Goal: Task Accomplishment & Management: Complete application form

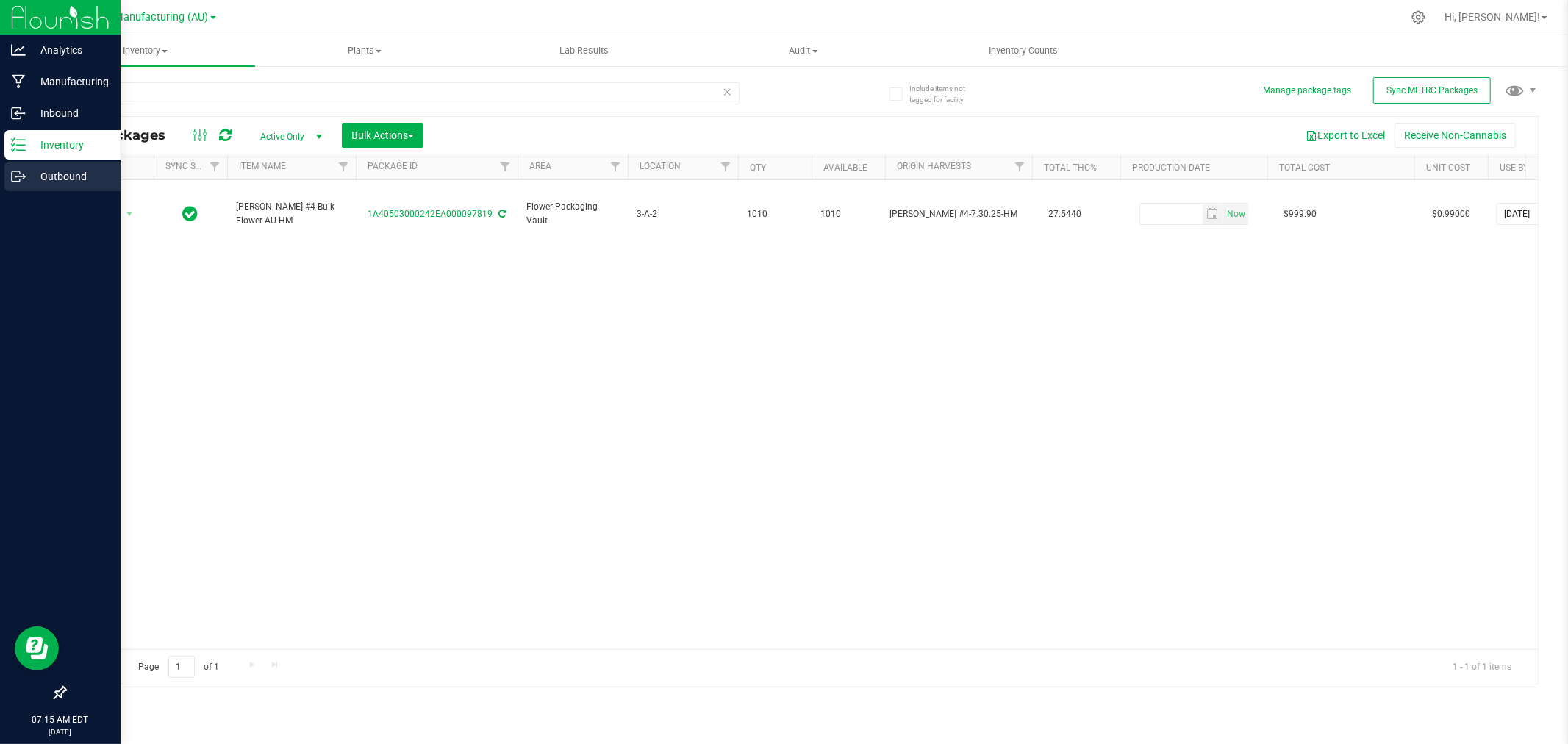
click at [39, 172] on p "Outbound" at bounding box center [70, 176] width 88 height 17
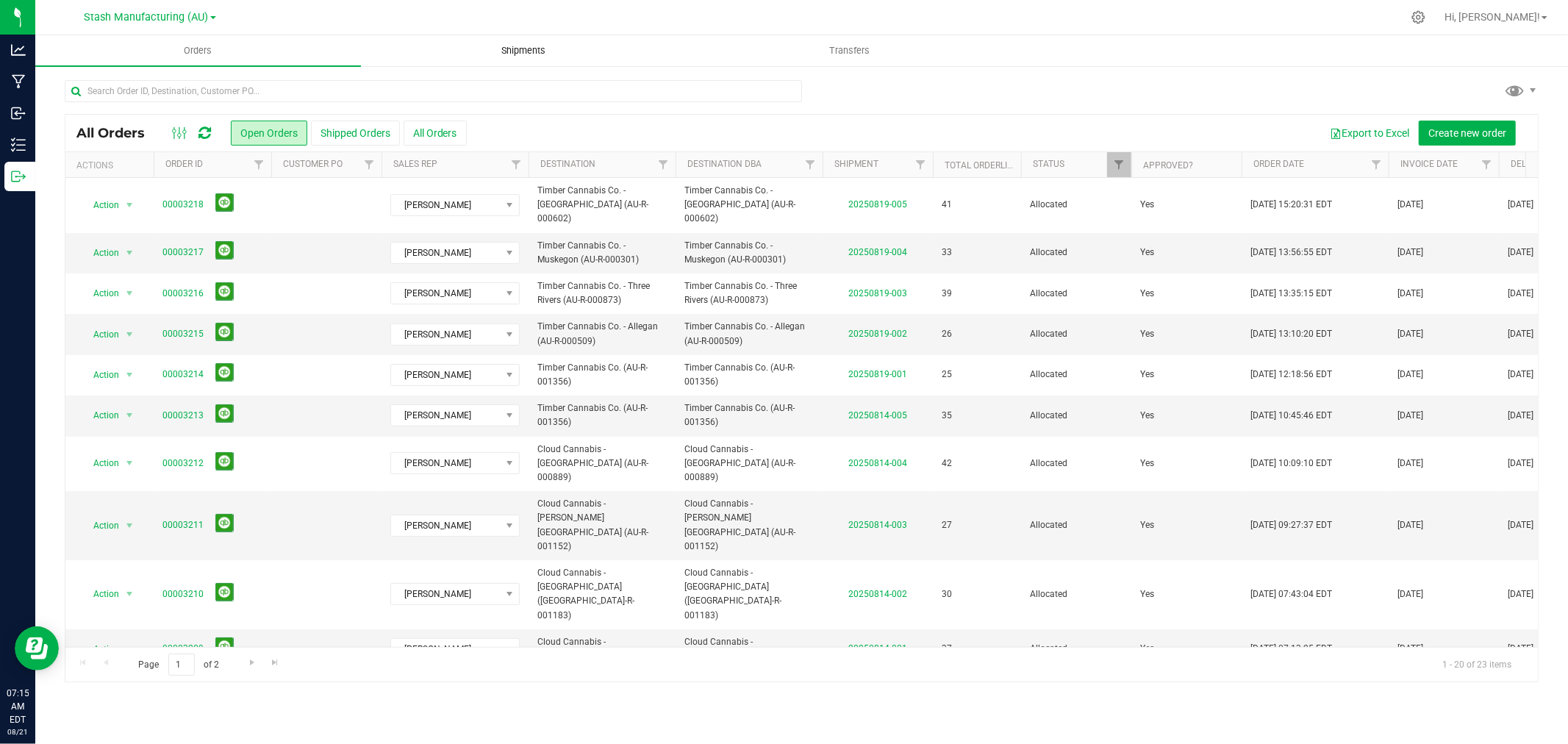
click at [554, 48] on span "Shipments" at bounding box center [523, 50] width 84 height 13
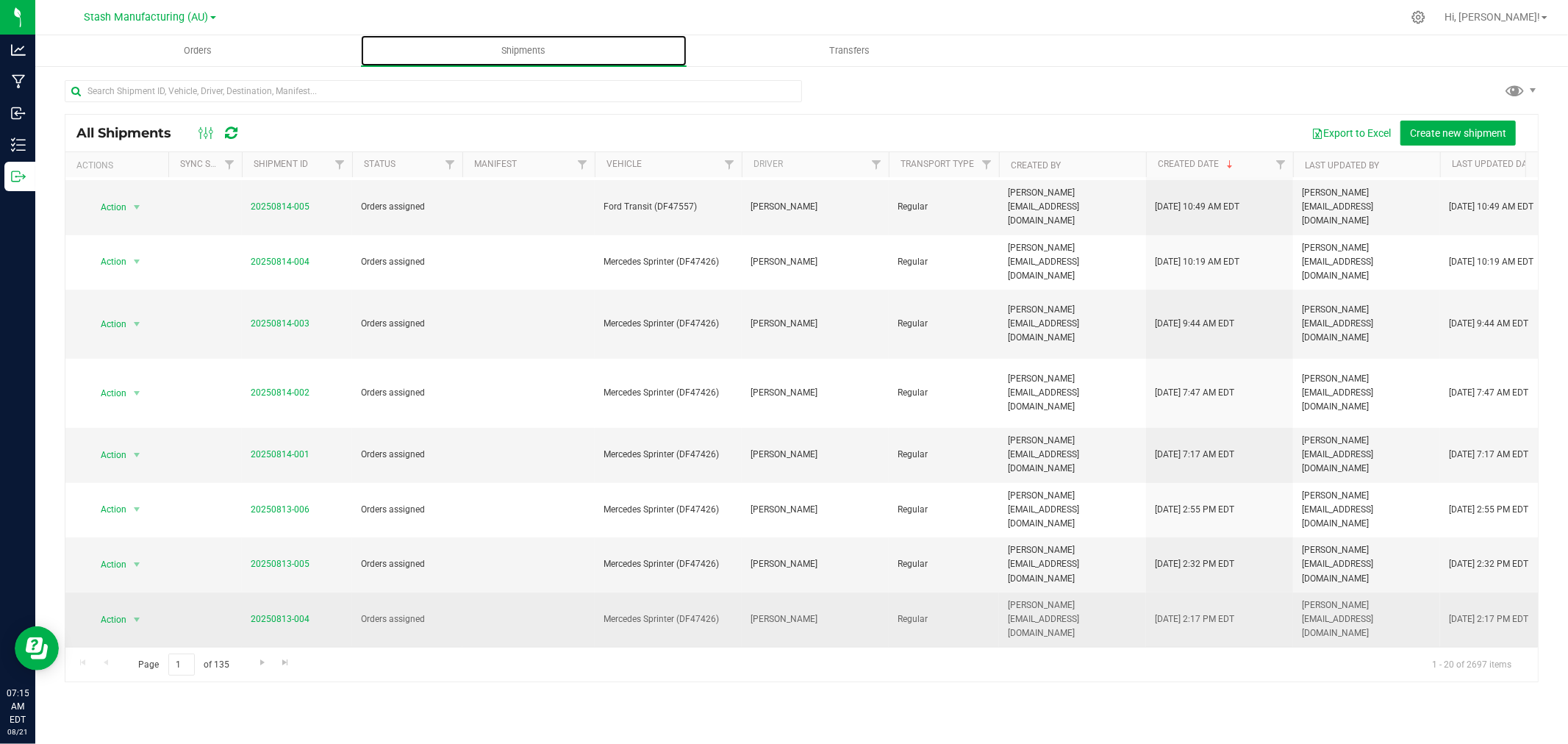
scroll to position [358, 0]
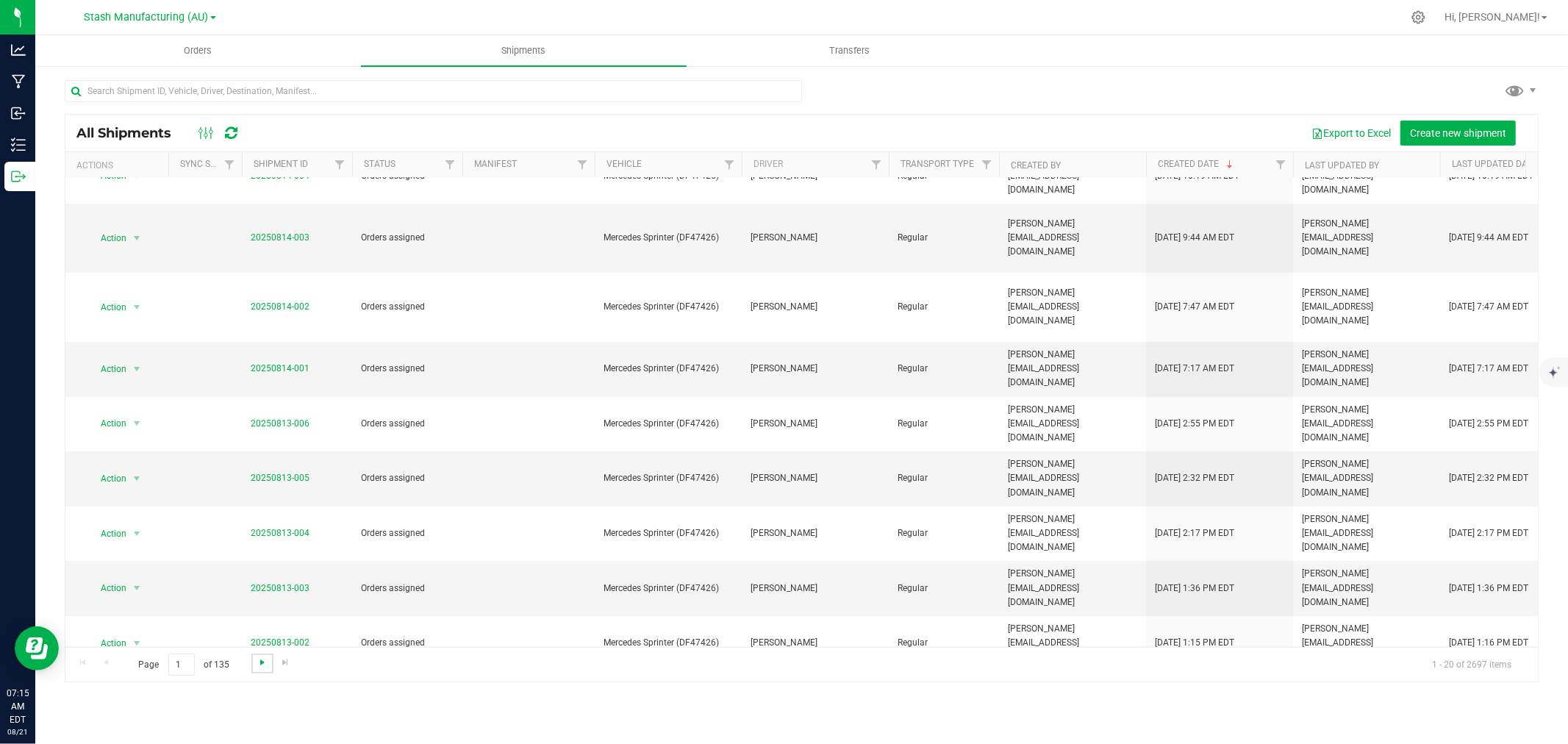
click at [256, 663] on span "Go to the next page" at bounding box center [262, 662] width 12 height 12
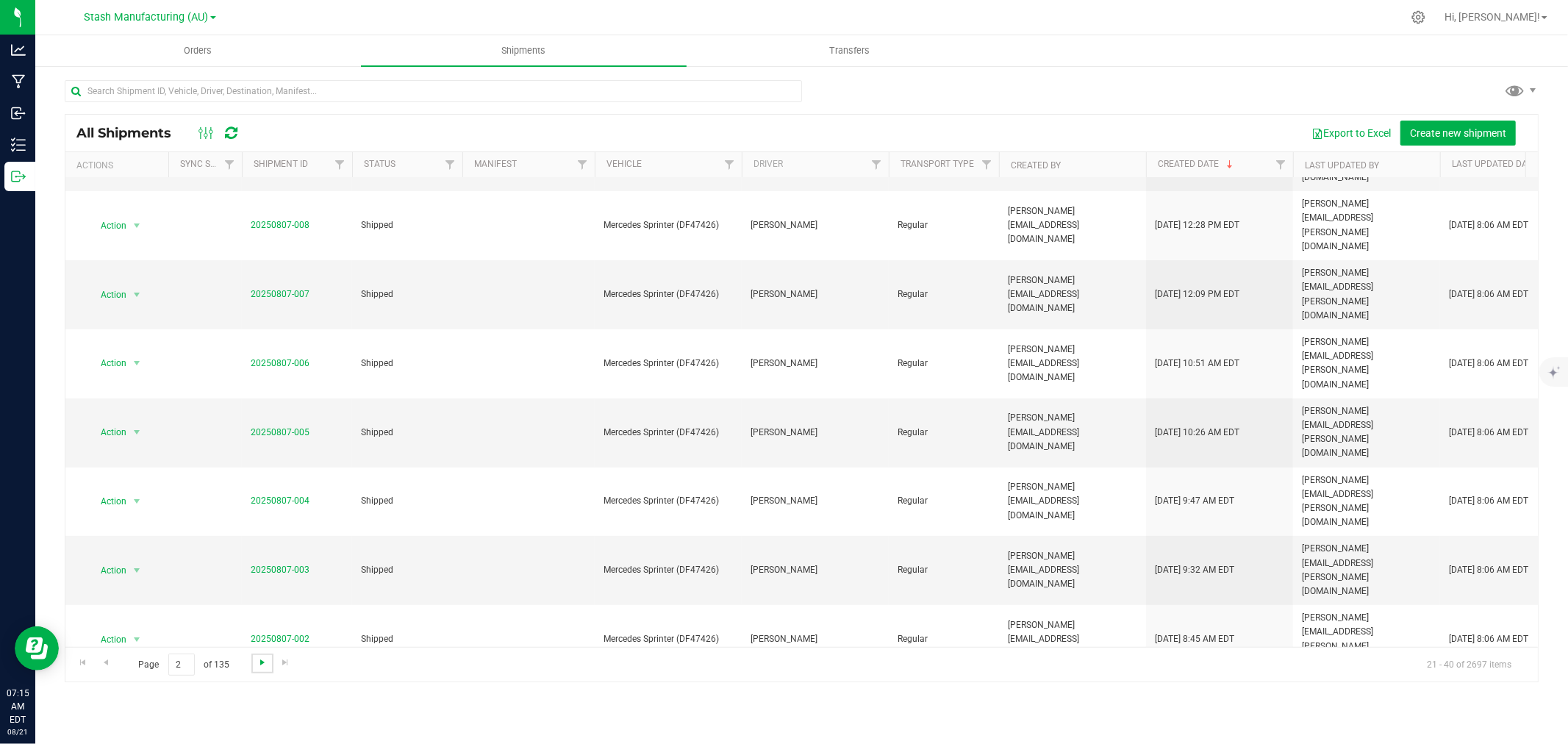
scroll to position [0, 0]
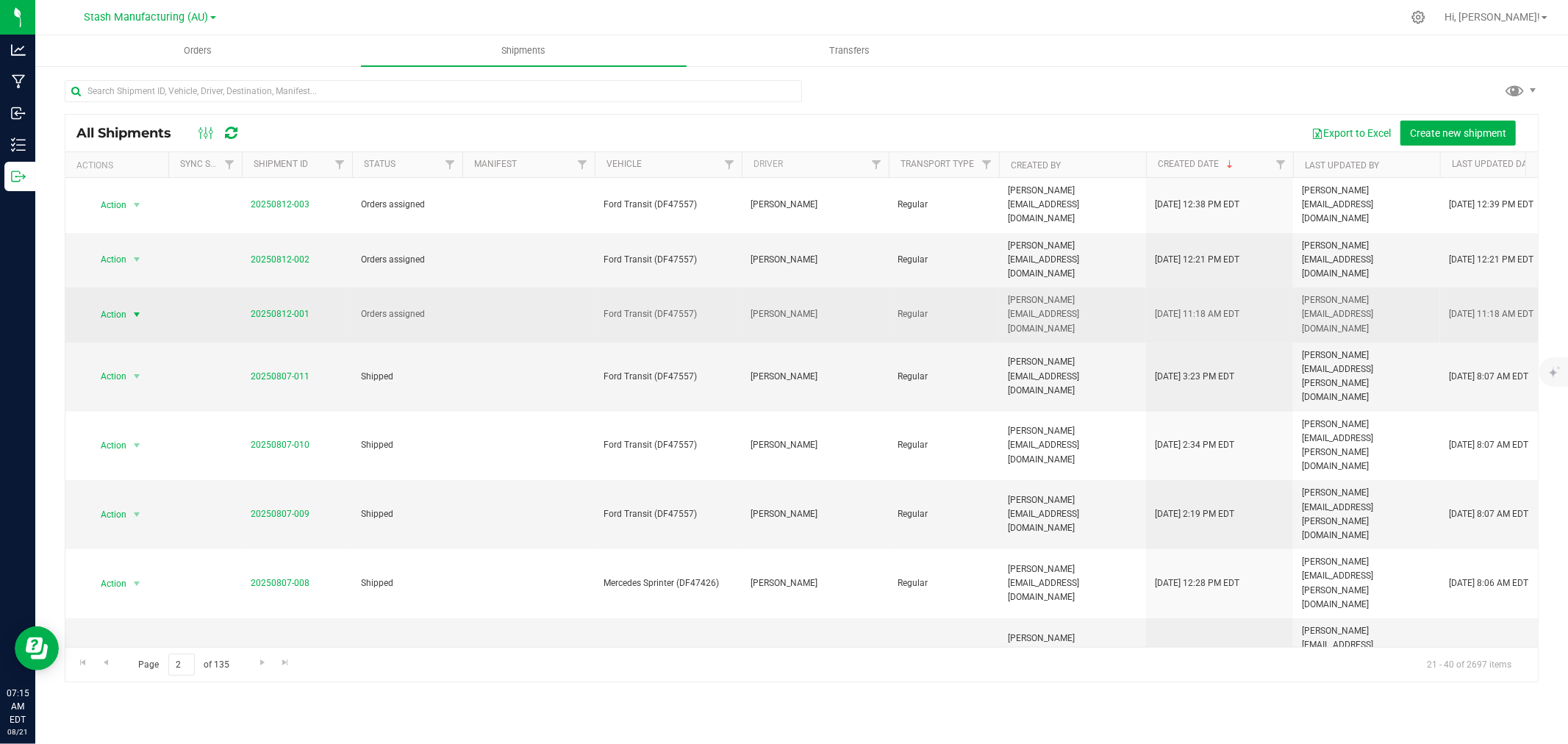
click at [110, 304] on span "Action" at bounding box center [107, 315] width 39 height 20
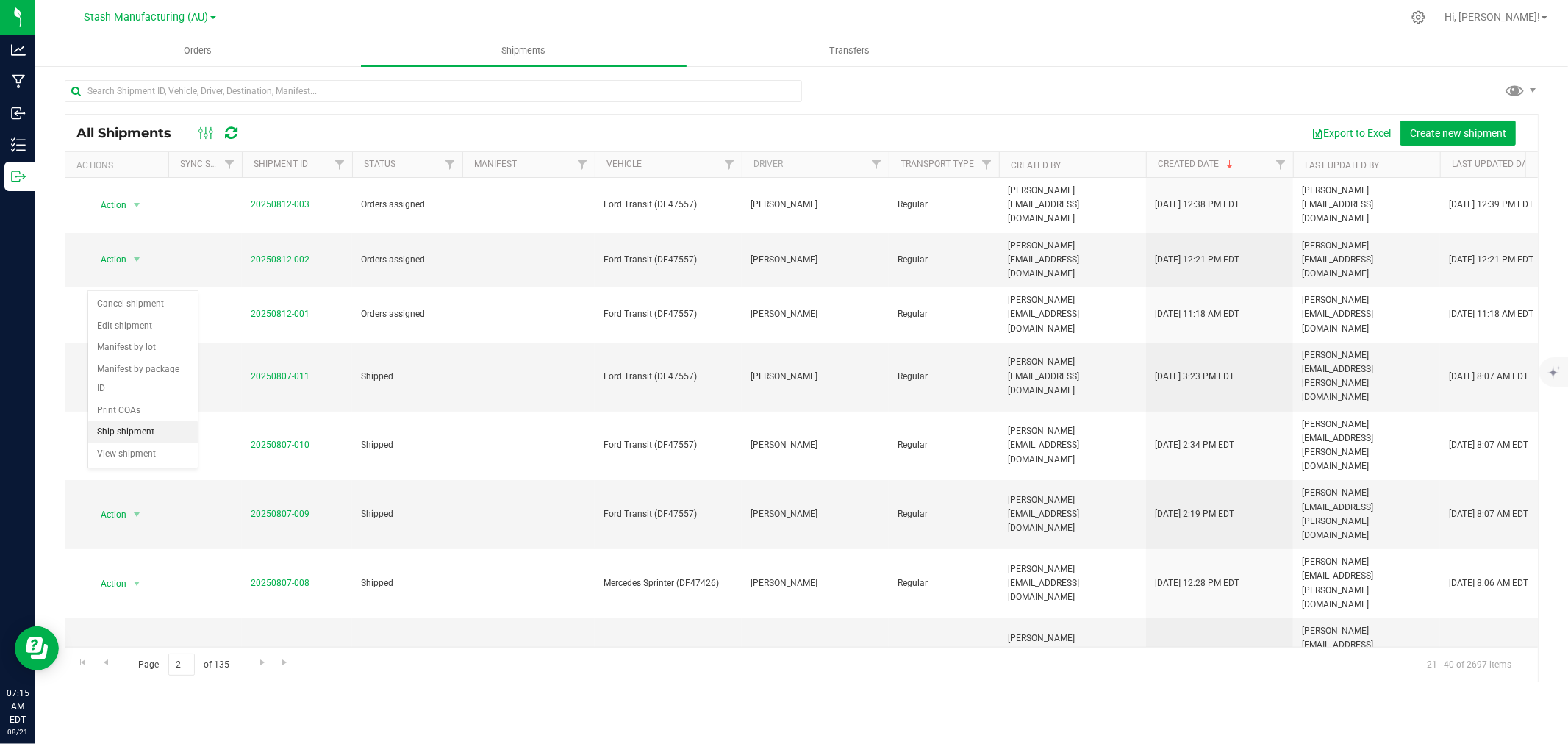
click at [149, 434] on li "Ship shipment" at bounding box center [142, 433] width 109 height 22
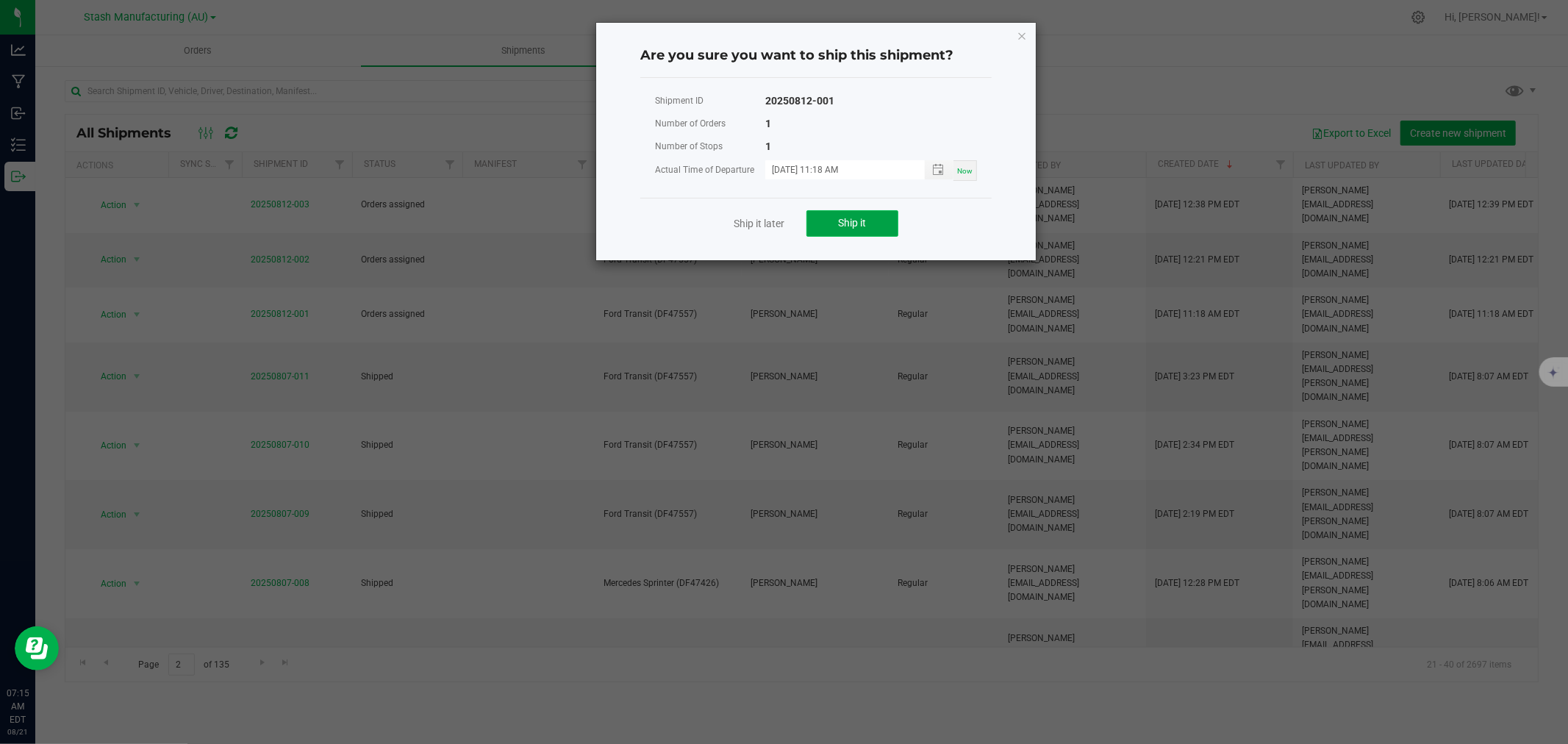
click at [851, 218] on span "Ship it" at bounding box center [853, 223] width 28 height 12
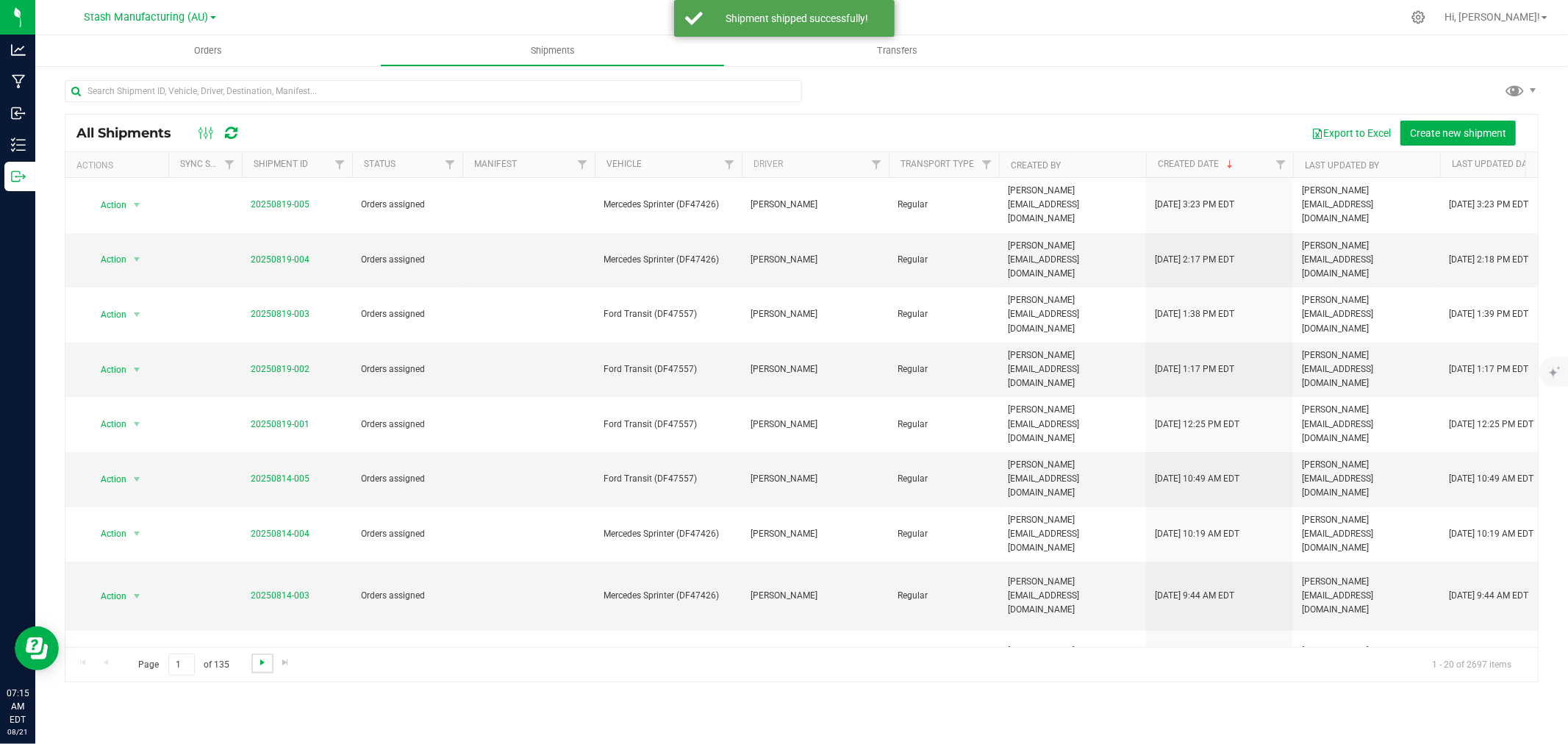
click at [259, 665] on span "Go to the next page" at bounding box center [262, 662] width 12 height 12
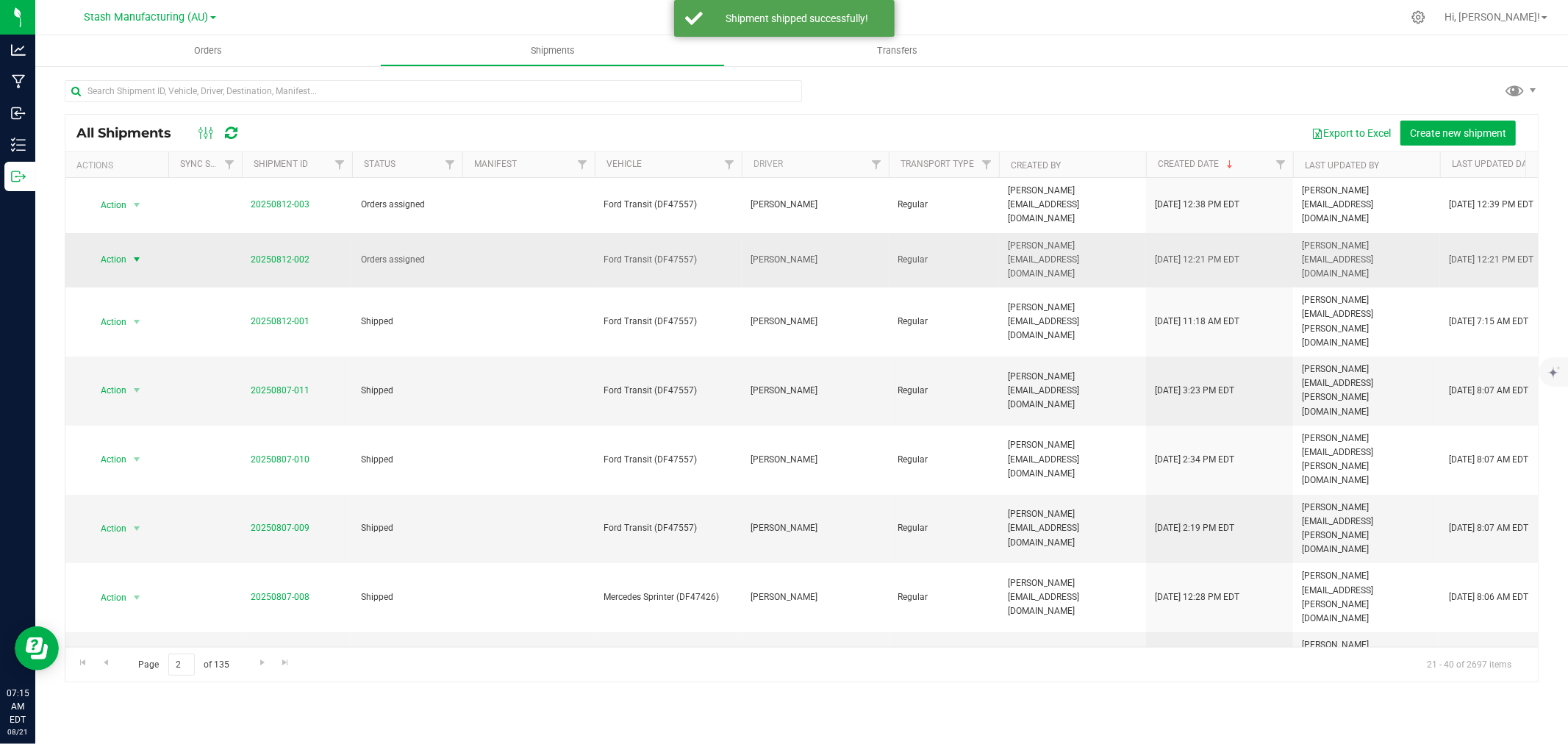
click at [112, 249] on span "Action" at bounding box center [107, 260] width 39 height 20
click at [133, 389] on li "Ship shipment" at bounding box center [142, 392] width 109 height 22
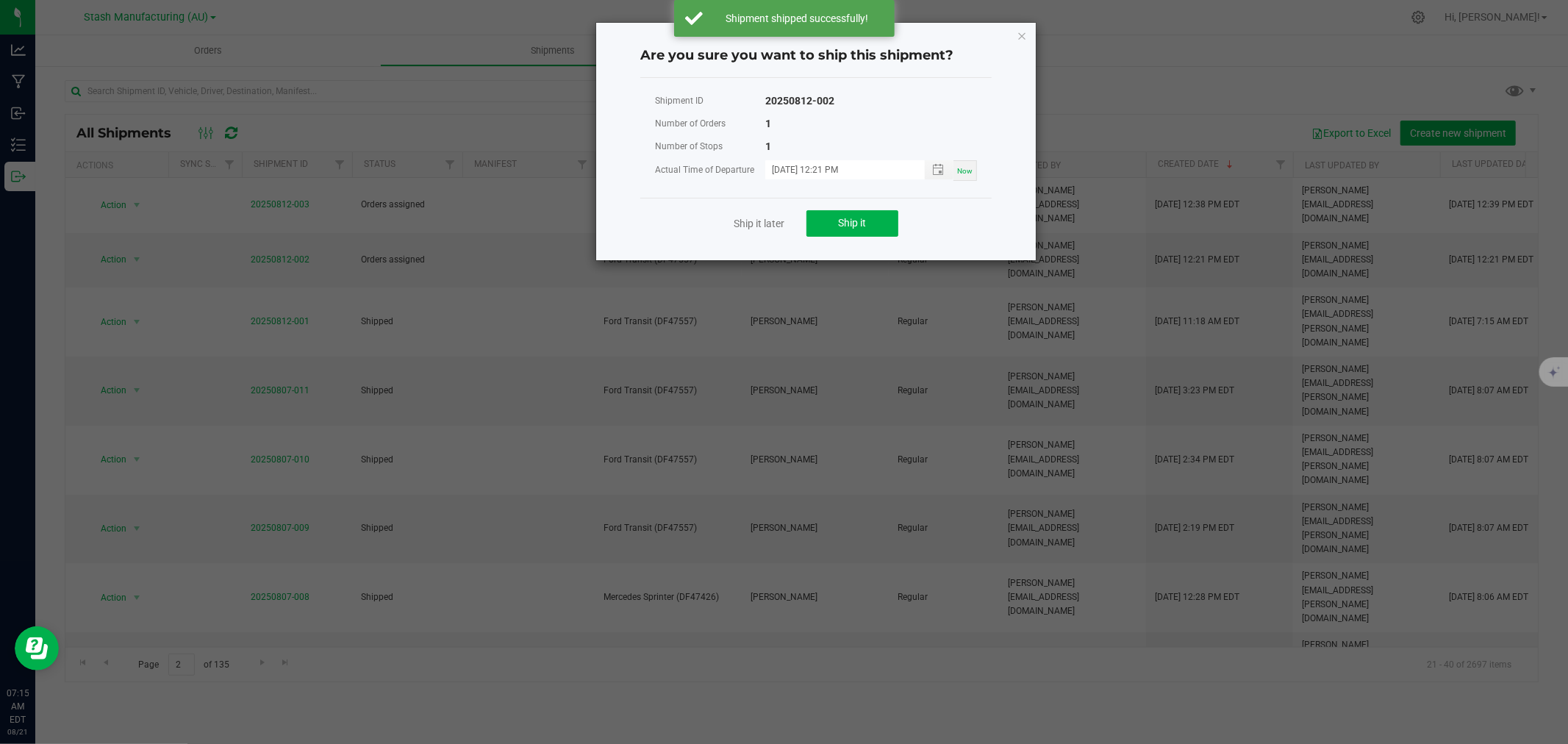
click at [861, 240] on div "Ship it later Ship it" at bounding box center [815, 223] width 351 height 51
click at [856, 230] on button "Ship it" at bounding box center [852, 223] width 92 height 27
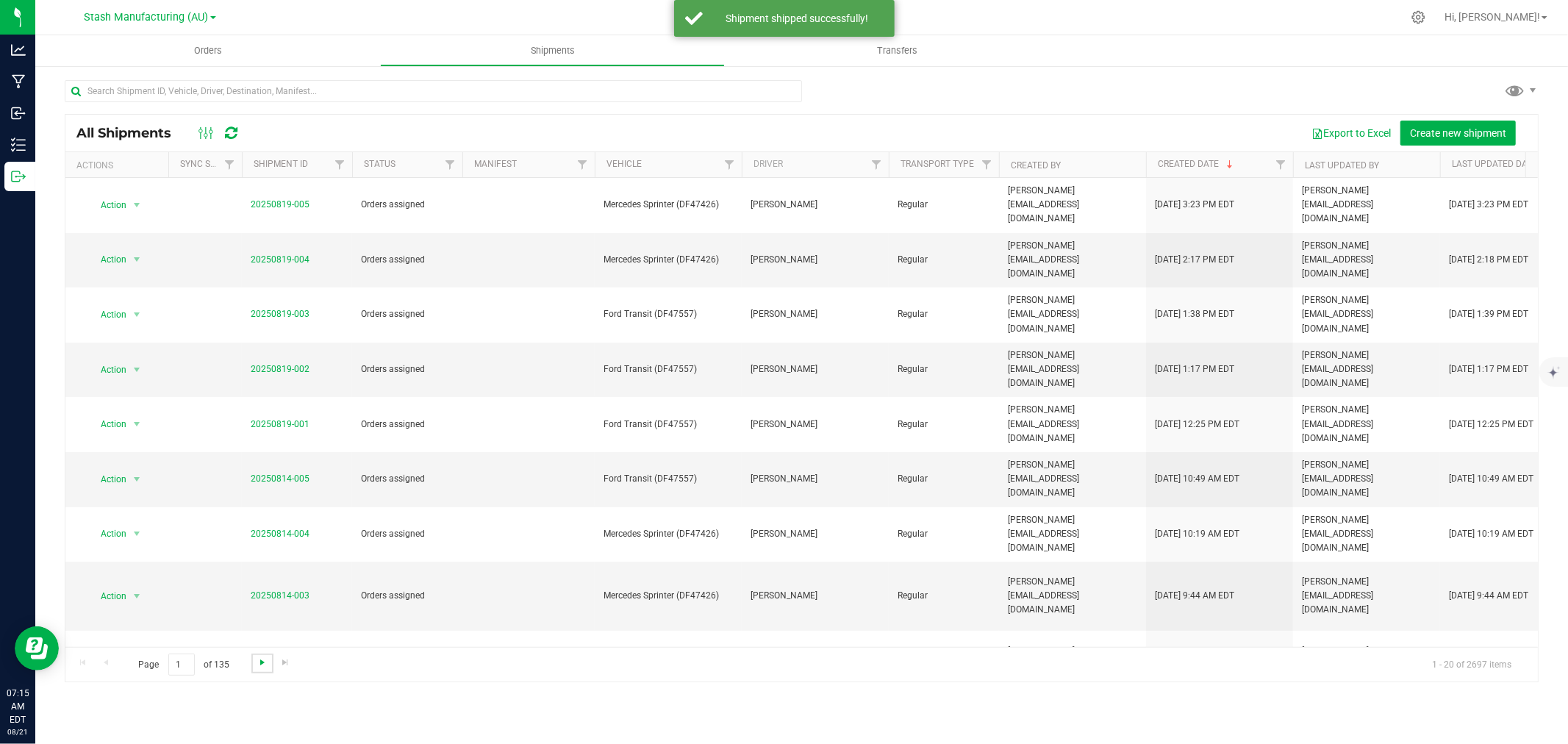
click at [260, 657] on span "Go to the next page" at bounding box center [262, 662] width 12 height 12
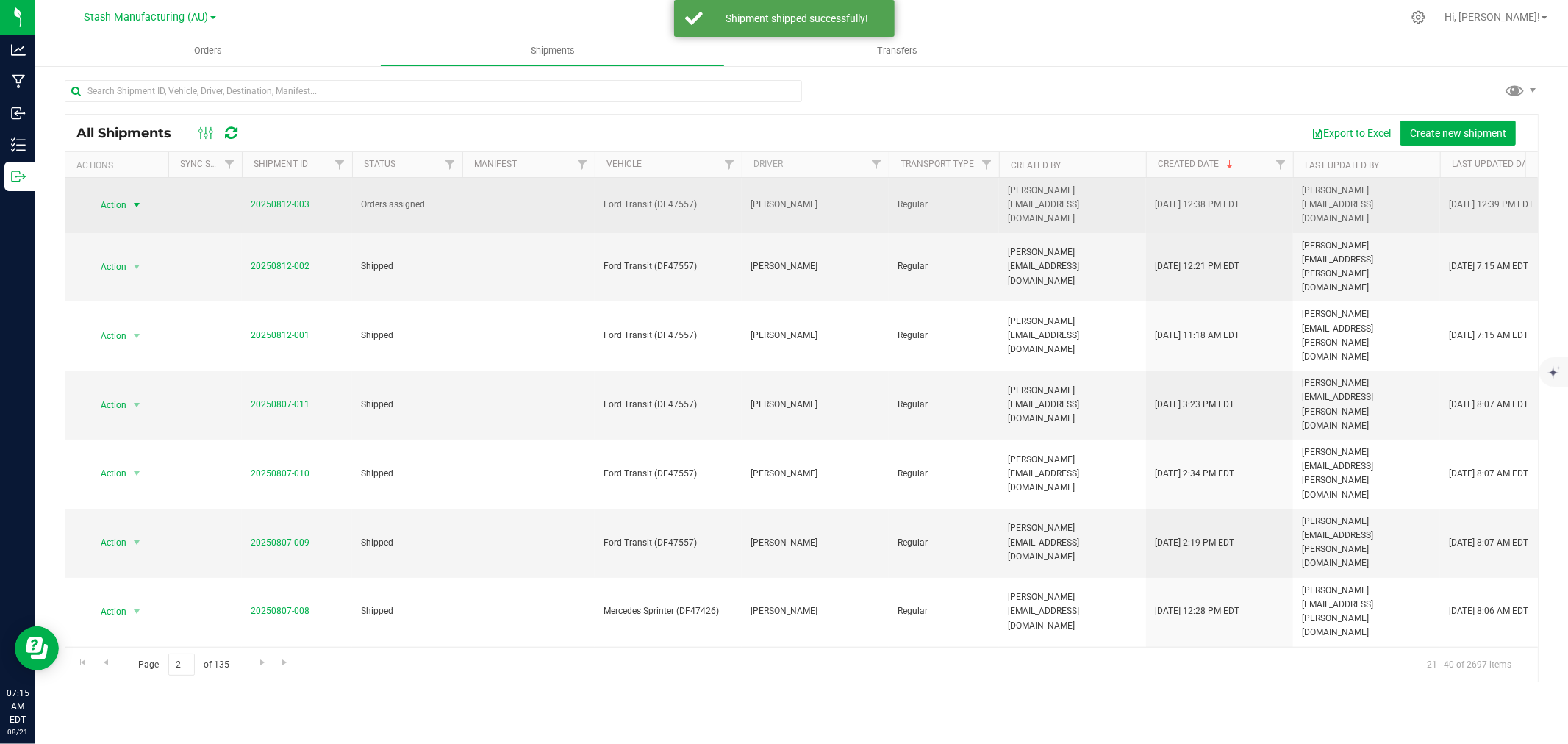
click at [128, 198] on span "select" at bounding box center [137, 205] width 18 height 20
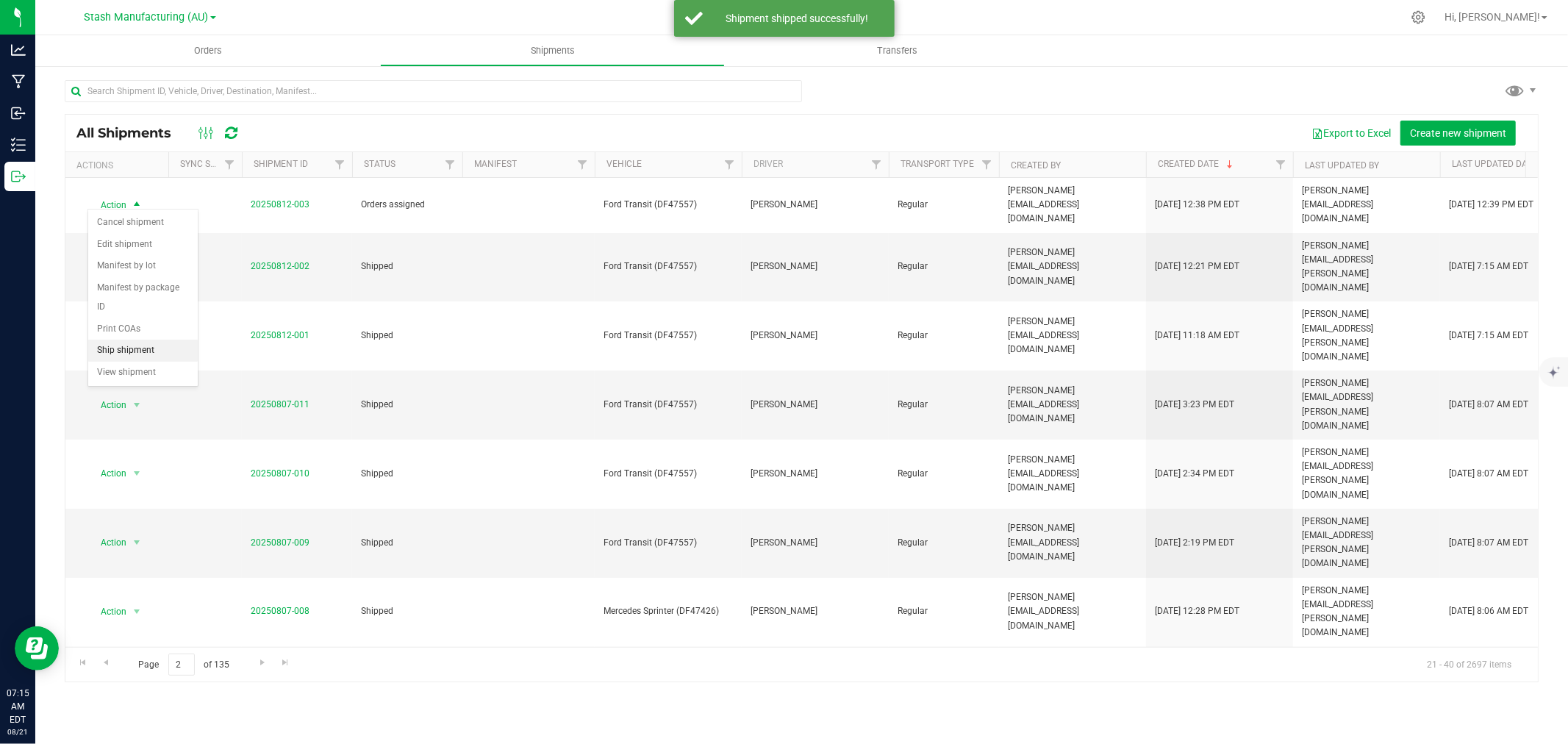
click at [123, 352] on li "Ship shipment" at bounding box center [142, 351] width 109 height 22
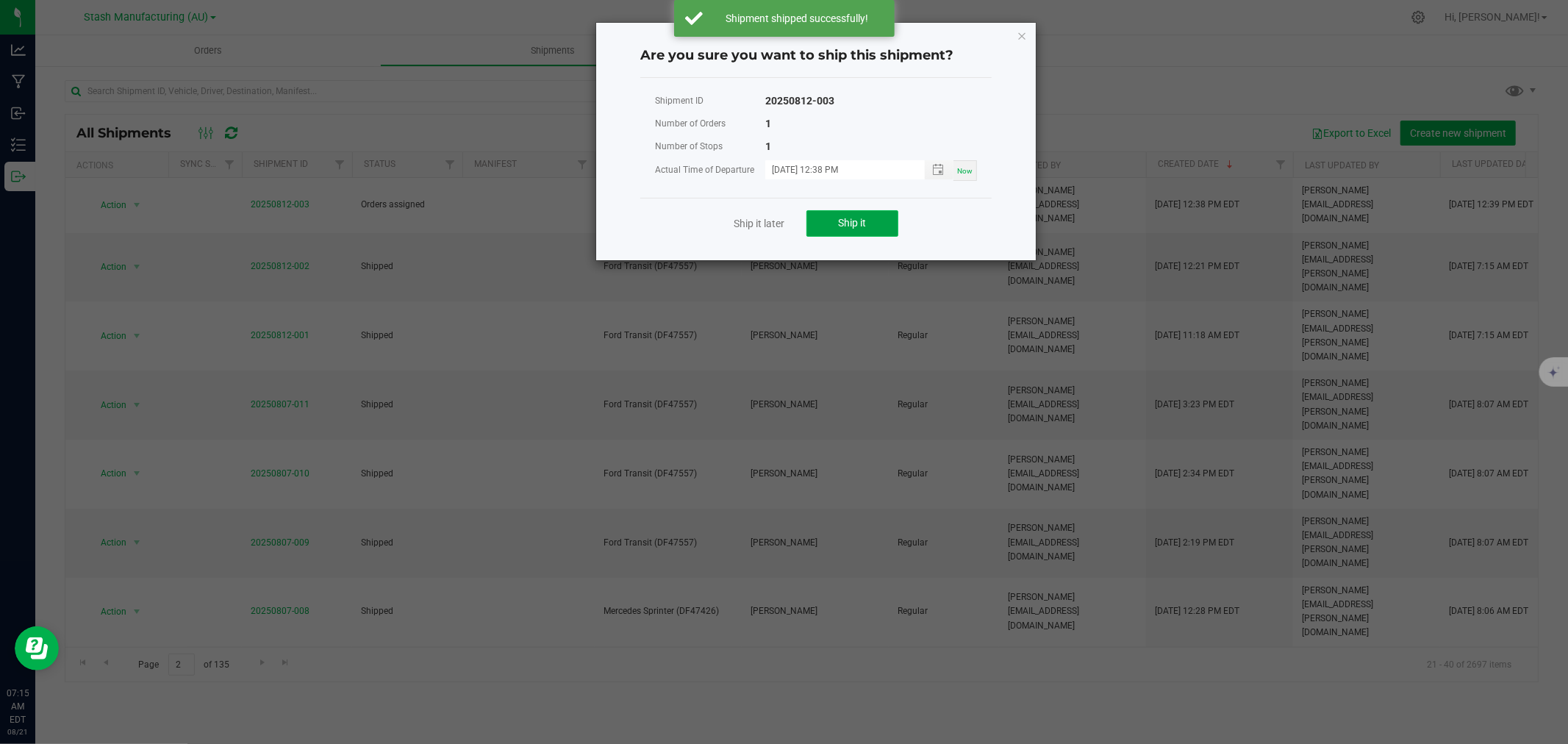
click at [854, 219] on span "Ship it" at bounding box center [853, 223] width 28 height 12
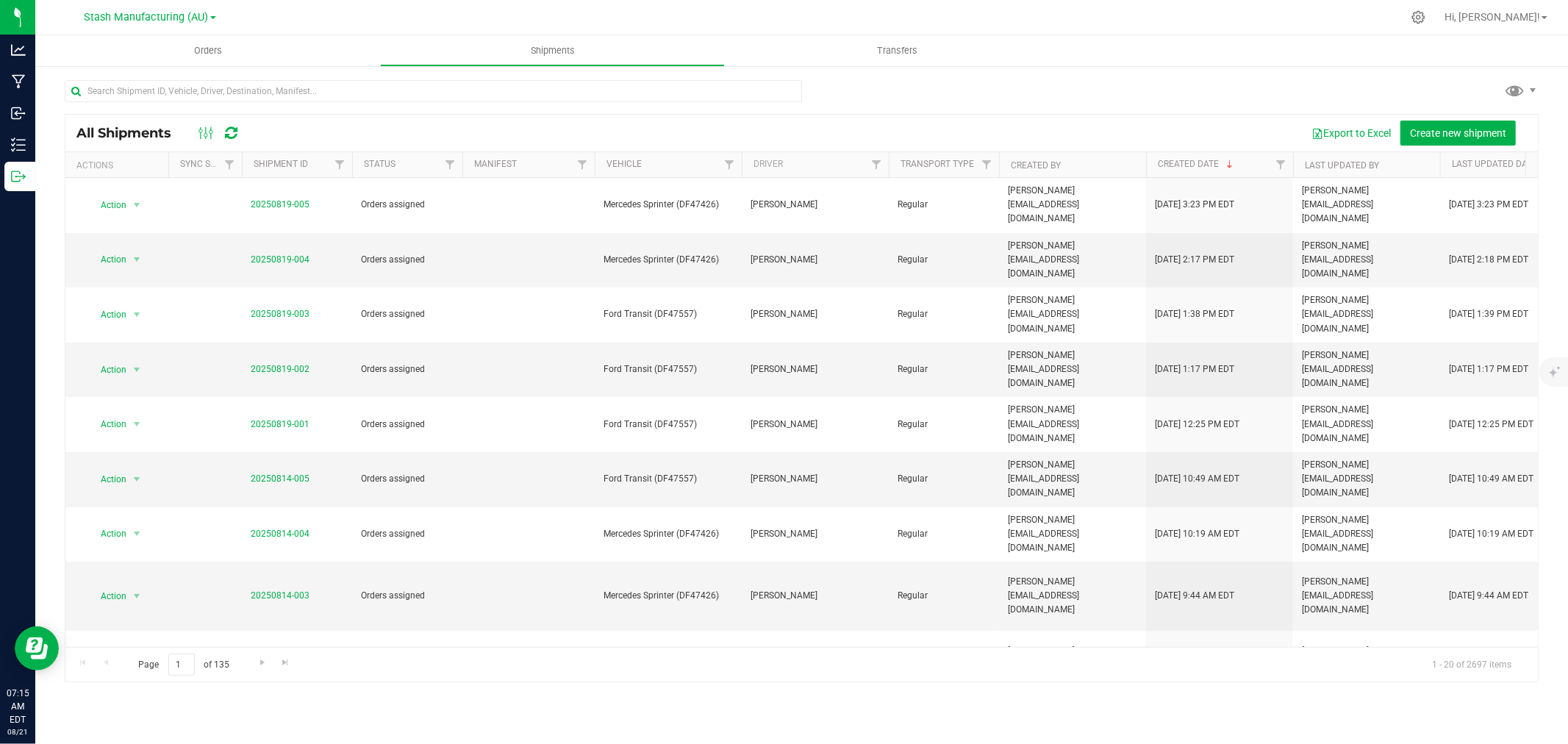
scroll to position [358, 0]
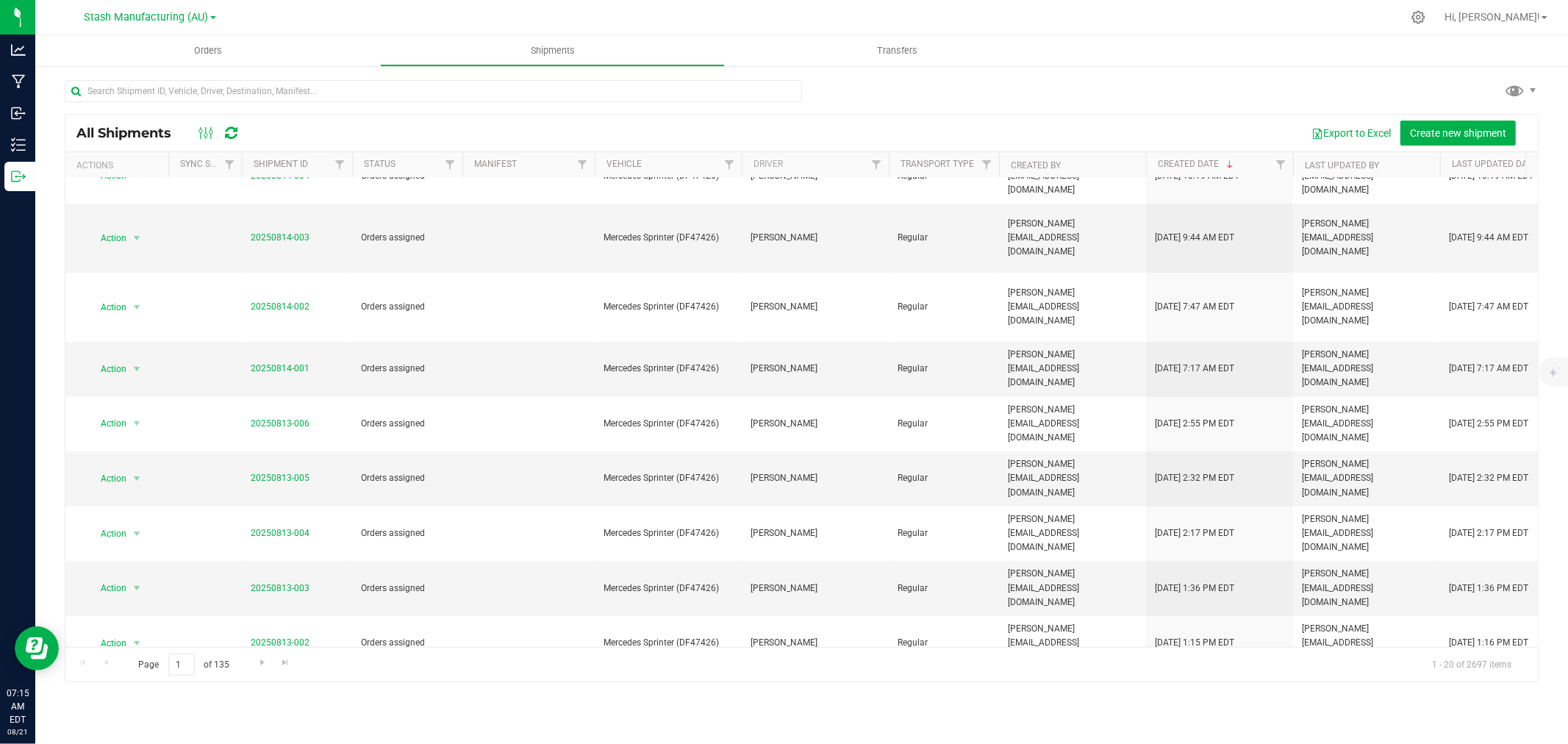
click at [135, 570] on li "Ship shipment" at bounding box center [142, 568] width 109 height 22
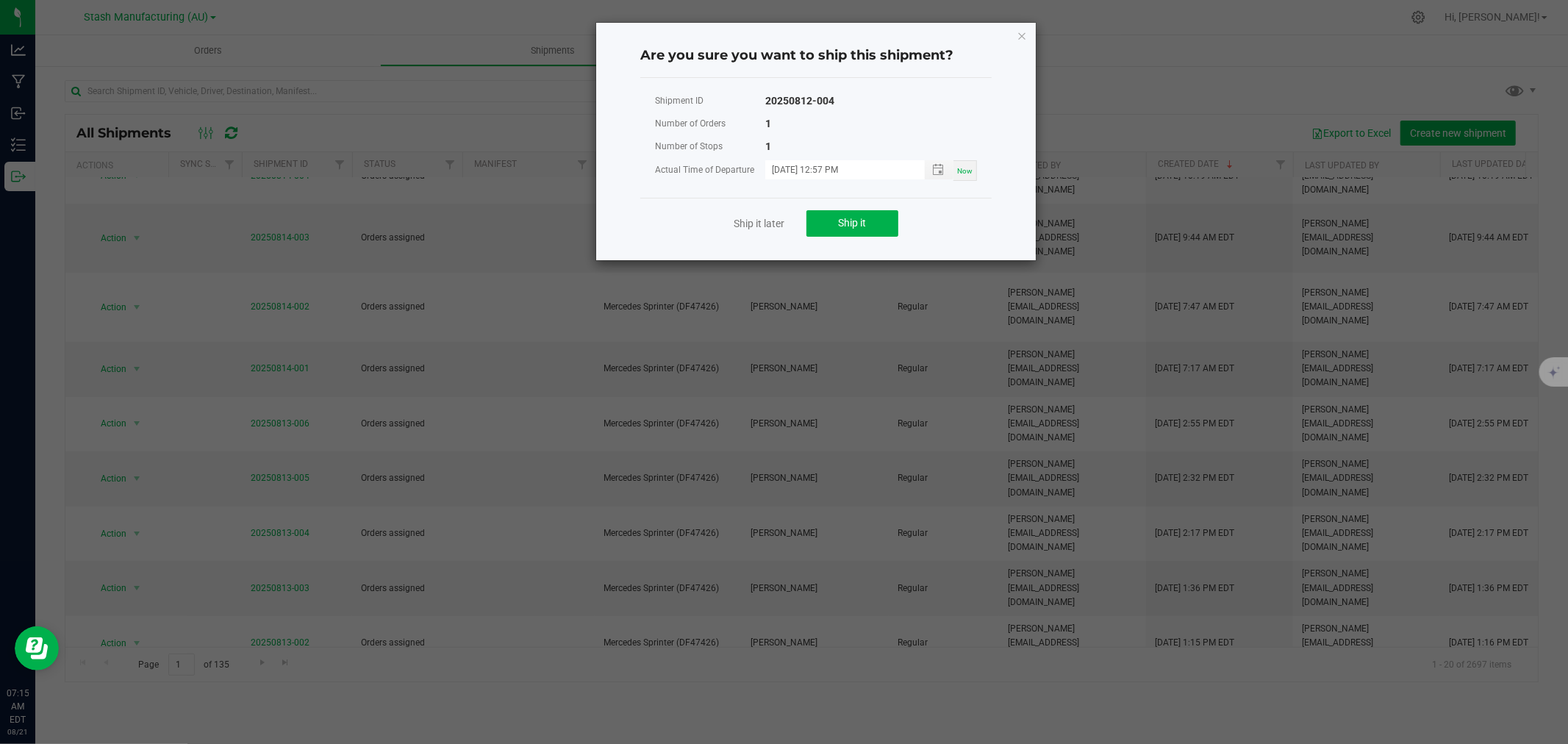
click at [839, 208] on div "Ship it later Ship it" at bounding box center [815, 223] width 351 height 51
click at [841, 215] on button "Ship it" at bounding box center [852, 223] width 92 height 27
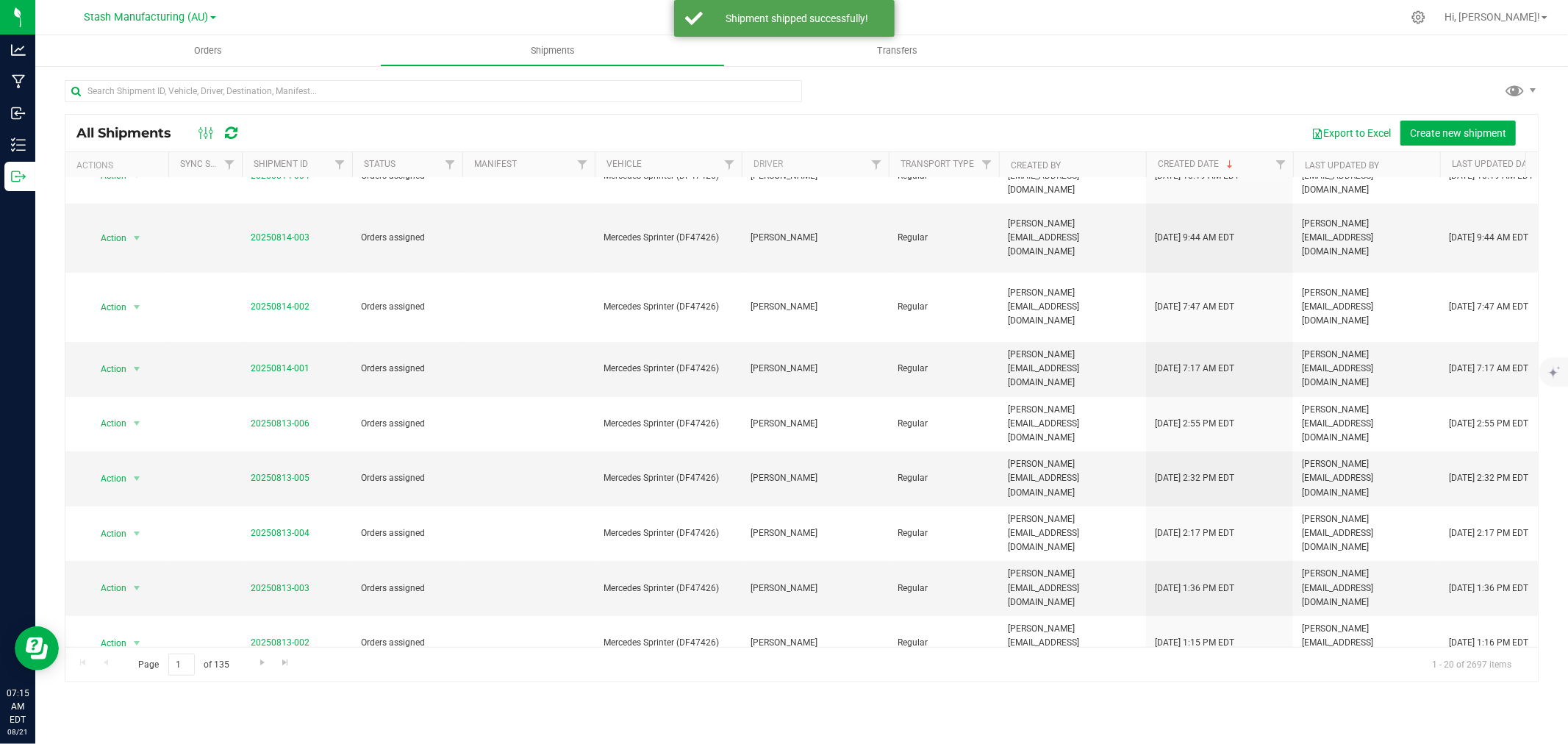
click at [138, 517] on li "Ship shipment" at bounding box center [142, 526] width 109 height 22
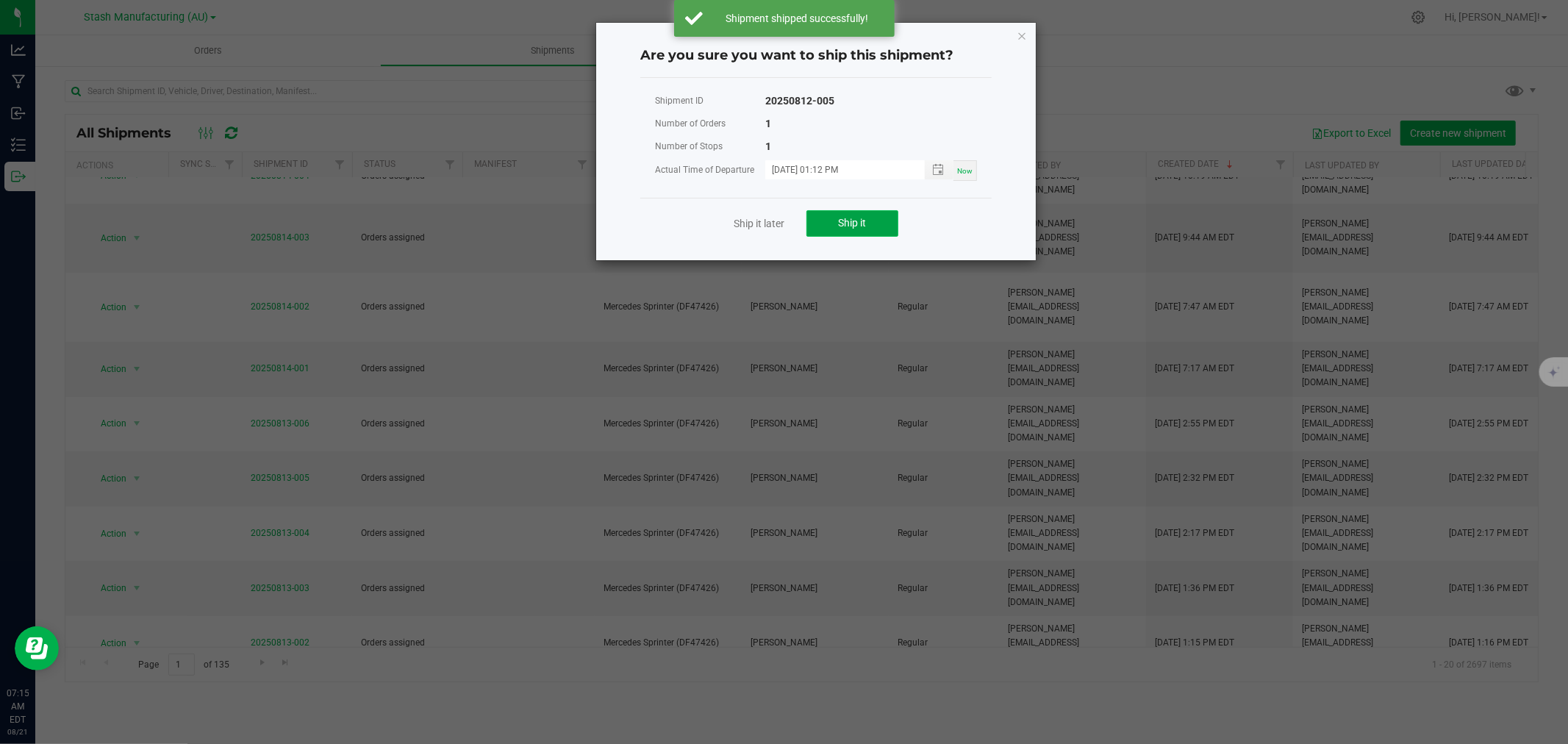
click at [832, 214] on button "Ship it" at bounding box center [852, 223] width 92 height 27
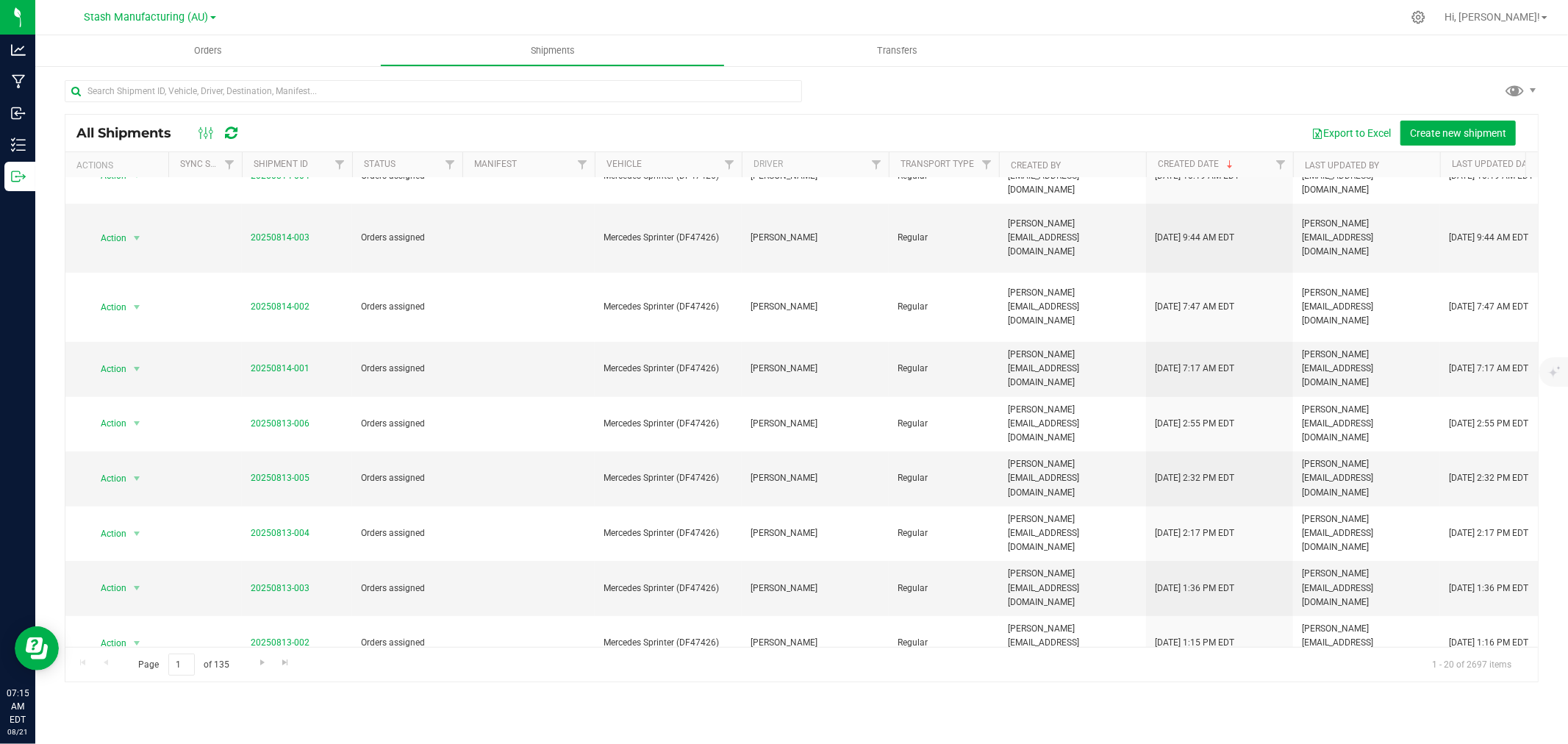
click at [147, 680] on li "Ship shipment" at bounding box center [142, 686] width 109 height 22
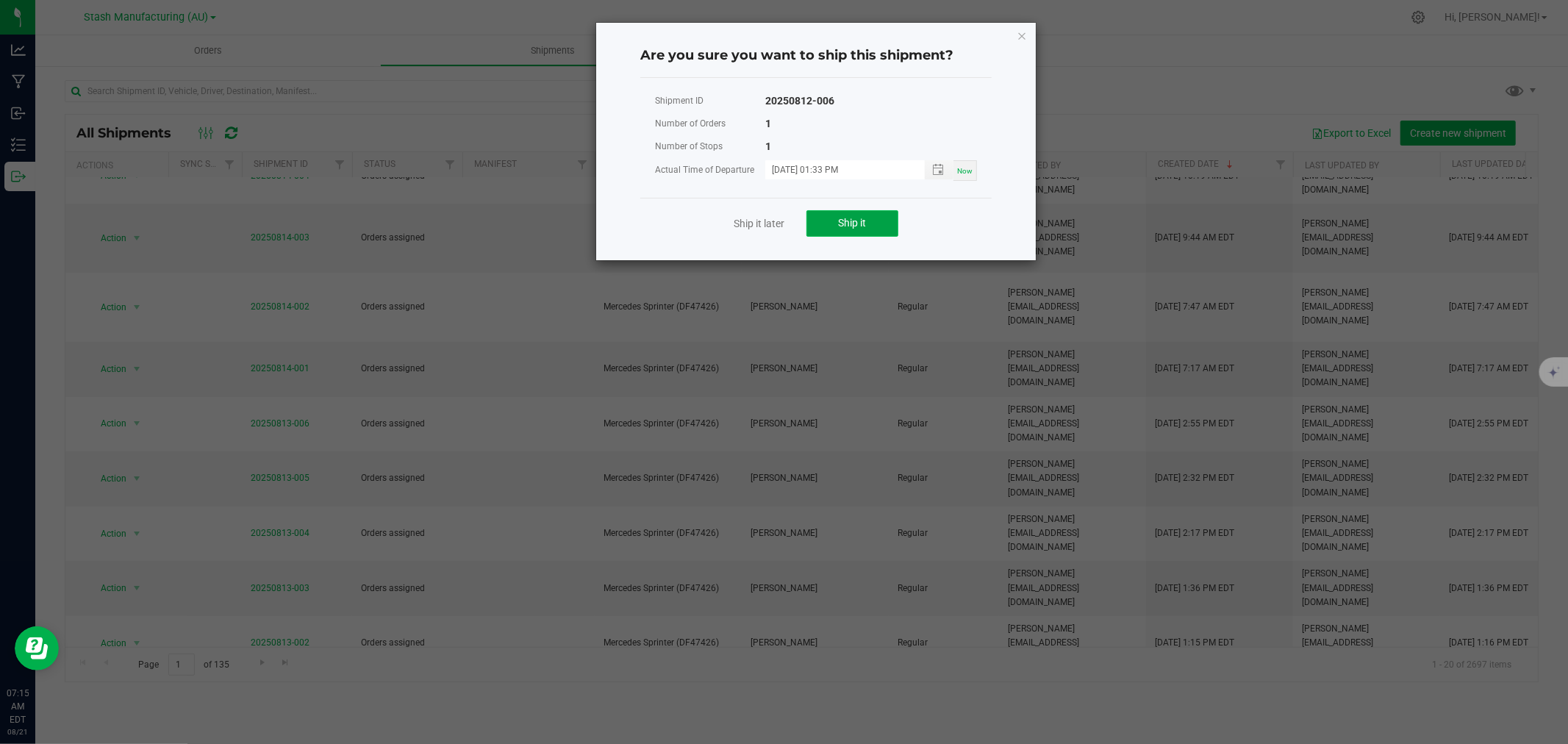
click at [878, 218] on button "Ship it" at bounding box center [852, 223] width 92 height 27
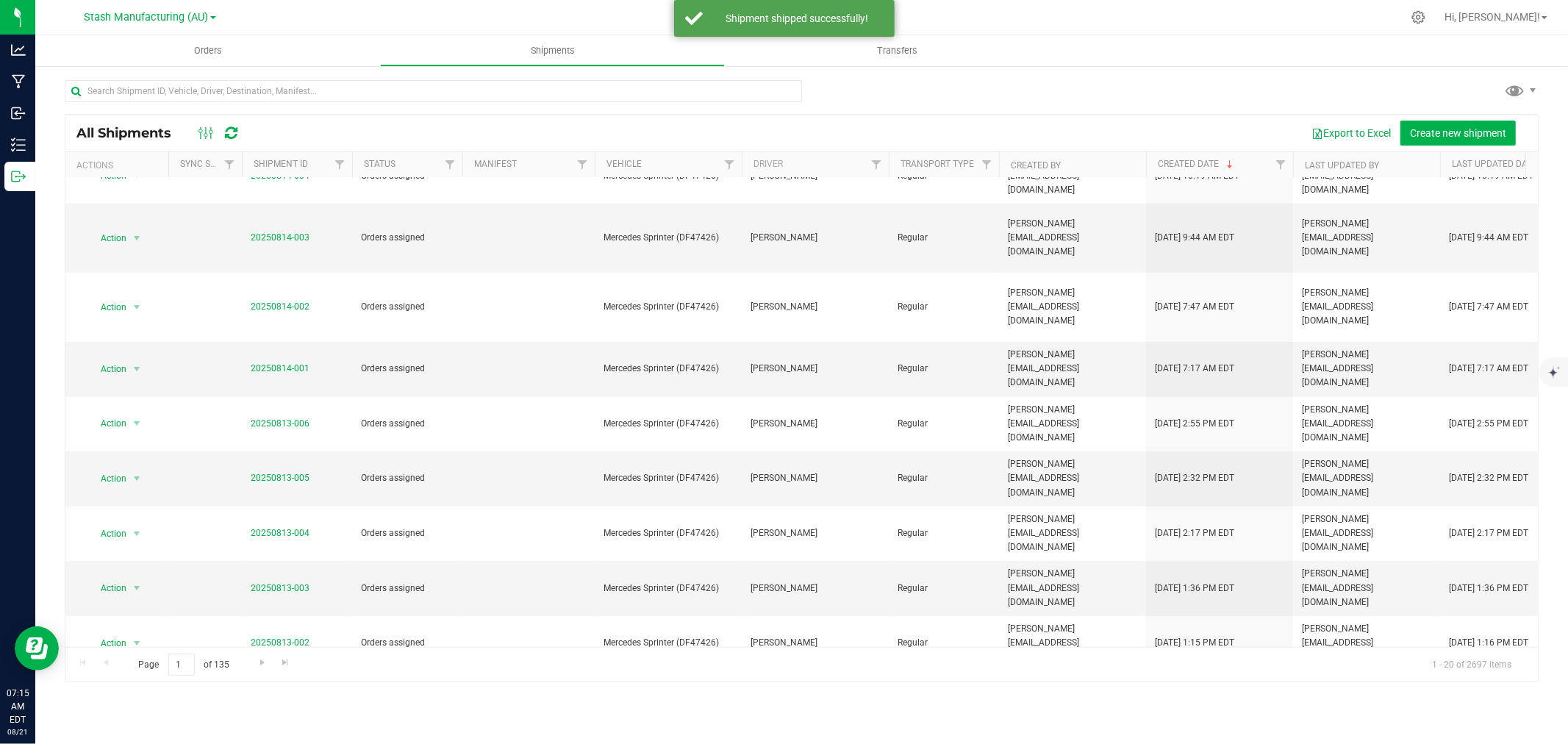
click at [113, 742] on span "Action" at bounding box center [107, 753] width 39 height 20
click at [129, 646] on li "Ship shipment" at bounding box center [142, 645] width 109 height 22
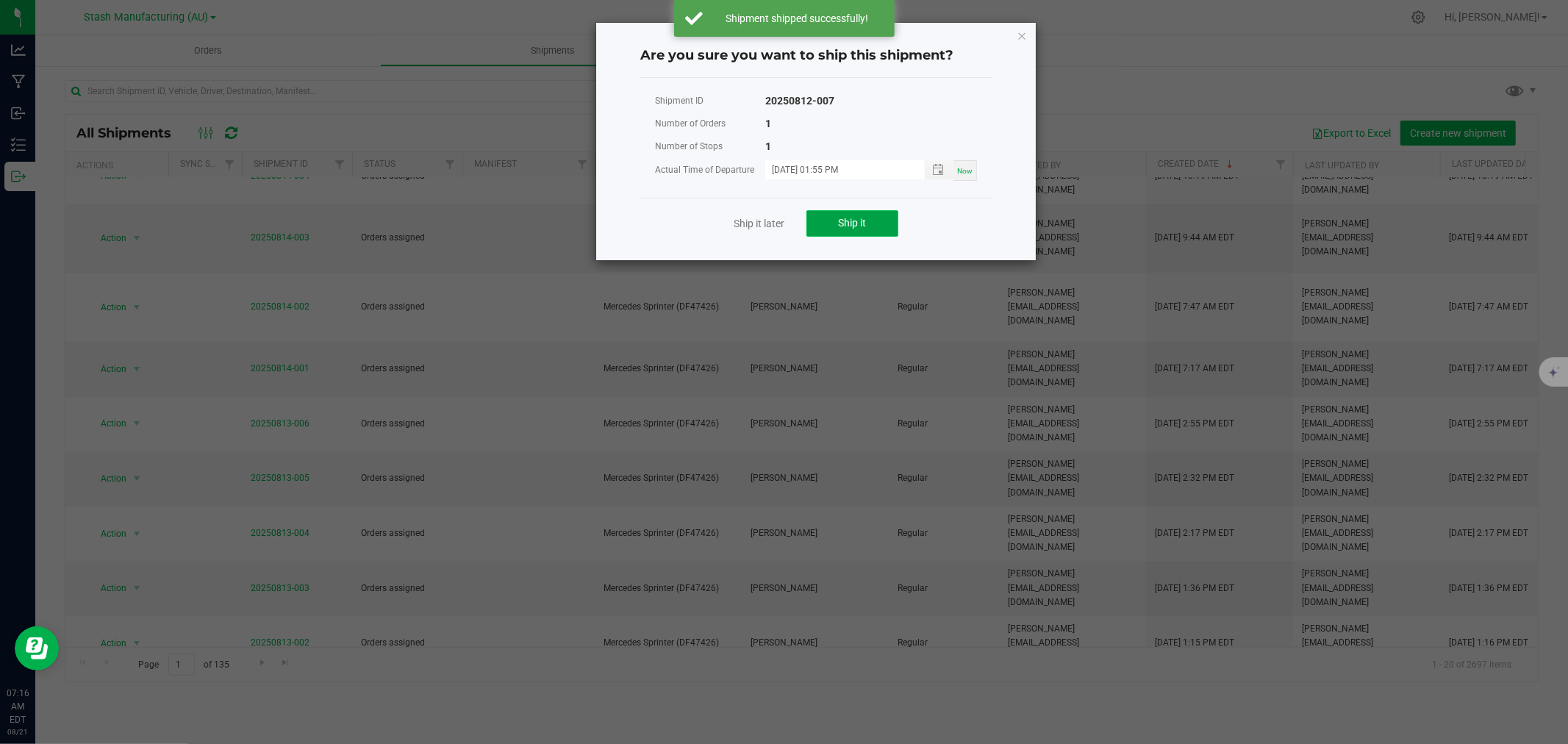
click at [871, 221] on button "Ship it" at bounding box center [852, 223] width 92 height 27
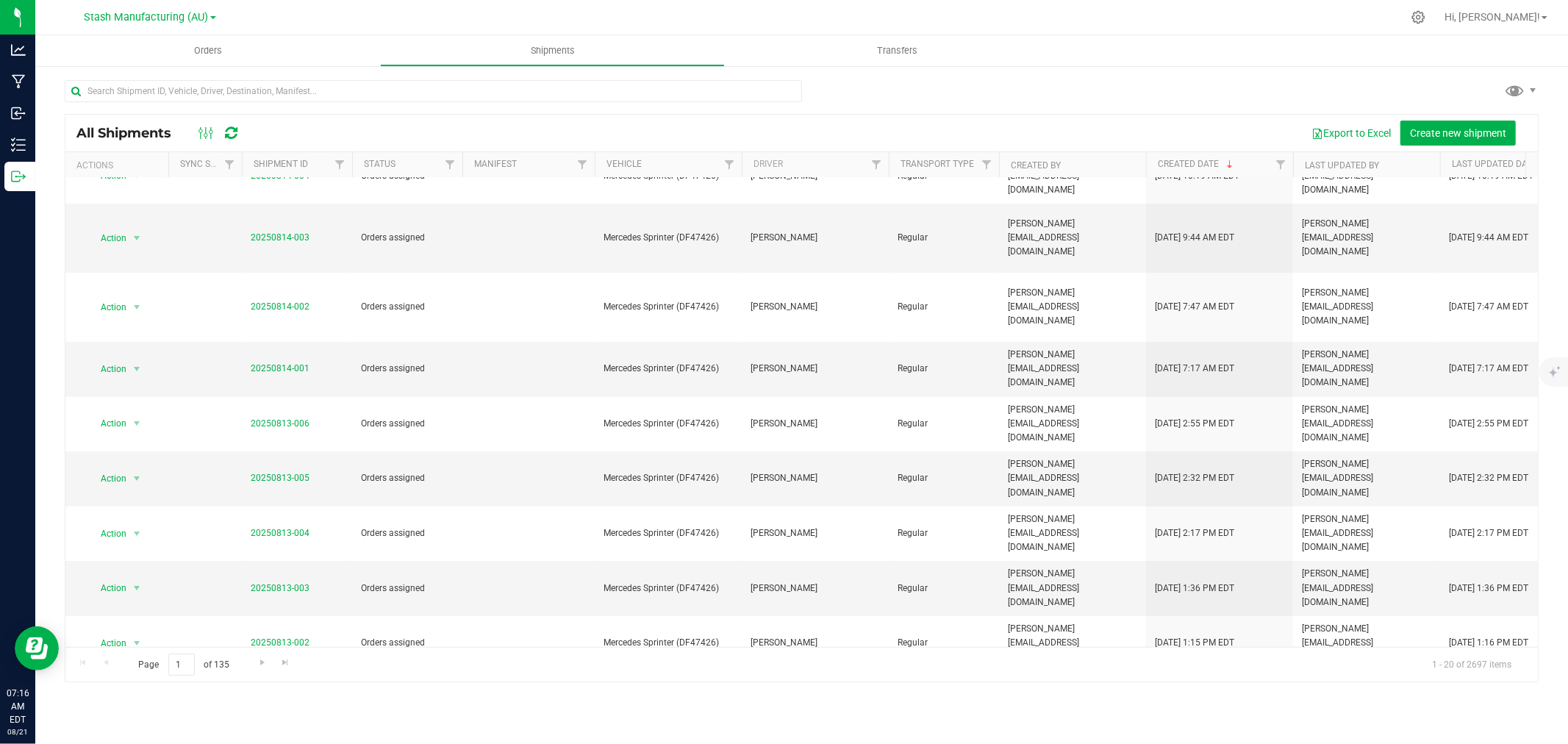
click at [97, 687] on span "Action" at bounding box center [107, 698] width 39 height 20
click at [136, 604] on li "Ship shipment" at bounding box center [142, 605] width 109 height 22
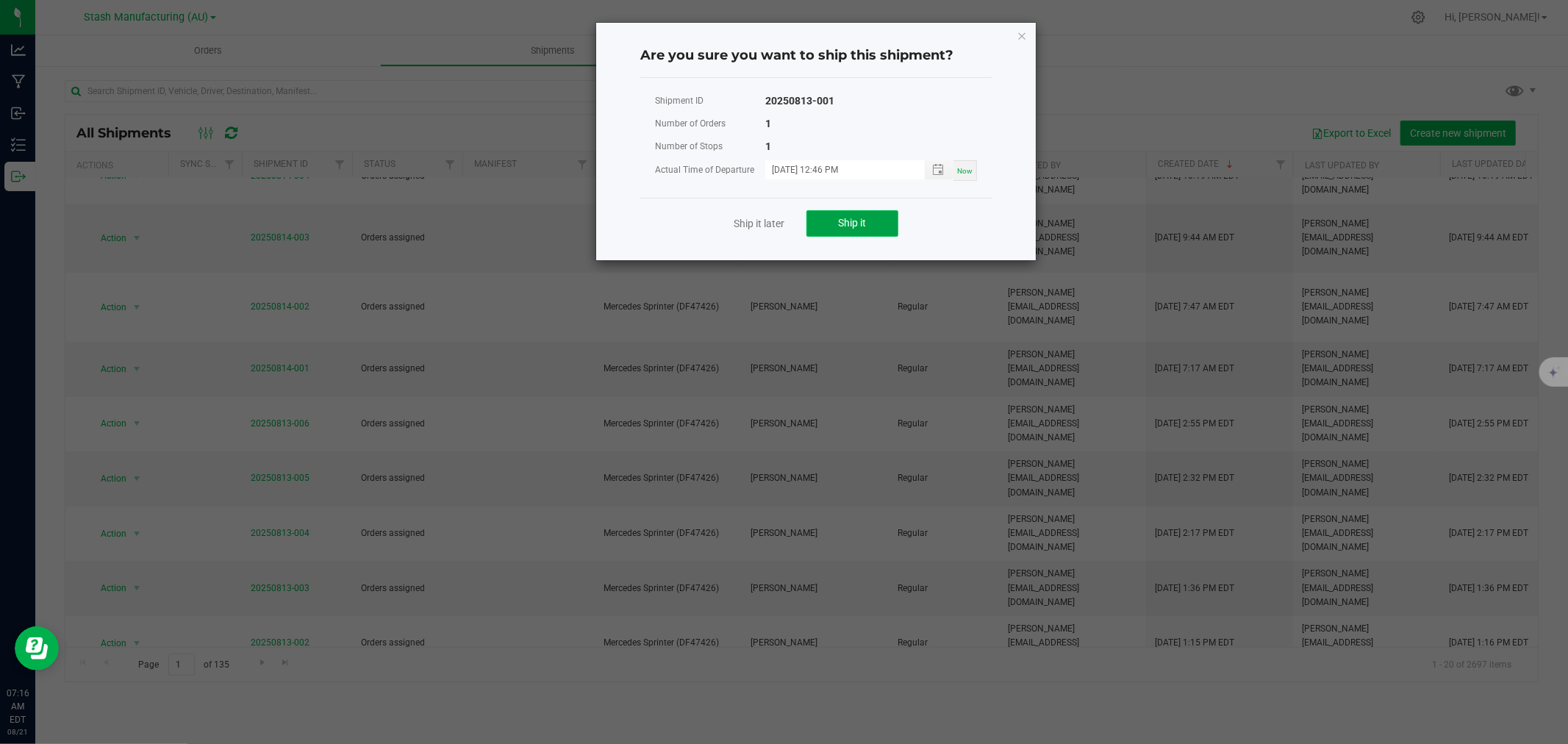
click at [821, 213] on button "Ship it" at bounding box center [852, 223] width 92 height 27
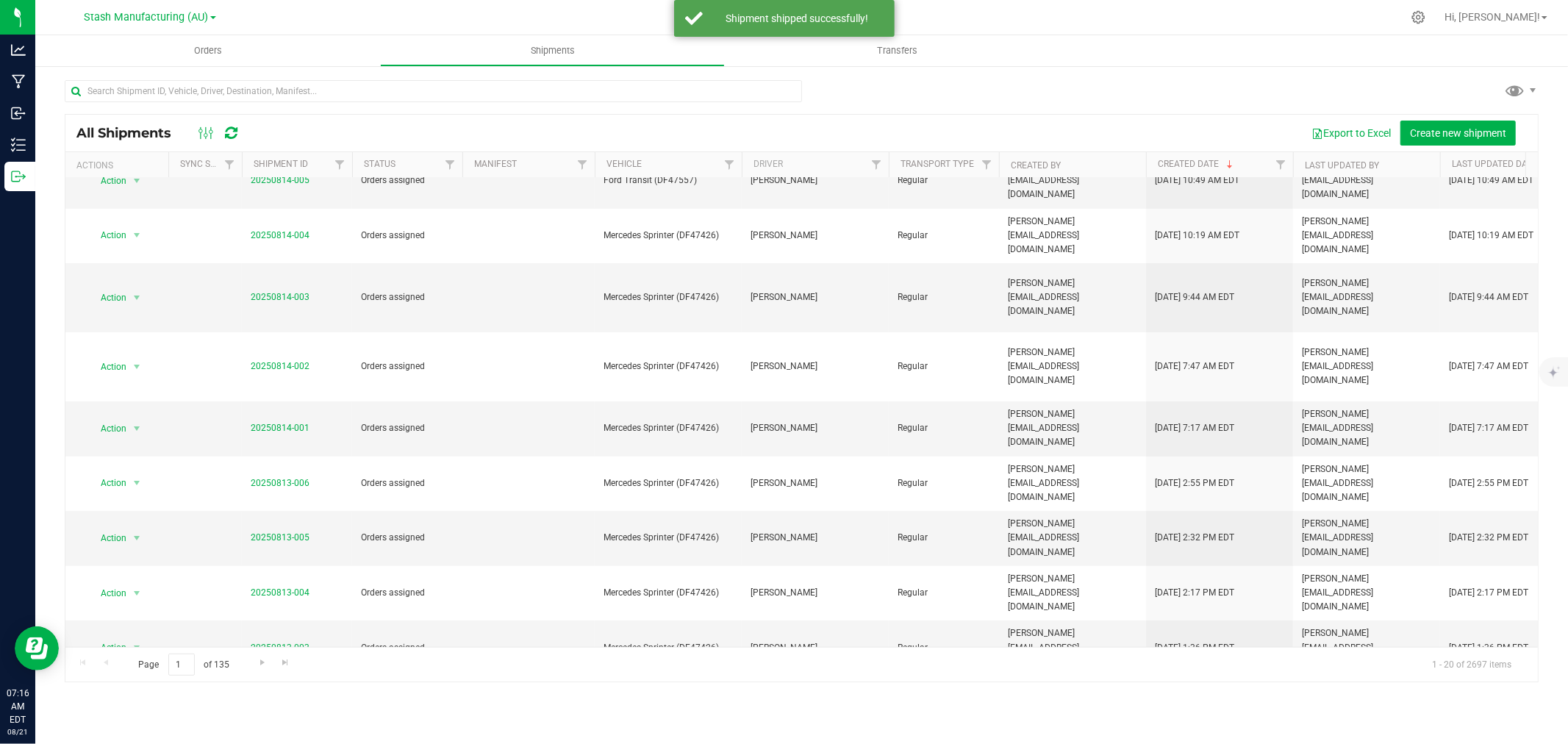
scroll to position [326, 0]
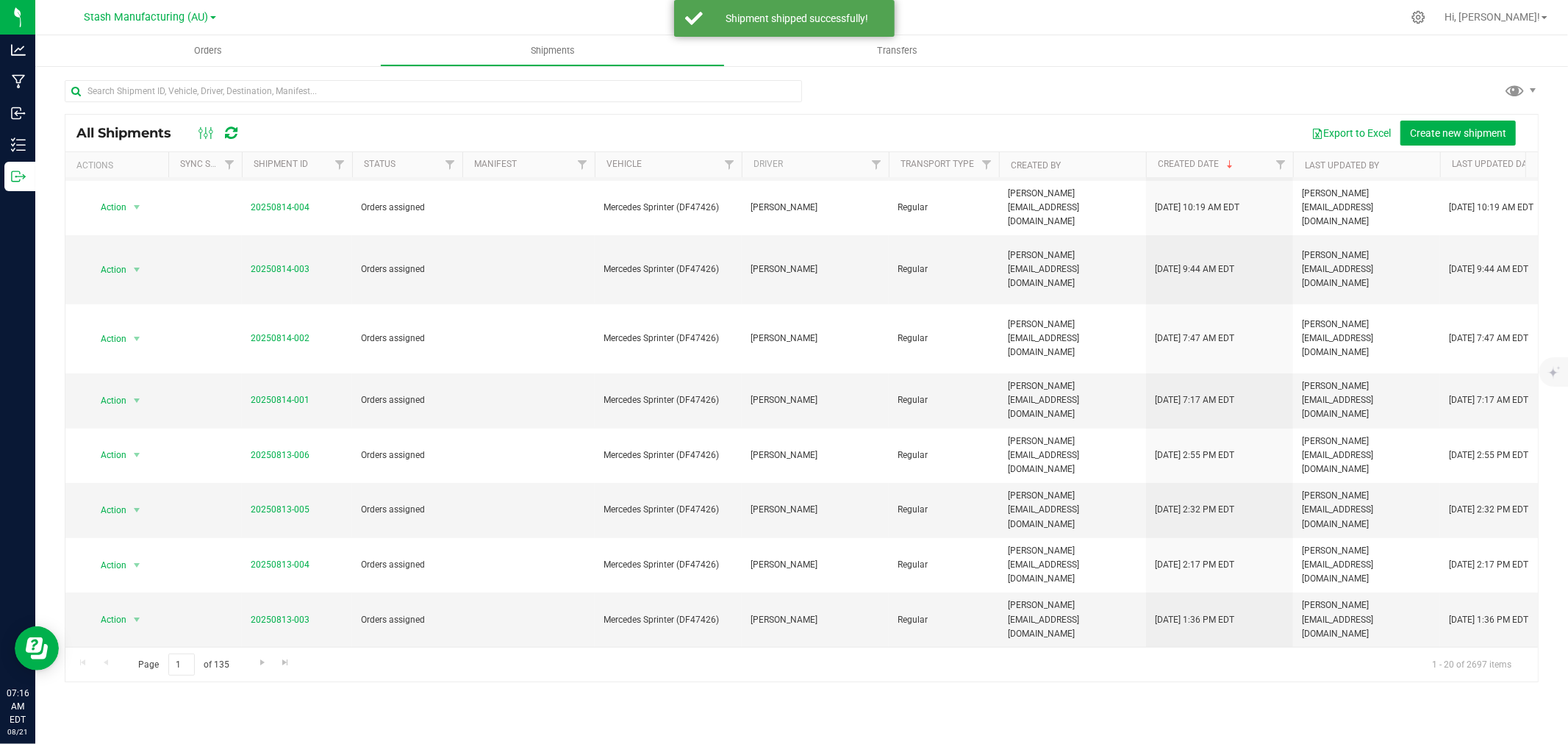
click at [128, 665] on span "select" at bounding box center [137, 675] width 18 height 20
click at [128, 598] on li "Ship shipment" at bounding box center [142, 595] width 109 height 22
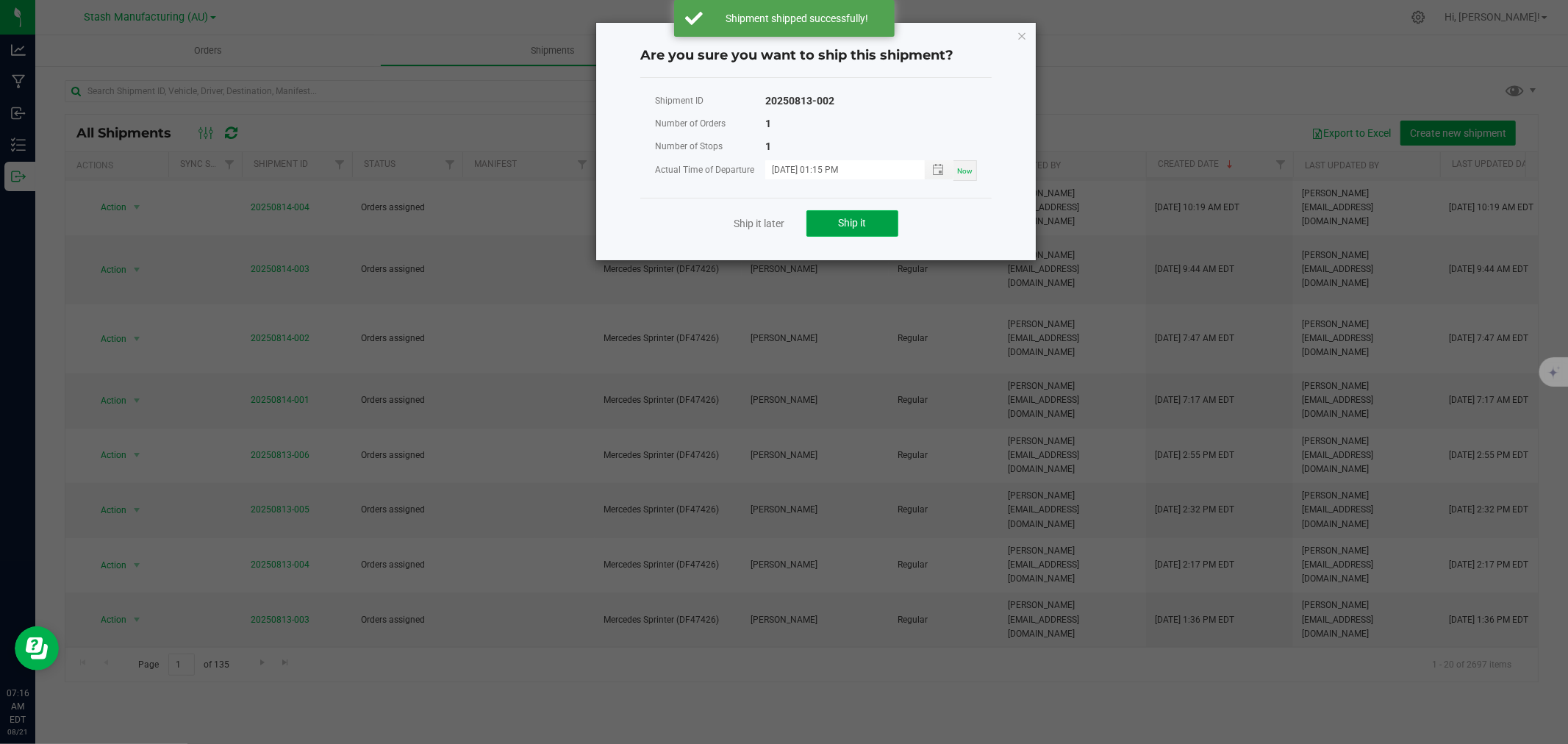
click at [865, 229] on button "Ship it" at bounding box center [852, 223] width 92 height 27
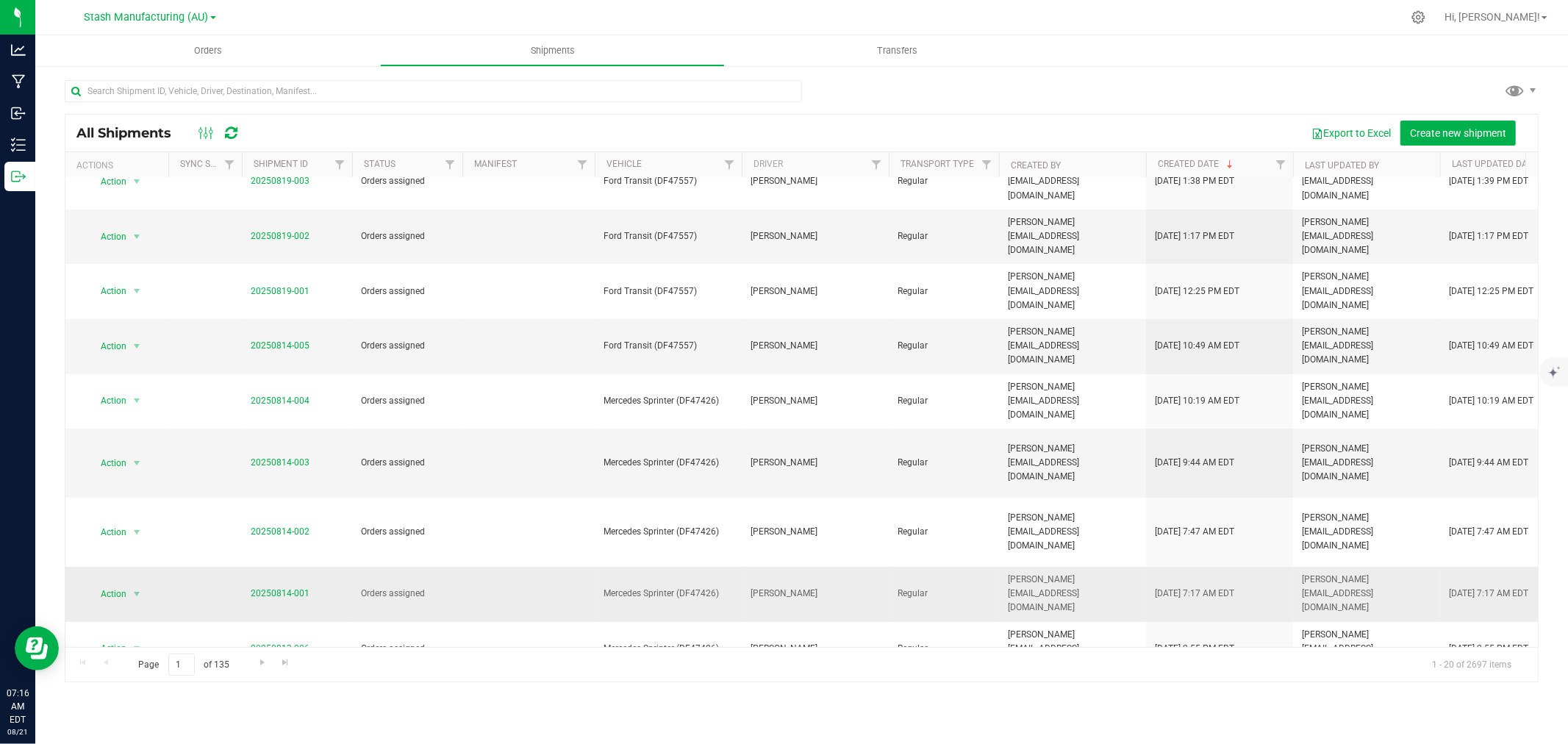
scroll to position [245, 0]
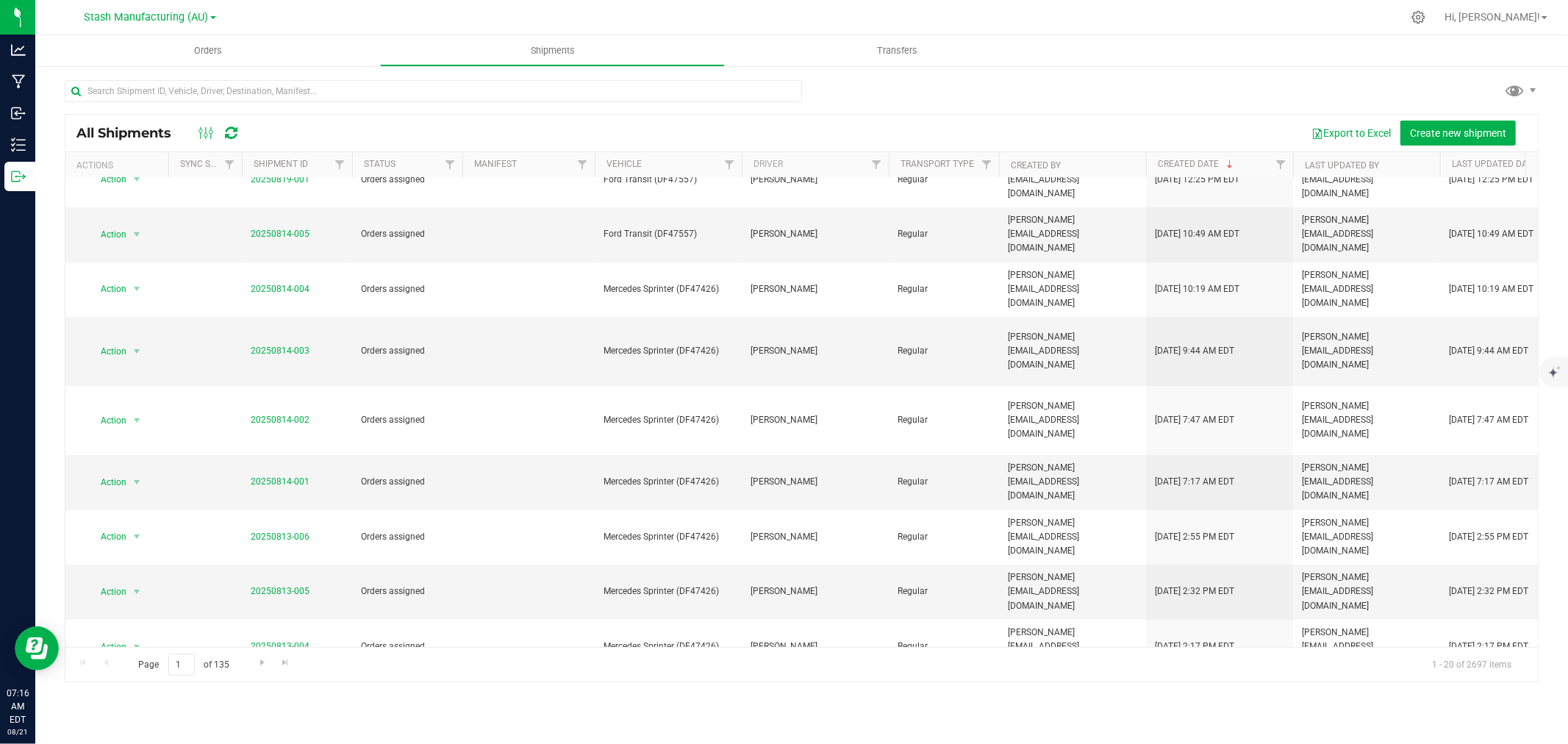
click at [108, 691] on span "Action" at bounding box center [107, 702] width 39 height 20
click at [130, 631] on li "Ship shipment" at bounding box center [142, 636] width 109 height 22
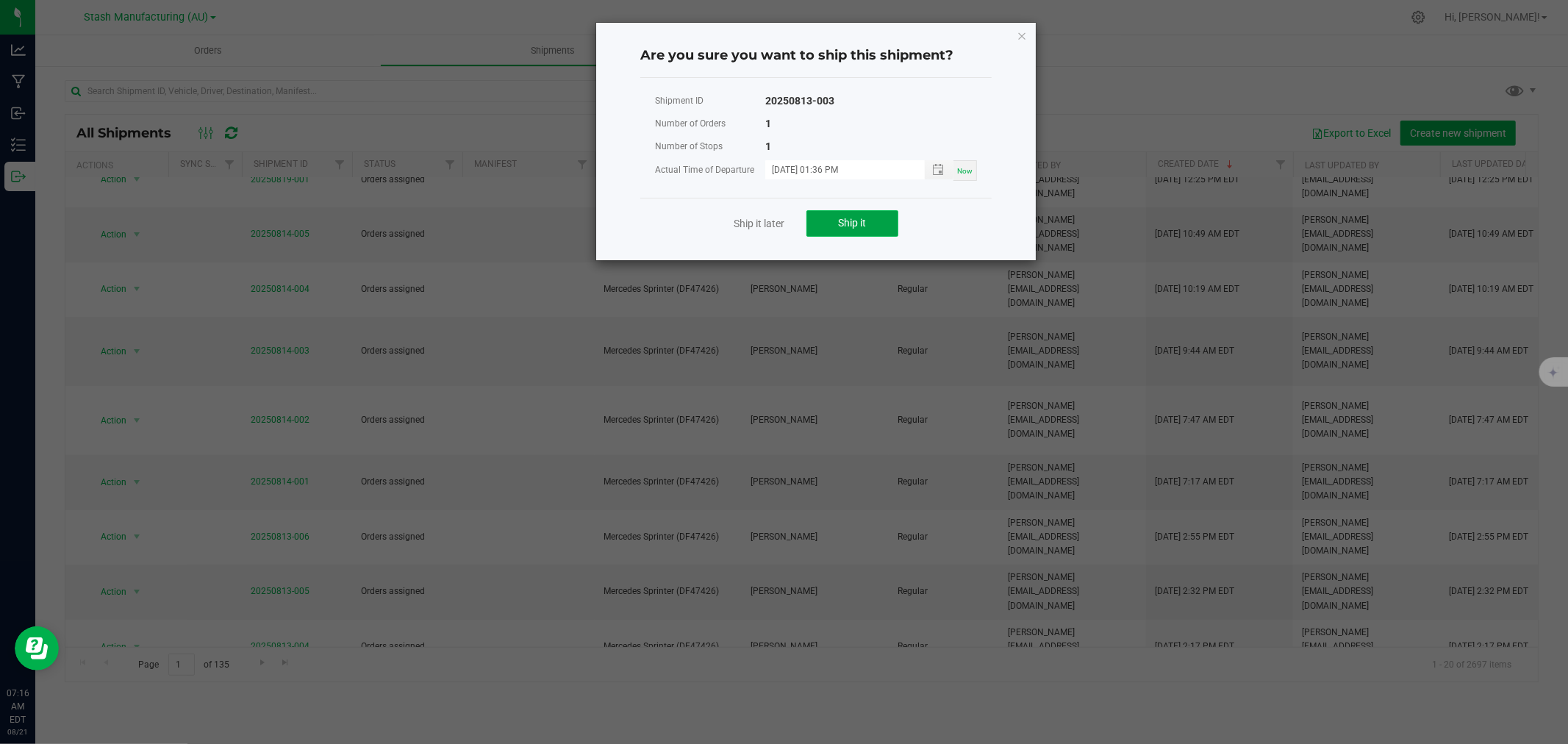
click at [879, 227] on button "Ship it" at bounding box center [852, 223] width 92 height 27
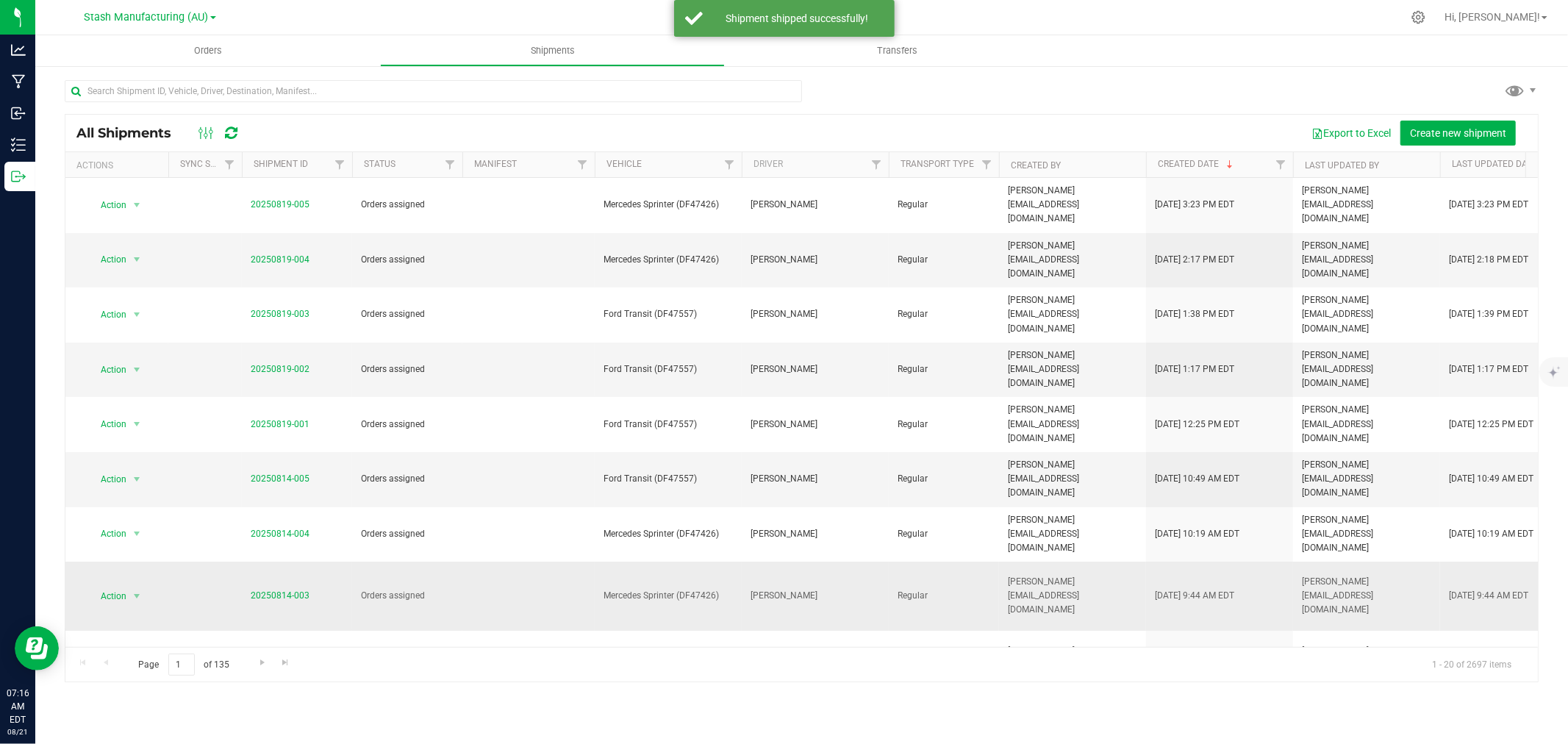
scroll to position [164, 0]
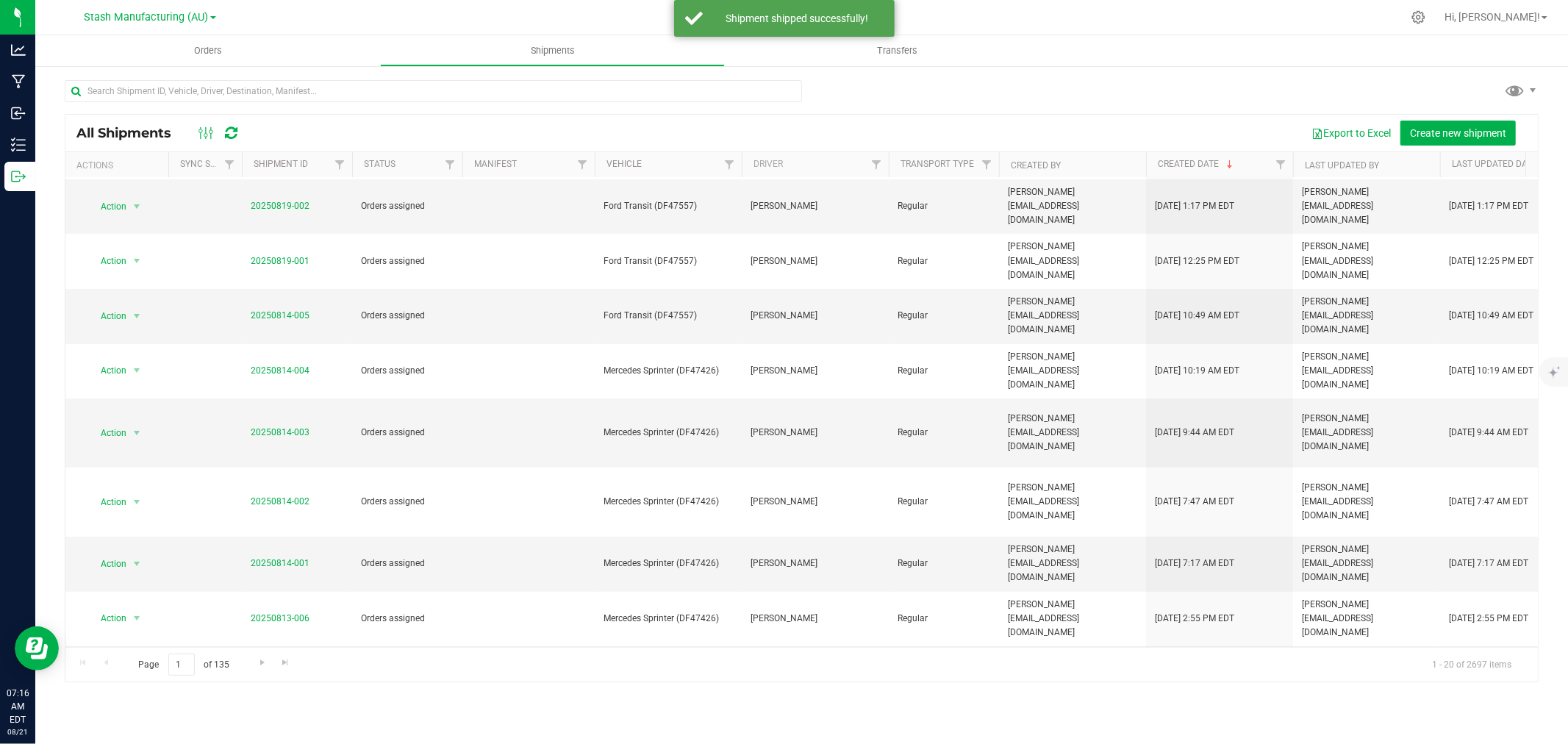
click at [108, 719] on span "Action" at bounding box center [107, 729] width 39 height 20
click at [120, 680] on li "Ship shipment" at bounding box center [142, 677] width 109 height 22
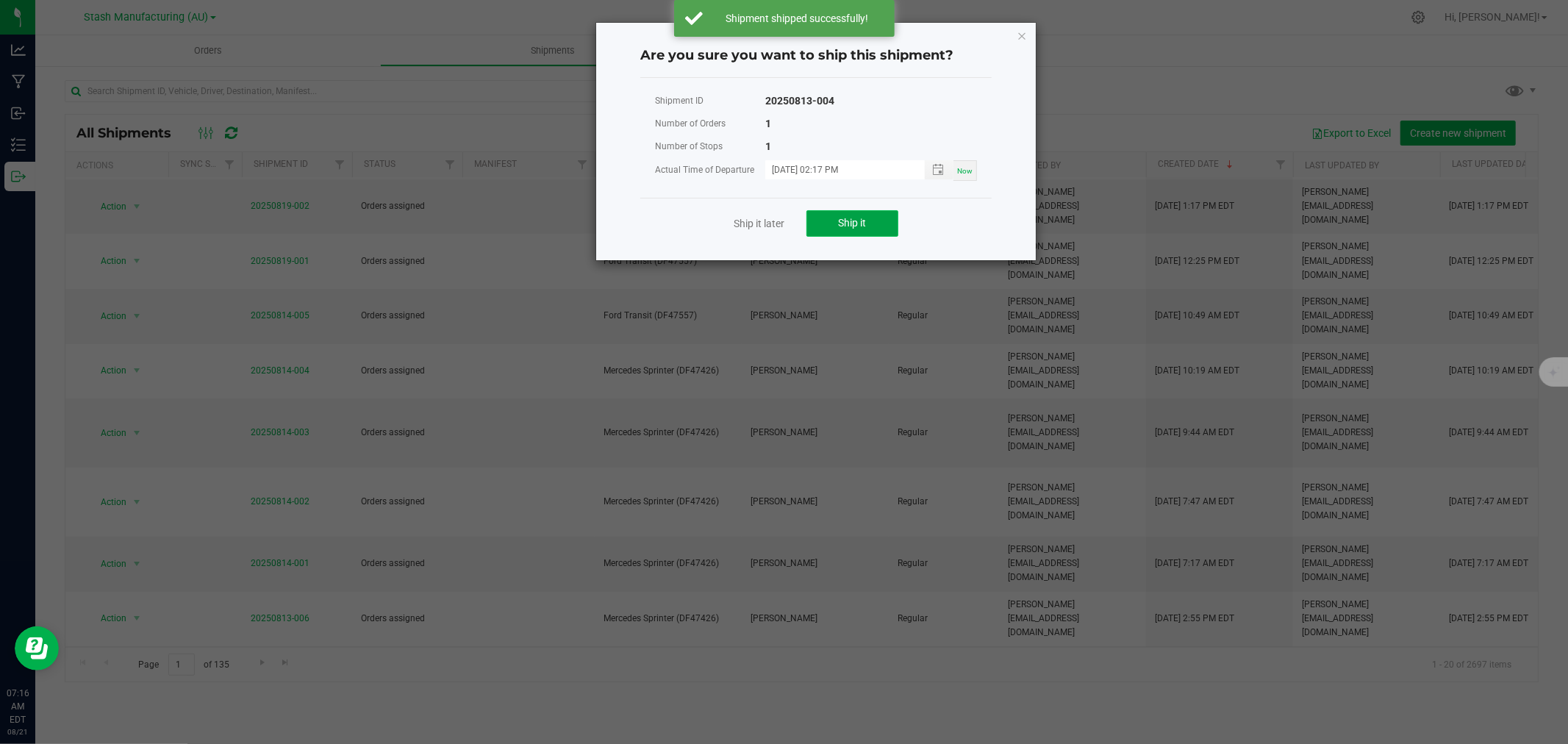
click at [870, 224] on button "Ship it" at bounding box center [852, 223] width 92 height 27
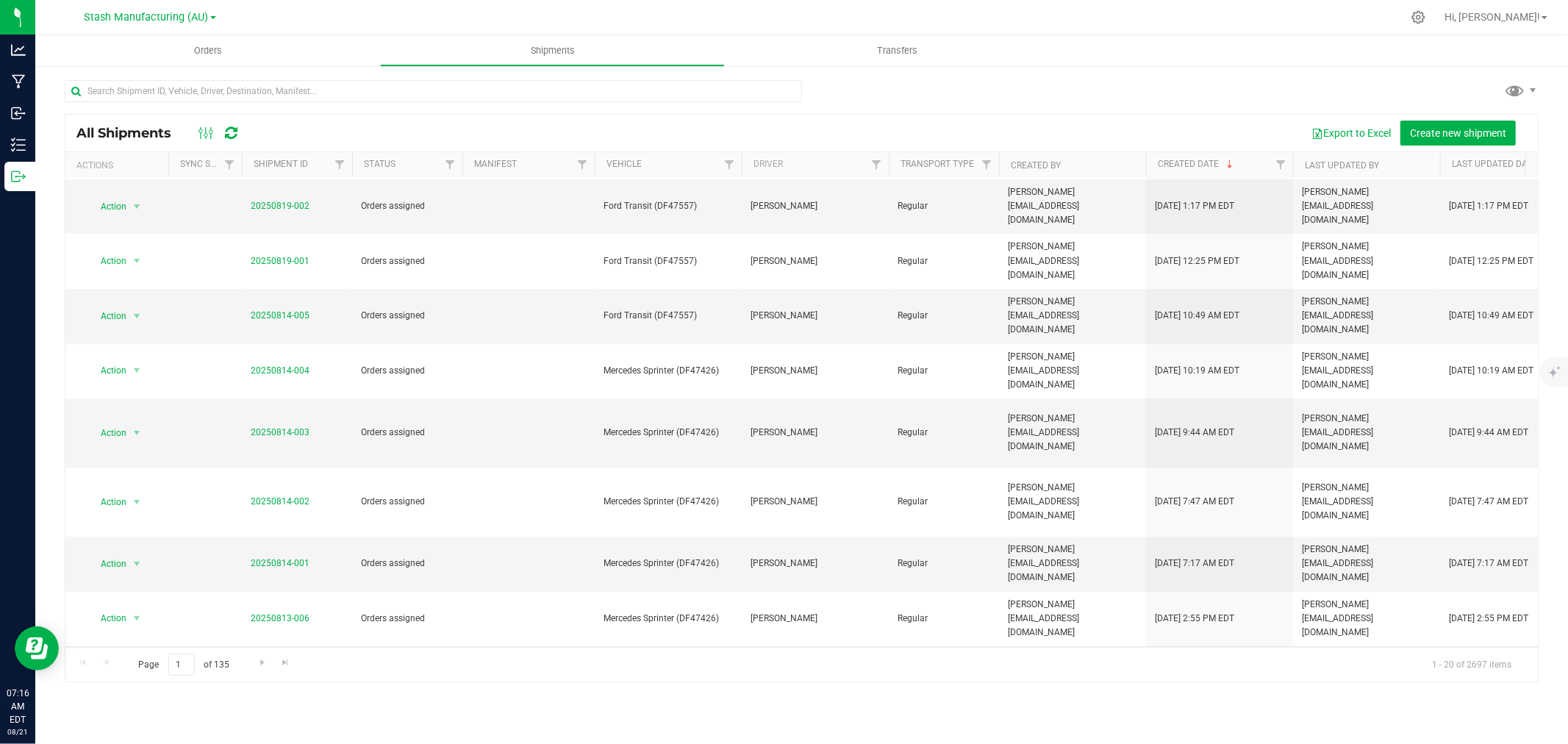
click at [107, 663] on span "Action" at bounding box center [107, 673] width 39 height 20
click at [154, 635] on li "Ship shipment" at bounding box center [142, 636] width 109 height 22
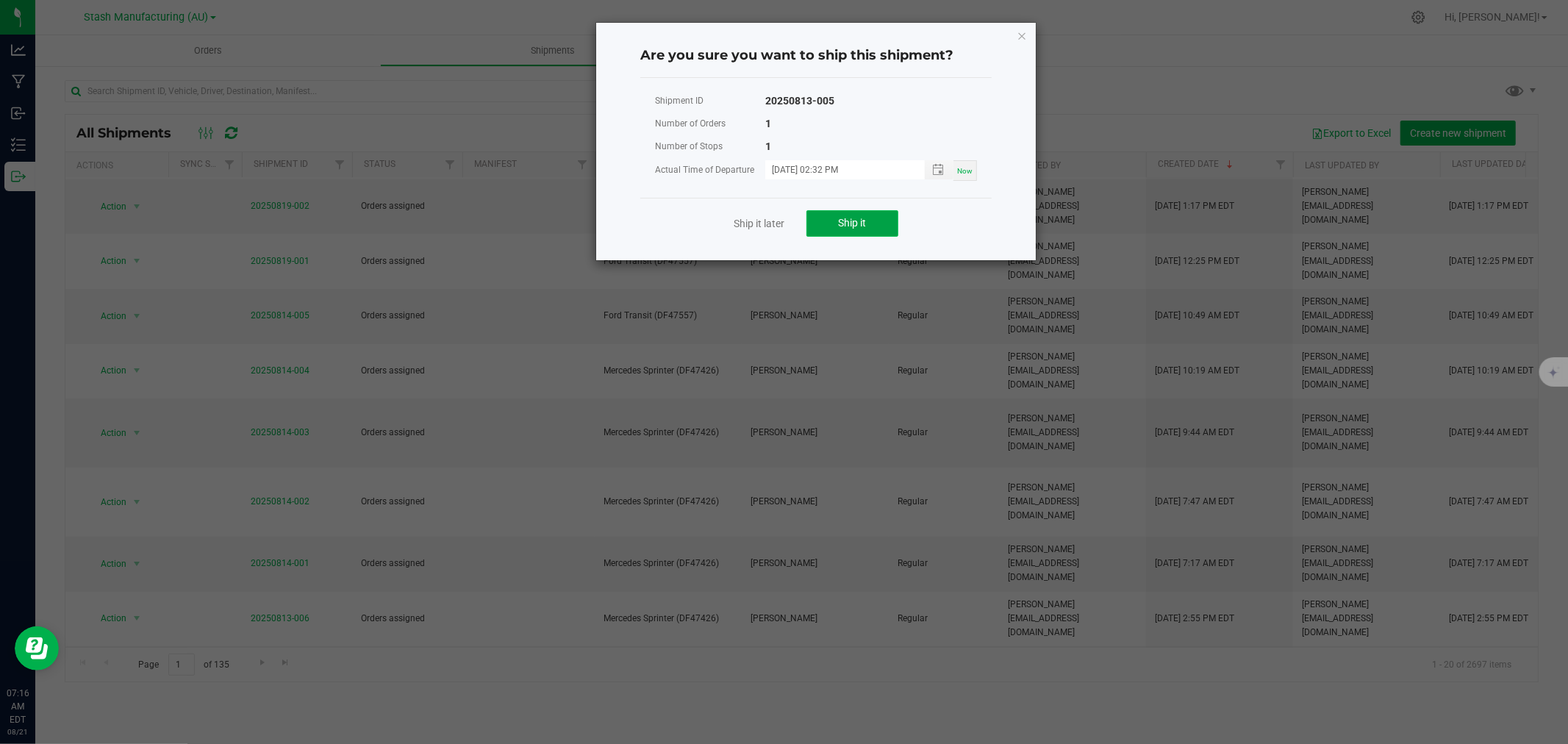
click at [846, 228] on span "Ship it" at bounding box center [853, 223] width 28 height 12
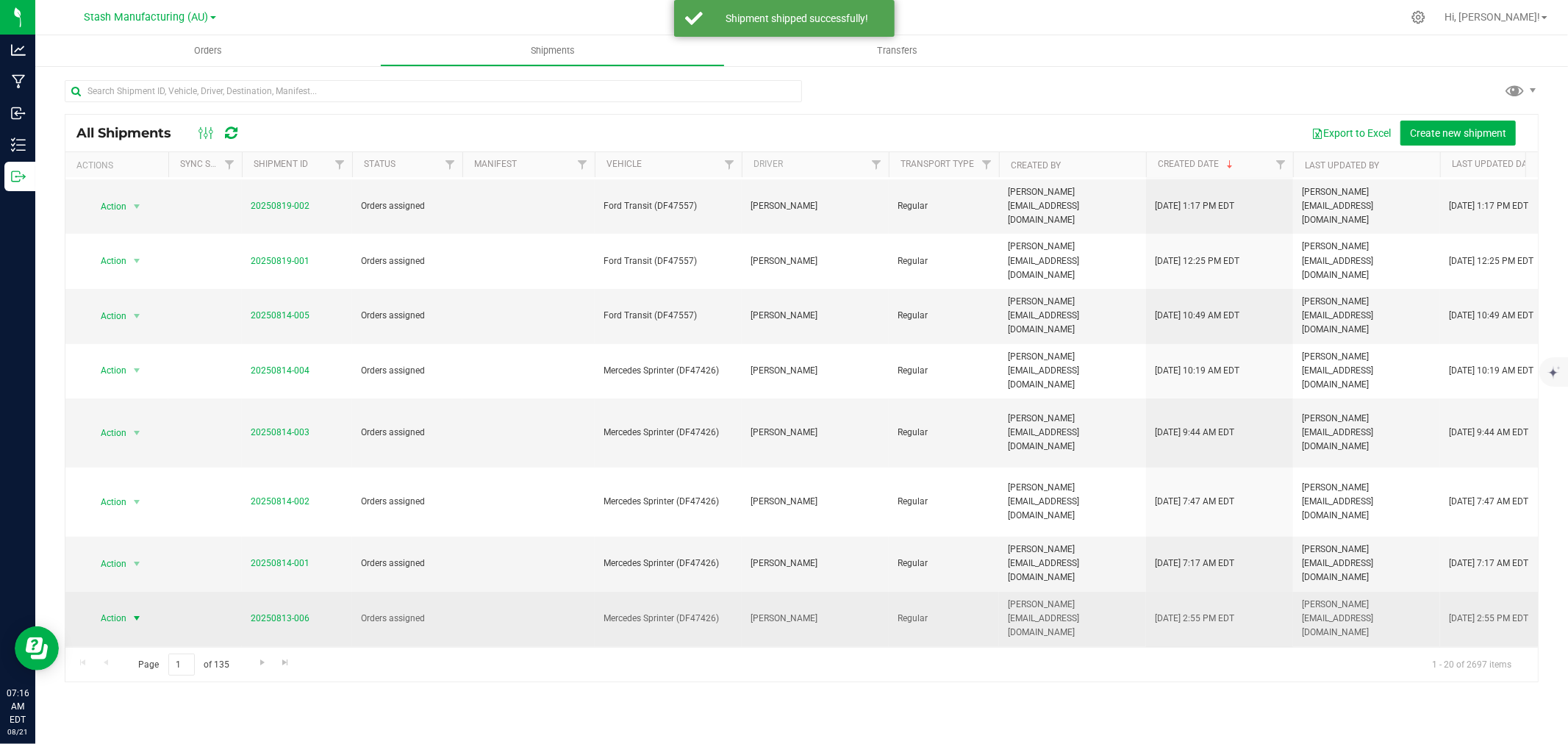
click at [128, 608] on span "select" at bounding box center [137, 618] width 18 height 20
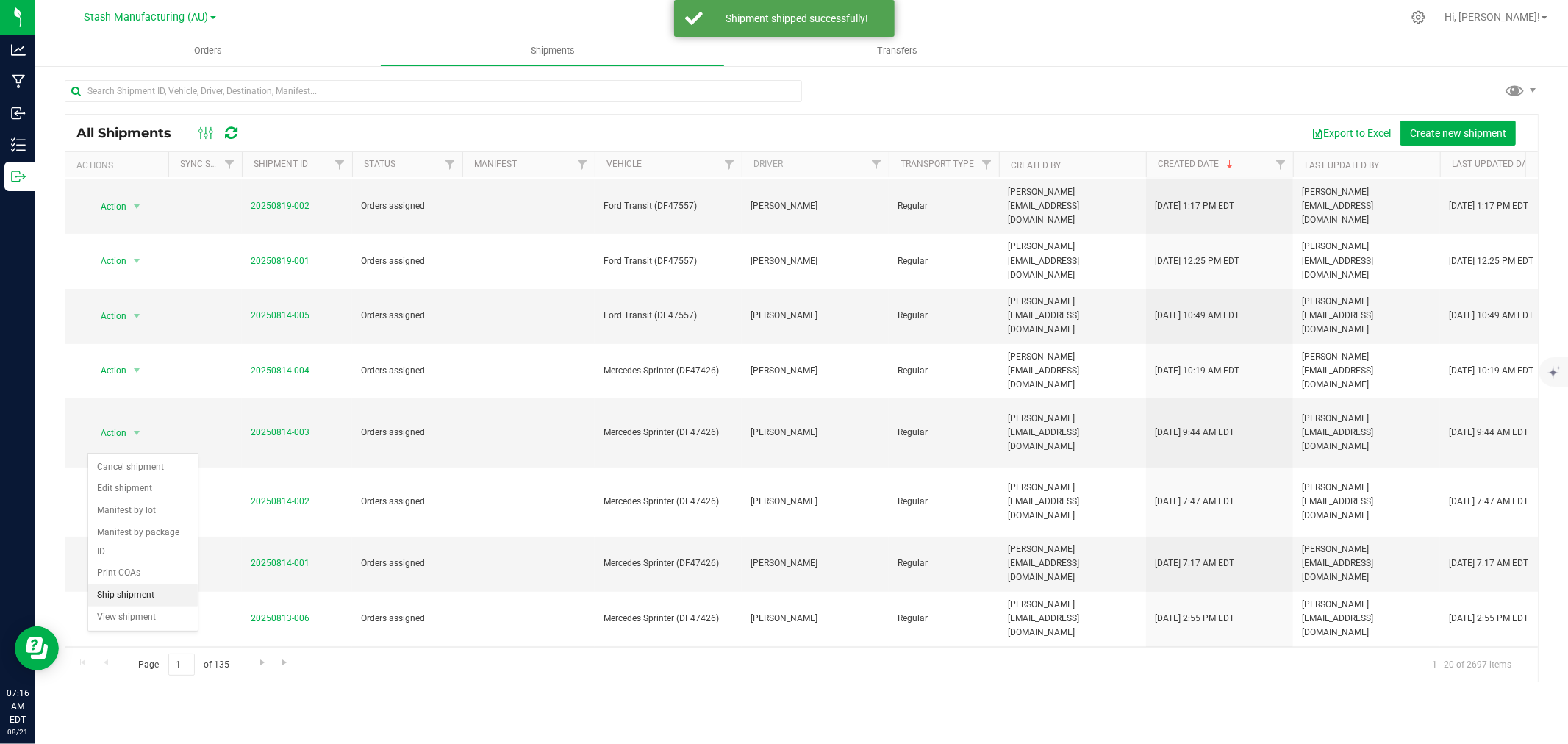
click at [149, 598] on li "Ship shipment" at bounding box center [142, 595] width 109 height 22
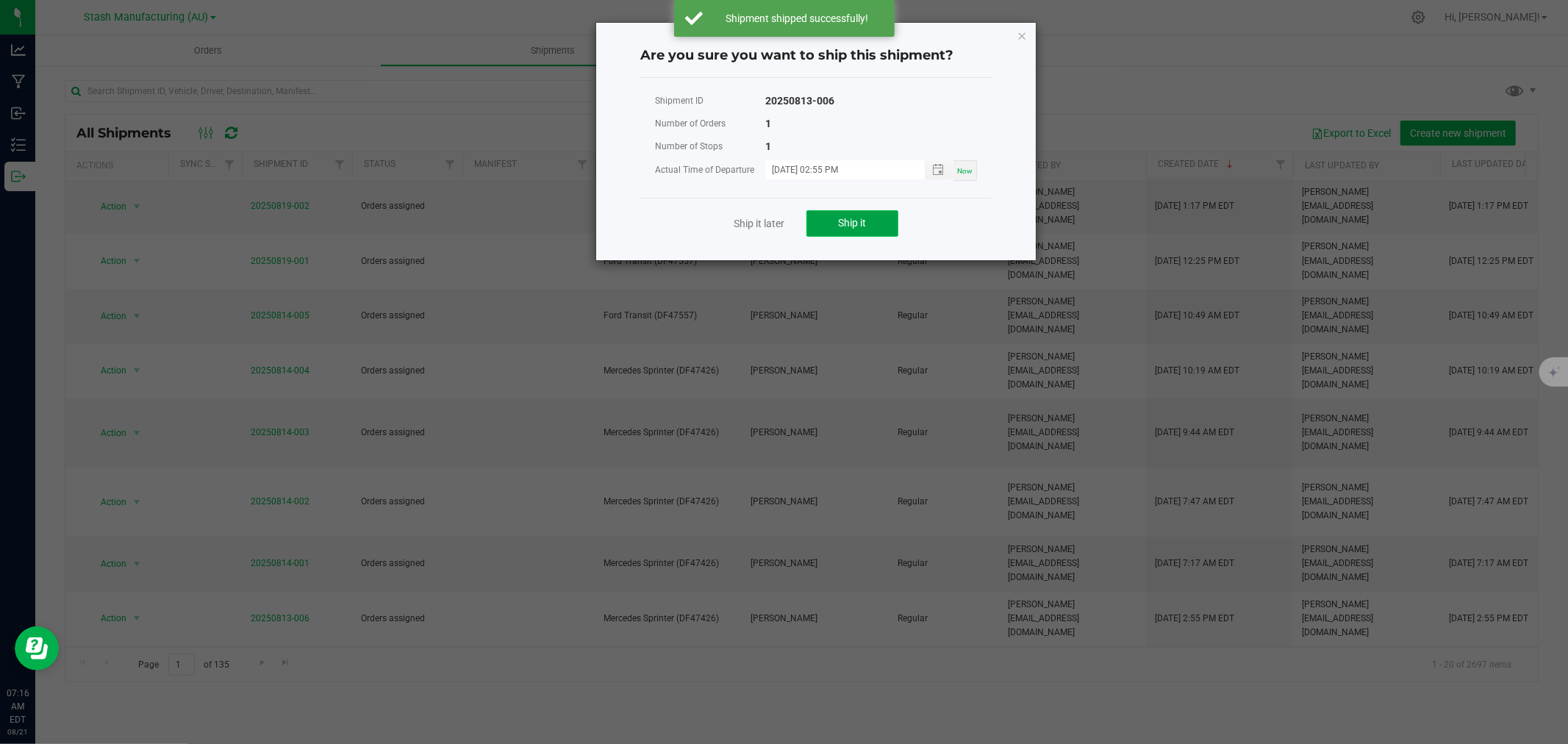
click at [842, 215] on button "Ship it" at bounding box center [852, 223] width 92 height 27
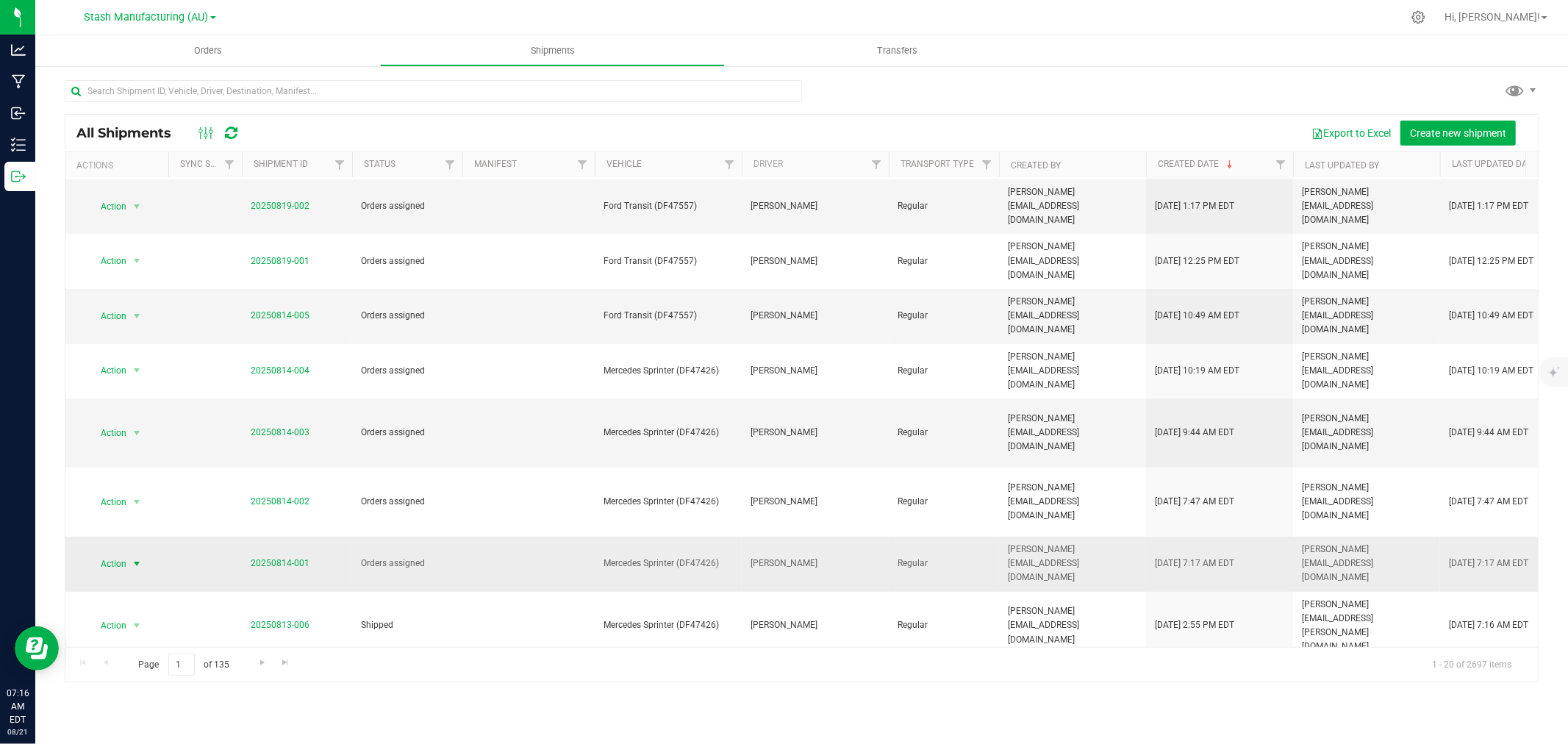
click at [121, 554] on span "Action" at bounding box center [107, 564] width 39 height 20
click at [130, 553] on li "Ship shipment" at bounding box center [142, 554] width 109 height 22
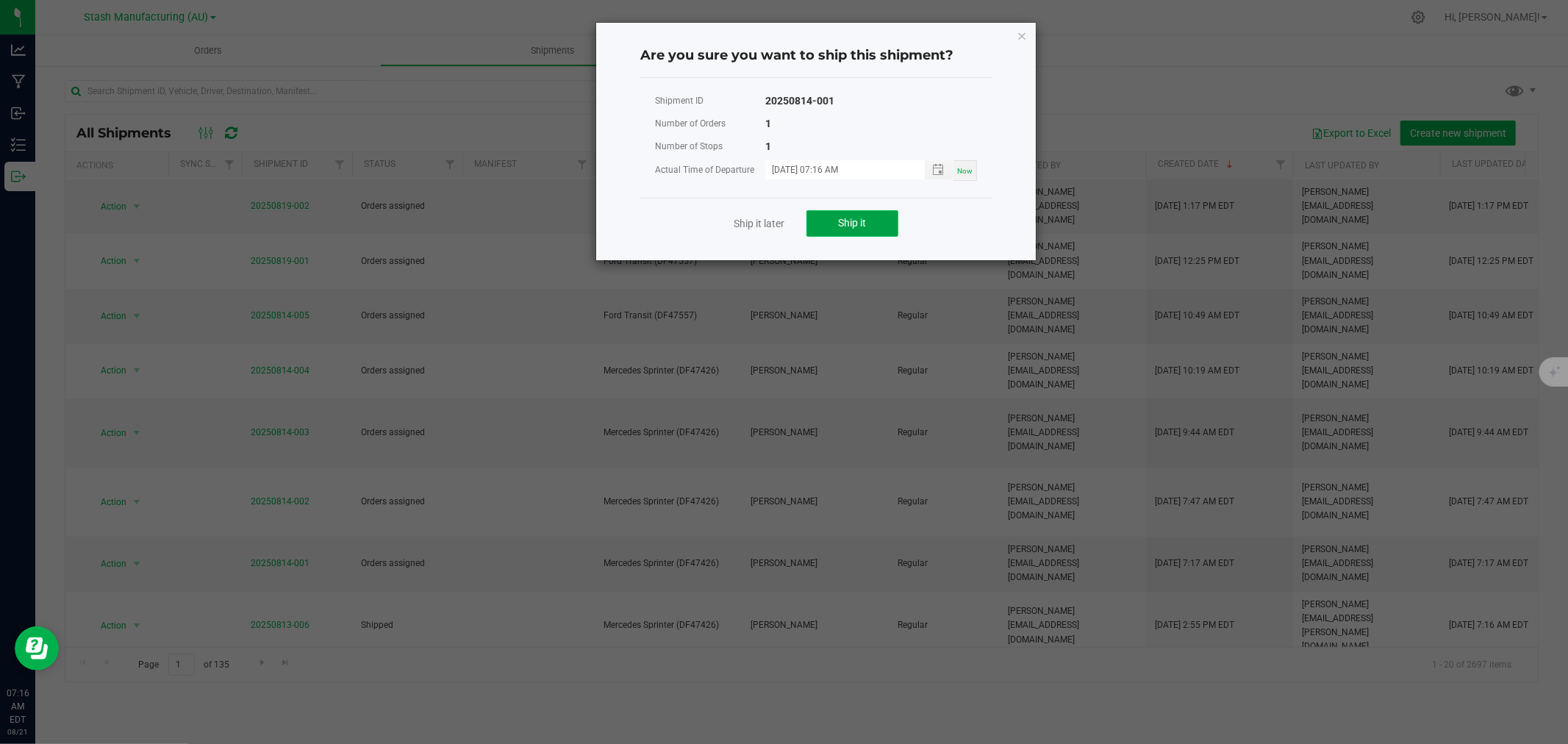
click at [839, 210] on button "Ship it" at bounding box center [852, 223] width 92 height 27
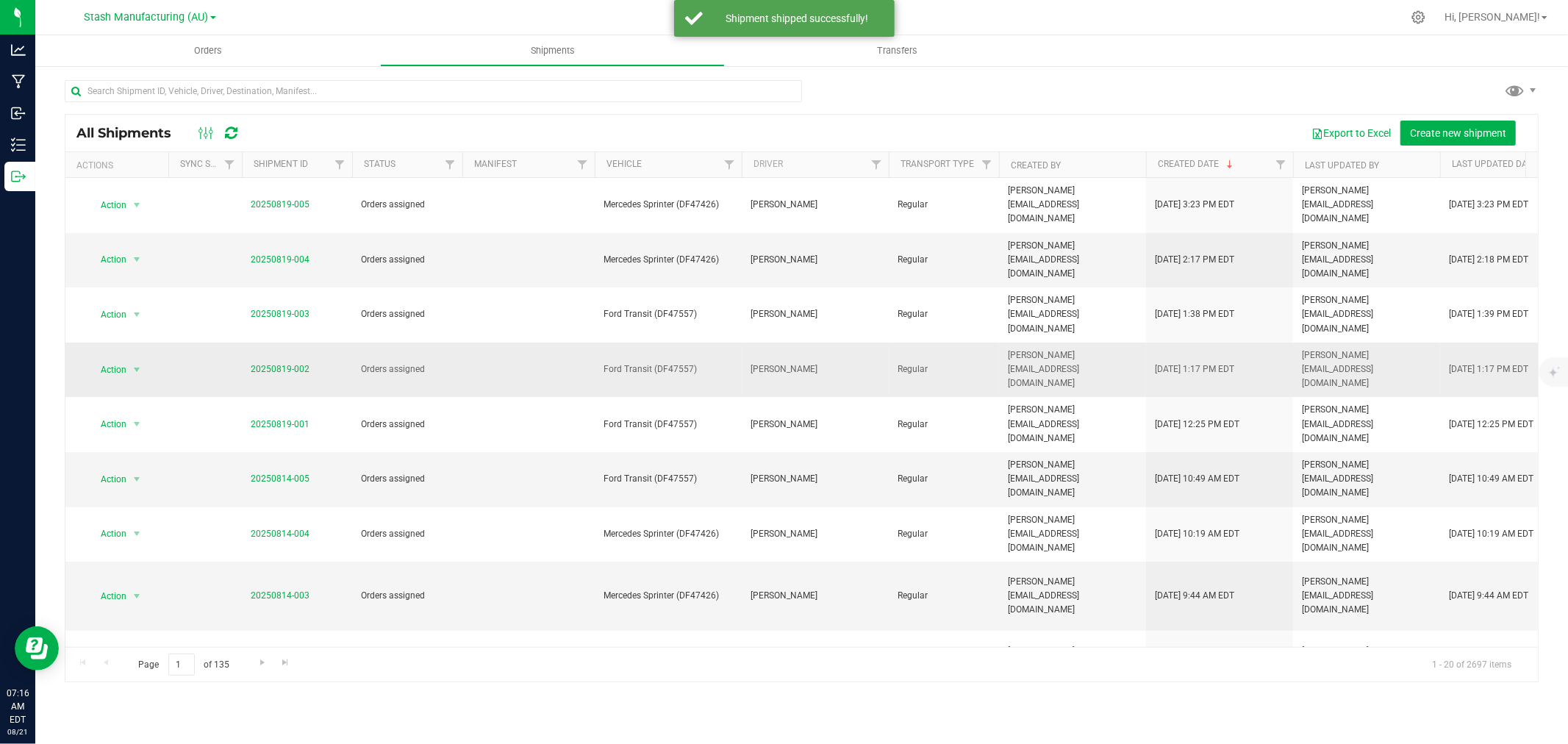
scroll to position [82, 0]
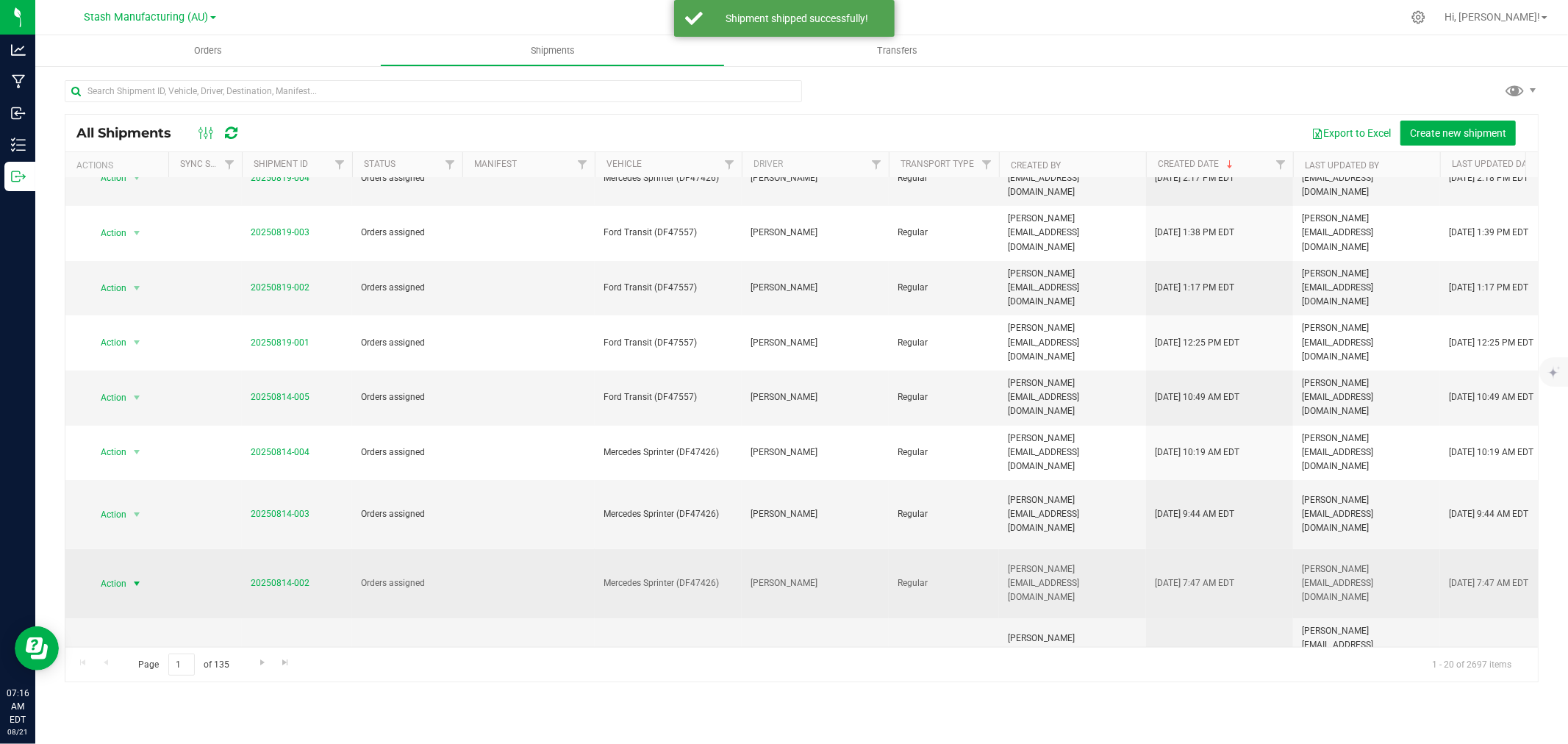
click at [126, 573] on span "Action" at bounding box center [107, 584] width 39 height 20
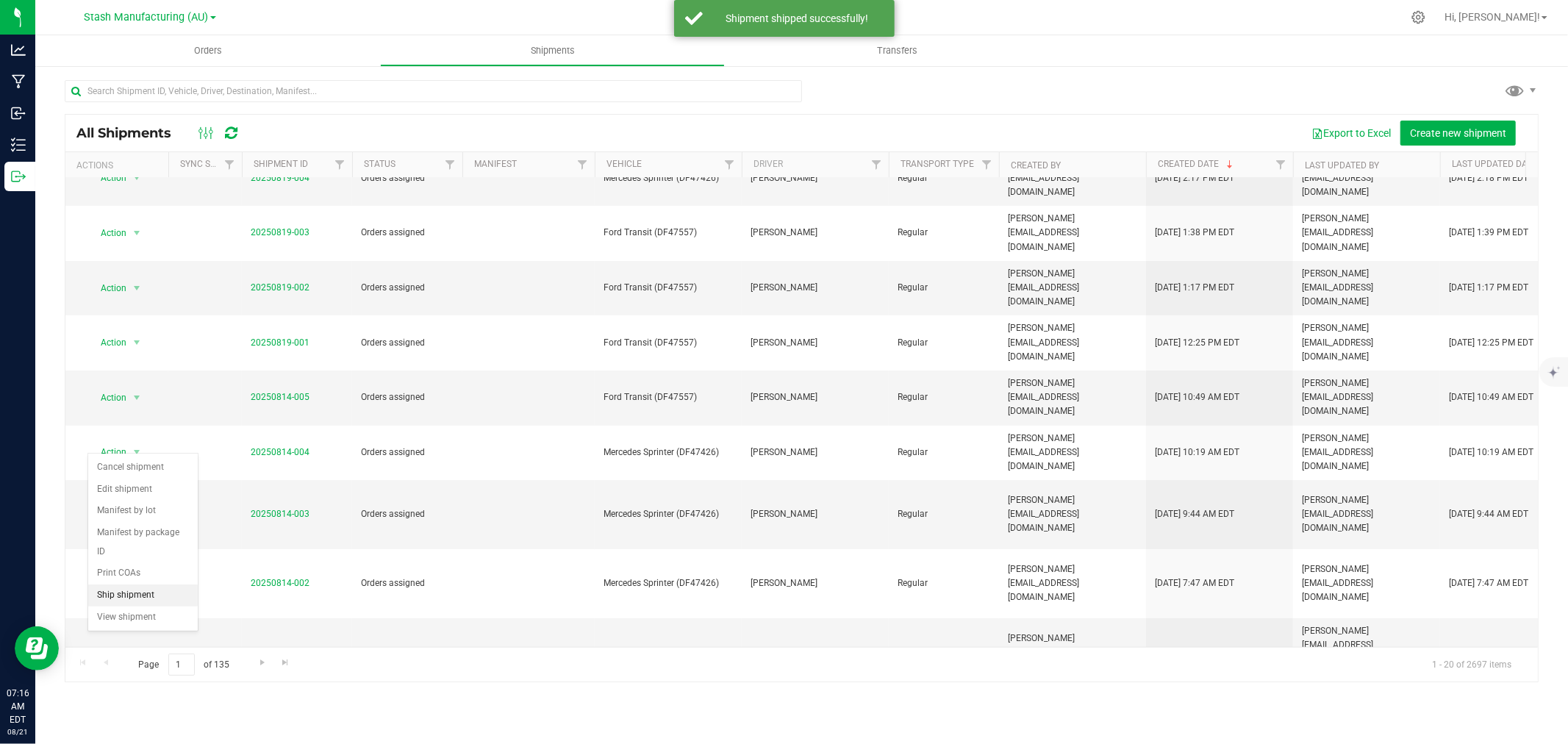
click at [128, 599] on li "Ship shipment" at bounding box center [142, 595] width 109 height 22
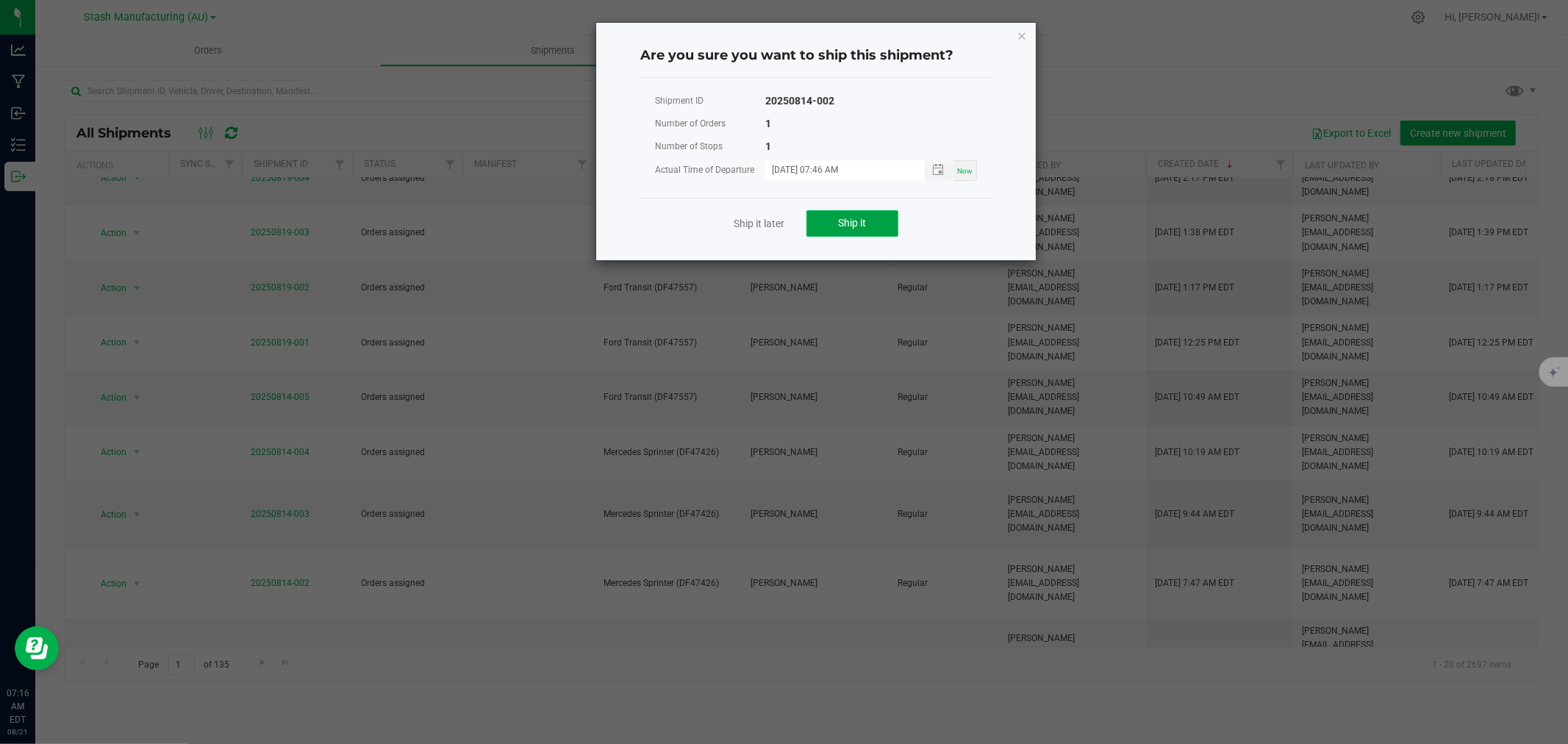
click at [854, 217] on span "Ship it" at bounding box center [853, 223] width 28 height 12
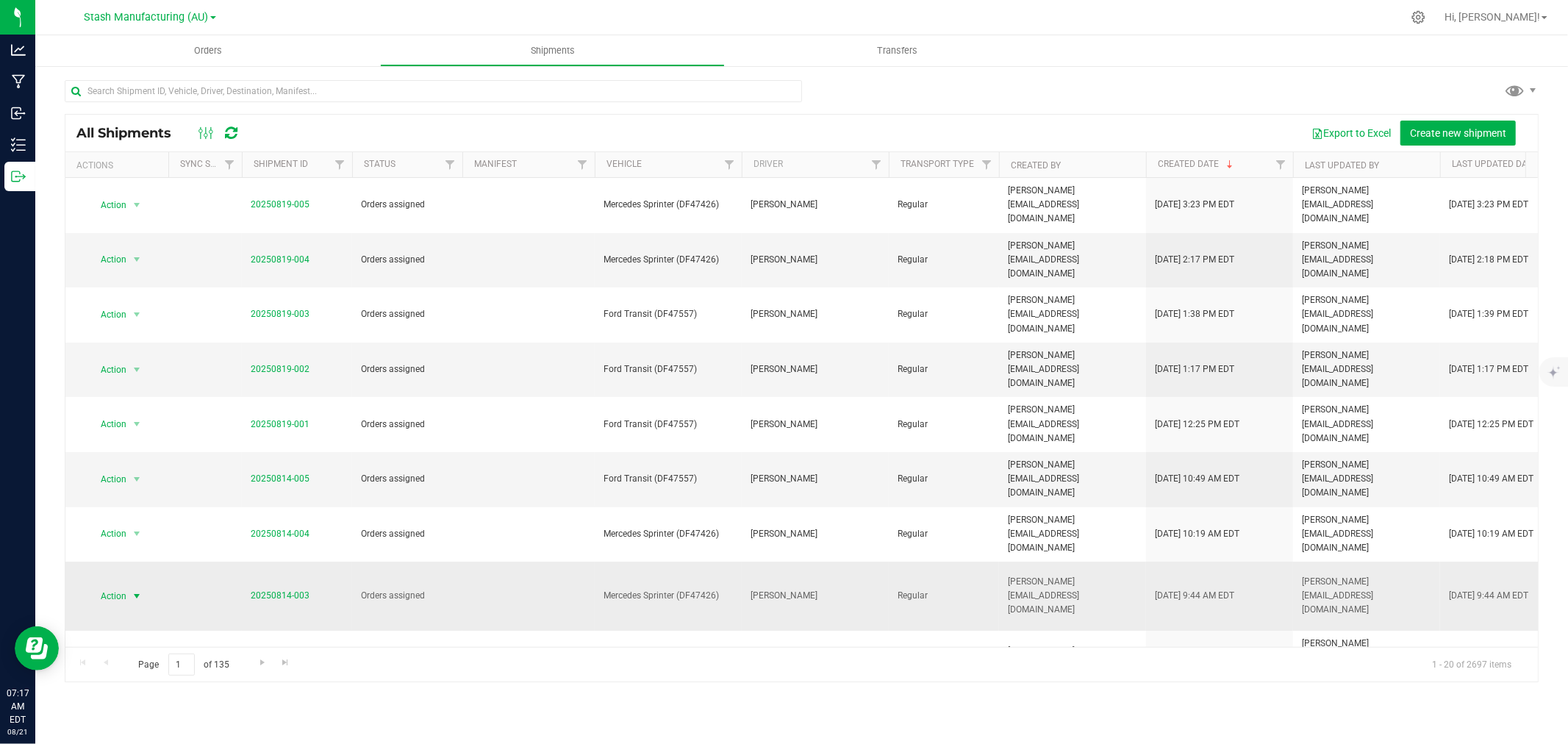
click at [122, 586] on span "Action" at bounding box center [107, 596] width 39 height 20
click at [145, 640] on li "Ship shipment" at bounding box center [142, 637] width 109 height 22
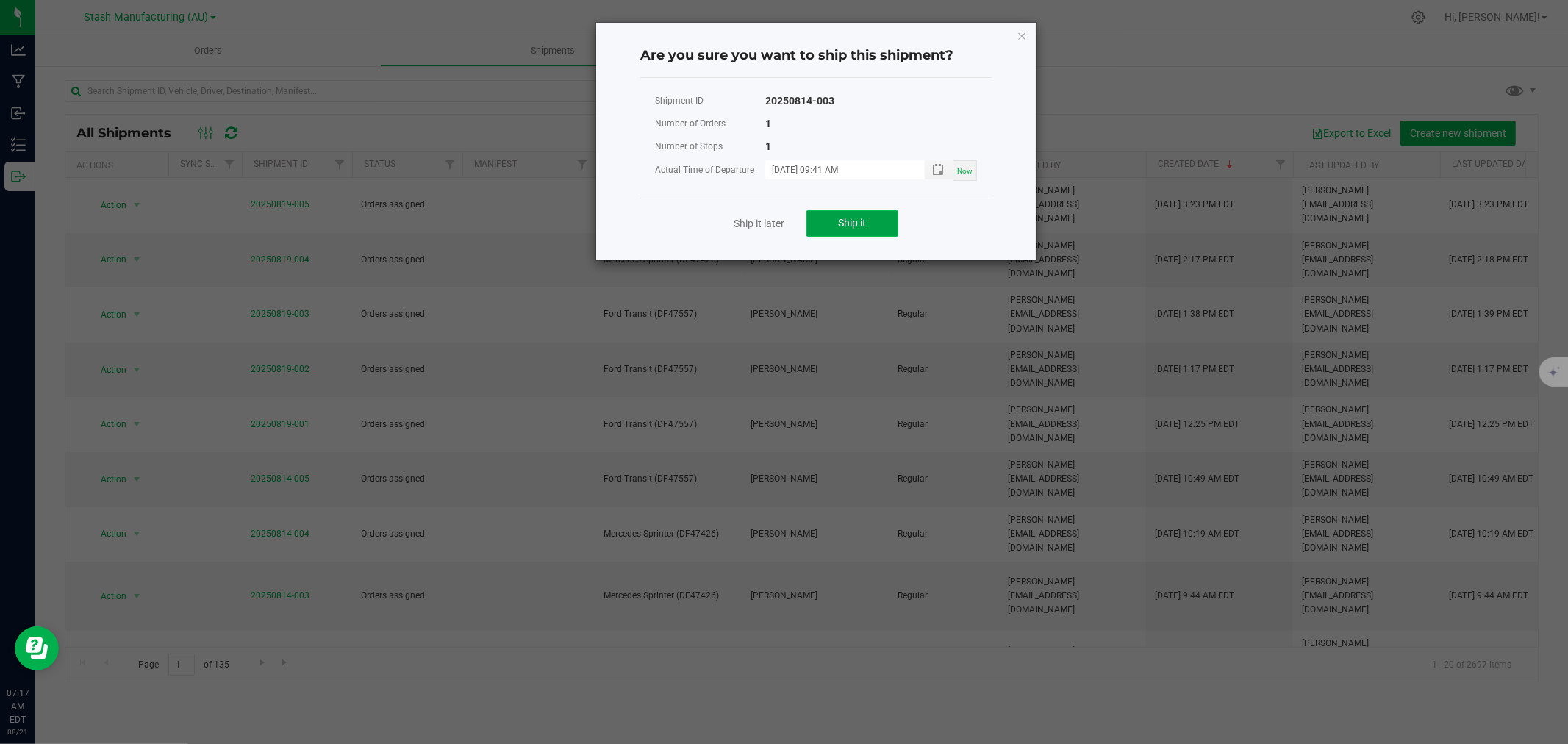
click at [861, 228] on span "Ship it" at bounding box center [853, 223] width 28 height 12
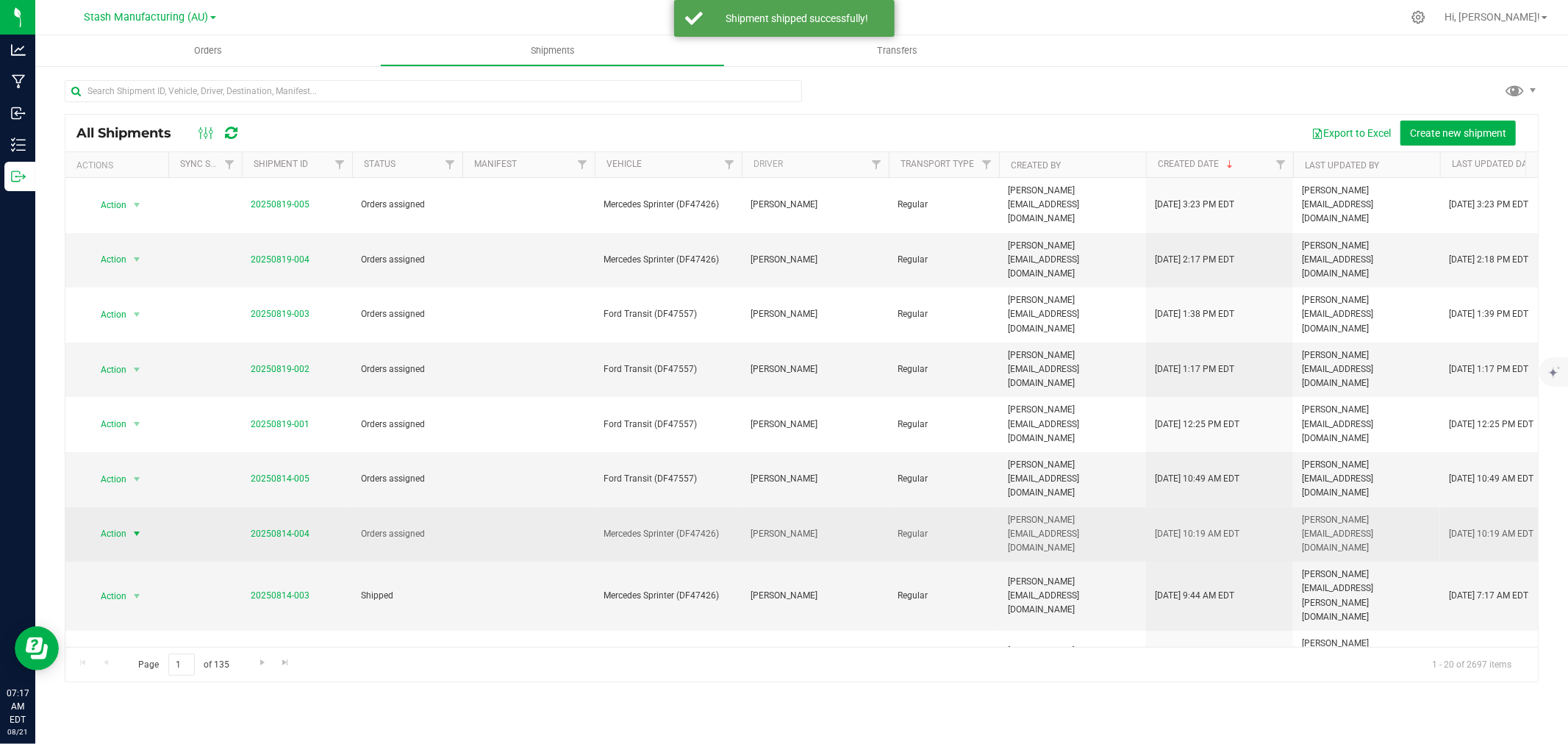
click at [114, 524] on span "Action" at bounding box center [107, 534] width 39 height 20
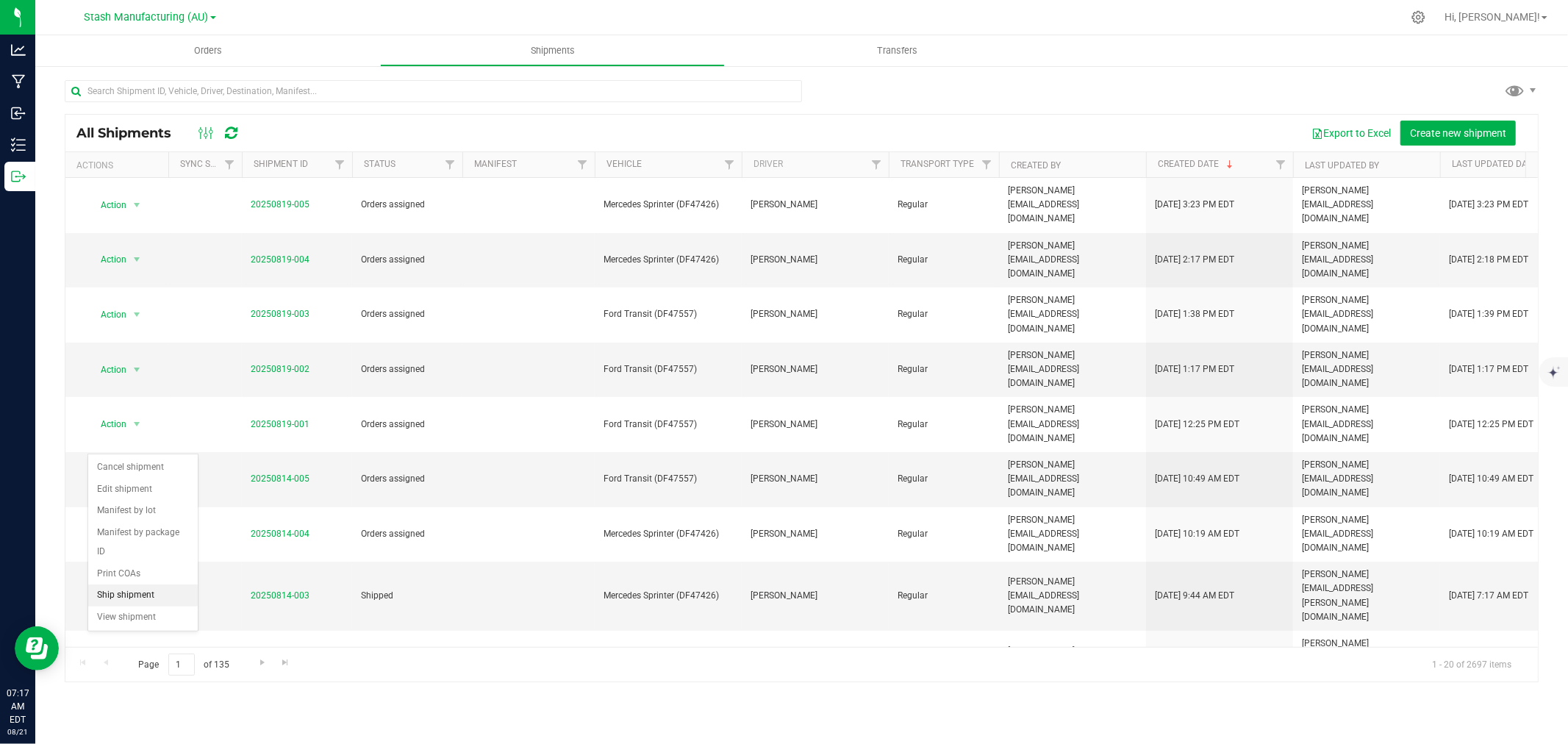
click at [134, 595] on li "Ship shipment" at bounding box center [142, 595] width 109 height 22
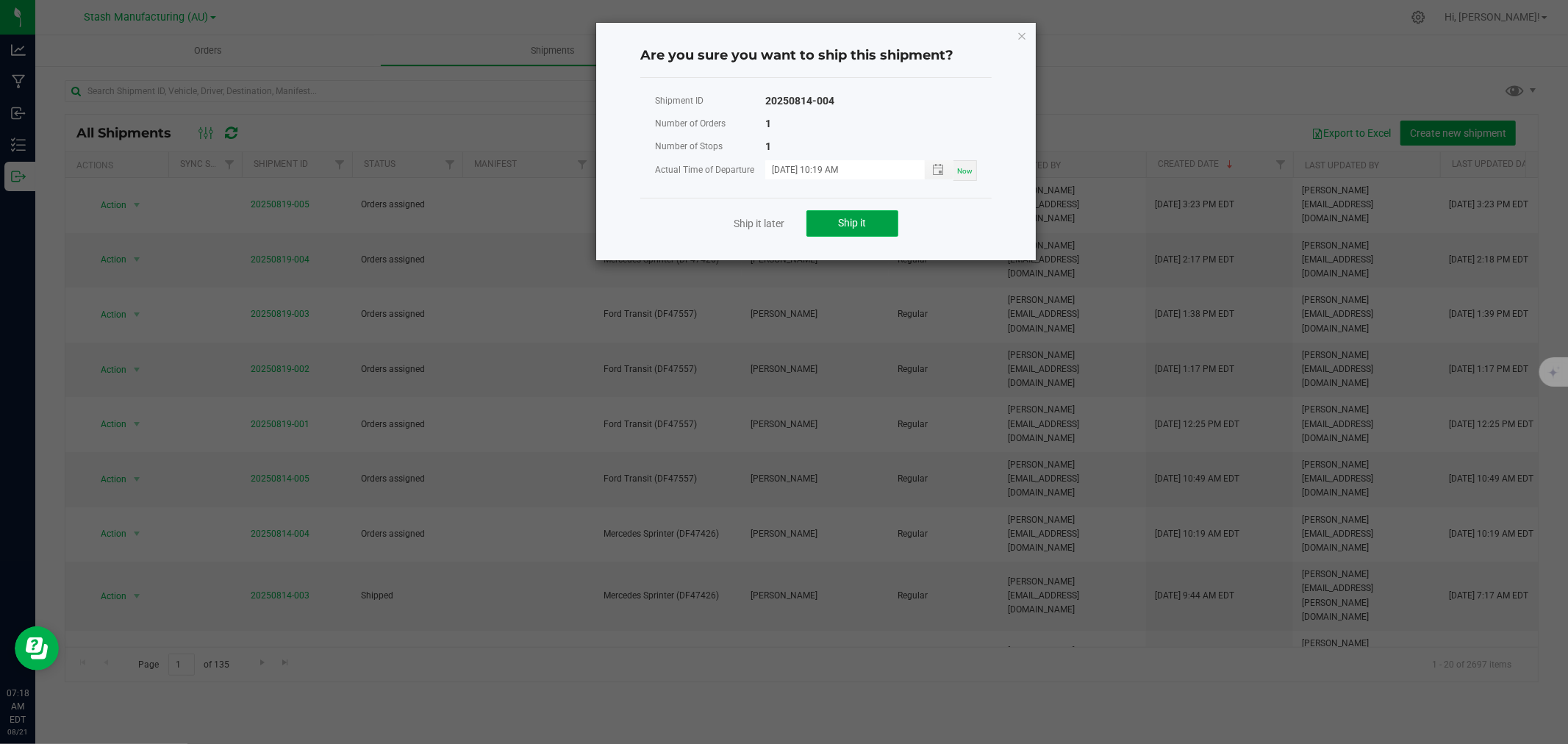
click at [845, 230] on button "Ship it" at bounding box center [852, 223] width 92 height 27
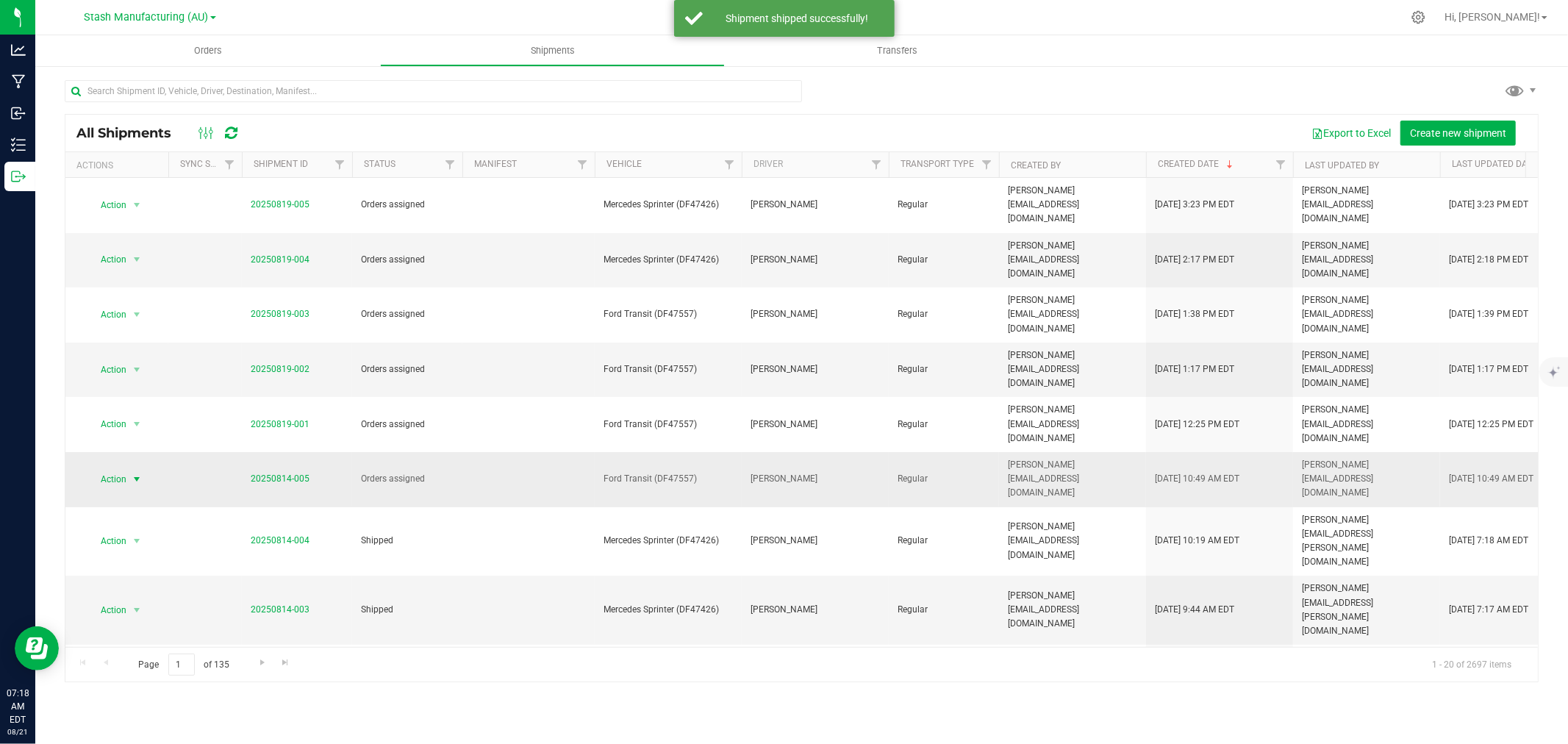
click at [123, 470] on span "Action" at bounding box center [107, 480] width 39 height 20
click at [140, 556] on li "Ship shipment" at bounding box center [142, 555] width 109 height 22
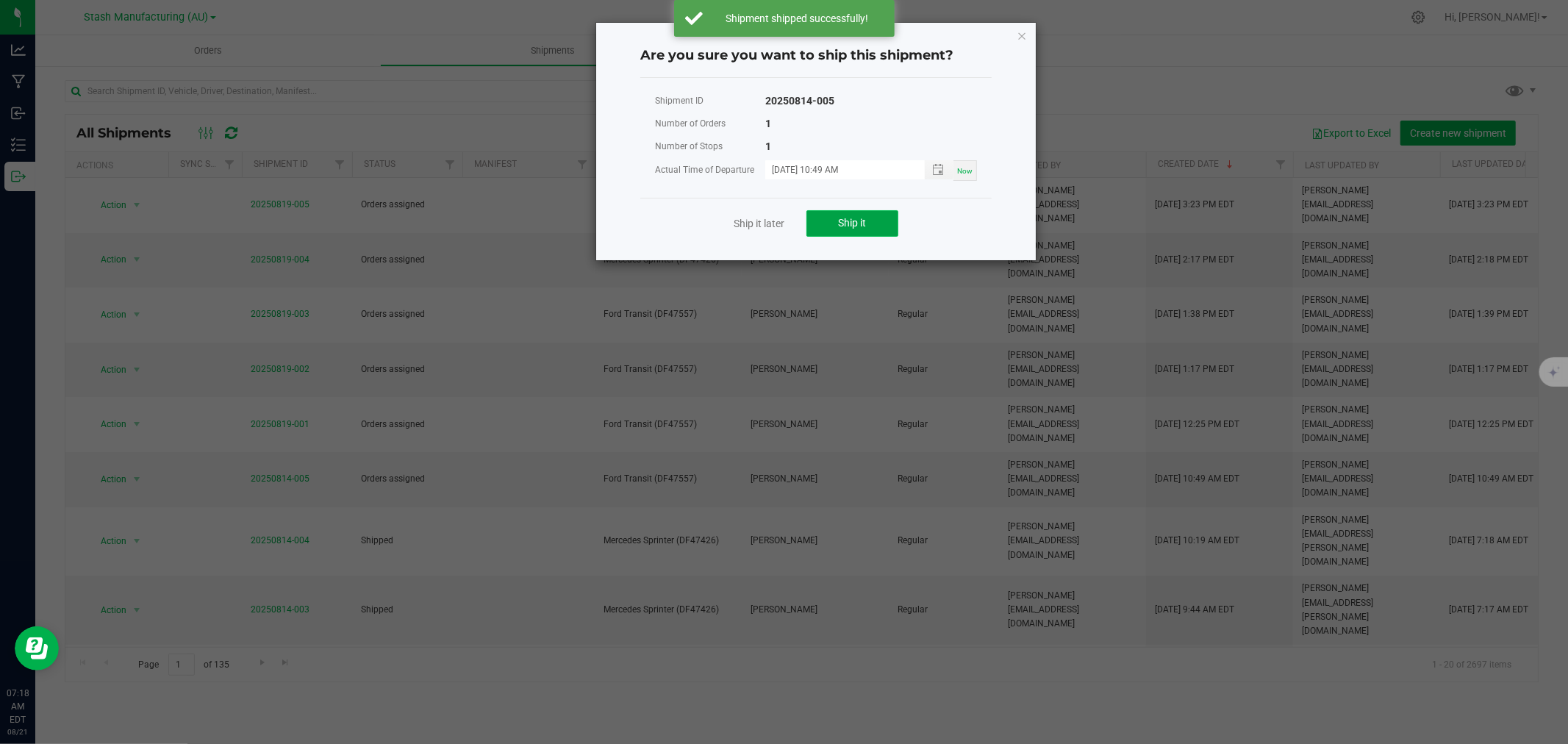
click at [846, 231] on button "Ship it" at bounding box center [852, 223] width 92 height 27
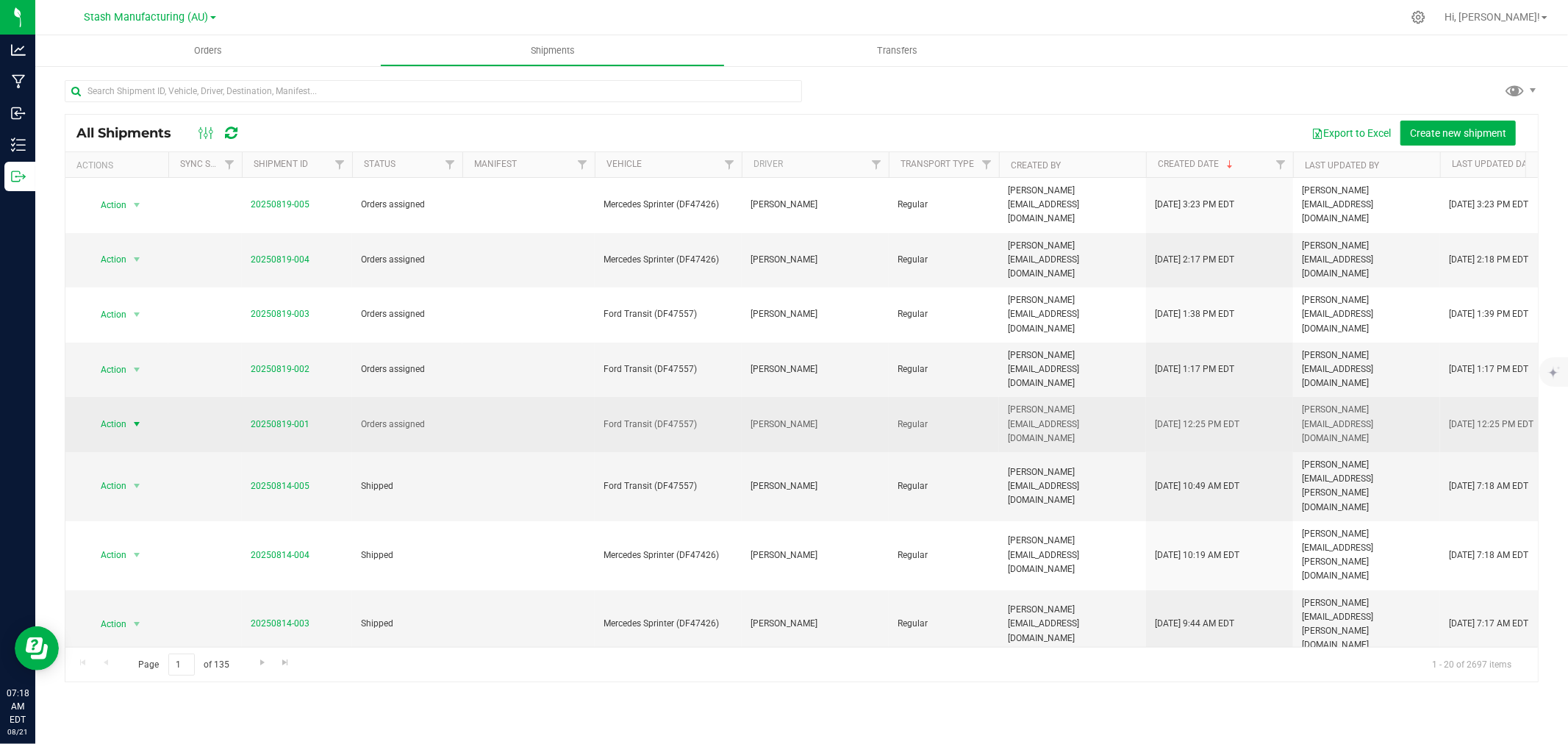
click at [120, 414] on span "Action" at bounding box center [107, 424] width 39 height 20
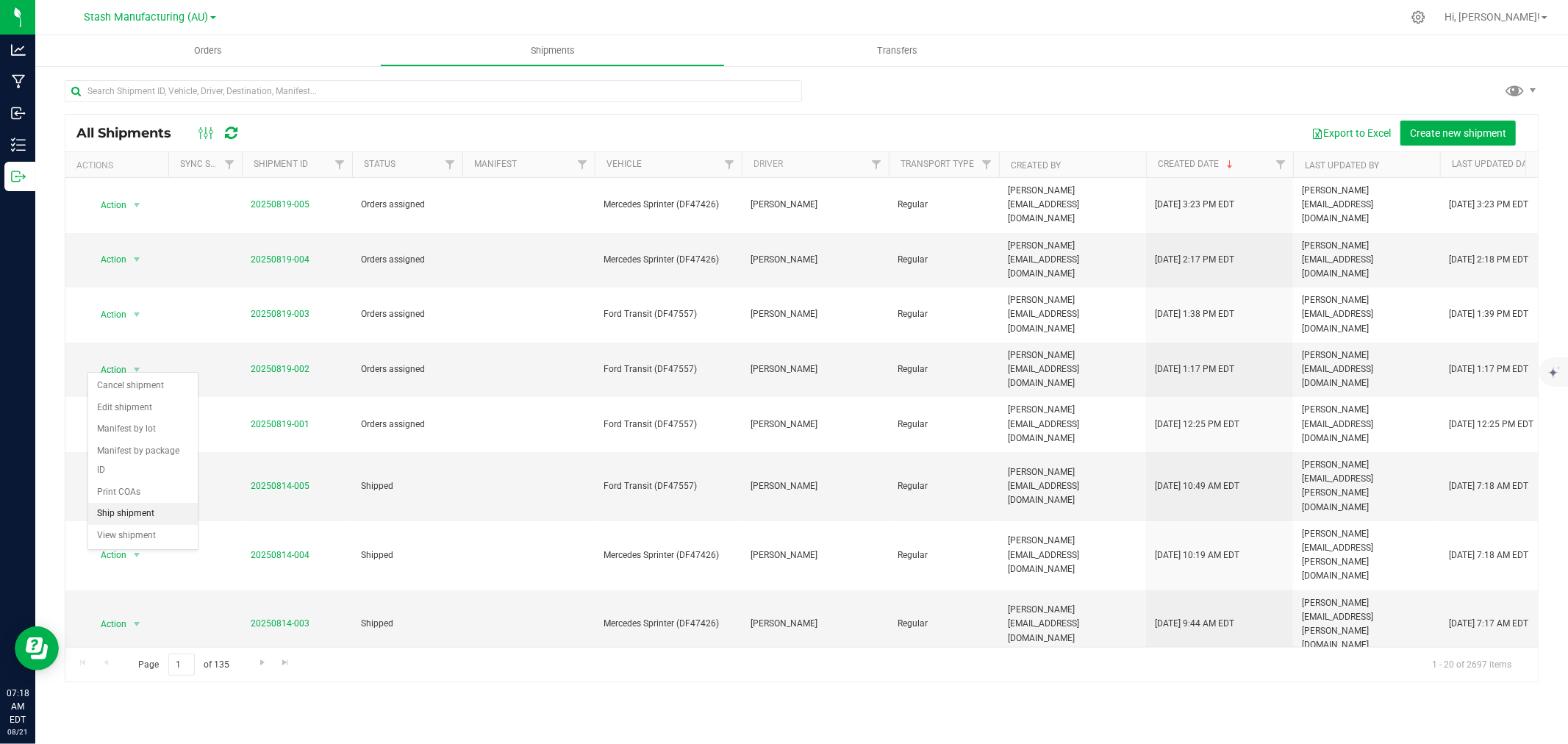
click at [121, 506] on li "Ship shipment" at bounding box center [142, 514] width 109 height 22
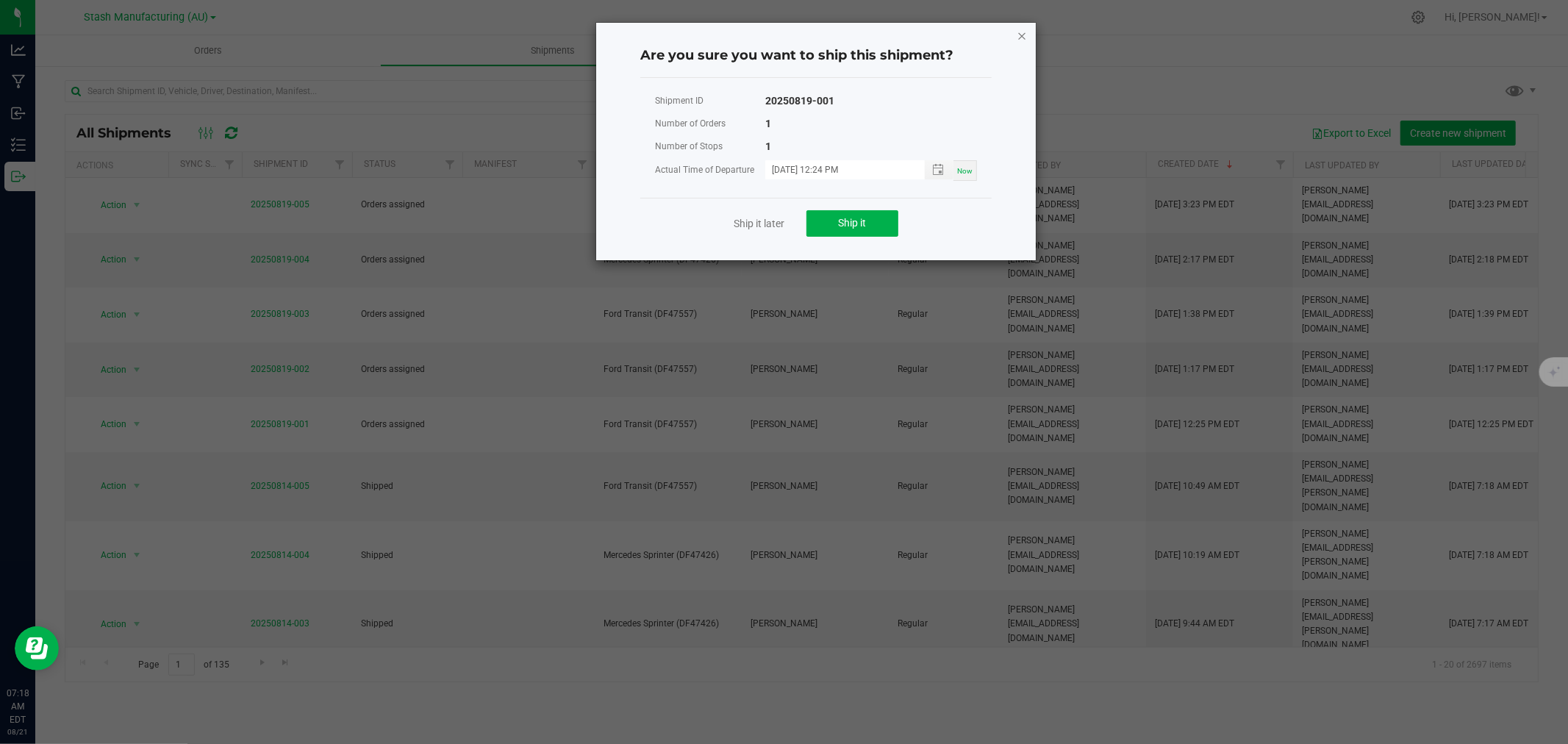
click at [1026, 37] on icon "Close" at bounding box center [1021, 35] width 10 height 17
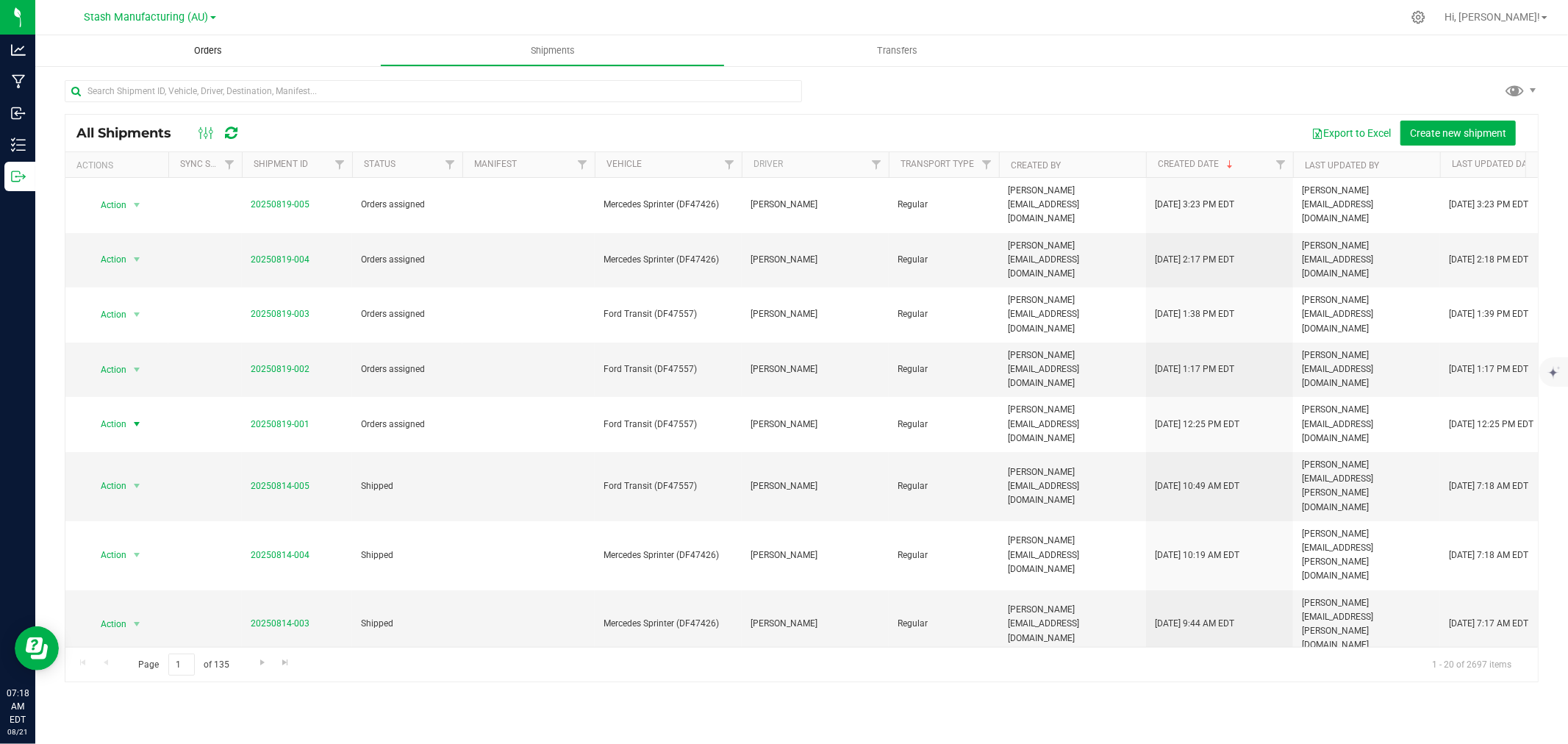
click at [181, 64] on uib-tab-heading "Orders" at bounding box center [207, 50] width 345 height 31
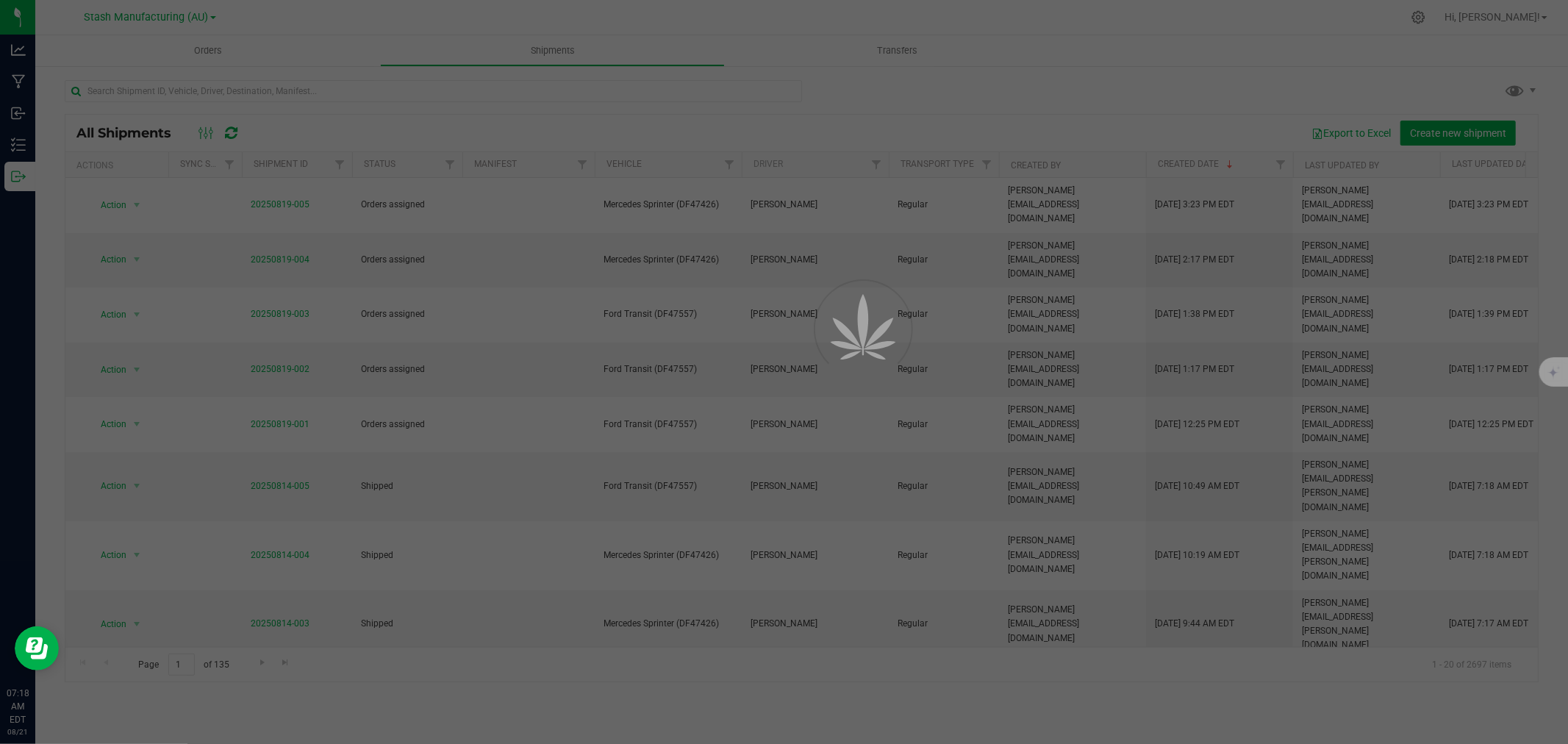
click at [189, 57] on div at bounding box center [784, 372] width 1568 height 744
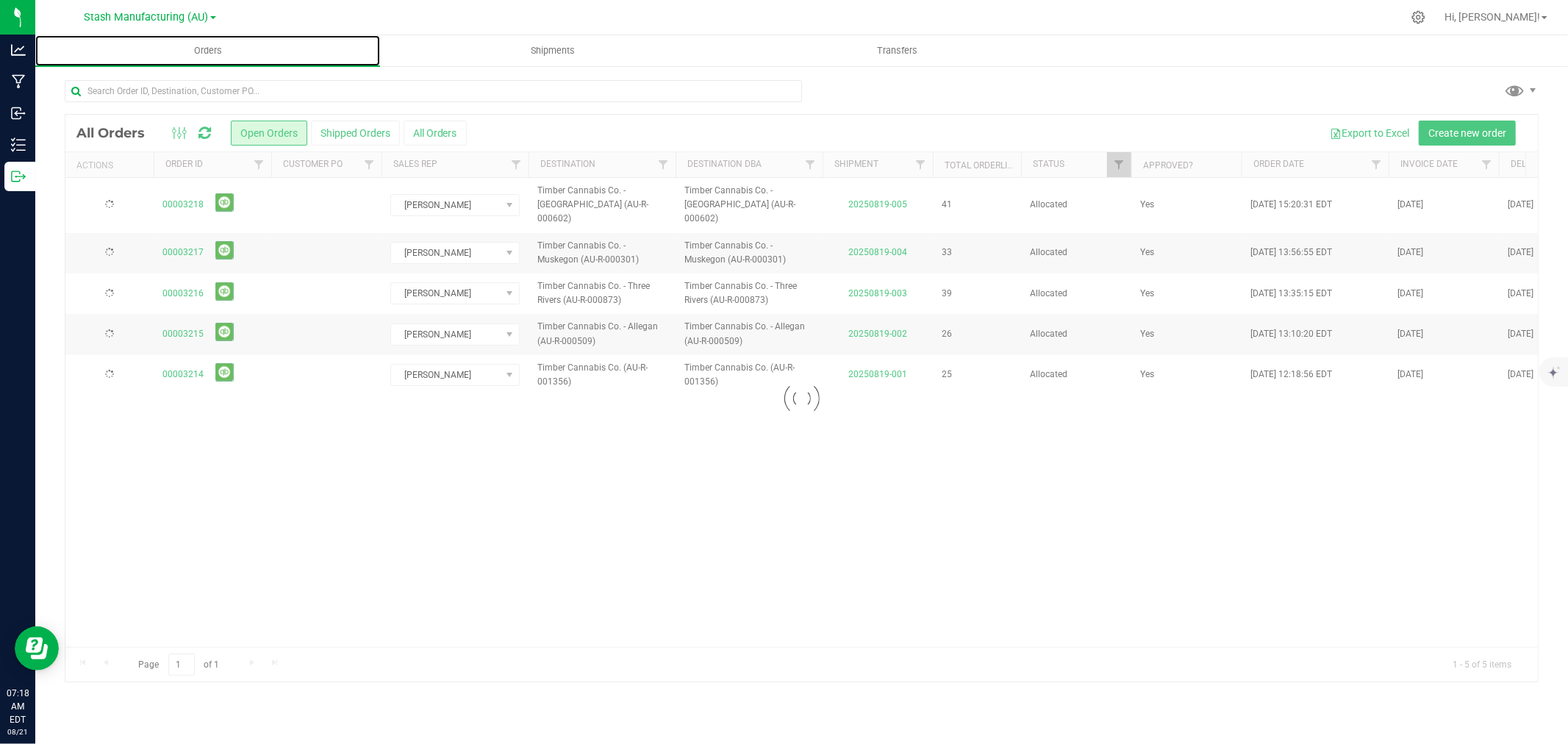
click at [203, 51] on span "Orders" at bounding box center [208, 50] width 68 height 13
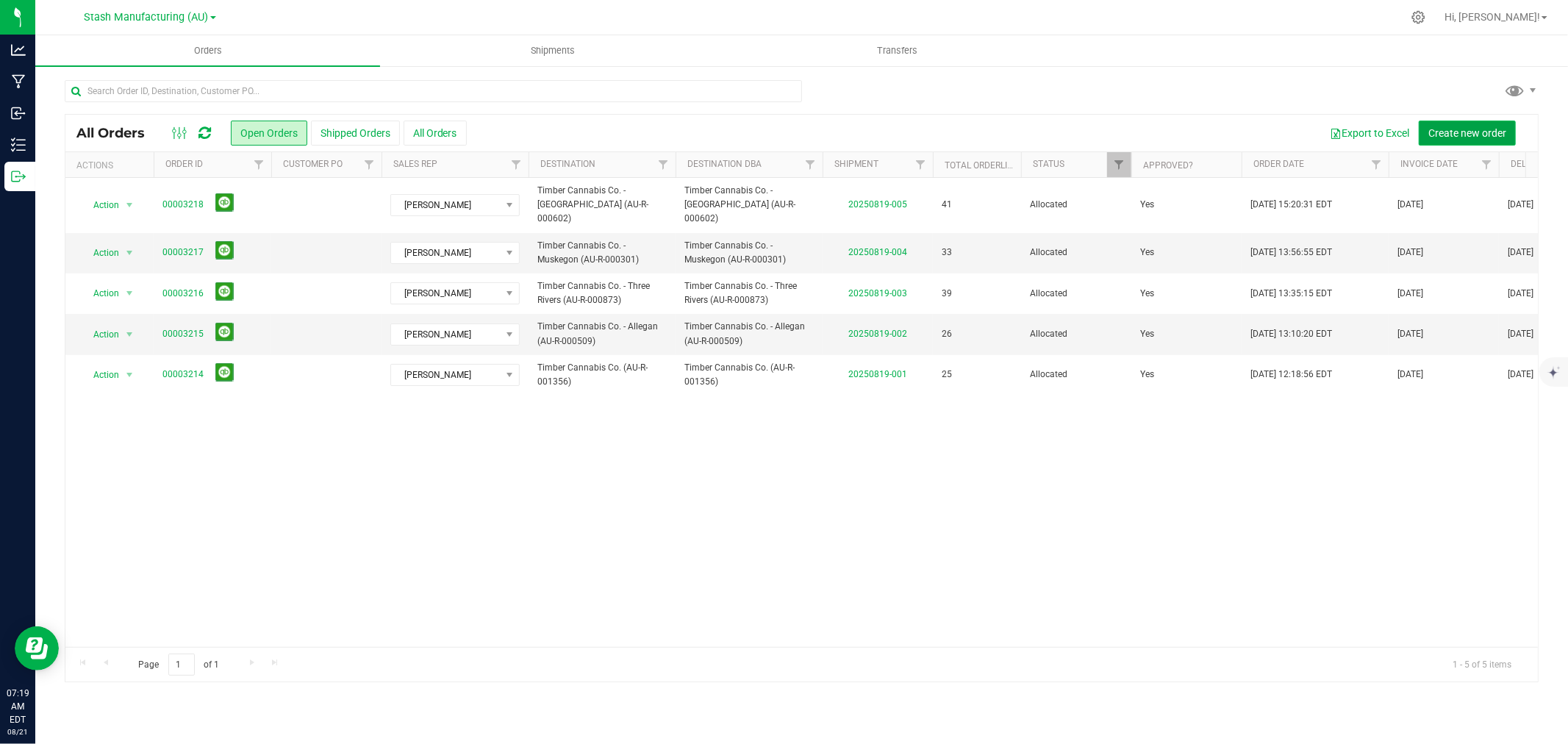
click at [1502, 138] on span "Create new order" at bounding box center [1467, 133] width 78 height 12
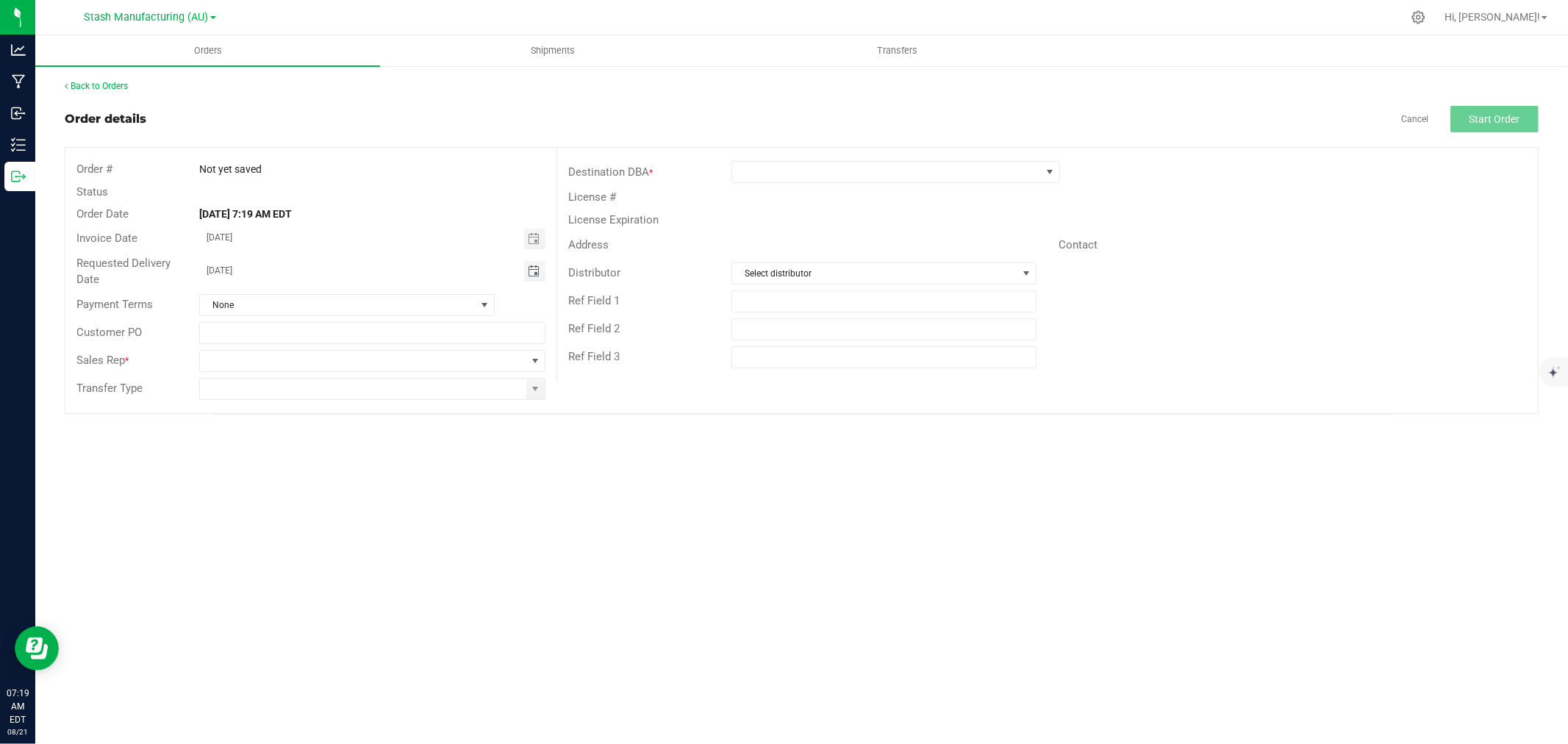
click at [534, 274] on span "Toggle calendar" at bounding box center [533, 271] width 12 height 12
click at [307, 439] on span "26" at bounding box center [309, 437] width 21 height 23
type input "[DATE]"
click at [219, 361] on span at bounding box center [362, 361] width 326 height 20
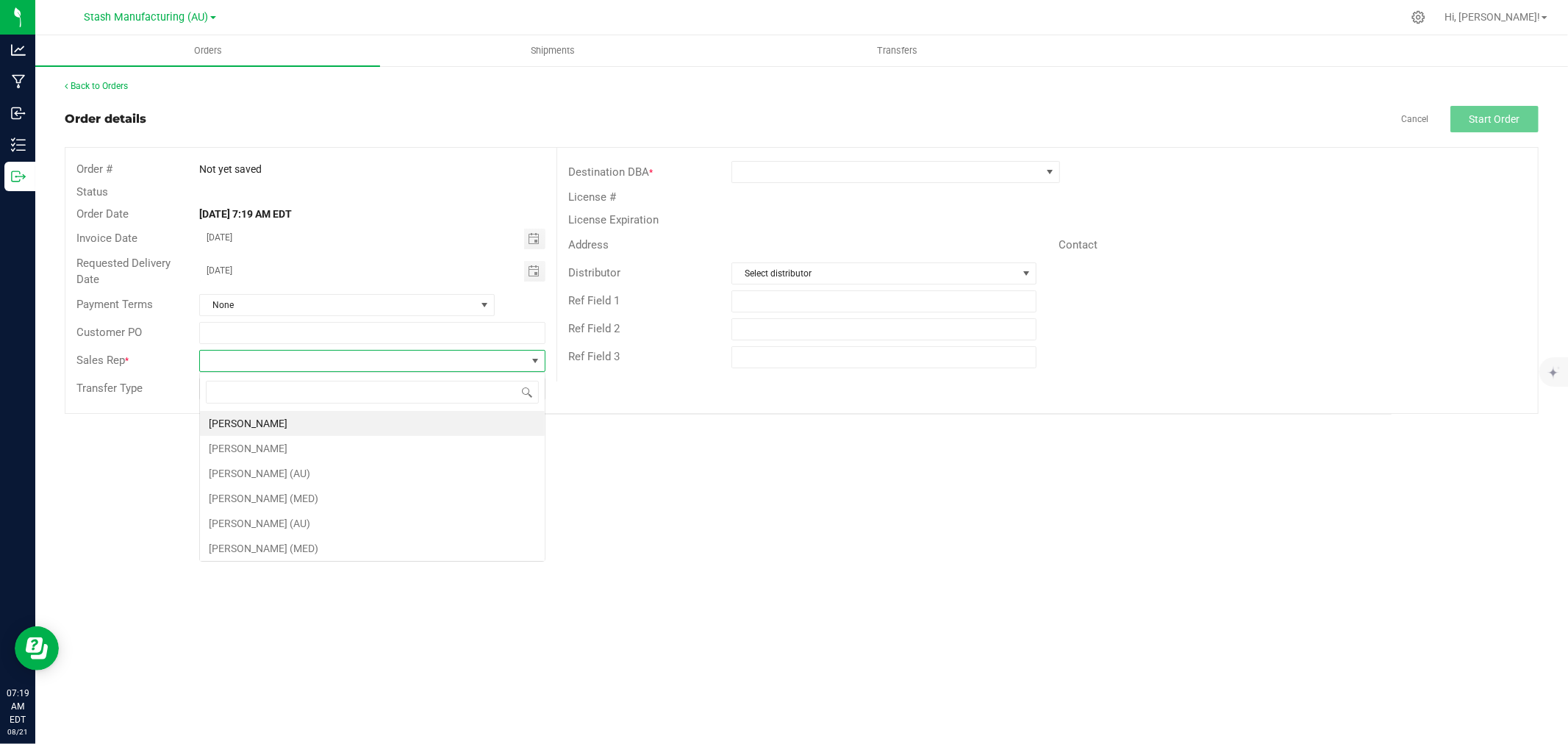
scroll to position [22, 345]
click at [252, 421] on li "[PERSON_NAME]" at bounding box center [372, 424] width 345 height 25
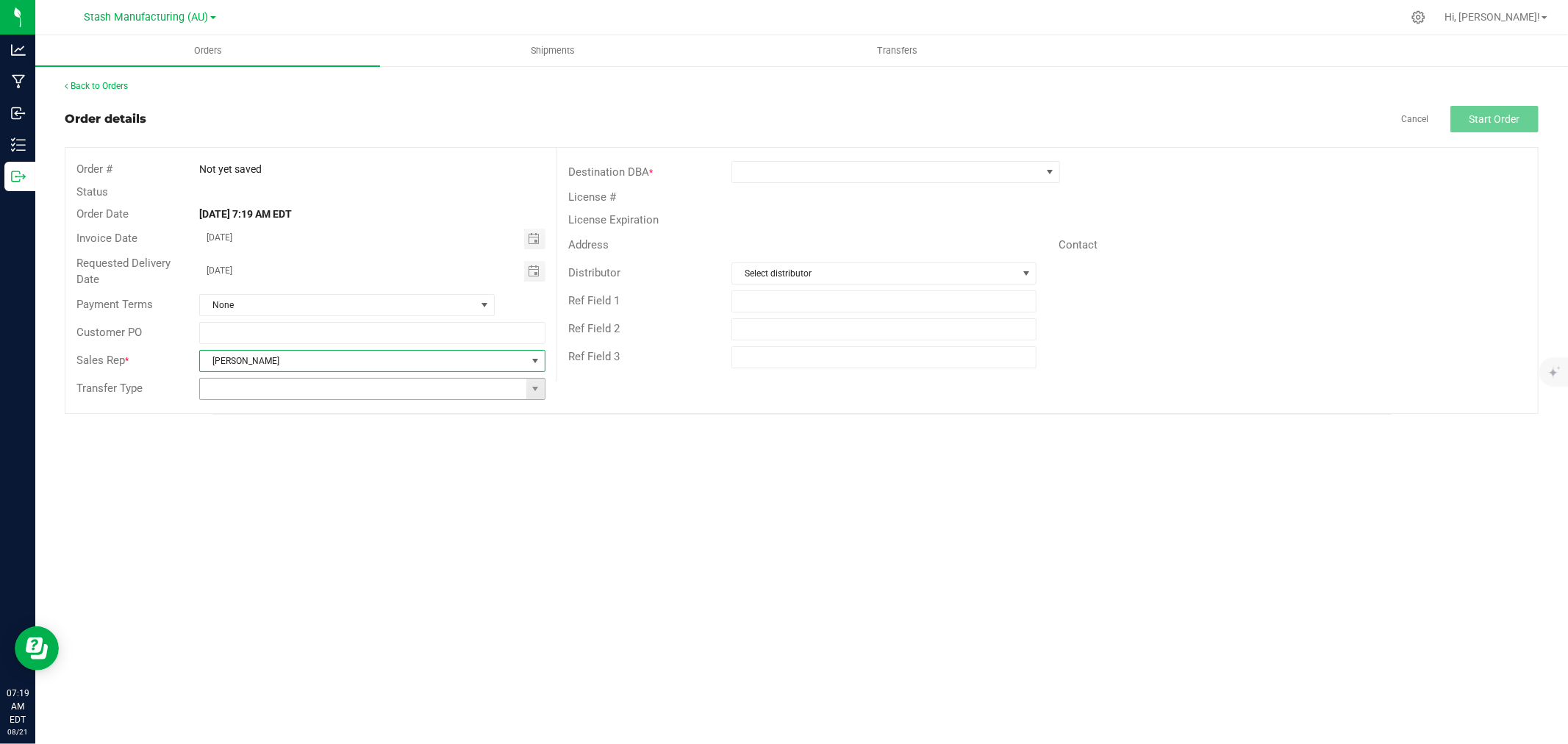
click at [223, 392] on input at bounding box center [362, 389] width 326 height 20
click at [537, 386] on span at bounding box center [534, 389] width 12 height 12
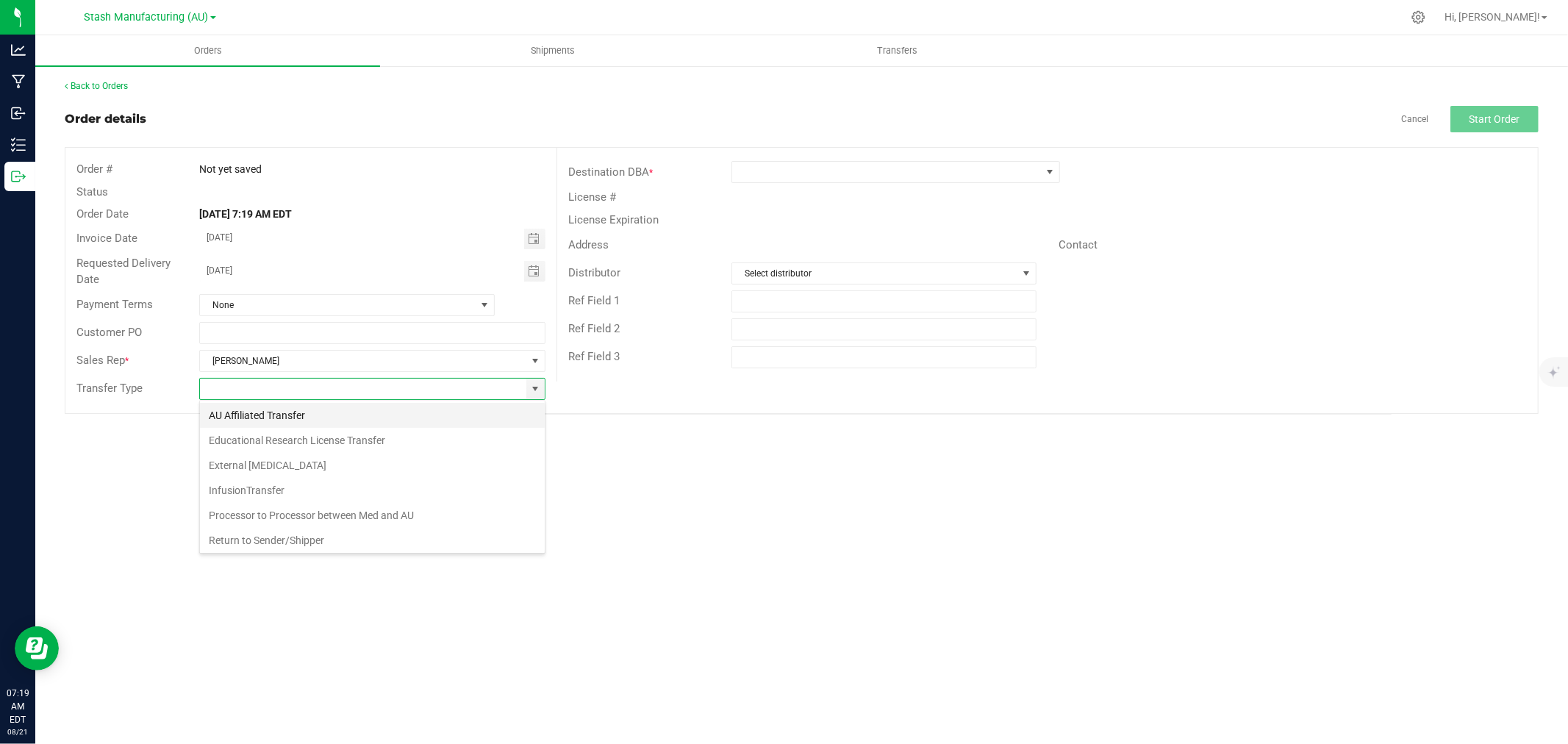
click at [346, 422] on li "AU Affiliated Transfer" at bounding box center [372, 415] width 345 height 25
type input "AU Affiliated Transfer"
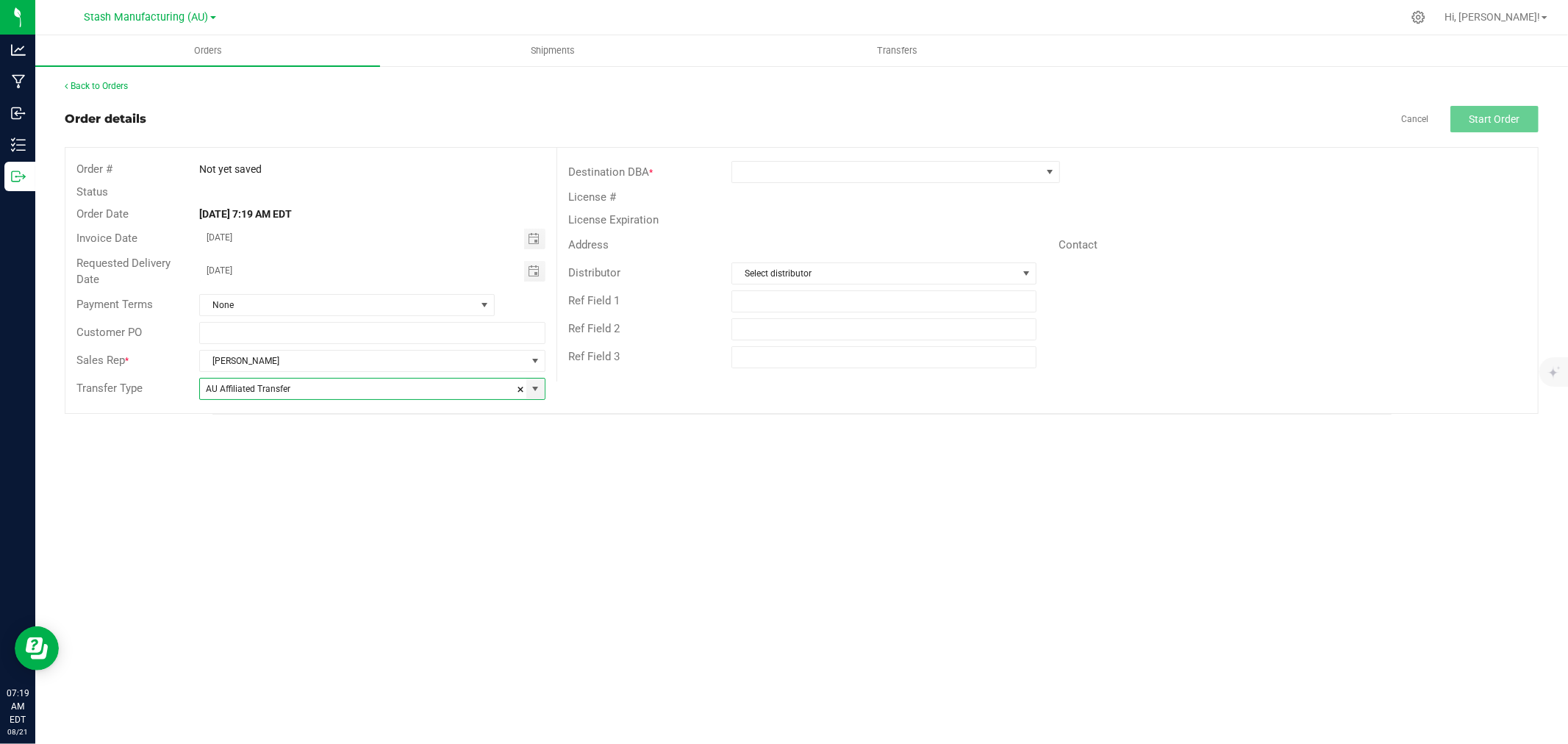
click at [765, 185] on div "Destination DBA *" at bounding box center [1047, 172] width 980 height 28
click at [769, 173] on span at bounding box center [886, 172] width 309 height 20
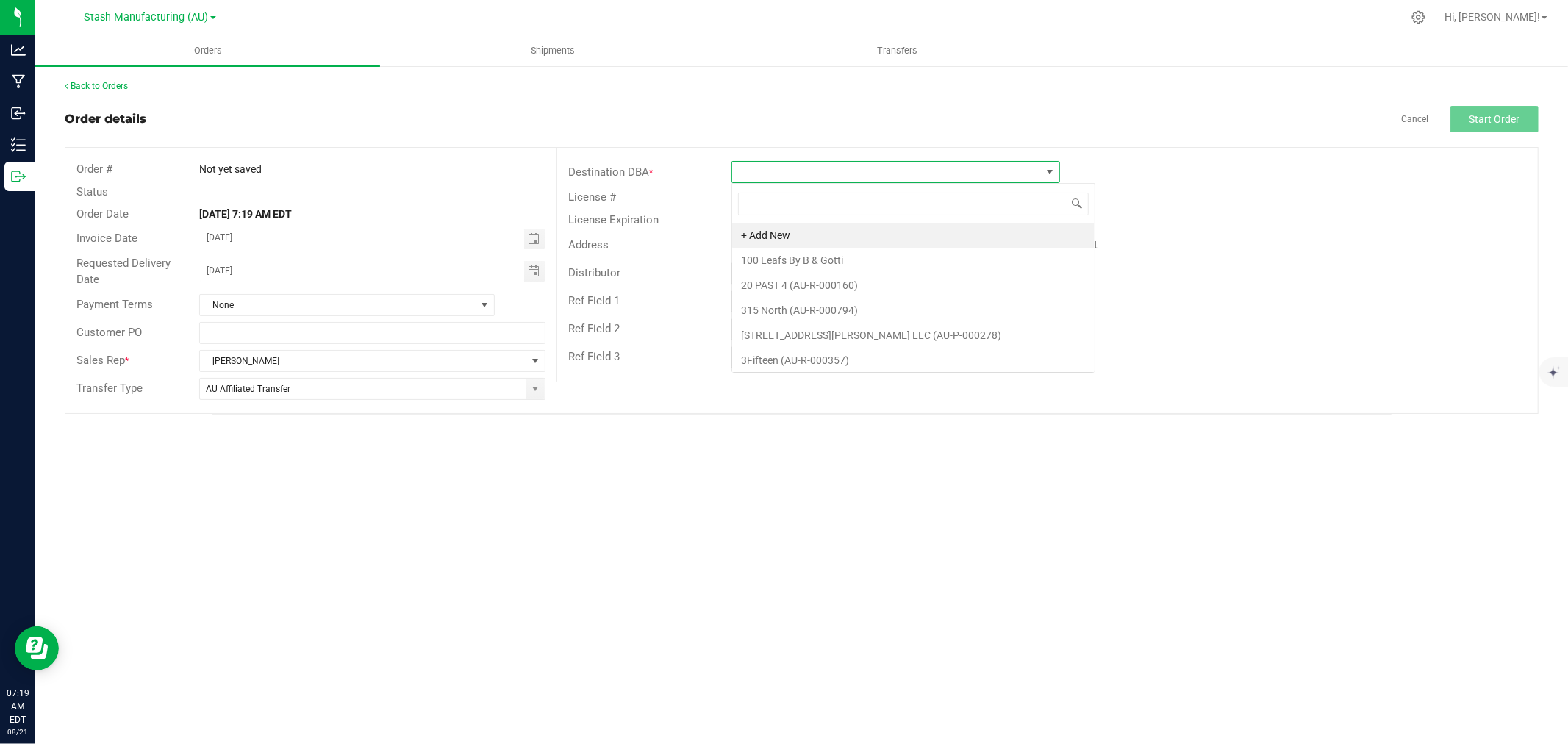
scroll to position [22, 329]
type input "Trav"
click at [833, 232] on li "Cloud Cannabis - [GEOGRAPHIC_DATA] (AU-R-001150)" at bounding box center [895, 235] width 327 height 25
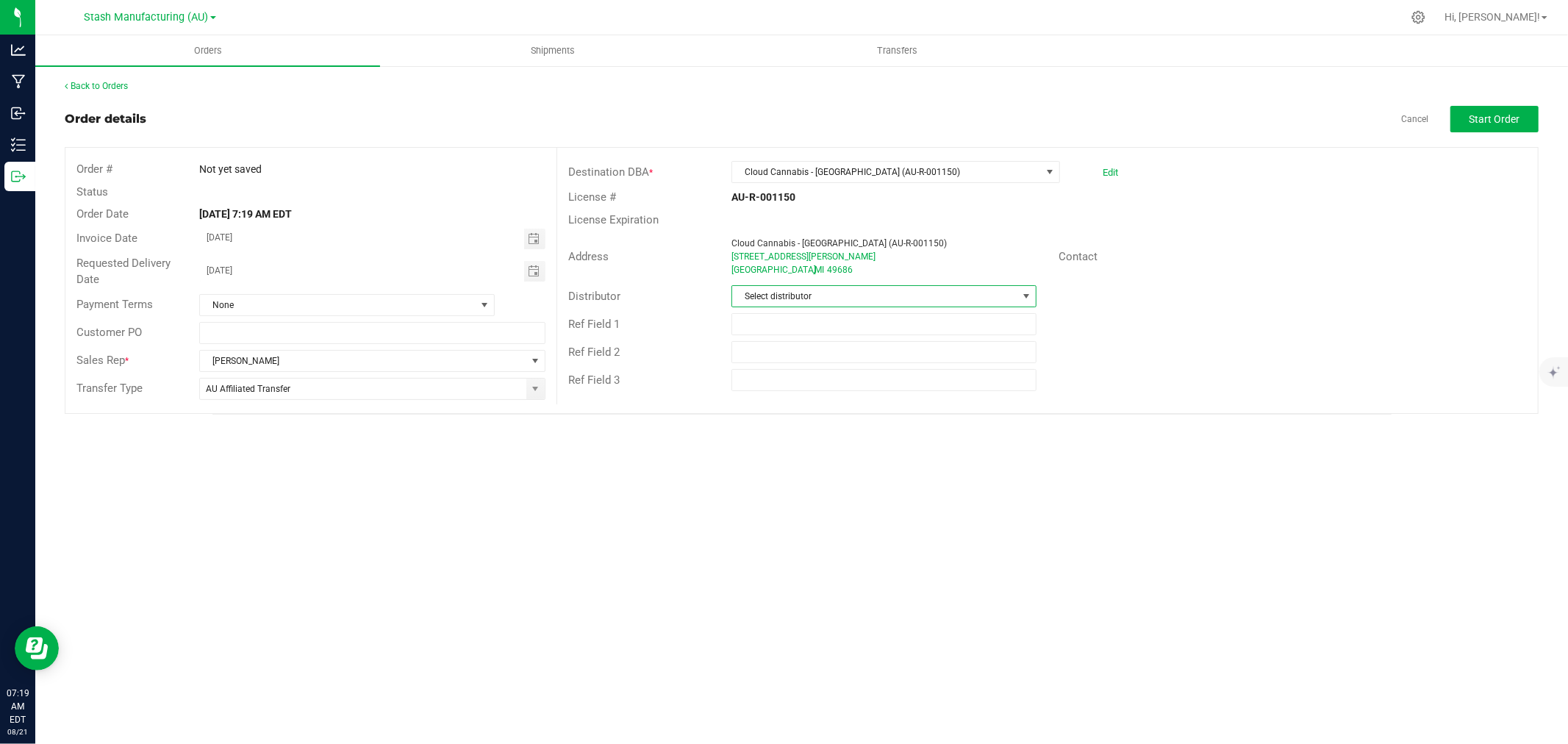
click at [816, 292] on span "Select distributor" at bounding box center [874, 296] width 285 height 20
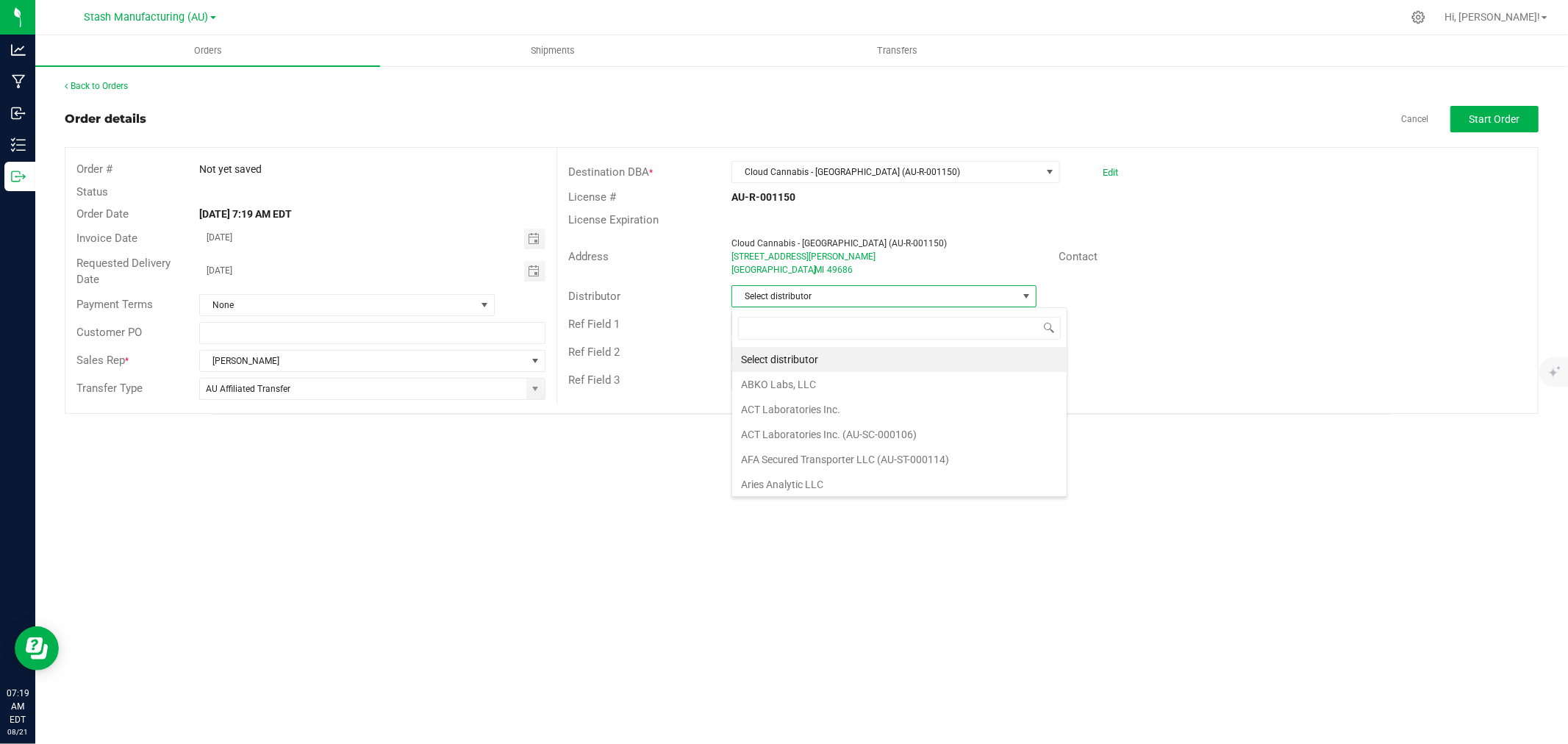
scroll to position [22, 305]
type input "Lake E"
click at [806, 359] on li "Lake Effects Logistics (AU-ST-000123)" at bounding box center [883, 359] width 303 height 25
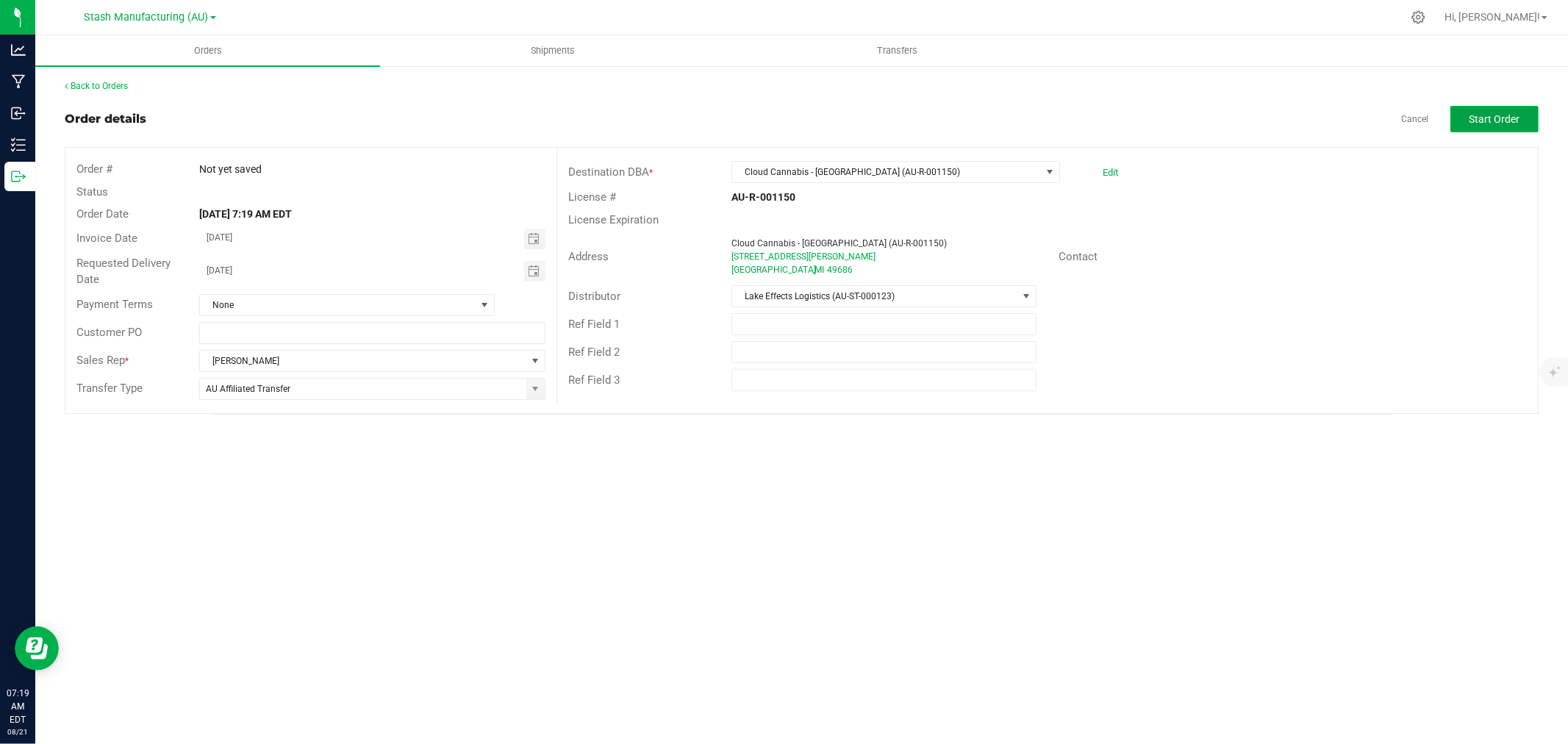
click at [1467, 110] on button "Start Order" at bounding box center [1494, 120] width 88 height 27
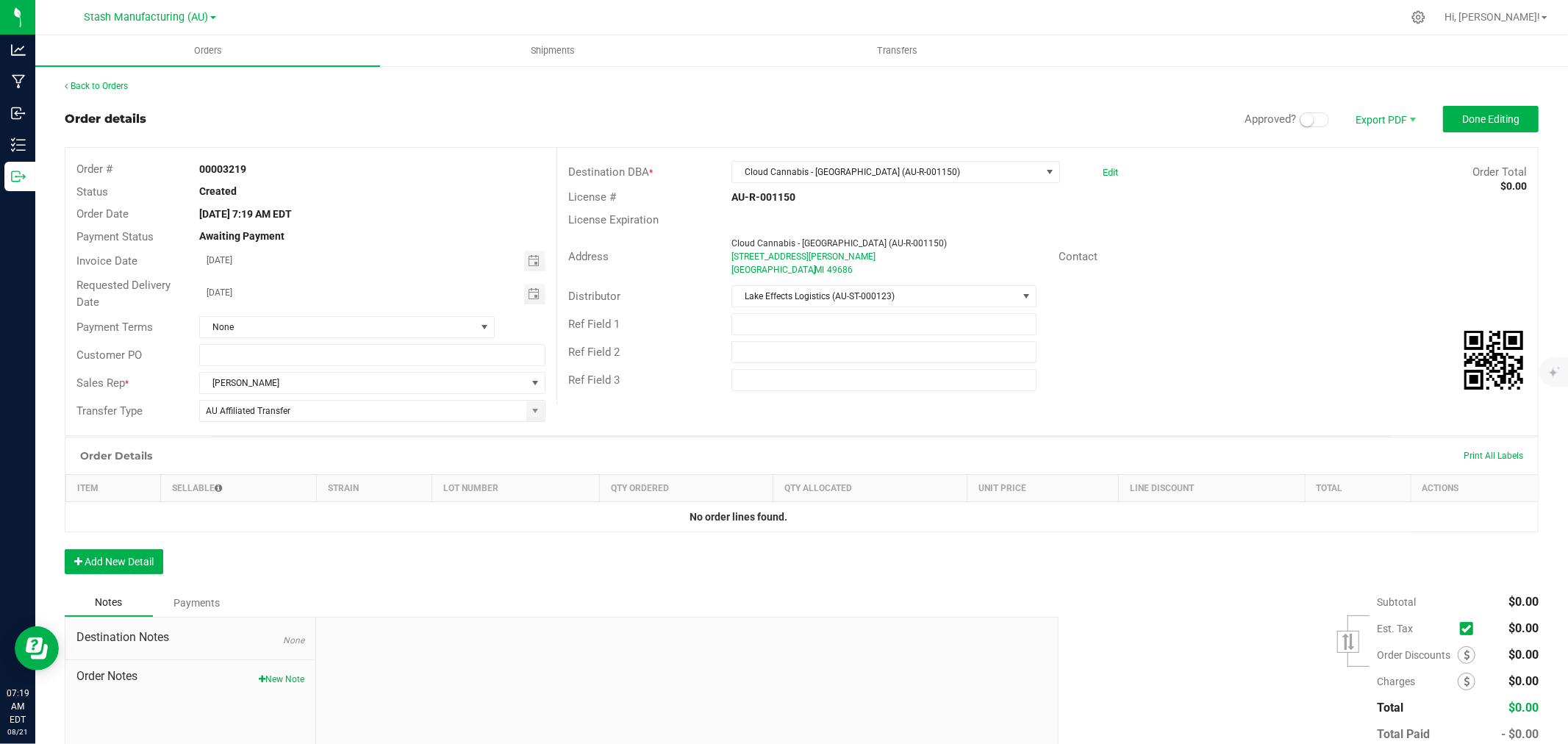
click at [1310, 120] on span at bounding box center [1313, 120] width 29 height 15
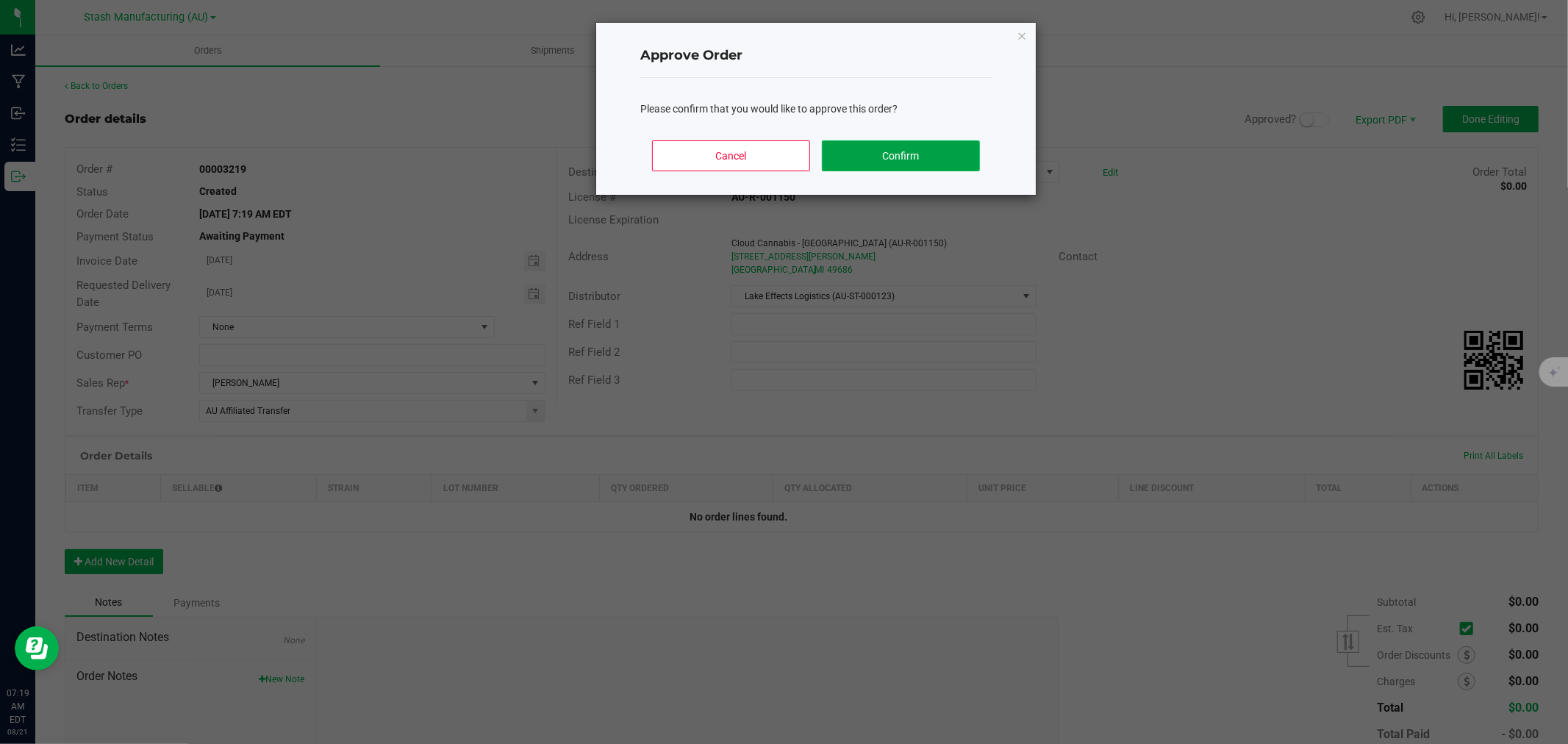
click at [975, 164] on button "Confirm" at bounding box center [900, 156] width 158 height 31
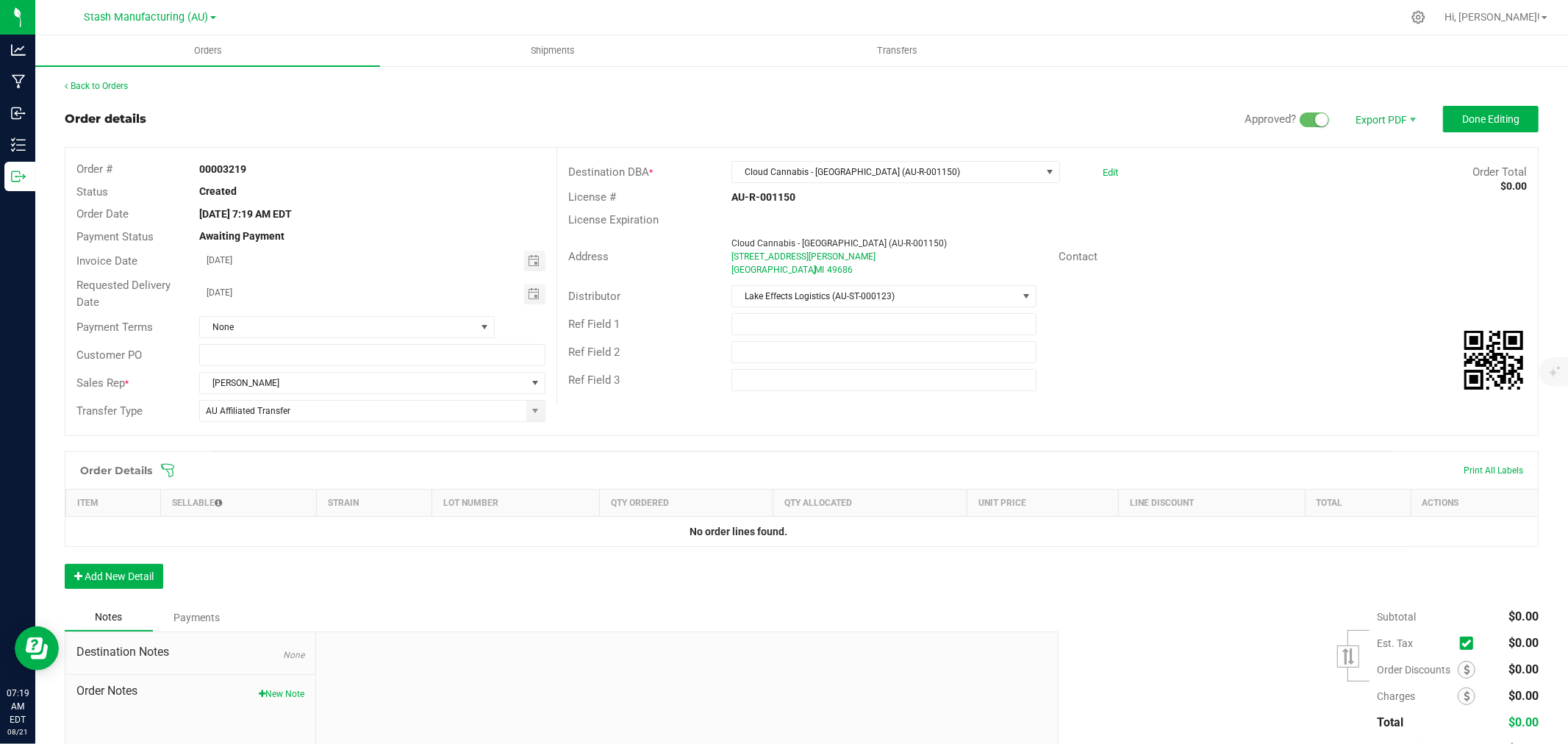
click at [166, 470] on icon at bounding box center [167, 470] width 13 height 13
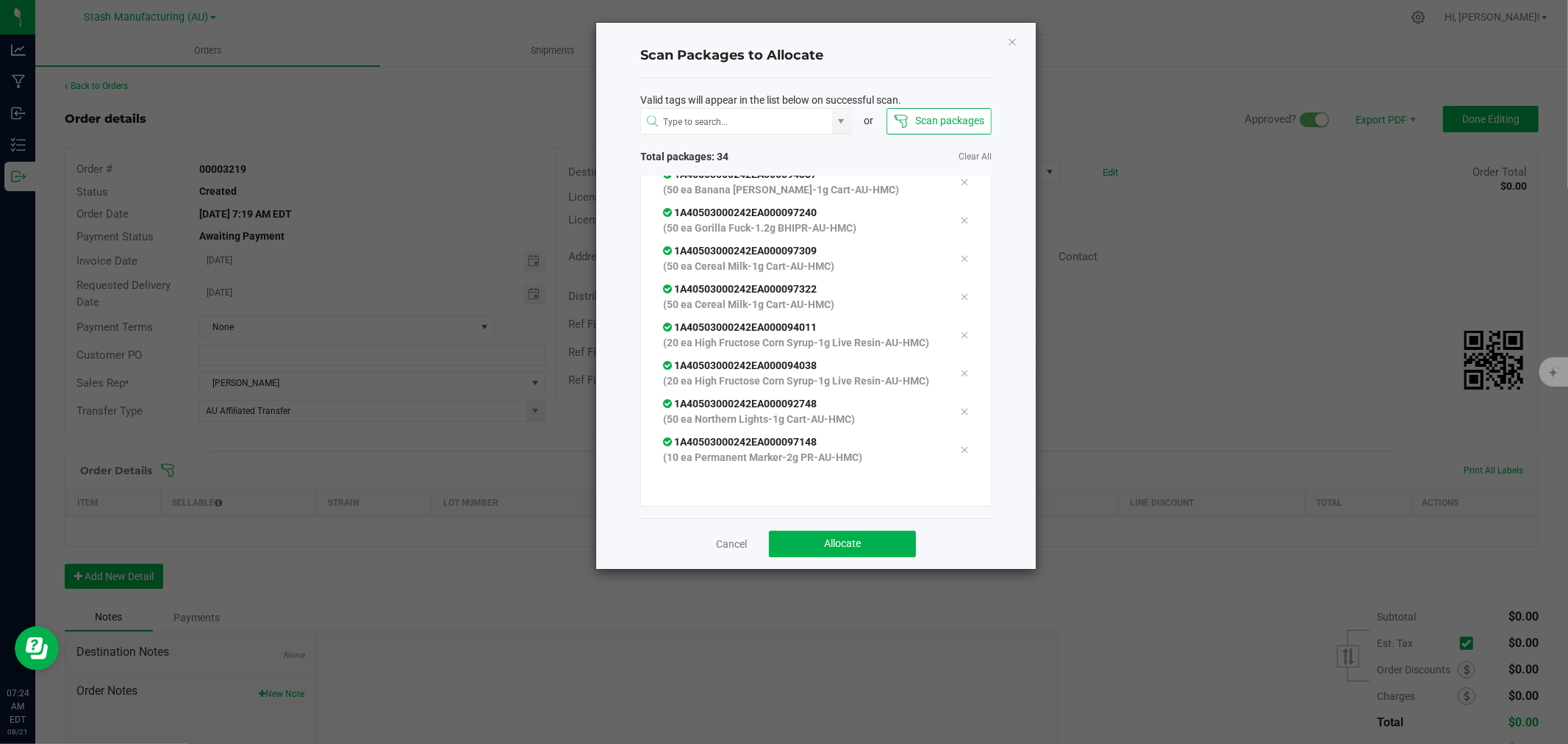
scroll to position [1069, 0]
click at [836, 553] on button "Allocate" at bounding box center [842, 544] width 147 height 27
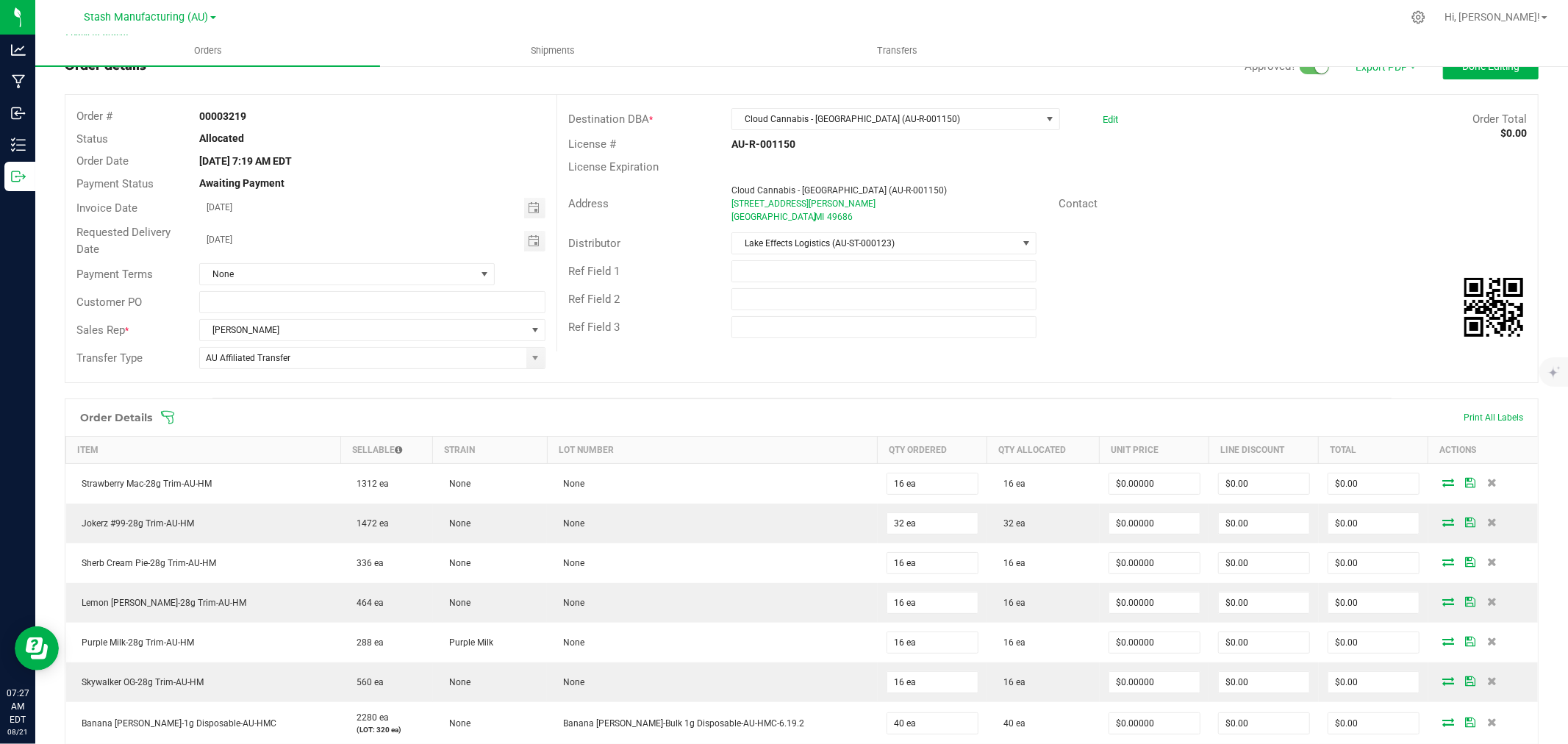
scroll to position [82, 0]
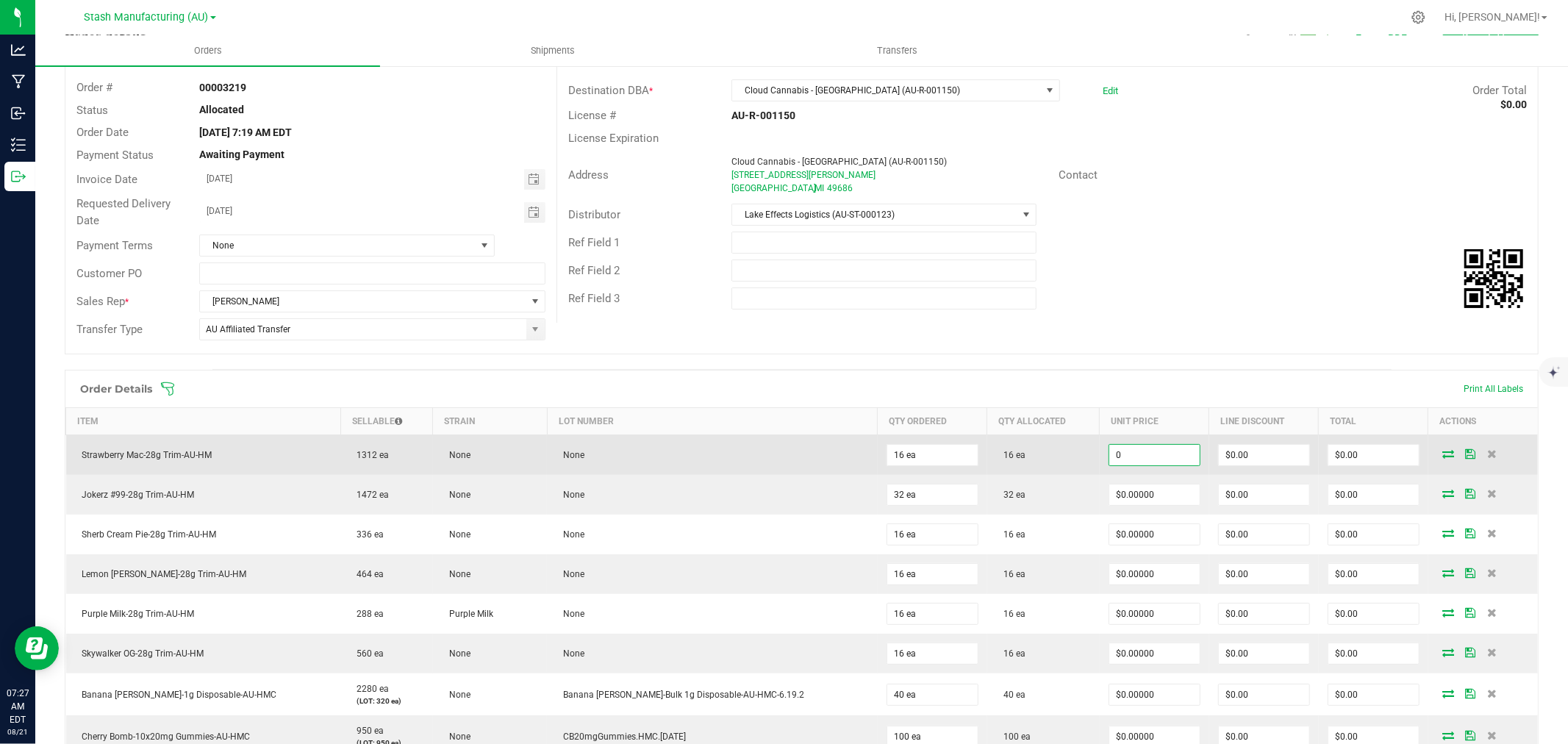
click at [1115, 458] on input "0" at bounding box center [1154, 455] width 90 height 20
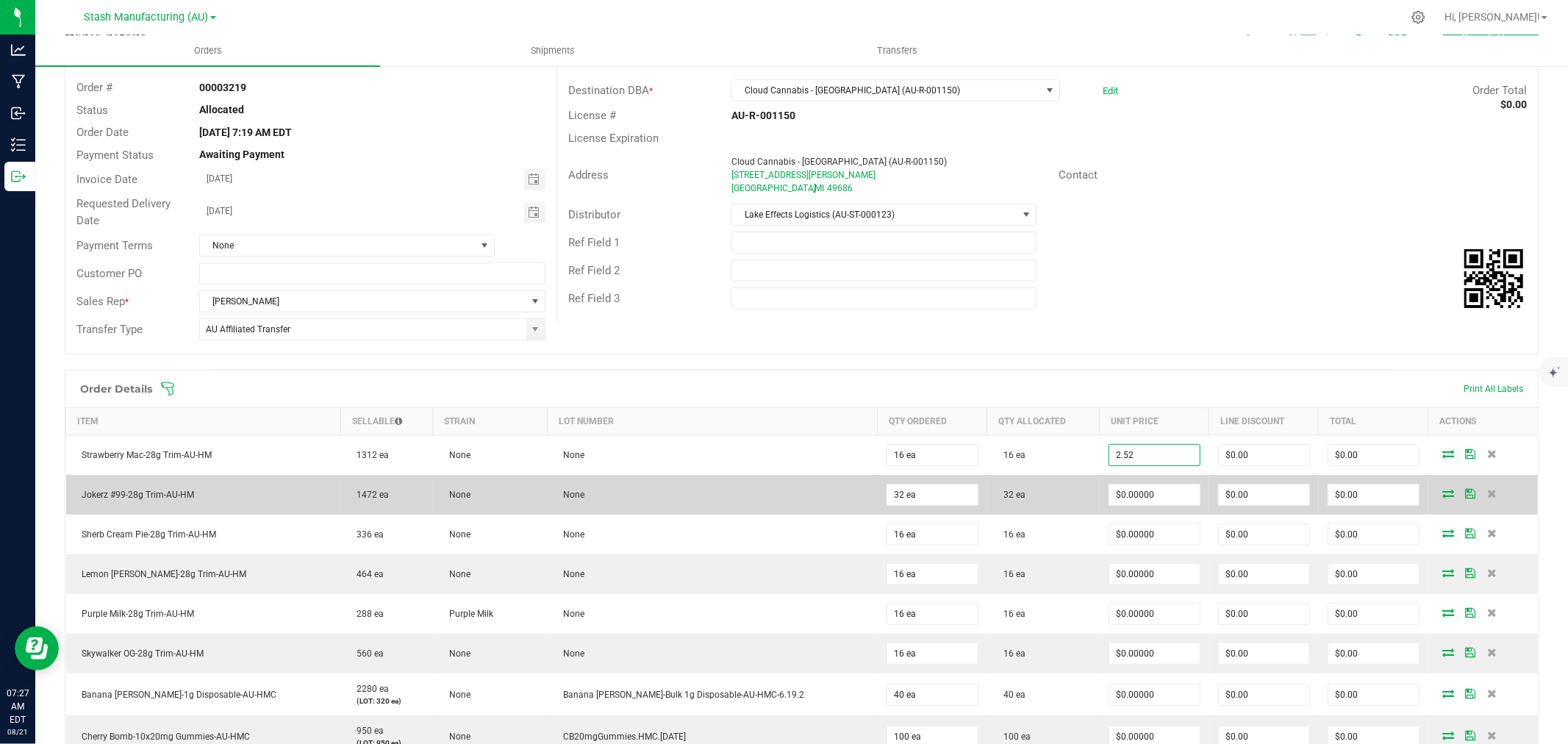
type input "$2.52000"
type input "$40.32"
click at [1047, 483] on td "32 ea" at bounding box center [1043, 495] width 112 height 39
click at [1115, 504] on input "0" at bounding box center [1154, 495] width 90 height 20
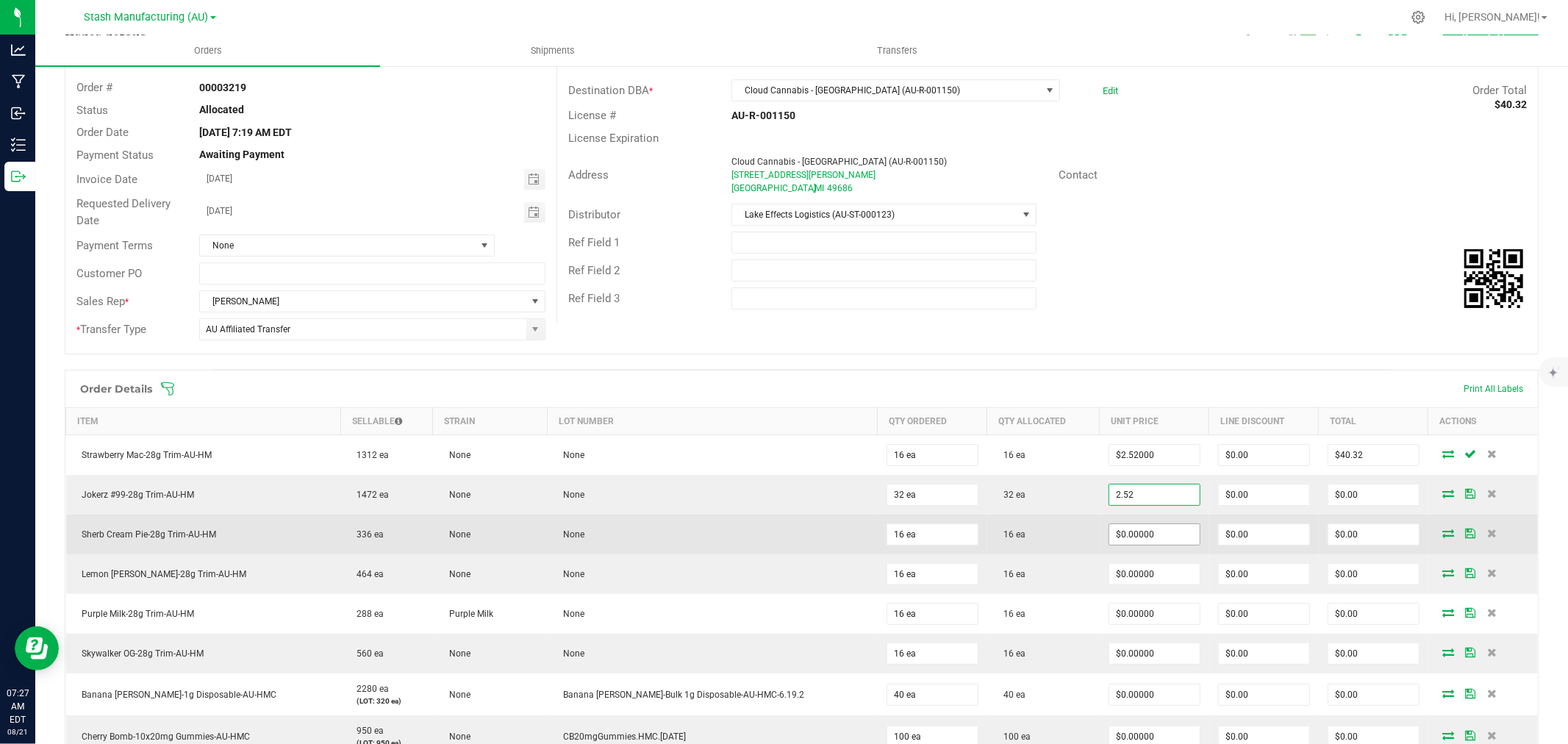
type input "$2.52000"
type input "$80.64"
click at [1119, 538] on input "0" at bounding box center [1154, 535] width 90 height 20
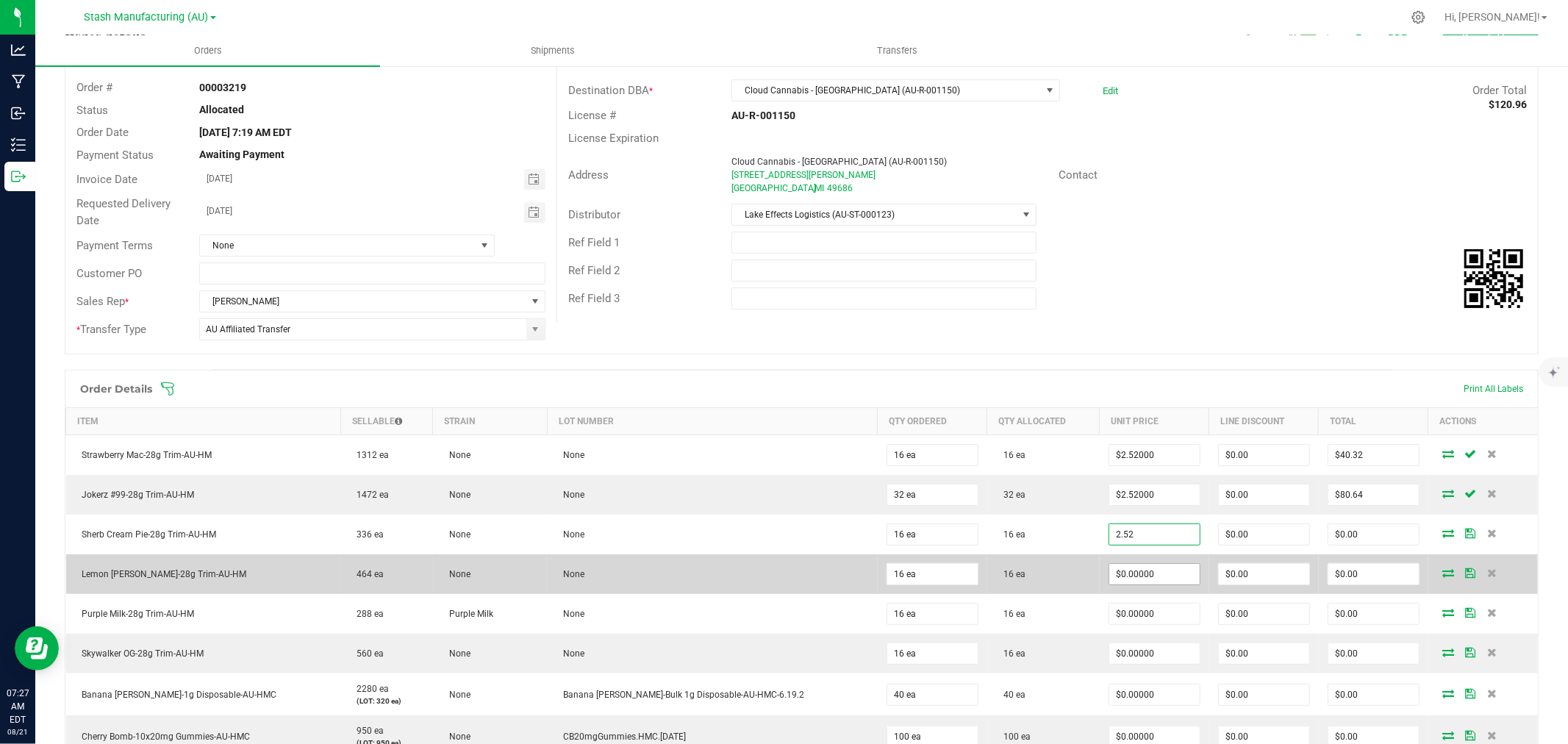
type input "$2.52000"
type input "$40.32"
click at [1114, 579] on input "0" at bounding box center [1154, 574] width 90 height 20
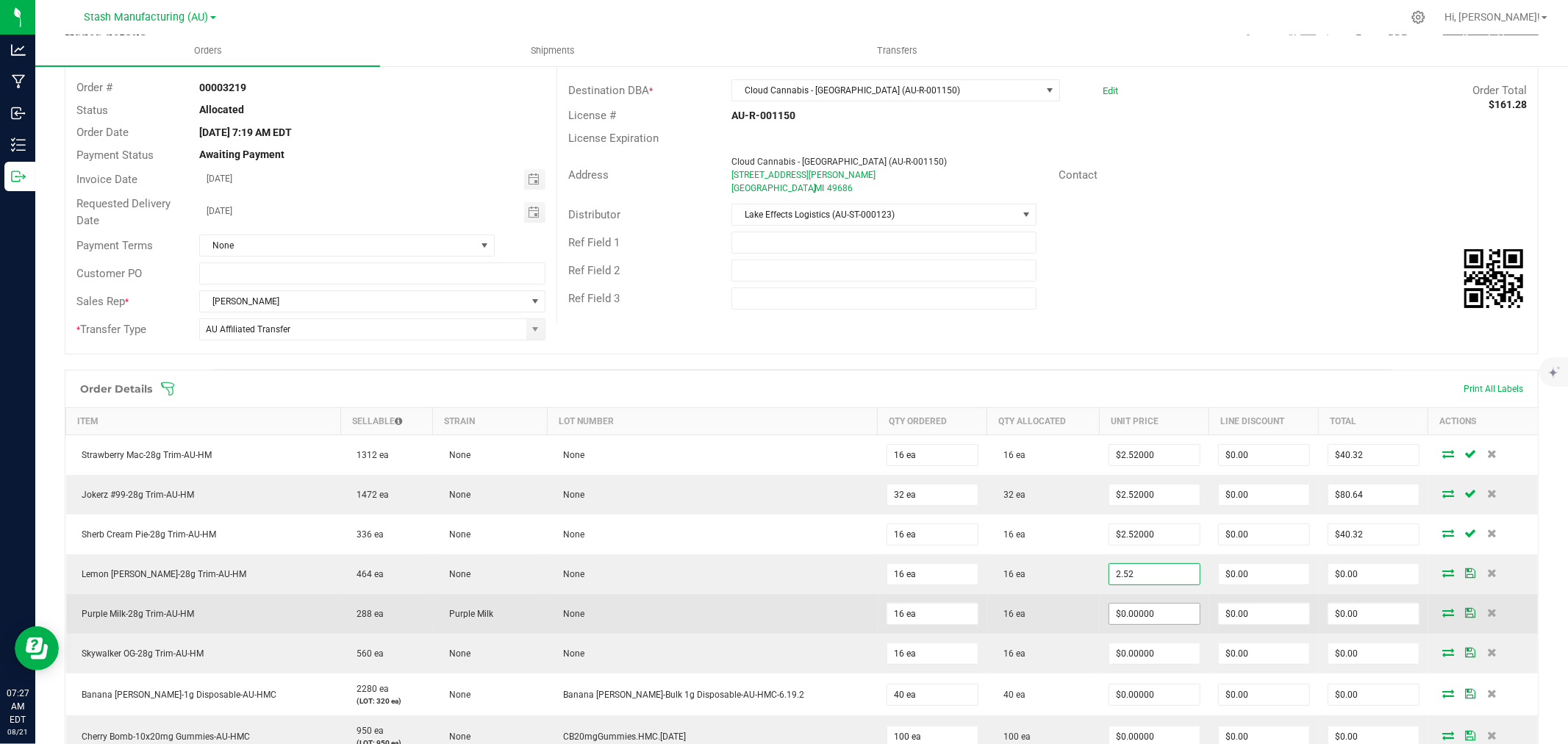
type input "$2.52000"
type input "$40.32"
click at [1117, 613] on input "0" at bounding box center [1154, 614] width 90 height 20
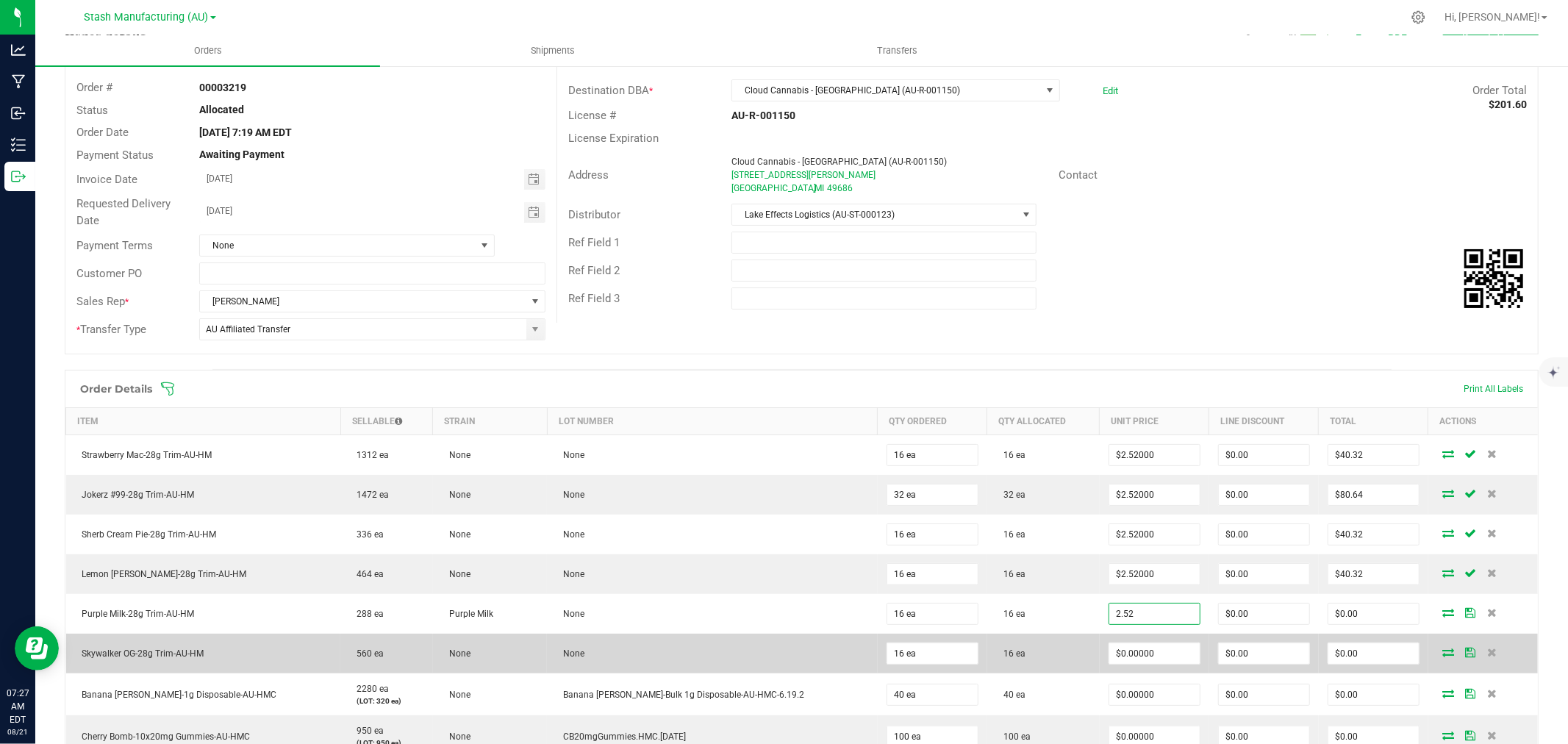
type input "$2.52000"
type input "$40.32"
click at [987, 635] on td "16 ea" at bounding box center [1043, 654] width 112 height 39
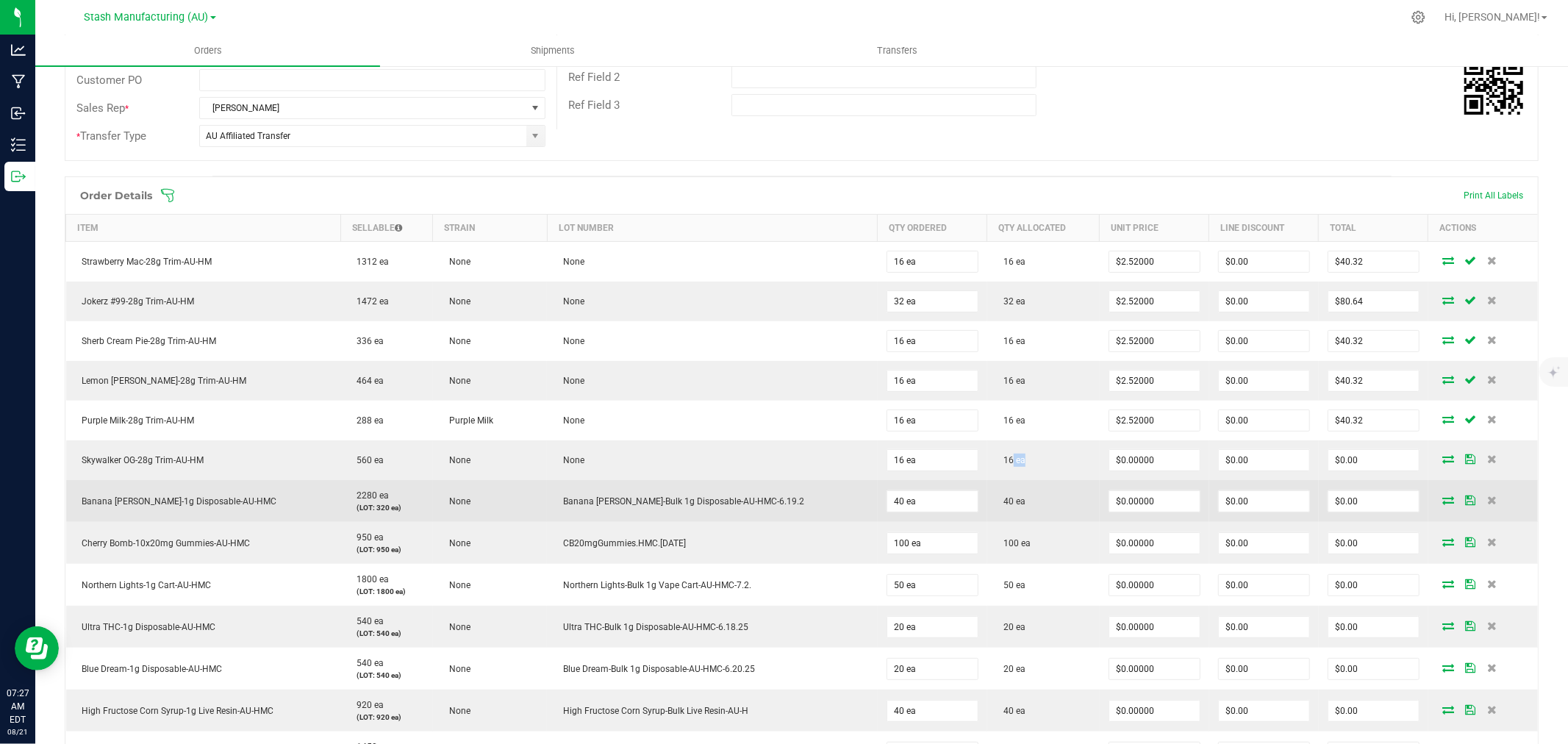
scroll to position [326, 0]
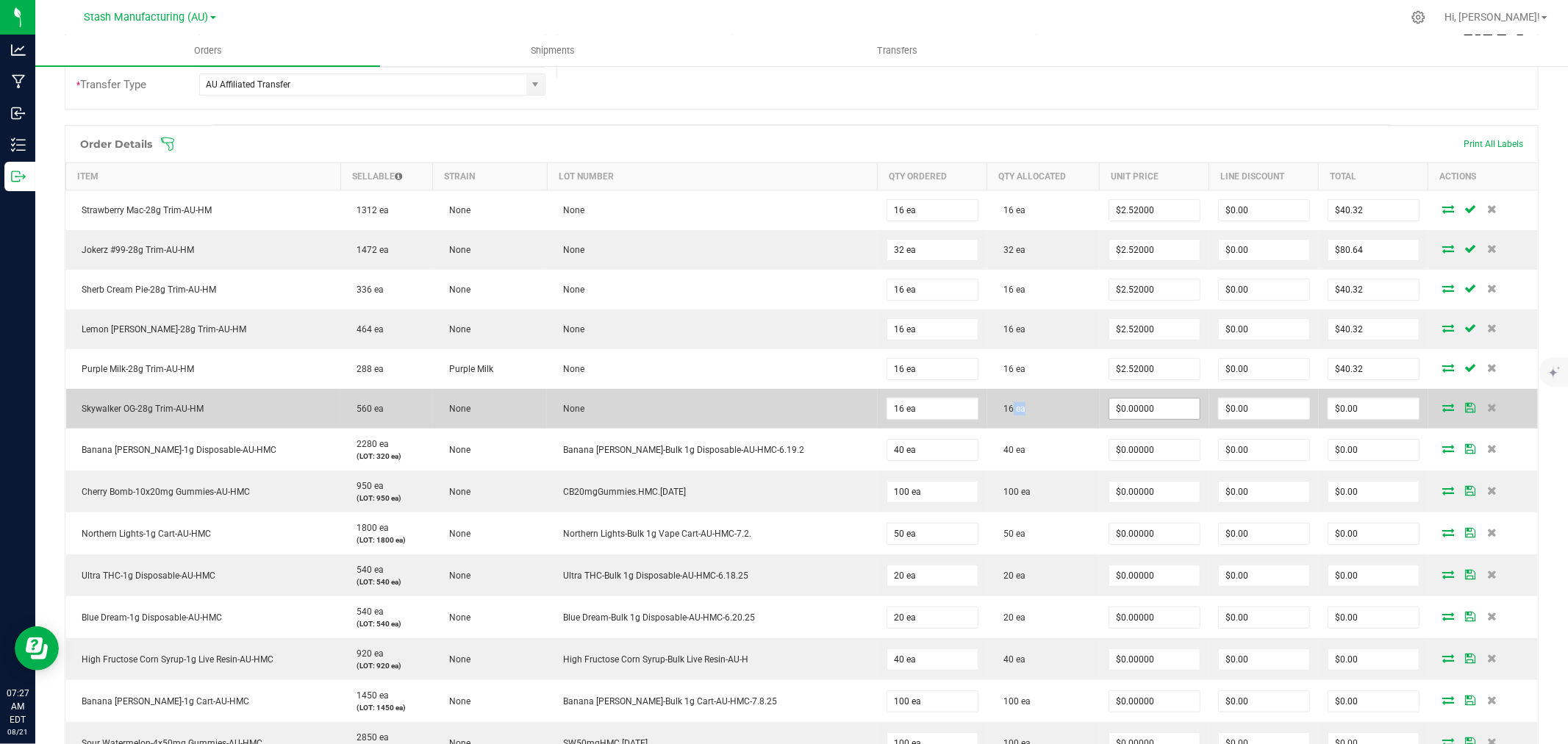
click at [1109, 414] on input "$0.00000" at bounding box center [1154, 409] width 90 height 20
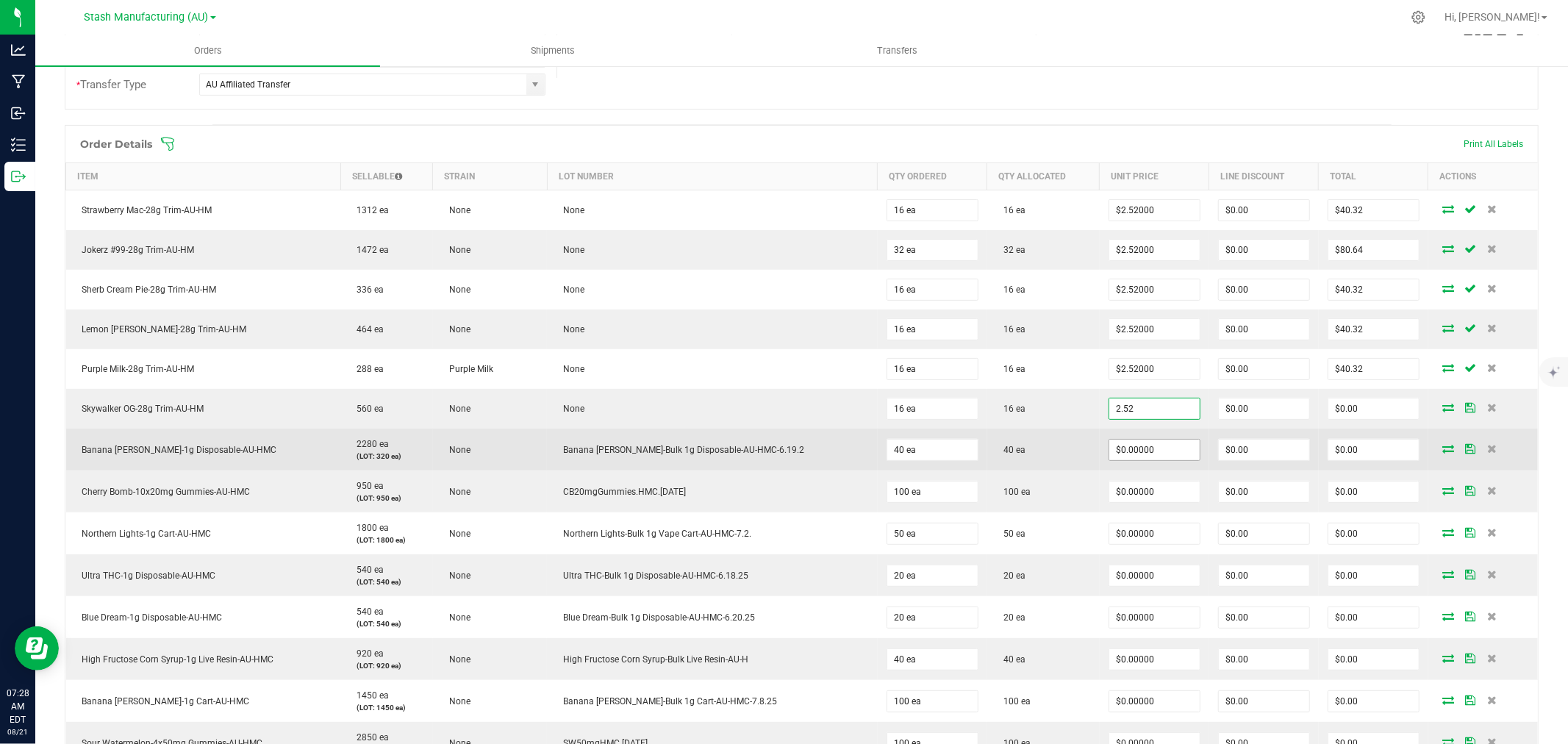
type input "$2.52000"
type input "$40.32"
click at [1135, 454] on input "0" at bounding box center [1154, 450] width 90 height 20
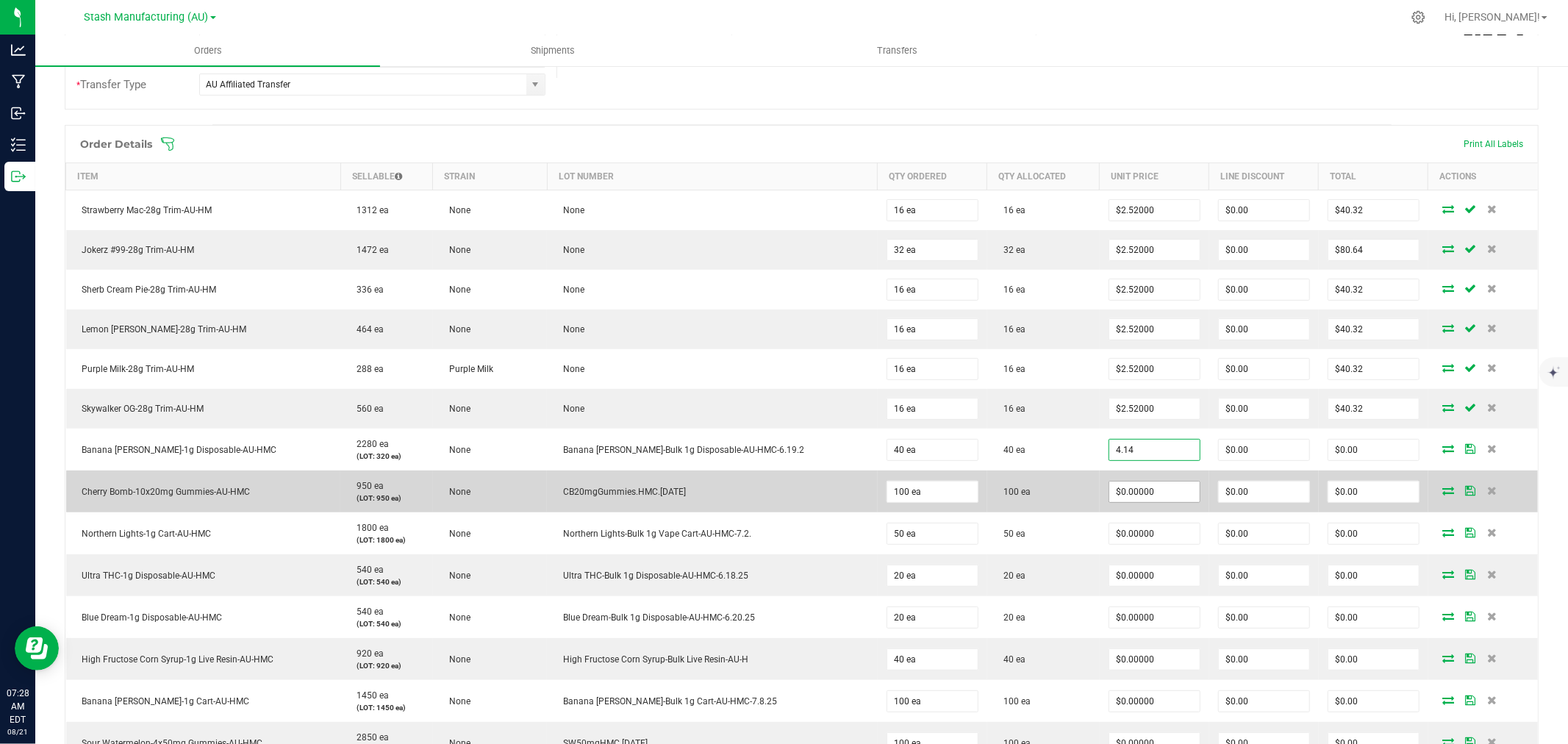
type input "$4.14000"
type input "$165.60"
click at [1134, 481] on span "$0.00000" at bounding box center [1154, 492] width 92 height 22
click at [1112, 493] on input "0" at bounding box center [1154, 492] width 90 height 20
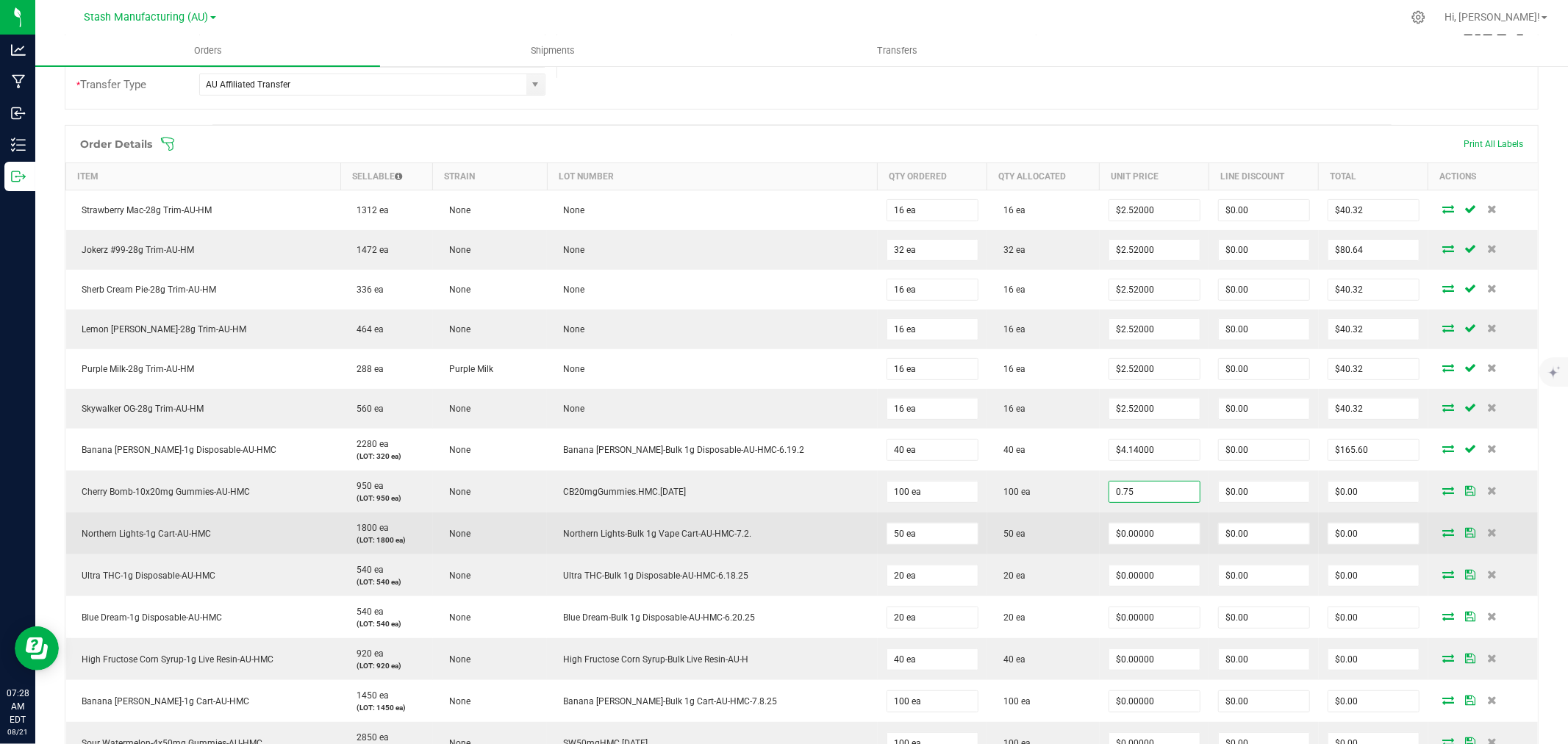
type input "$0.75000"
type input "$75.00"
click at [1051, 528] on td "50 ea" at bounding box center [1043, 533] width 112 height 42
click at [1109, 528] on input "0" at bounding box center [1154, 534] width 90 height 20
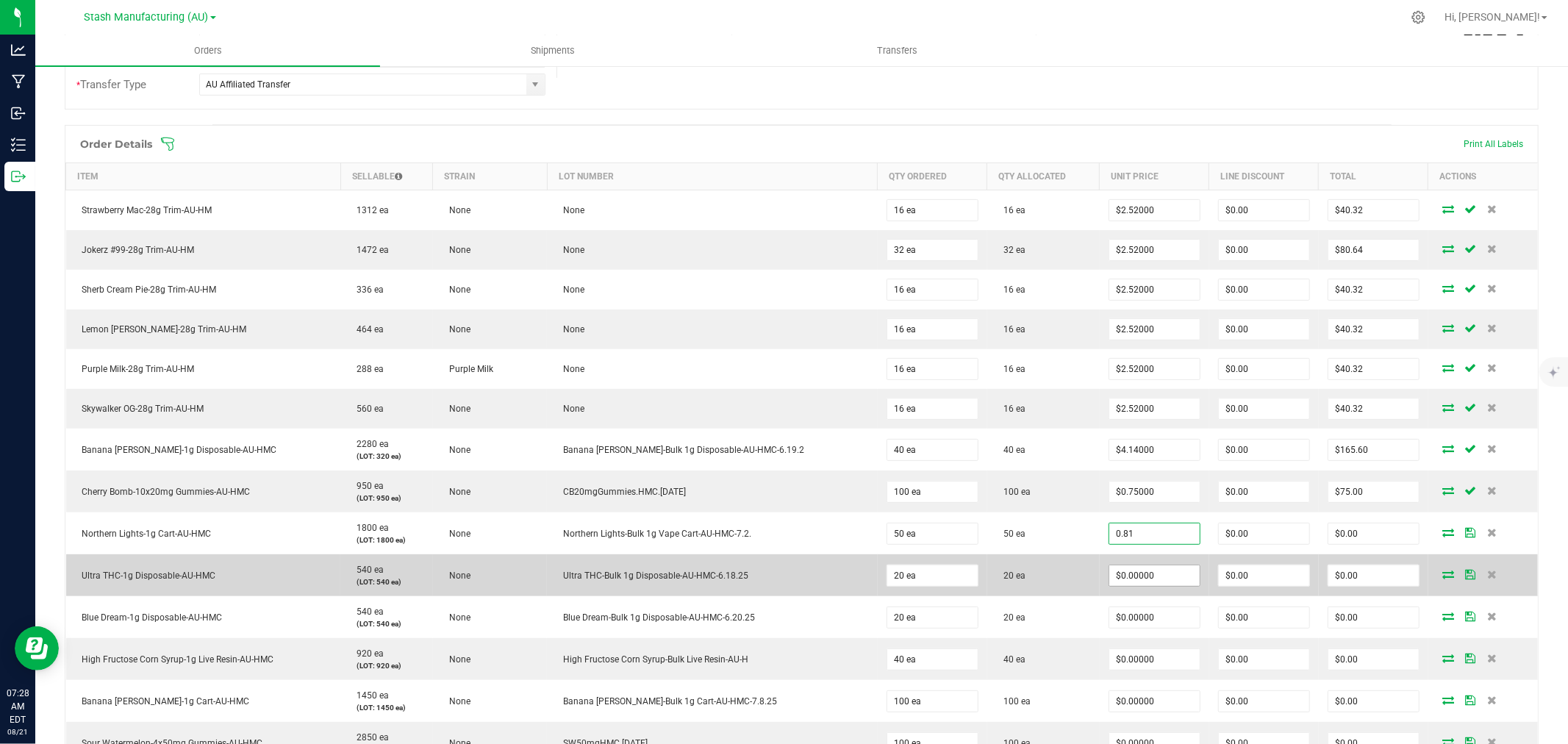
type input "$0.81000"
type input "$40.50"
click at [1119, 567] on input "0" at bounding box center [1154, 576] width 90 height 20
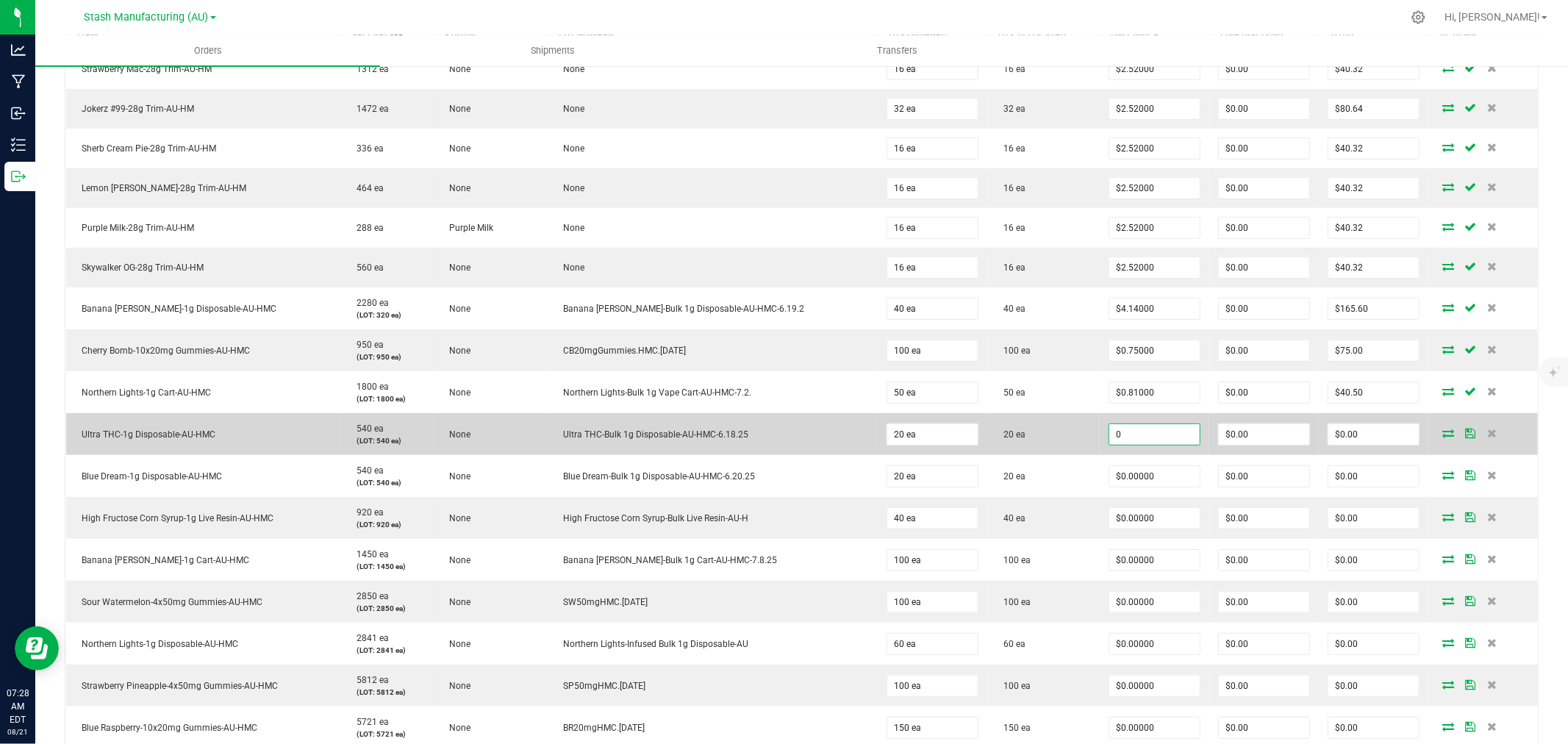
scroll to position [490, 0]
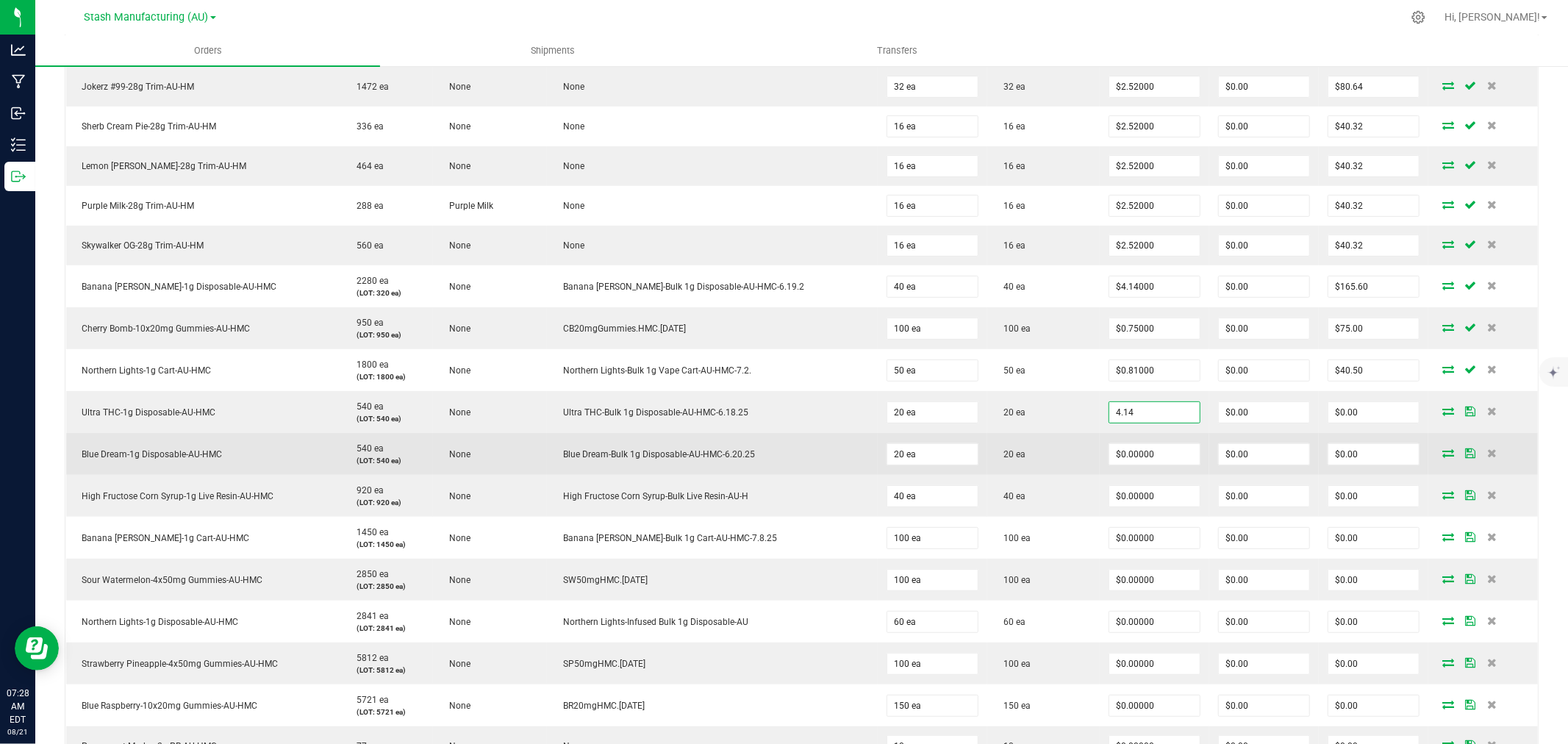
type input "$4.14000"
type input "$82.80"
click at [1052, 445] on td "20 ea" at bounding box center [1043, 454] width 112 height 42
click at [1117, 457] on input "0" at bounding box center [1154, 455] width 90 height 20
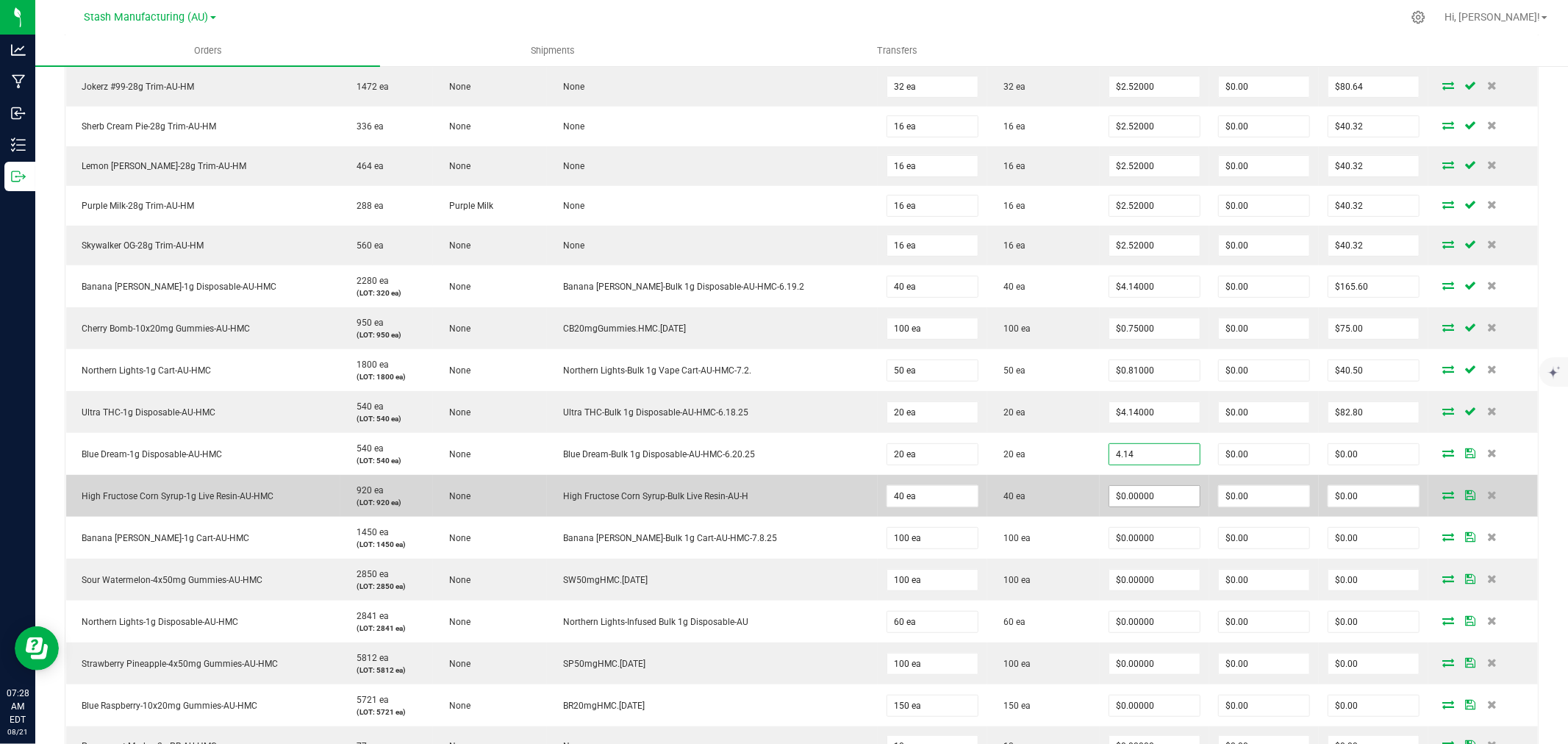
type input "$4.14000"
type input "$82.80"
click at [1109, 498] on input "0" at bounding box center [1154, 496] width 90 height 20
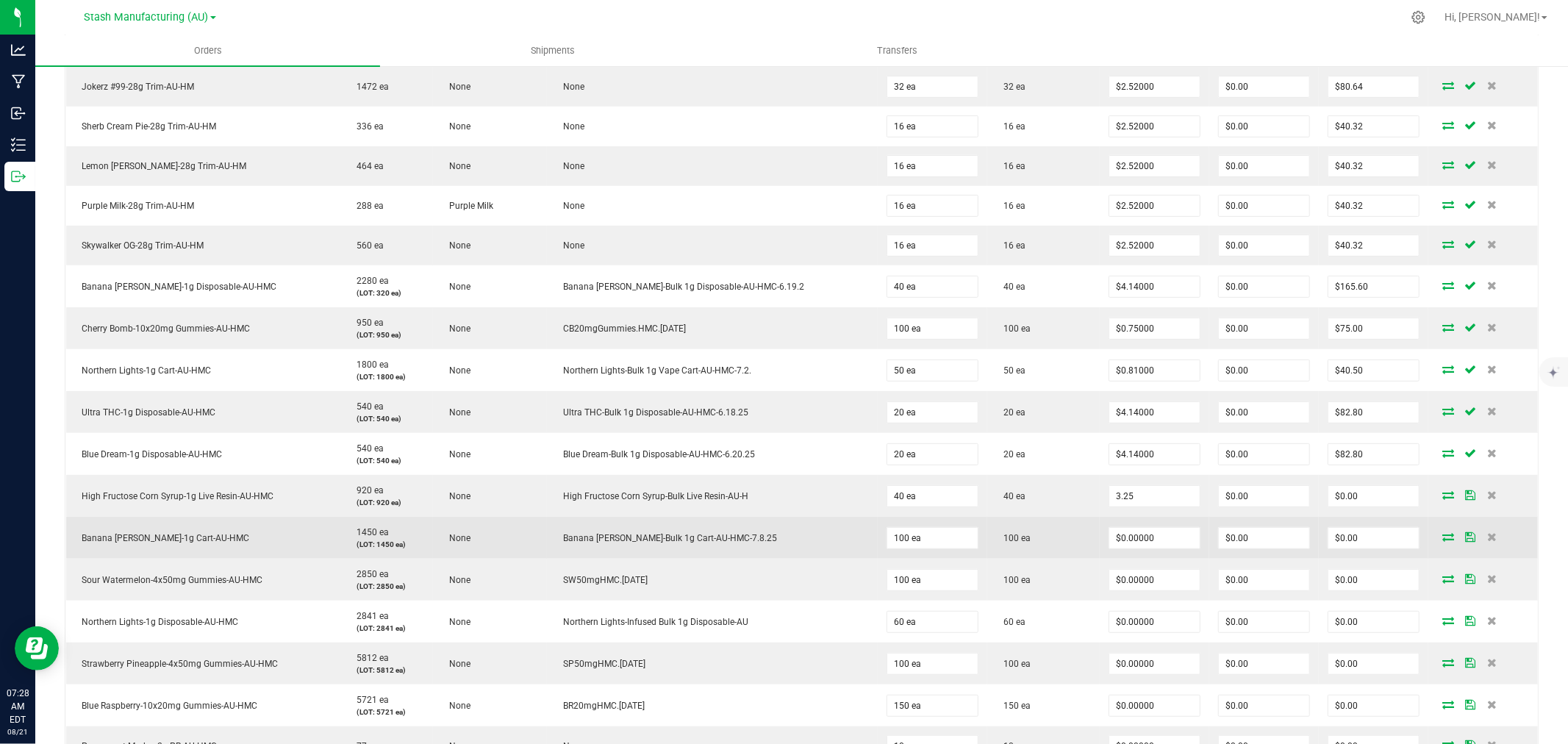
type input "$3.25000"
type input "$130.00"
click at [1100, 528] on td "$0.00000" at bounding box center [1154, 537] width 109 height 42
click at [1109, 535] on input "0" at bounding box center [1154, 538] width 90 height 20
type input "$0.81000"
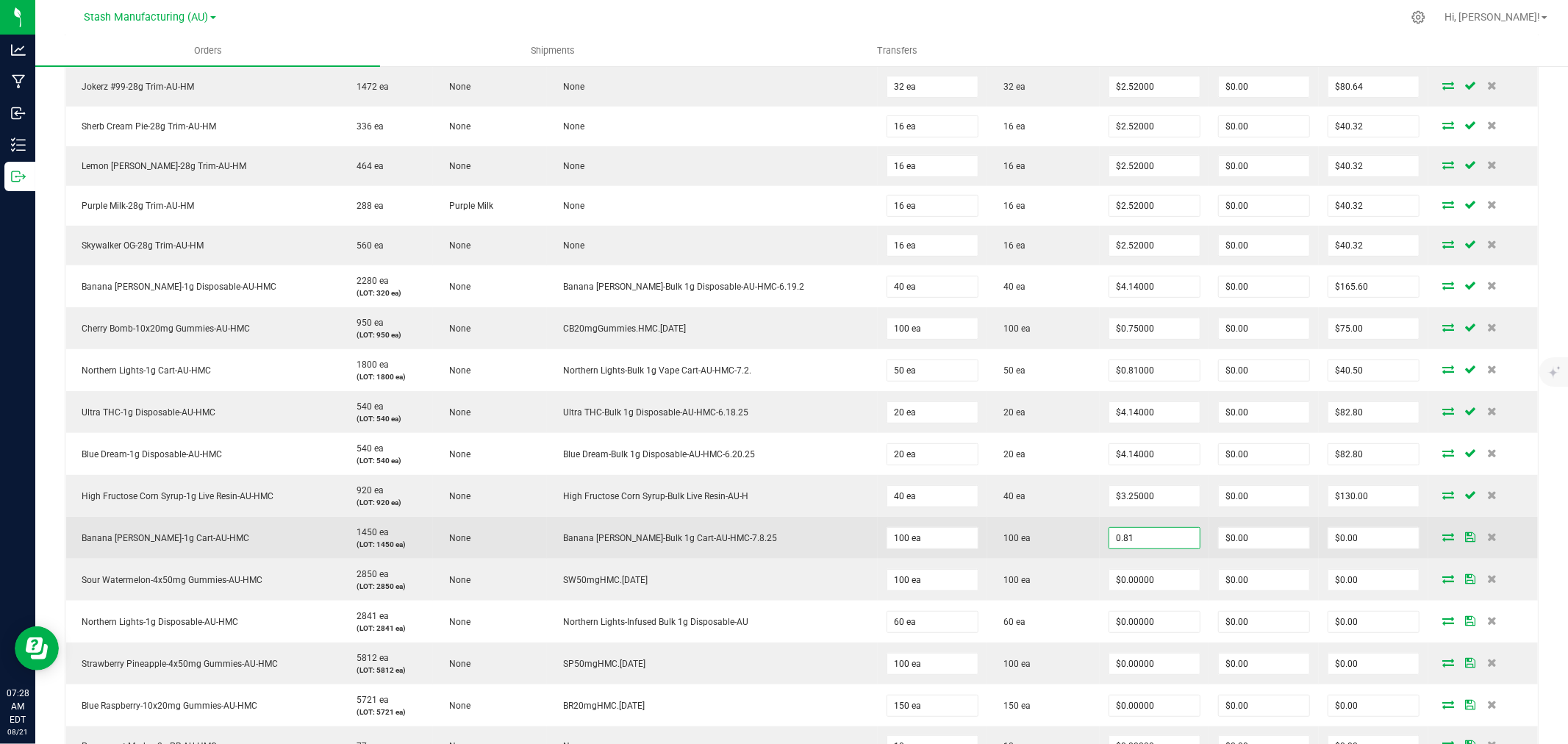
type input "$81.00"
click at [1064, 543] on td "100 ea" at bounding box center [1043, 537] width 112 height 42
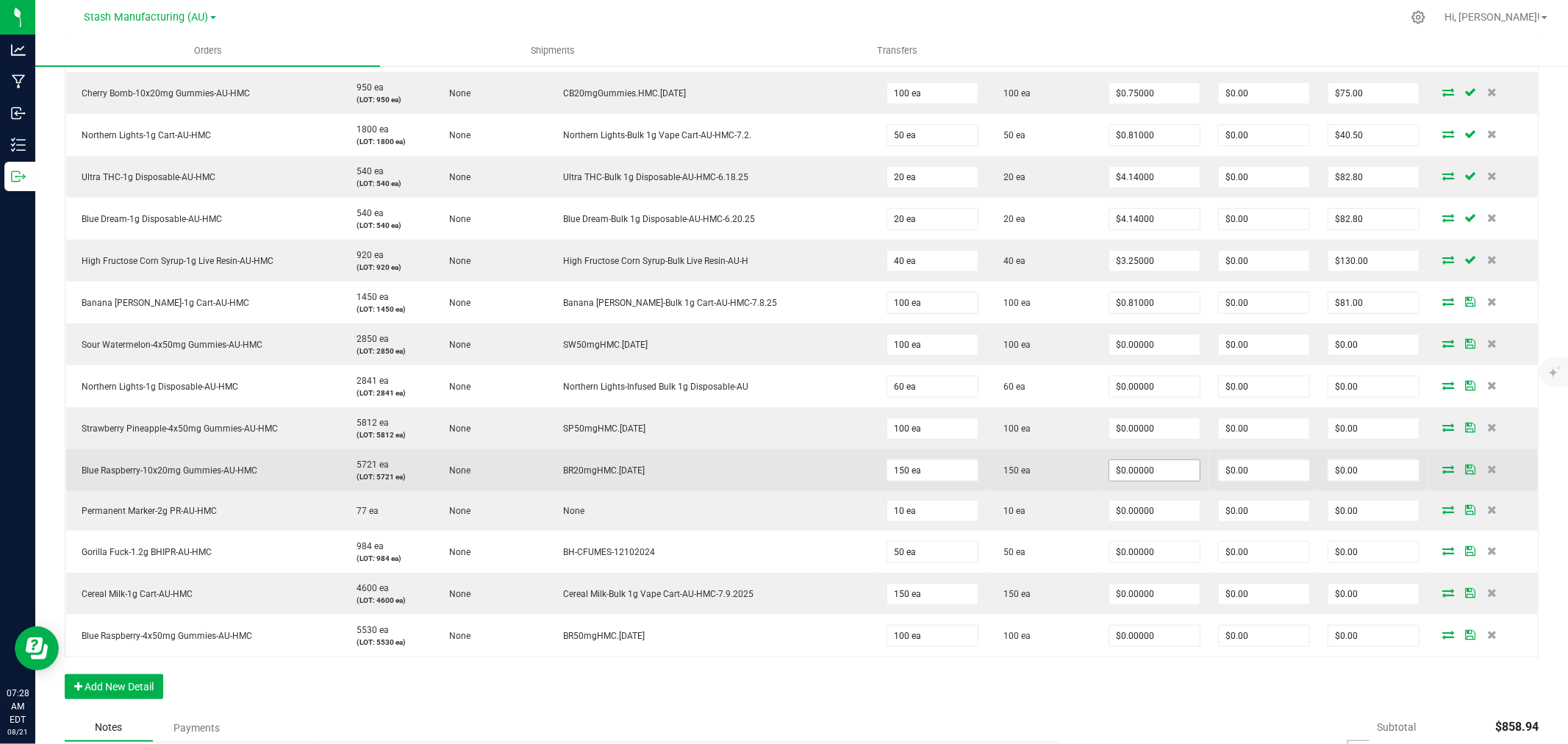
scroll to position [735, 0]
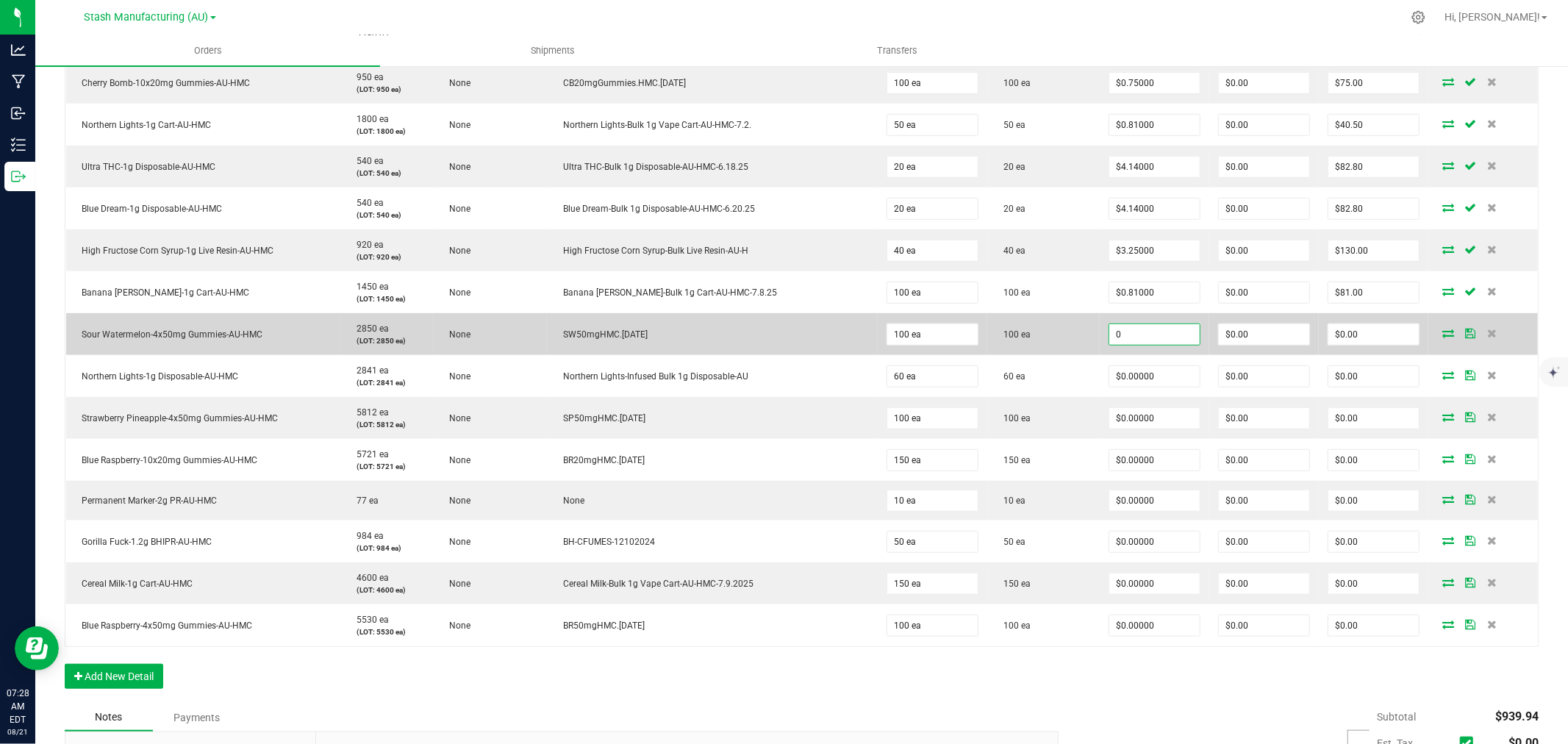
click at [1128, 329] on input "0" at bounding box center [1154, 334] width 90 height 20
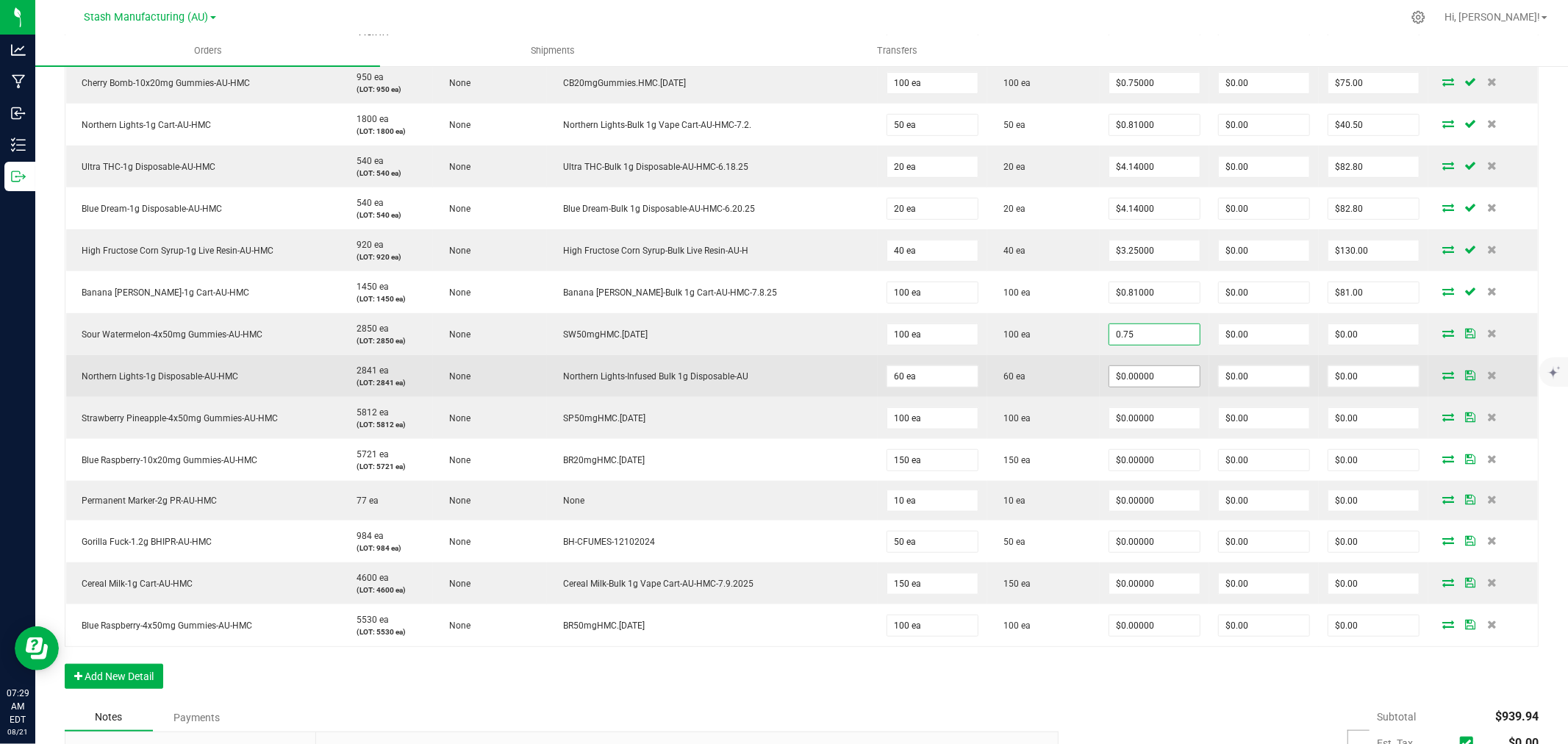
type input "$0.75000"
type input "$75.00"
click at [1135, 382] on input "0" at bounding box center [1154, 377] width 90 height 20
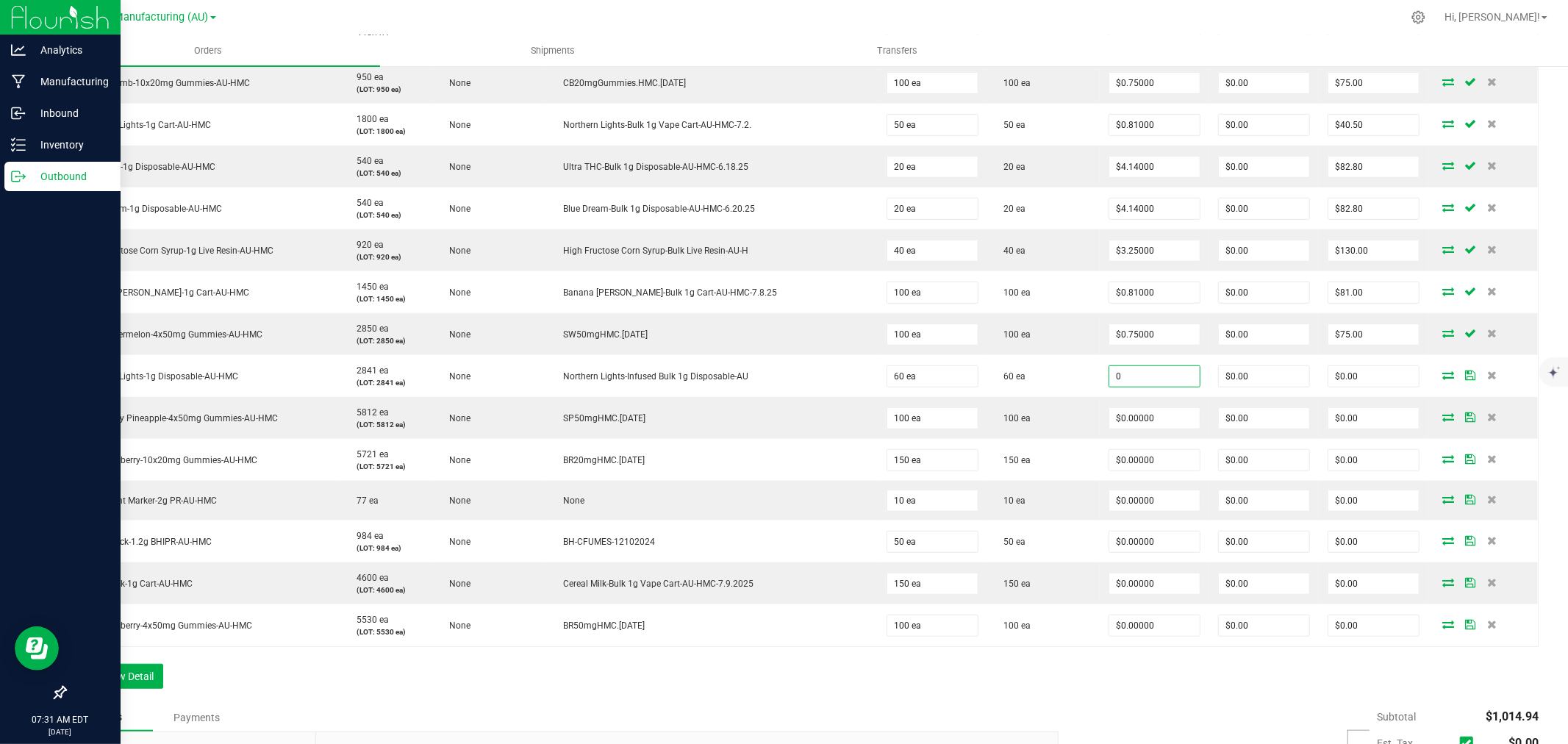
type input "$0.00000"
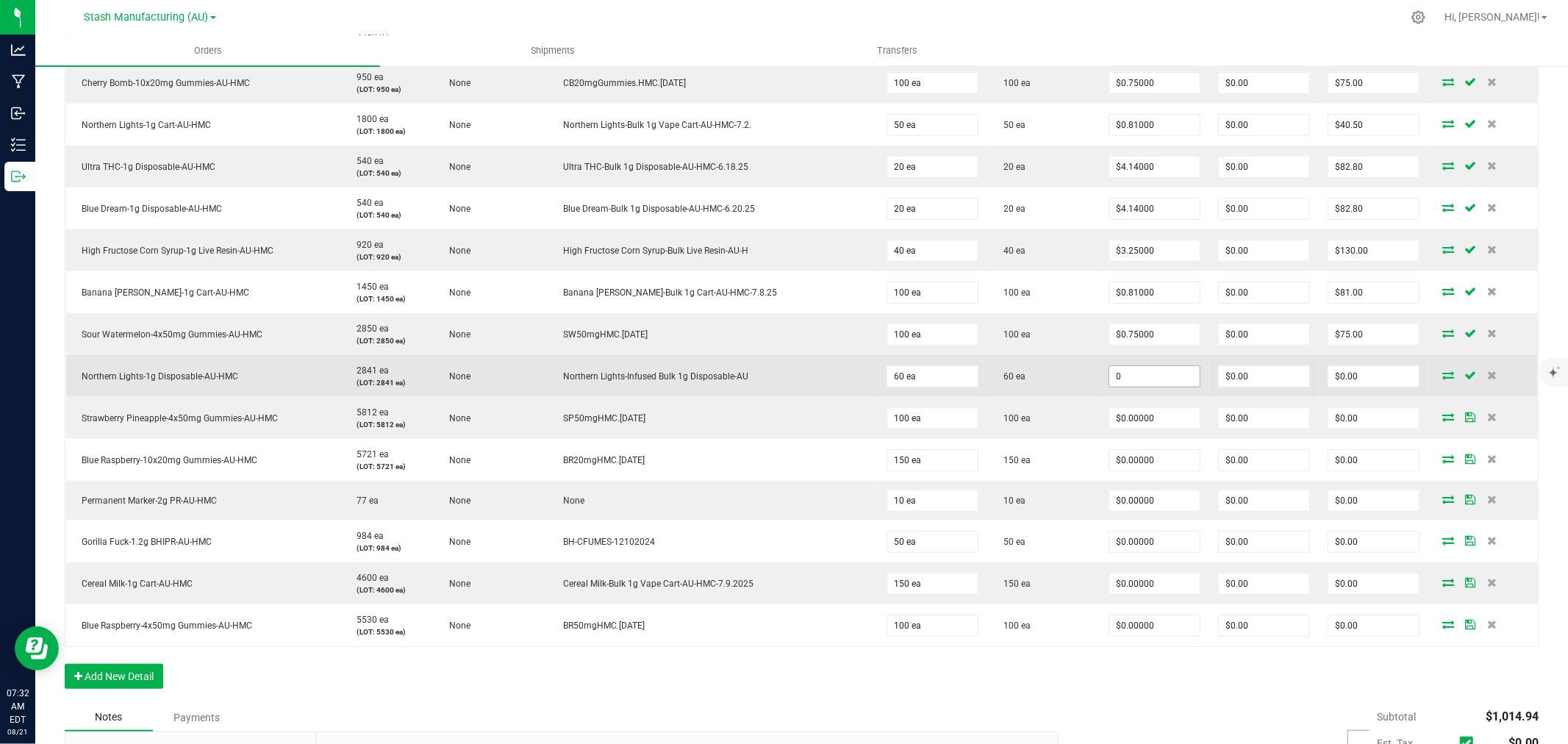
click at [1109, 371] on input "0" at bounding box center [1154, 377] width 90 height 20
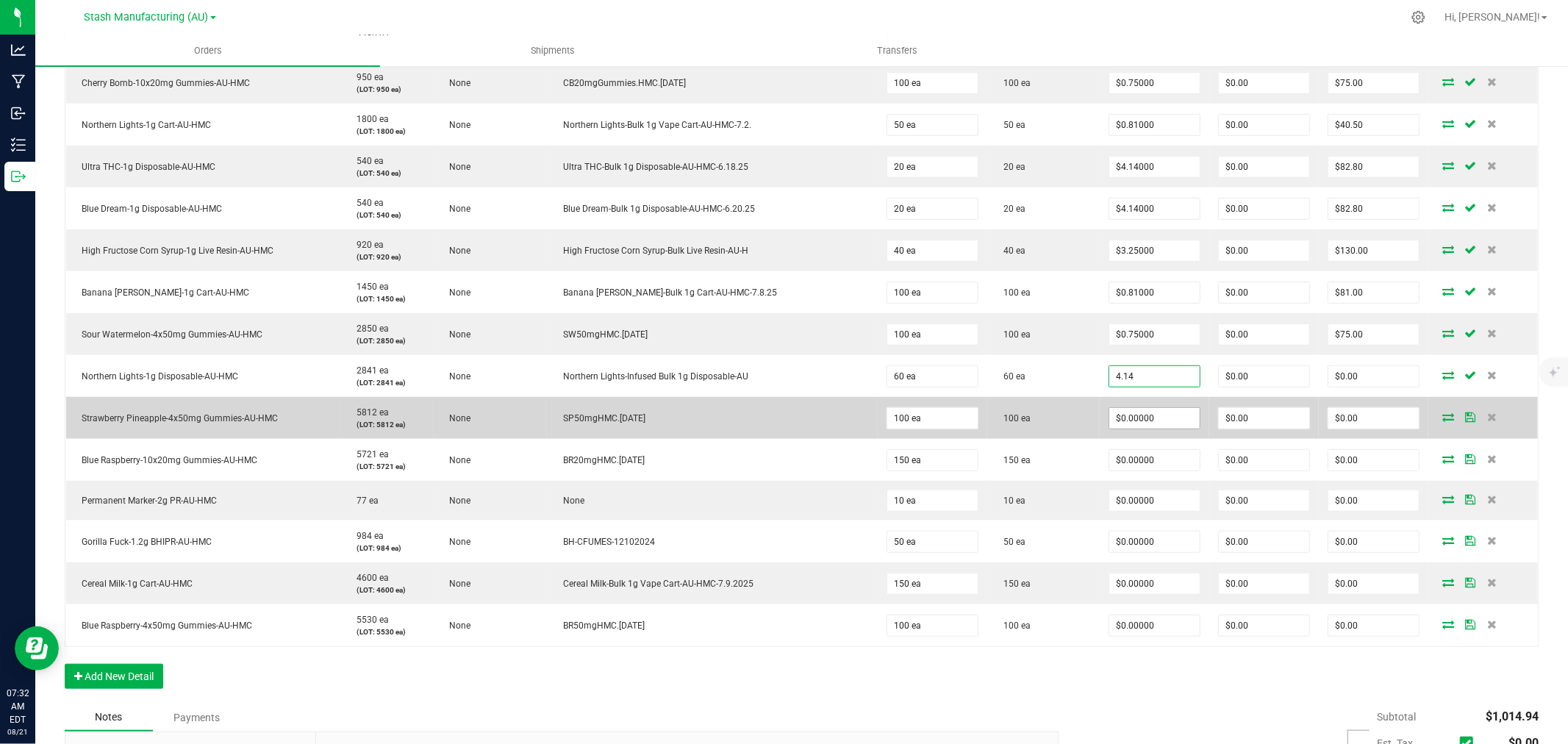
type input "4.14"
type input "0"
type input "$4.14000"
type input "$248.40"
click at [1109, 414] on input "0" at bounding box center [1154, 418] width 90 height 20
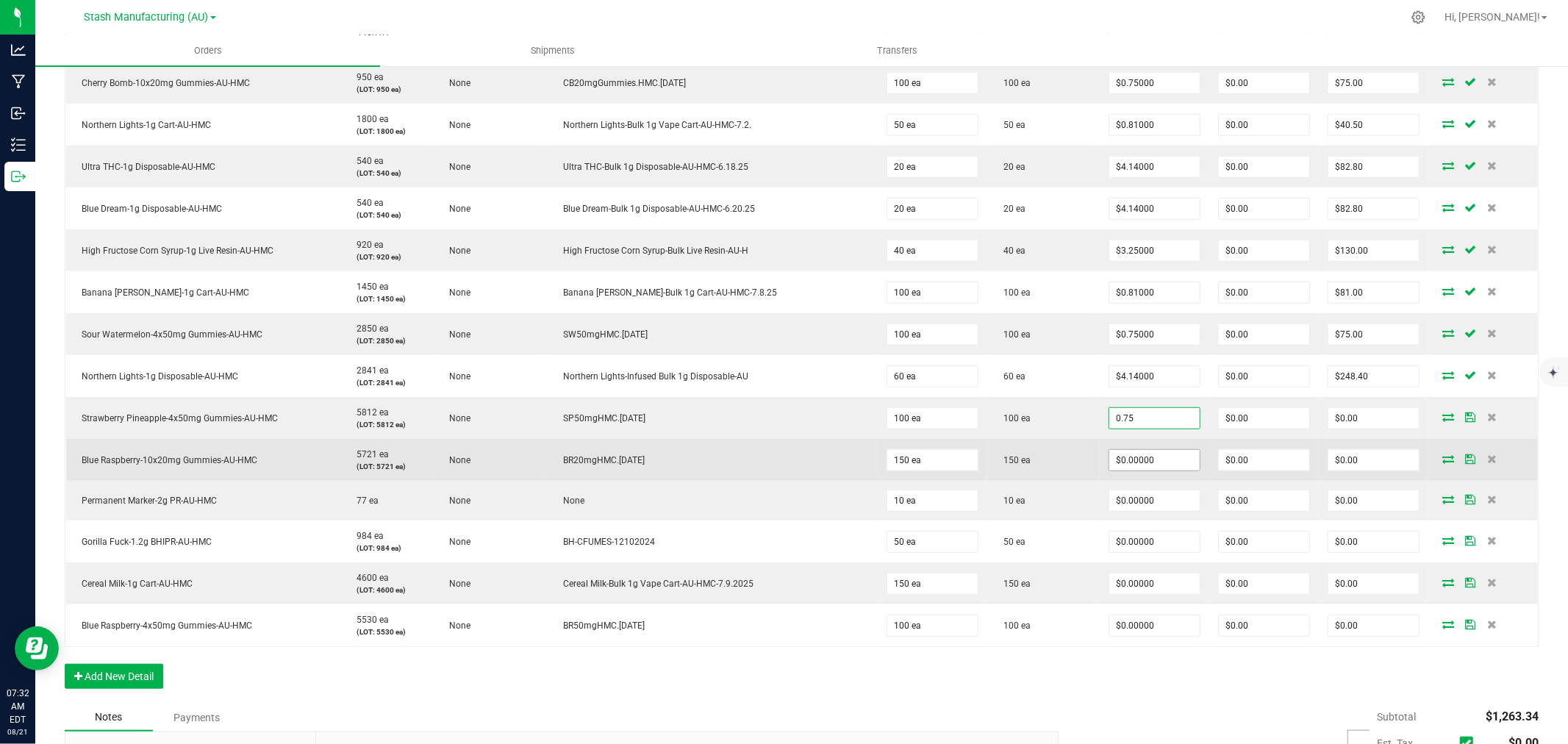
type input "$0.75000"
type input "$75.00"
click at [1109, 459] on input "0" at bounding box center [1154, 460] width 90 height 20
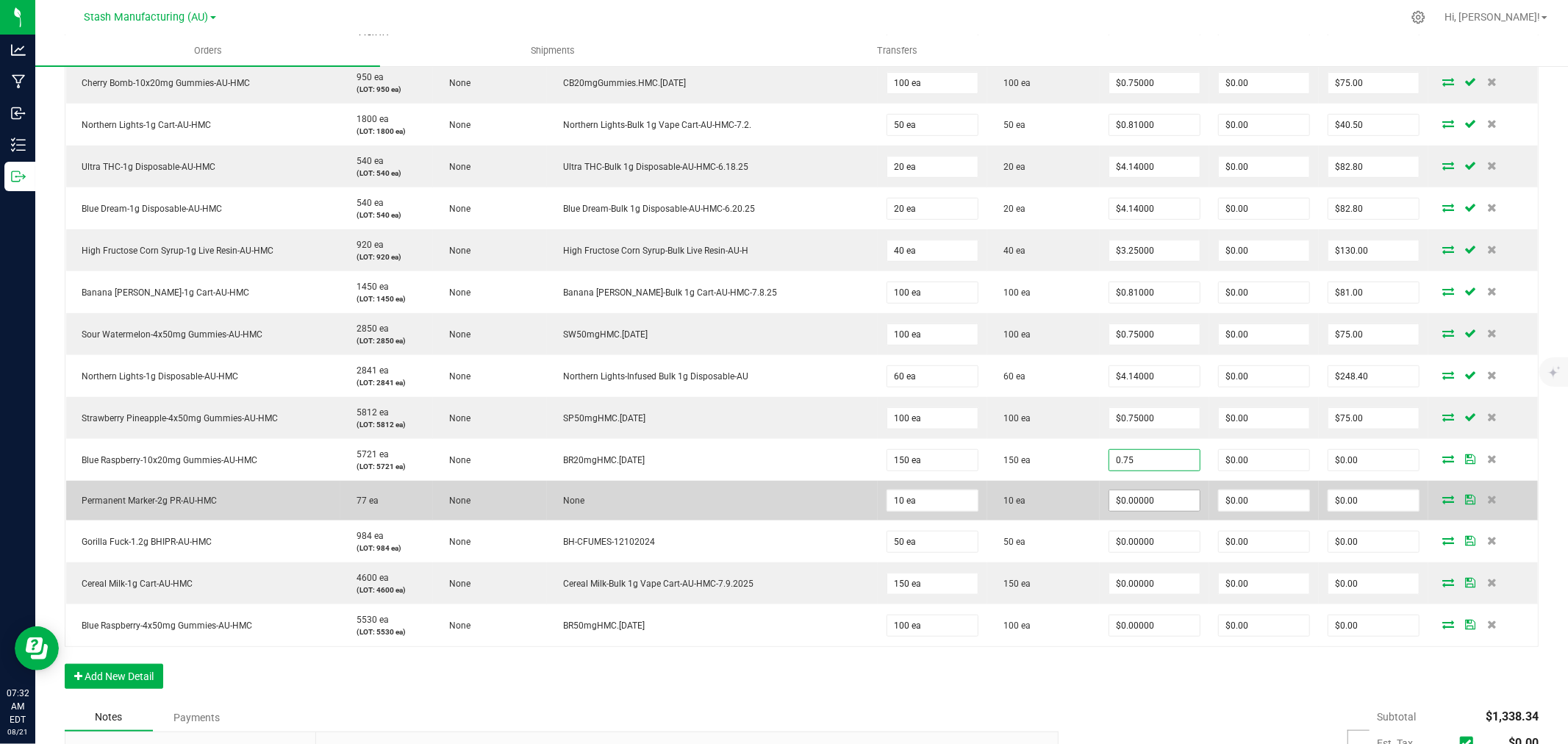
type input "$0.75000"
type input "$112.50"
click at [1115, 504] on input "0" at bounding box center [1154, 501] width 90 height 20
click at [1165, 505] on input "1." at bounding box center [1154, 501] width 90 height 20
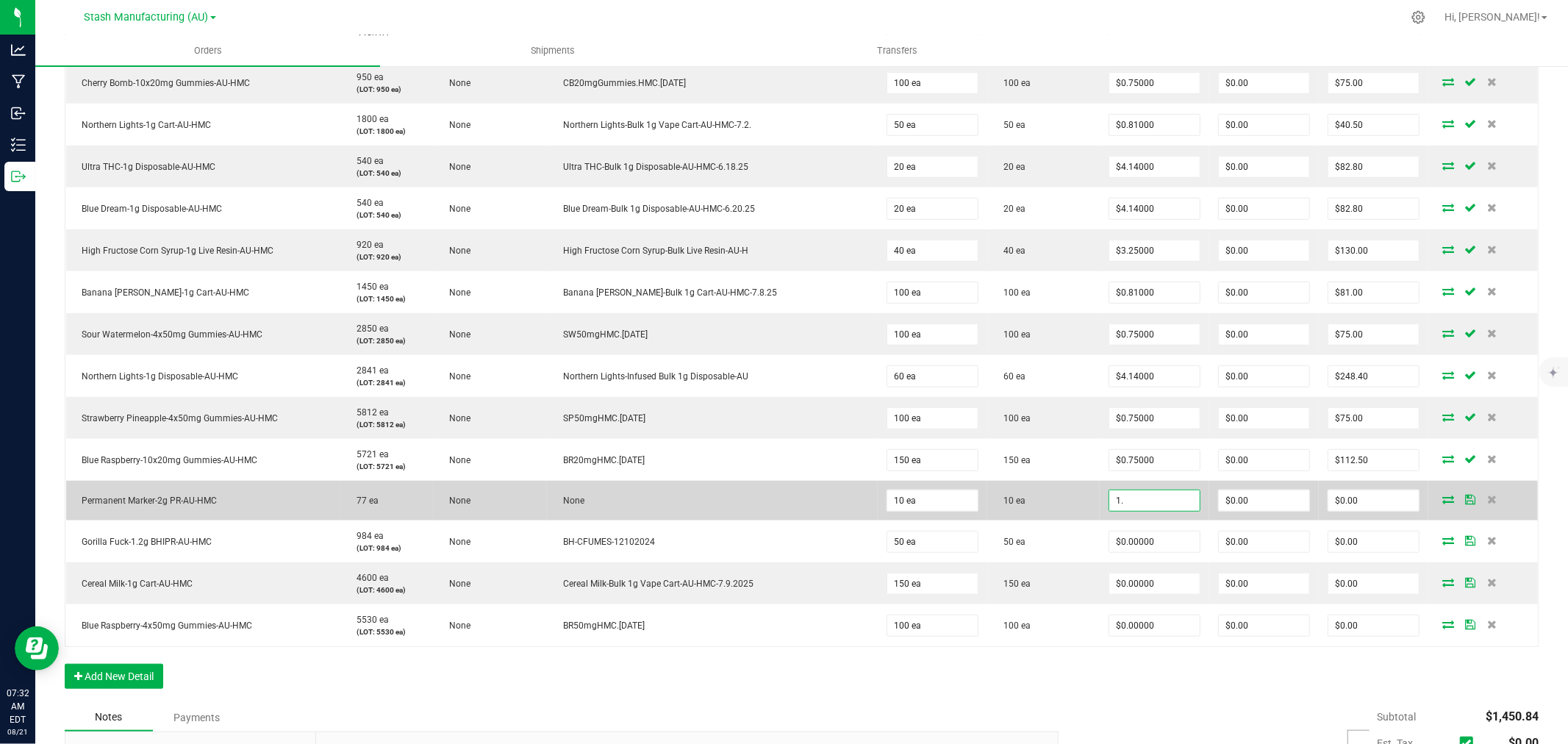
type input "1"
type input "0"
click at [1346, 501] on input "0" at bounding box center [1373, 501] width 90 height 20
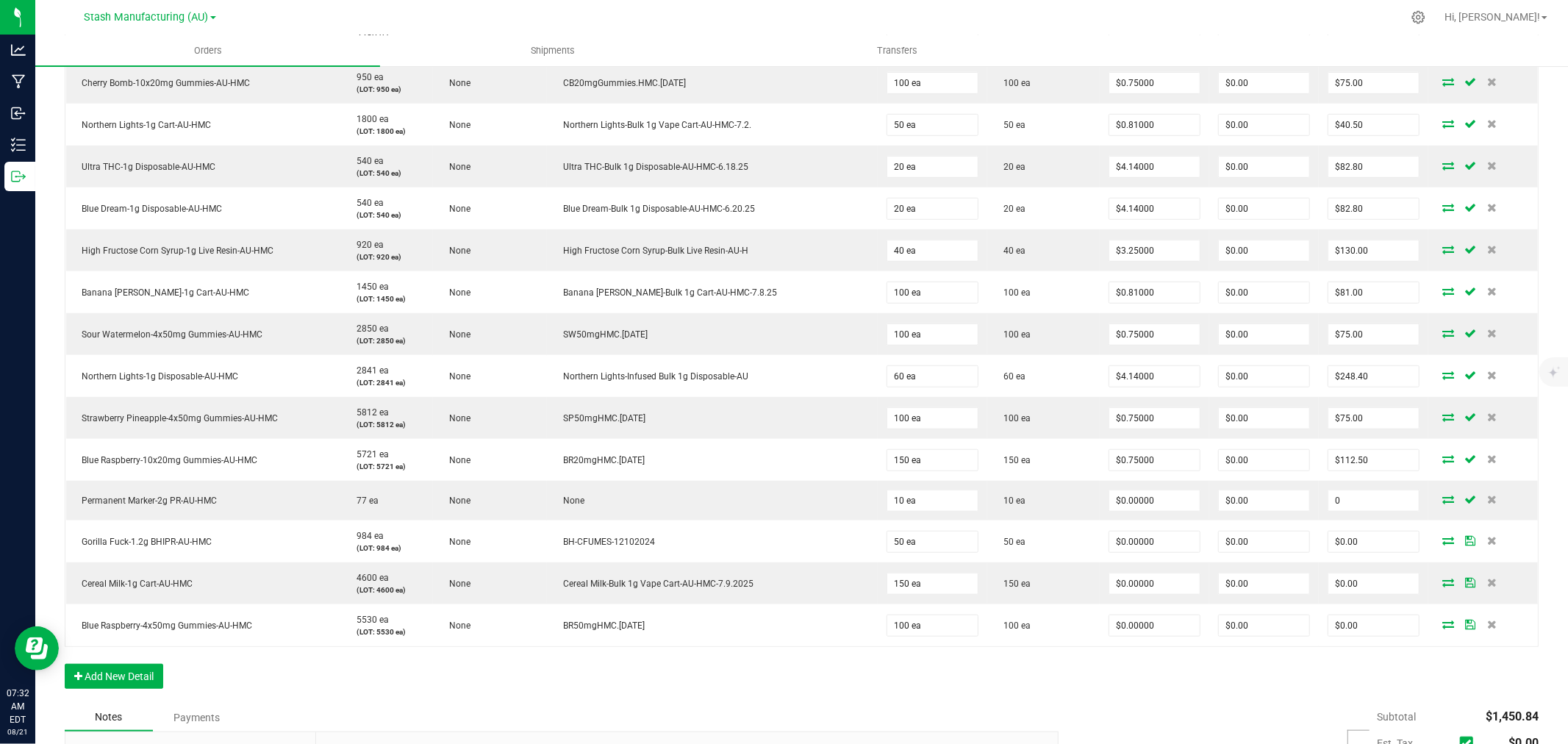
scroll to position [653, 0]
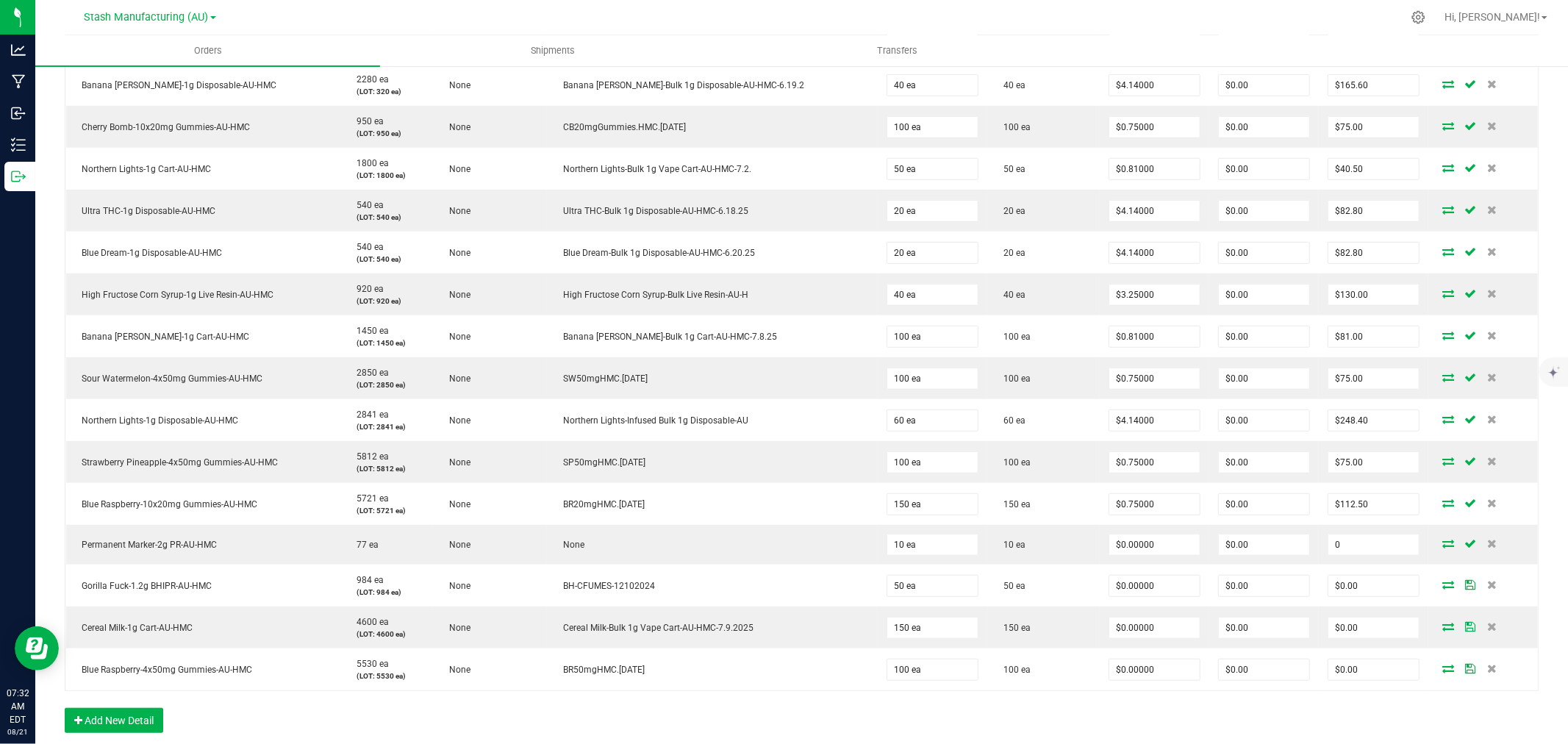
click at [1346, 501] on tbody "Strawberry Mac-28g Trim-AU-HM 1312 ea None None 16 ea 16 ea $2.52000 $0.00 $40.…" at bounding box center [802, 258] width 1472 height 866
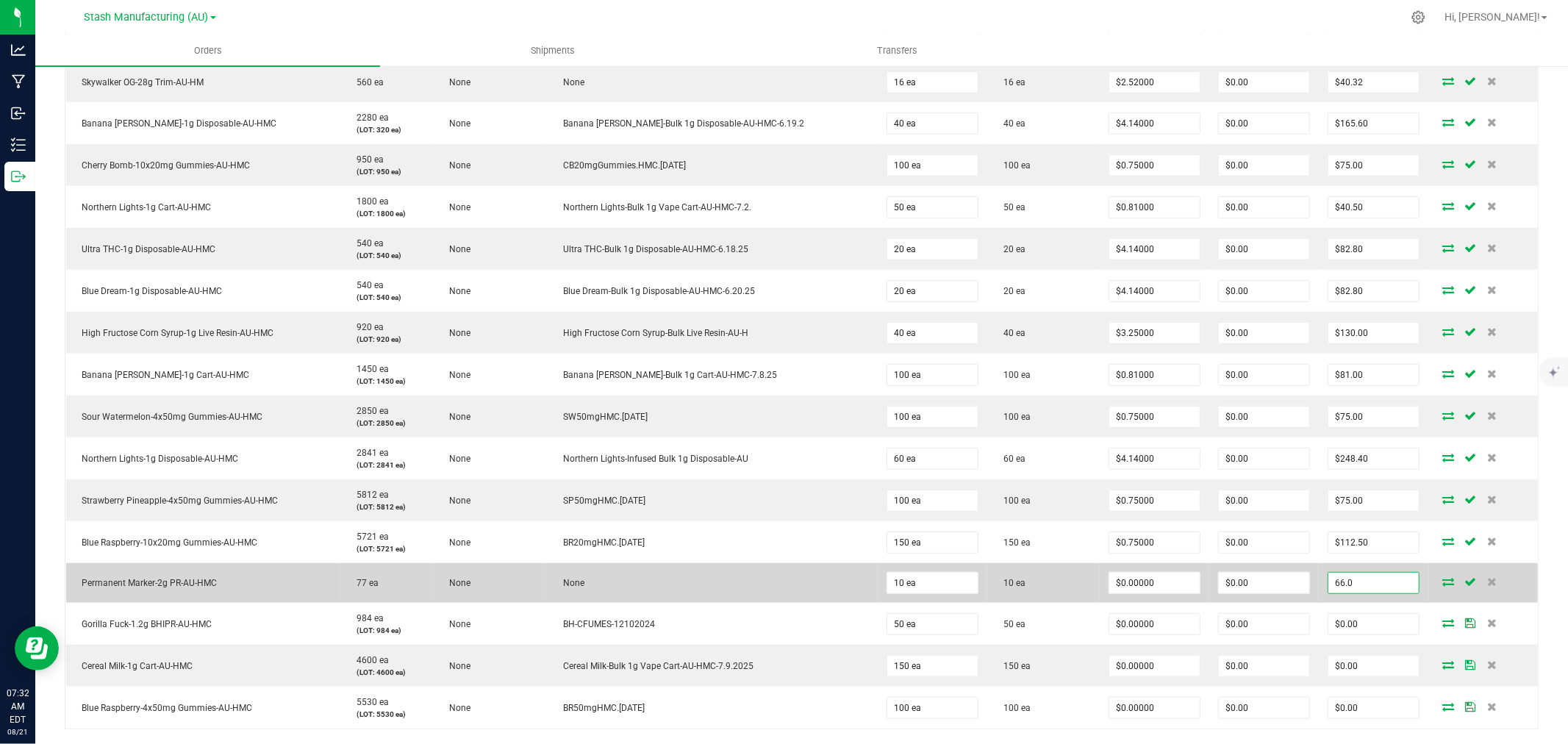
type input "66.0"
type input "$6.60000"
type input "$66.00"
click at [1031, 575] on td "10 ea" at bounding box center [1043, 583] width 112 height 39
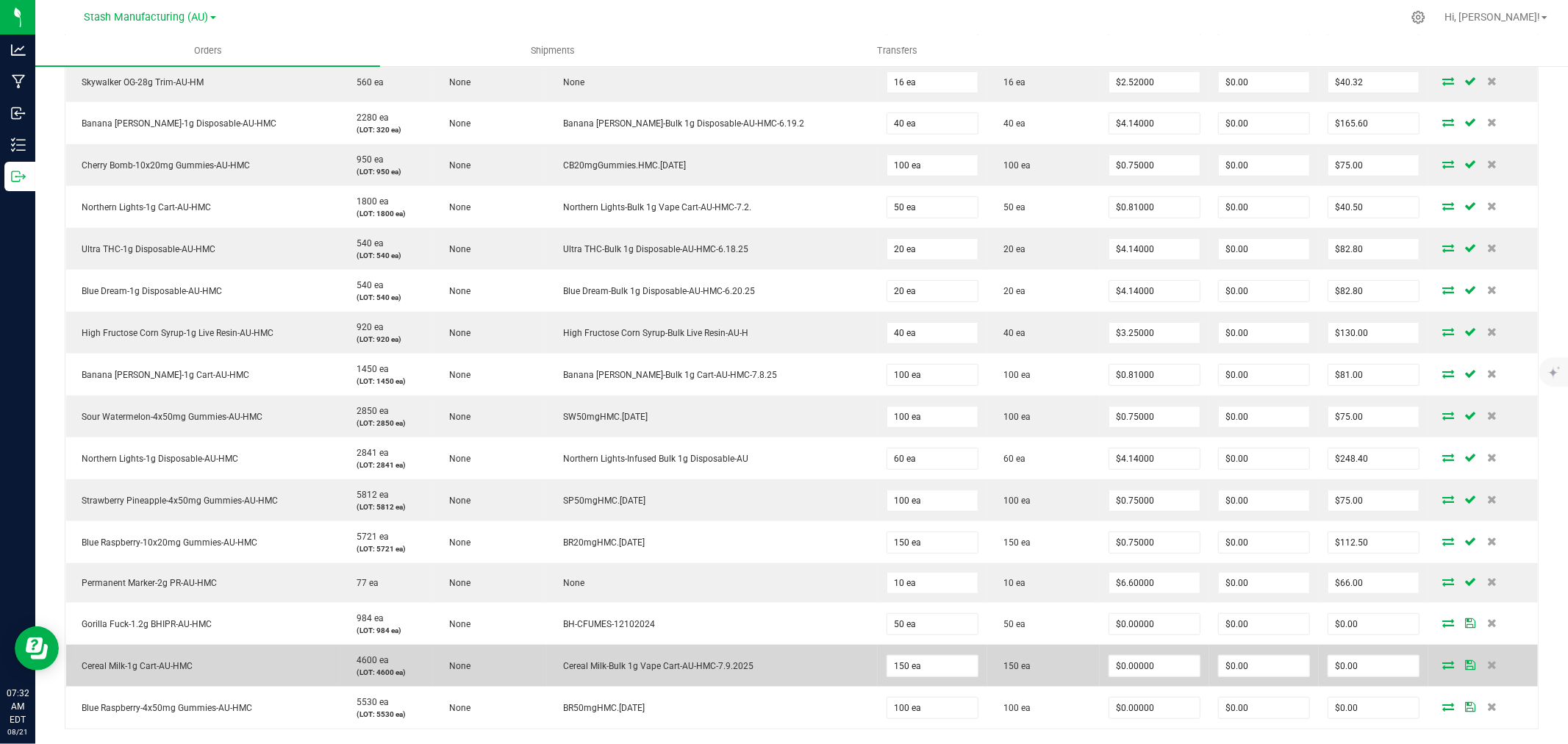
scroll to position [735, 0]
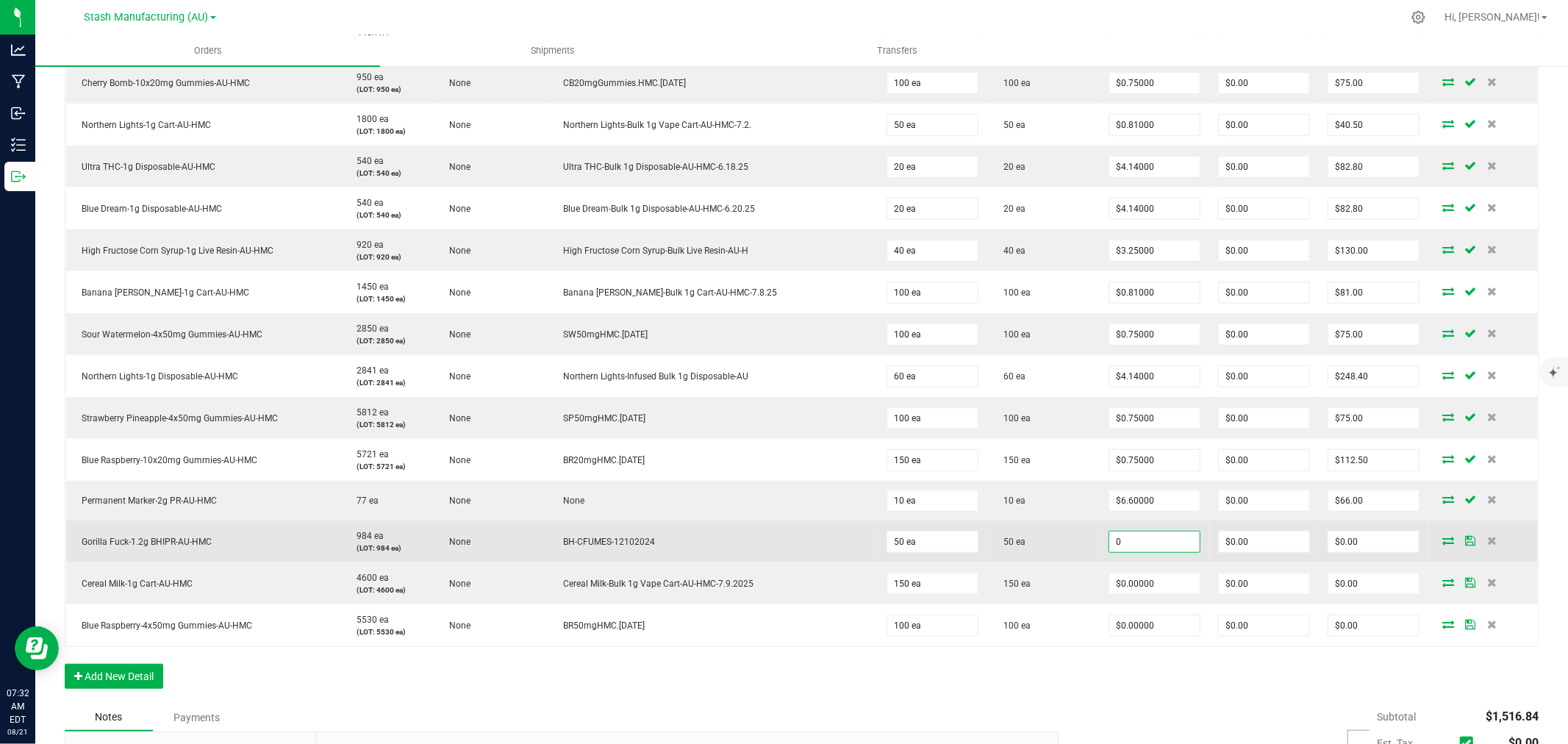
click at [1149, 541] on input "0" at bounding box center [1154, 542] width 90 height 20
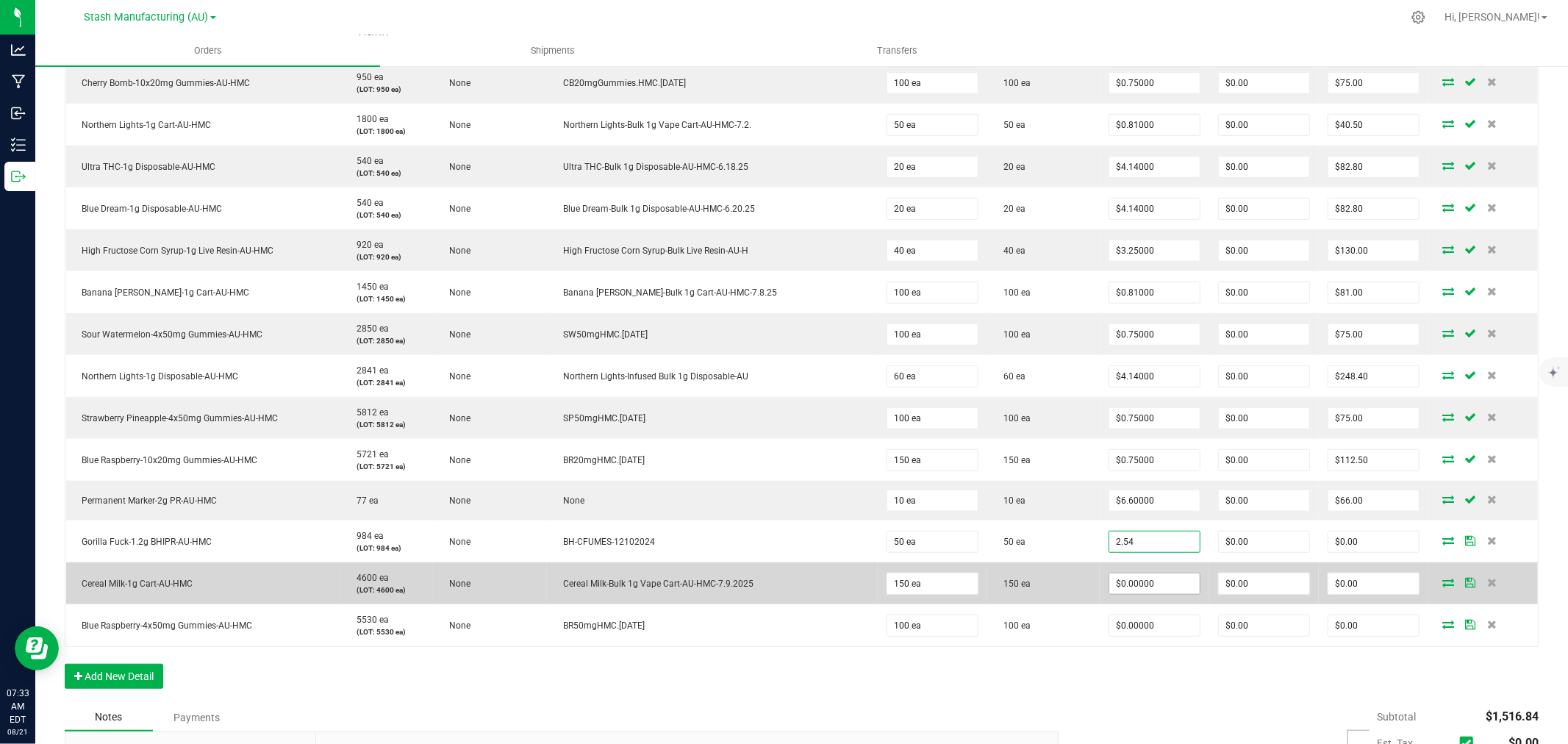
type input "$2.54000"
type input "$127.00"
click at [1118, 586] on input "0" at bounding box center [1154, 584] width 90 height 20
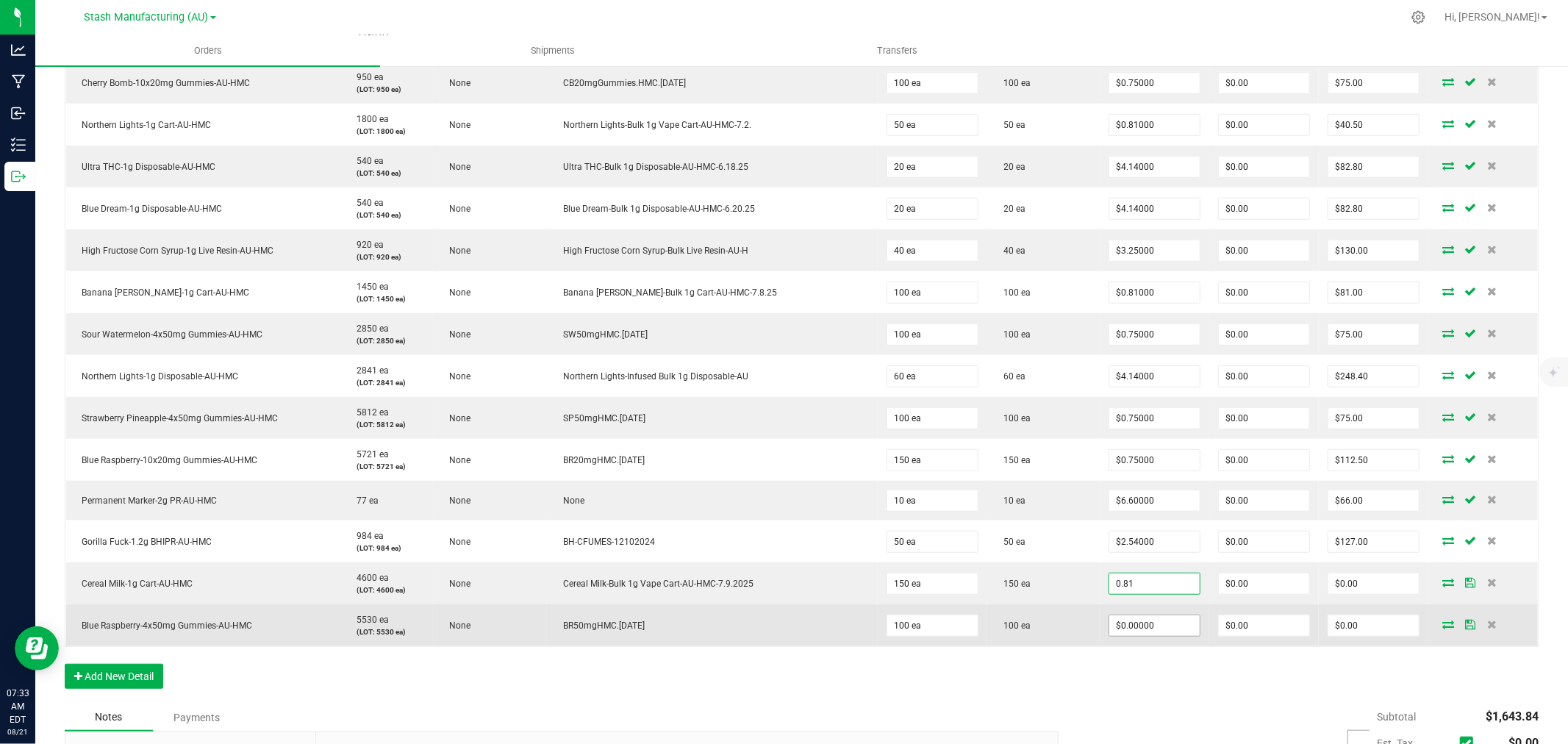
type input "$0.81000"
type input "$121.50"
click at [1109, 625] on input "0" at bounding box center [1154, 626] width 90 height 20
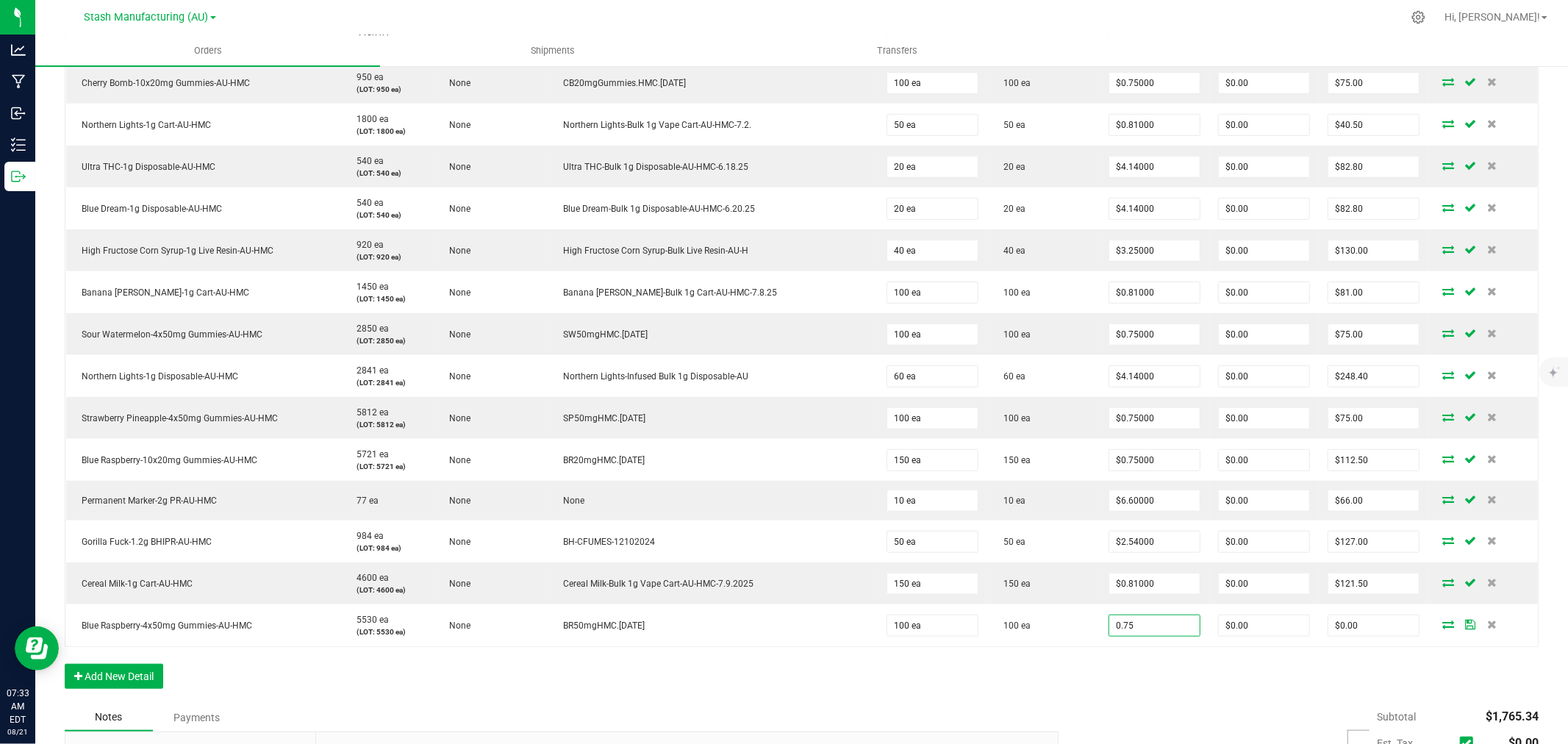
type input "$0.75000"
type input "$75.00"
click at [1092, 663] on div "Order Details Print All Labels Item Sellable Strain Lot Number Qty Ordered Qty …" at bounding box center [801, 210] width 1474 height 988
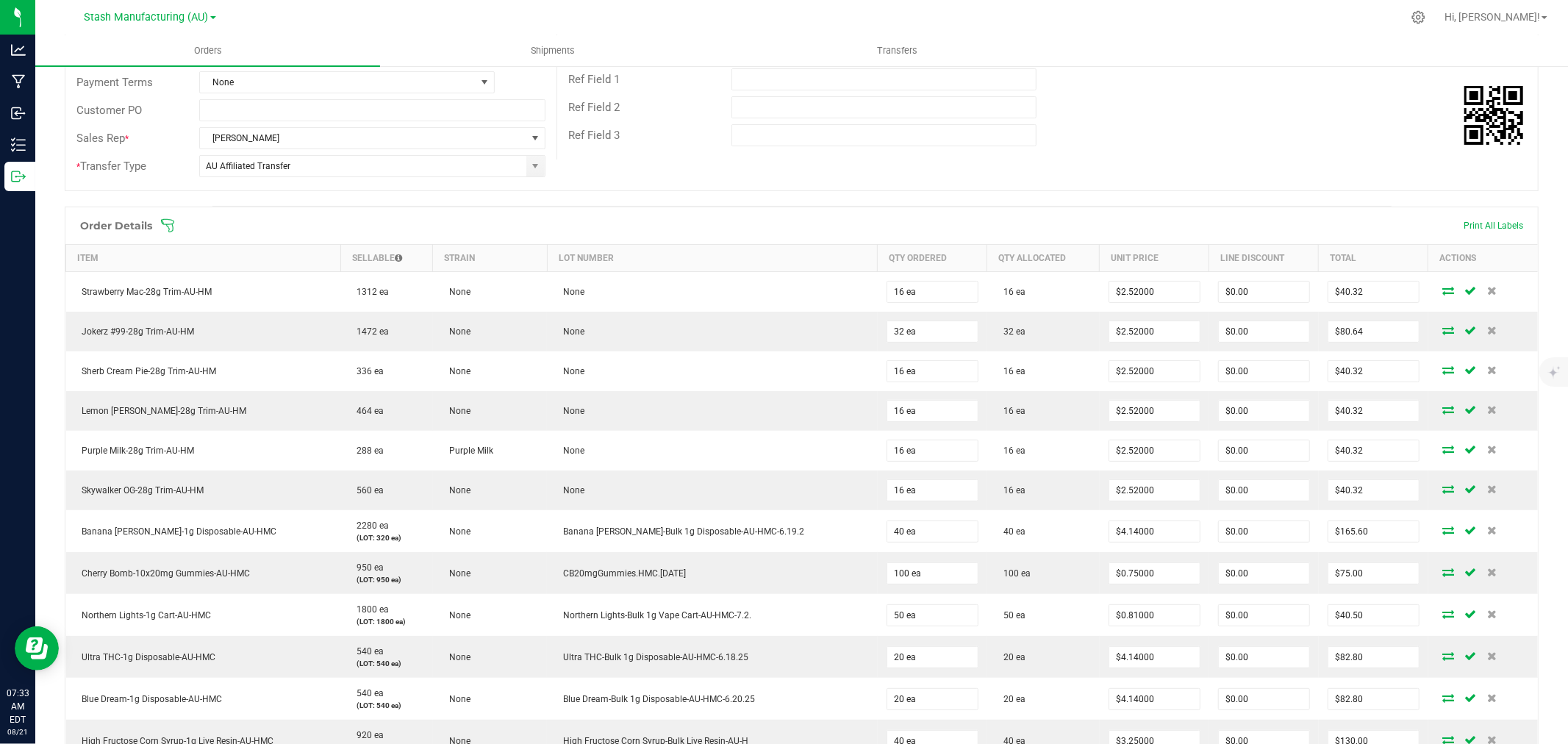
scroll to position [0, 0]
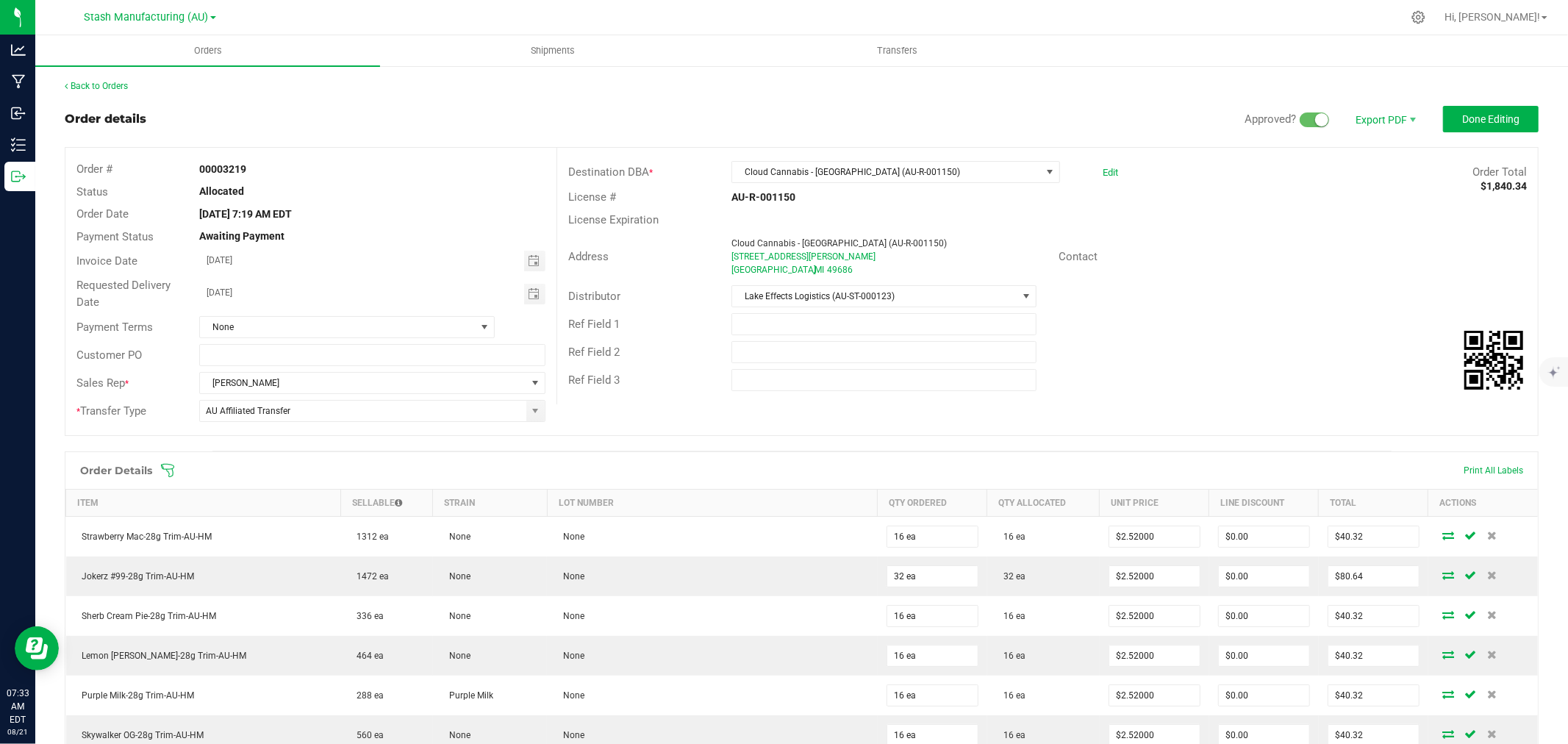
click at [166, 466] on icon at bounding box center [167, 470] width 15 height 15
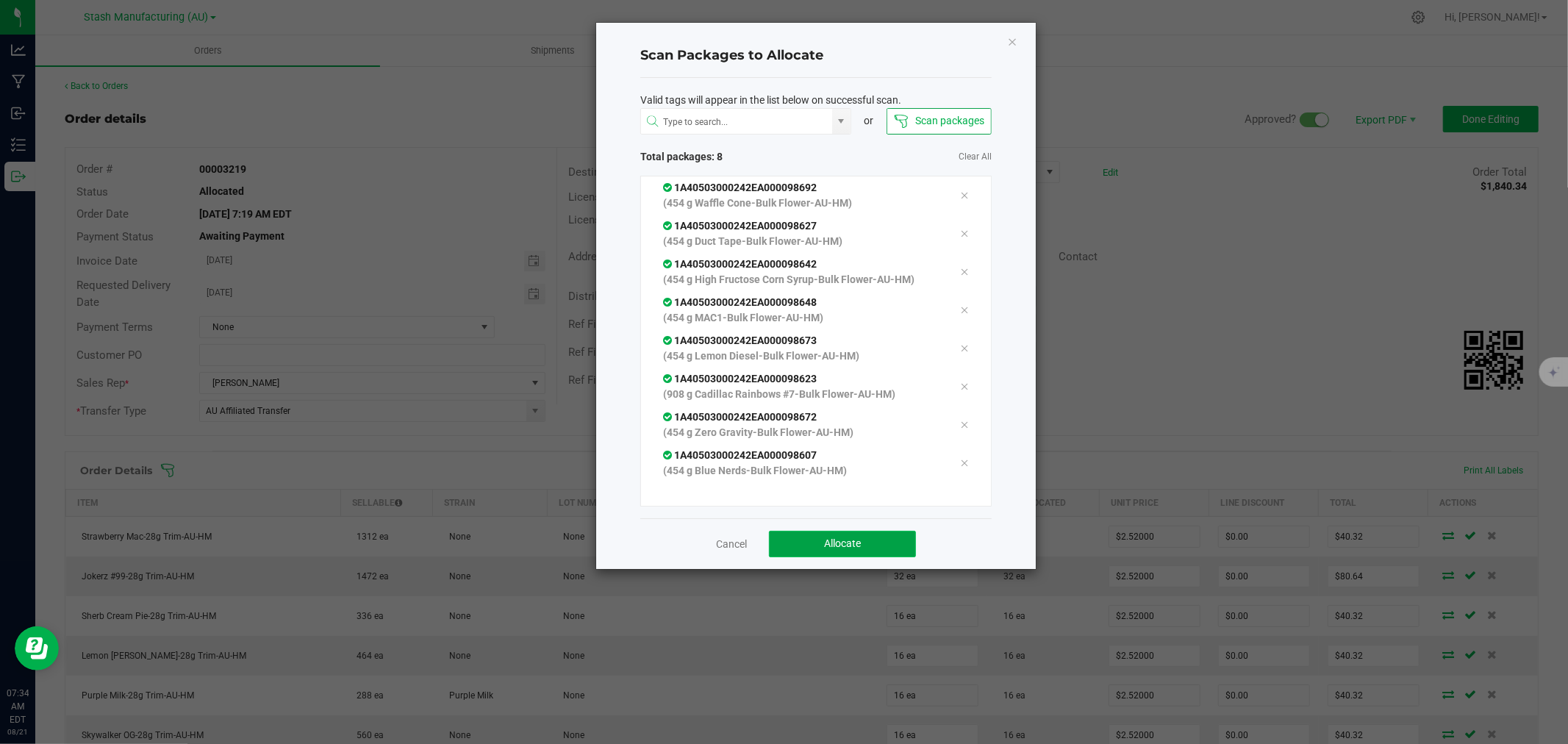
click at [890, 550] on button "Allocate" at bounding box center [842, 544] width 147 height 27
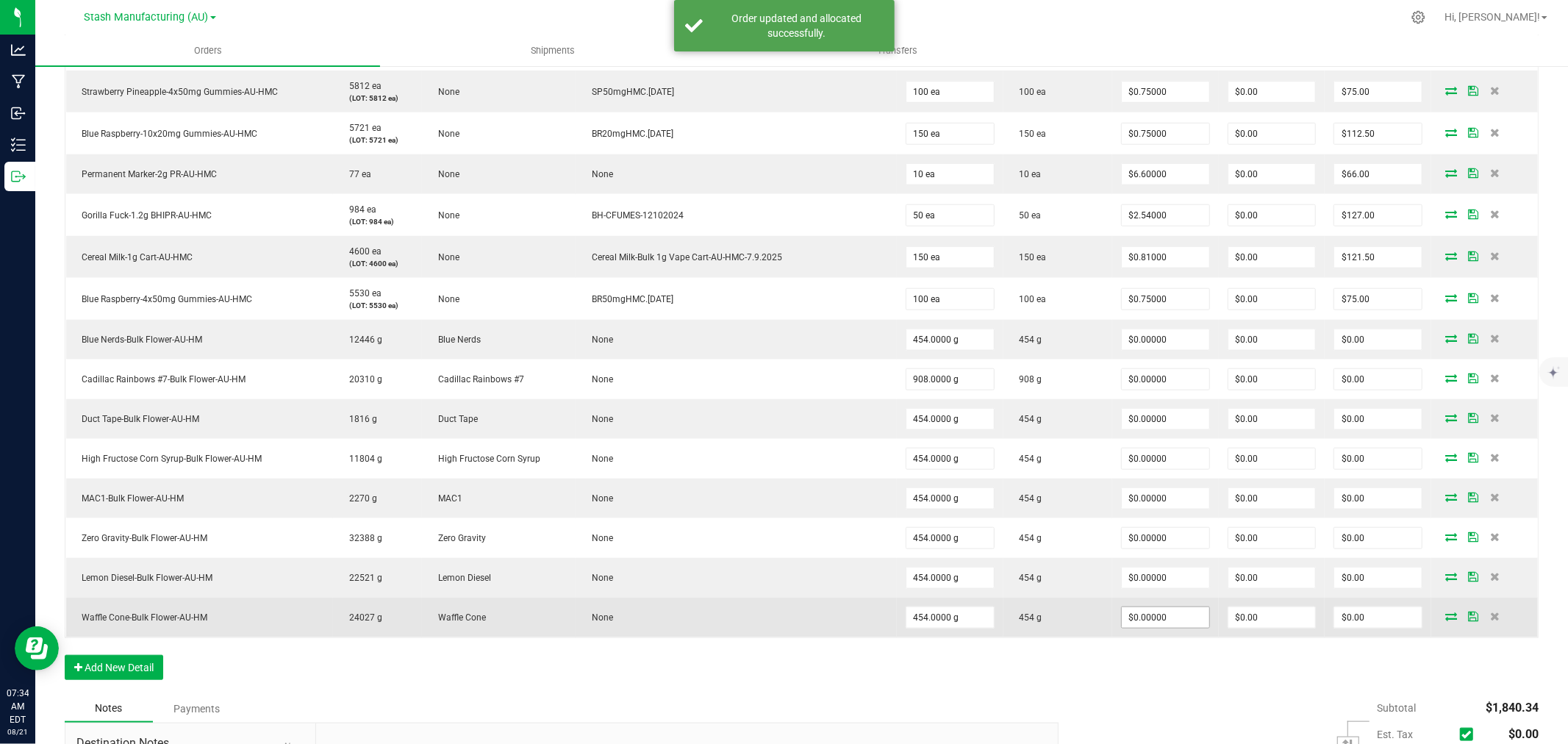
scroll to position [1255, 0]
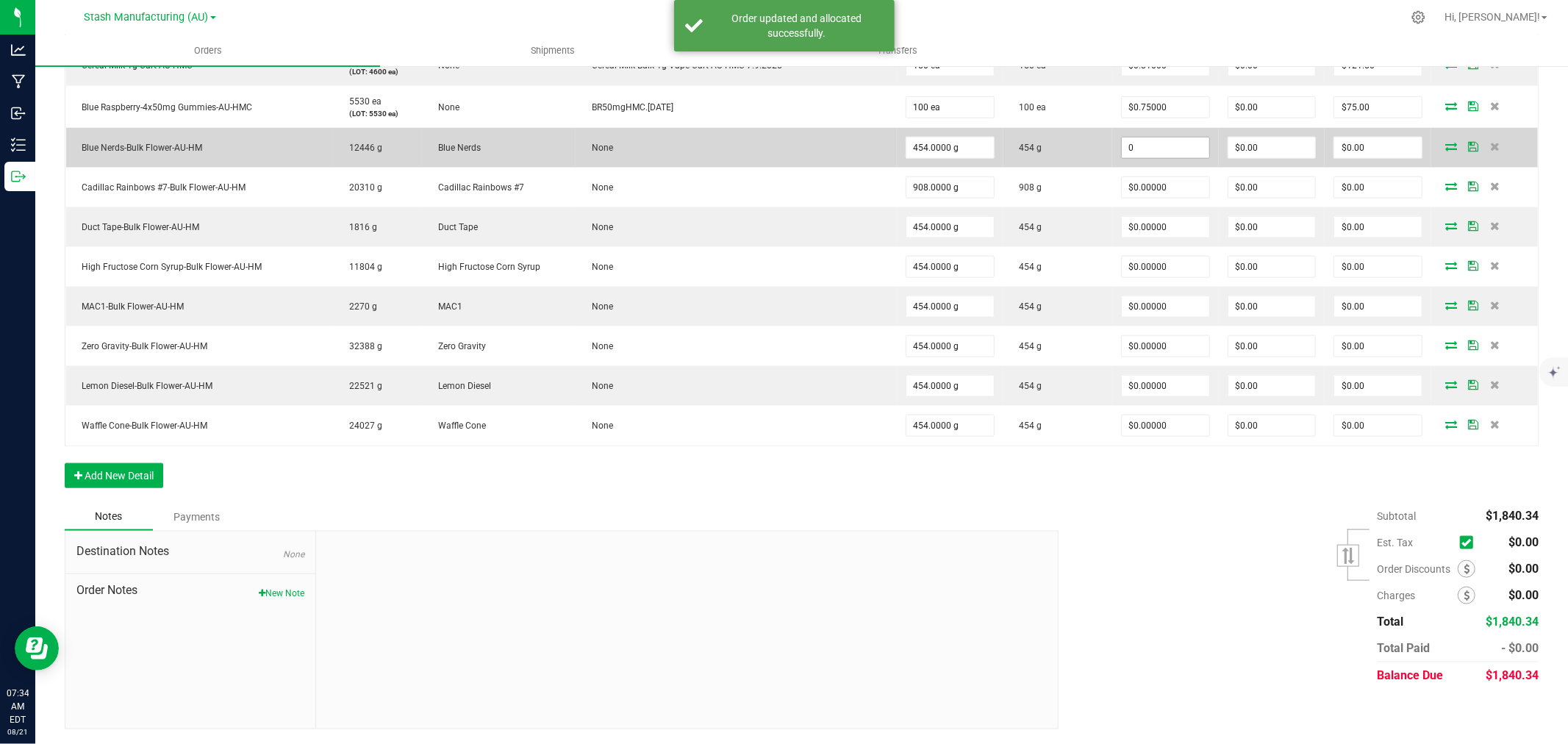
click at [1134, 138] on input "0" at bounding box center [1165, 148] width 87 height 20
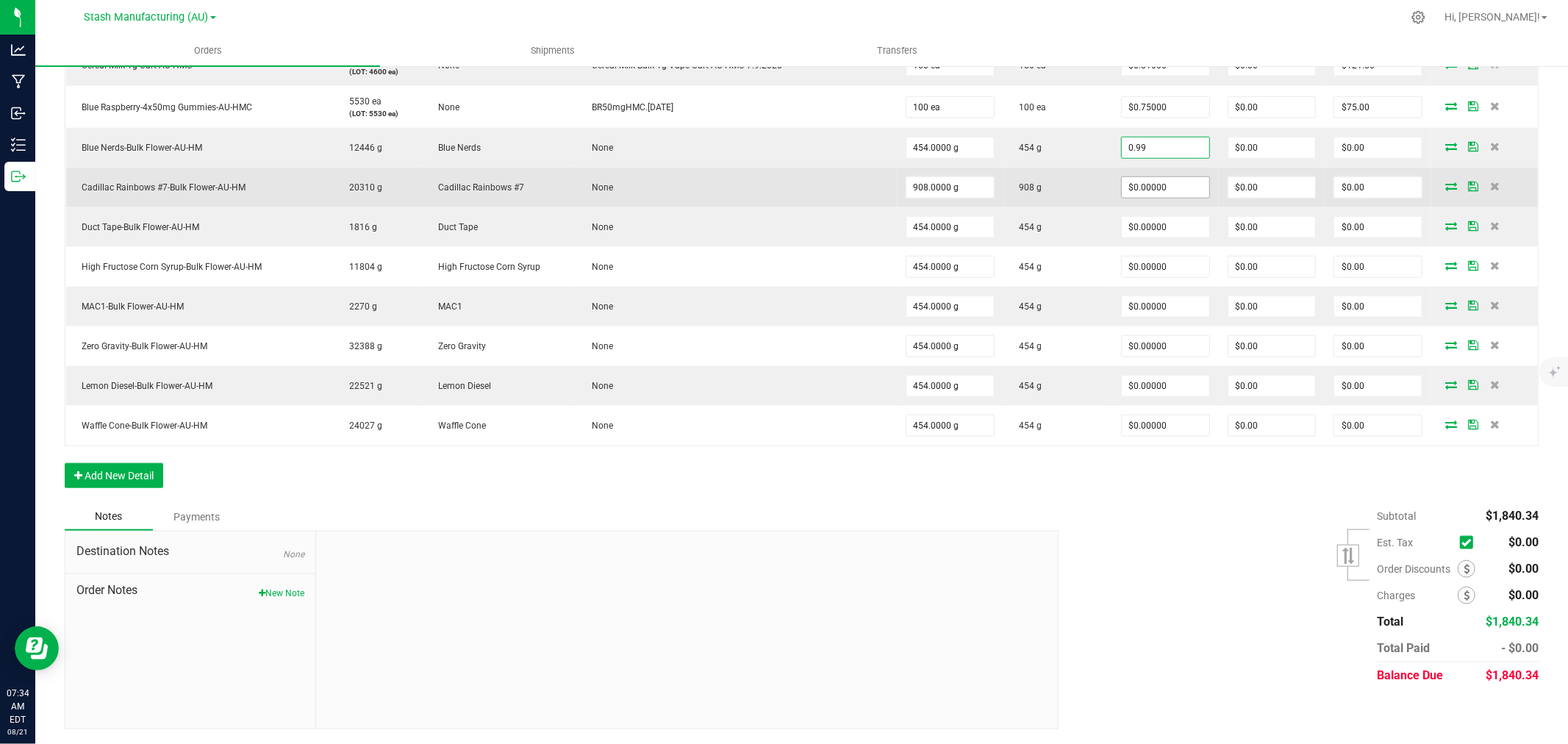
type input "$0.99000"
type input "$449.46"
click at [1130, 180] on input "0" at bounding box center [1165, 187] width 87 height 20
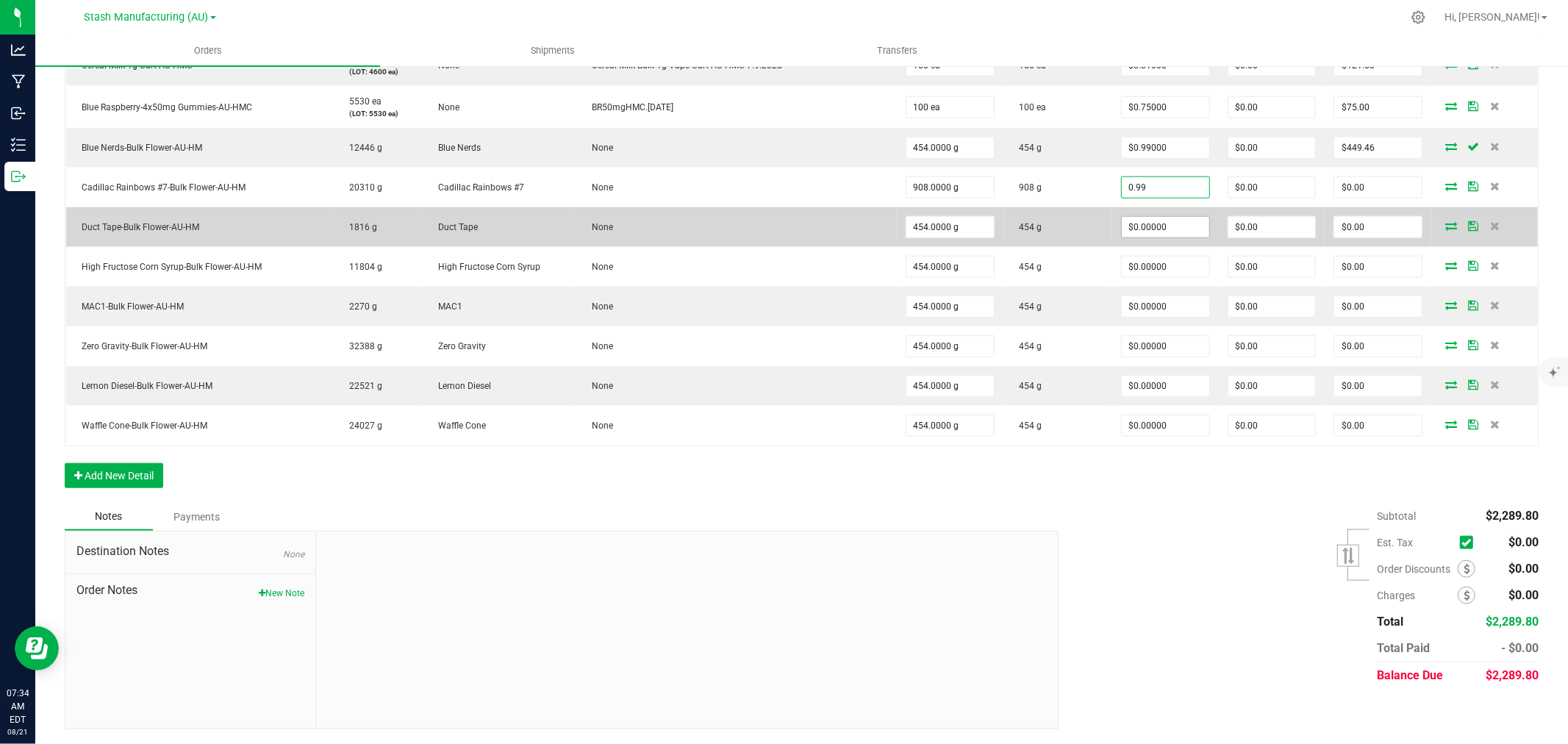
type input "$0.99000"
type input "$898.92"
click at [1122, 236] on input "0" at bounding box center [1165, 227] width 87 height 20
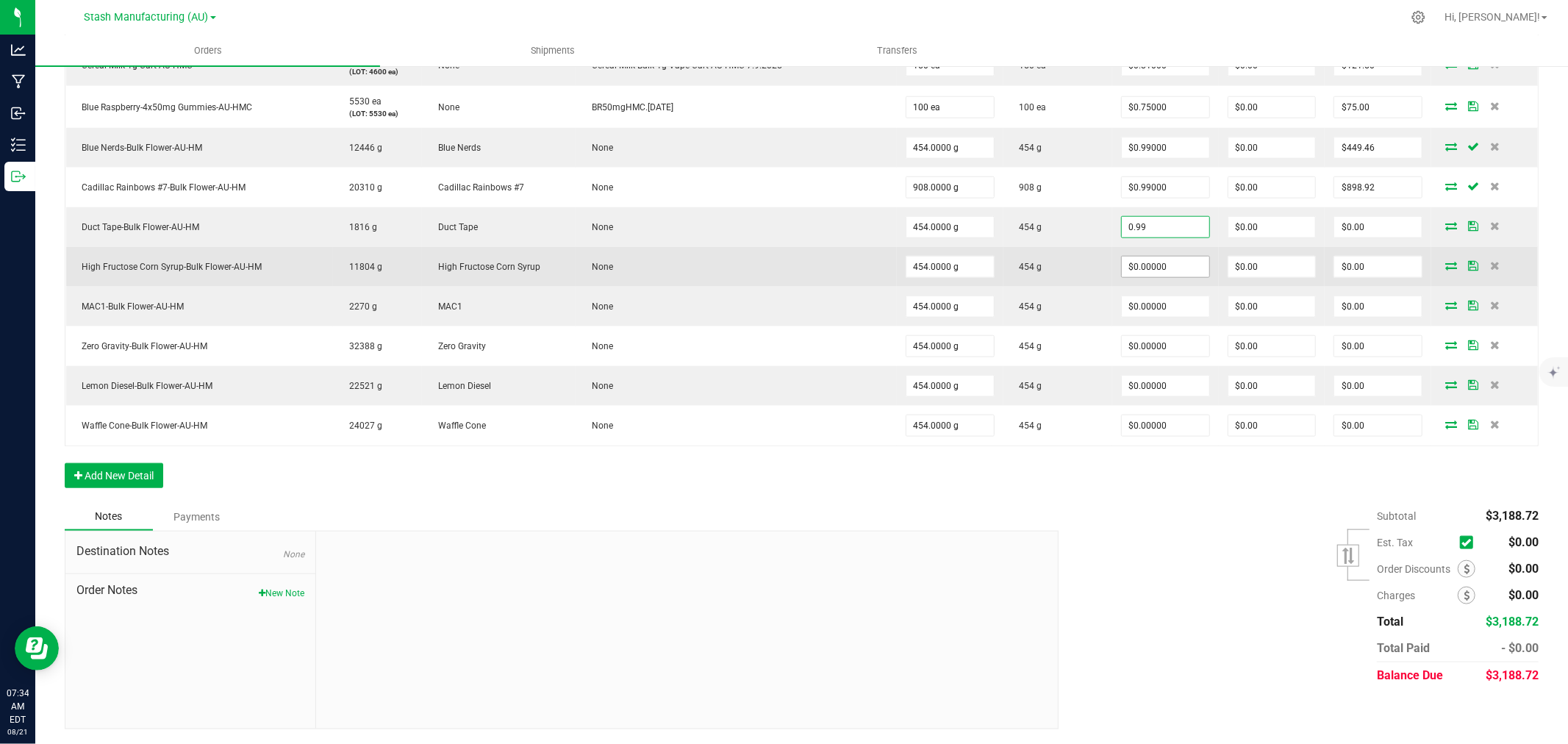
type input "$0.99000"
type input "$449.46"
click at [1122, 265] on input "0" at bounding box center [1165, 267] width 87 height 20
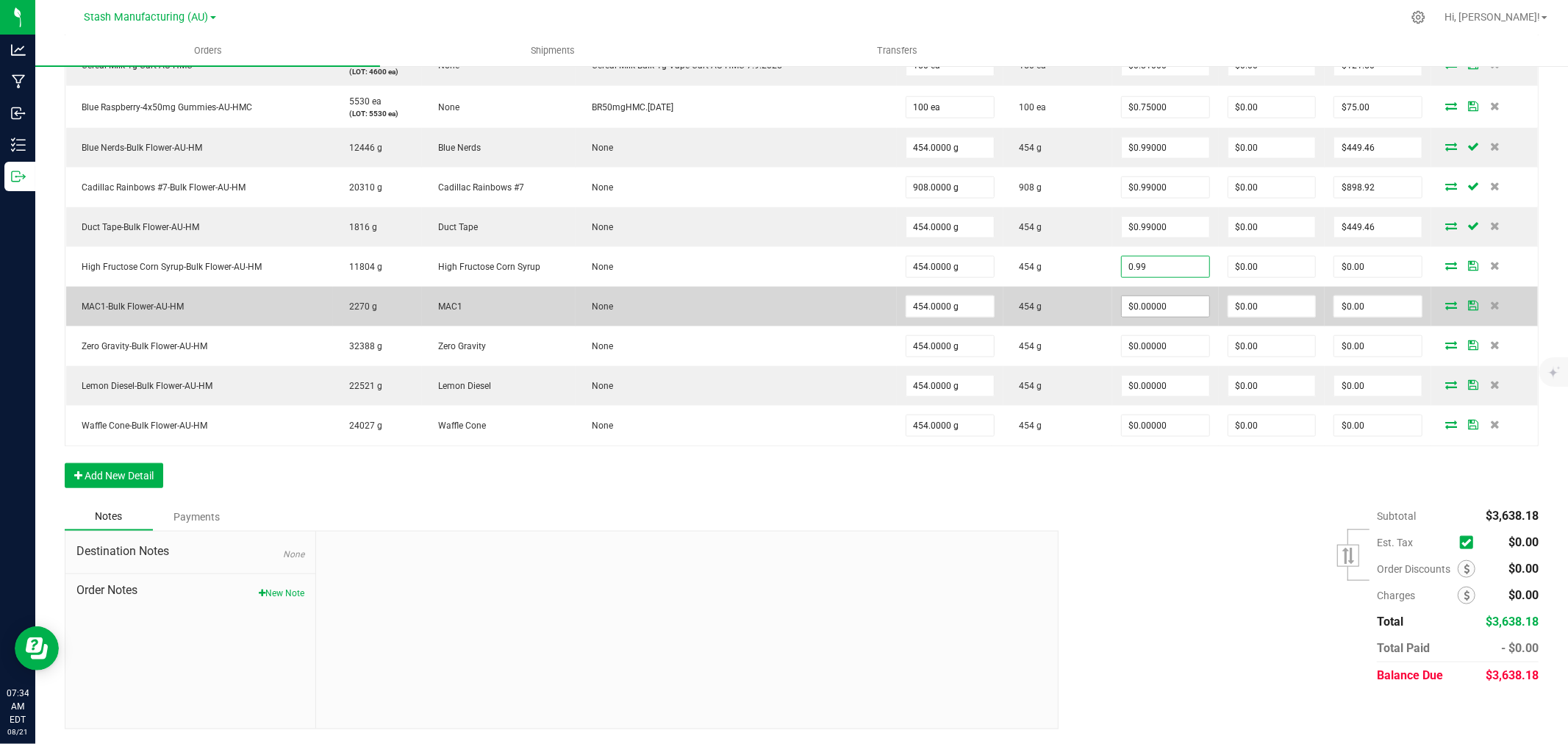
type input "$0.99000"
type input "$449.46"
click at [1127, 301] on input "0" at bounding box center [1165, 307] width 87 height 20
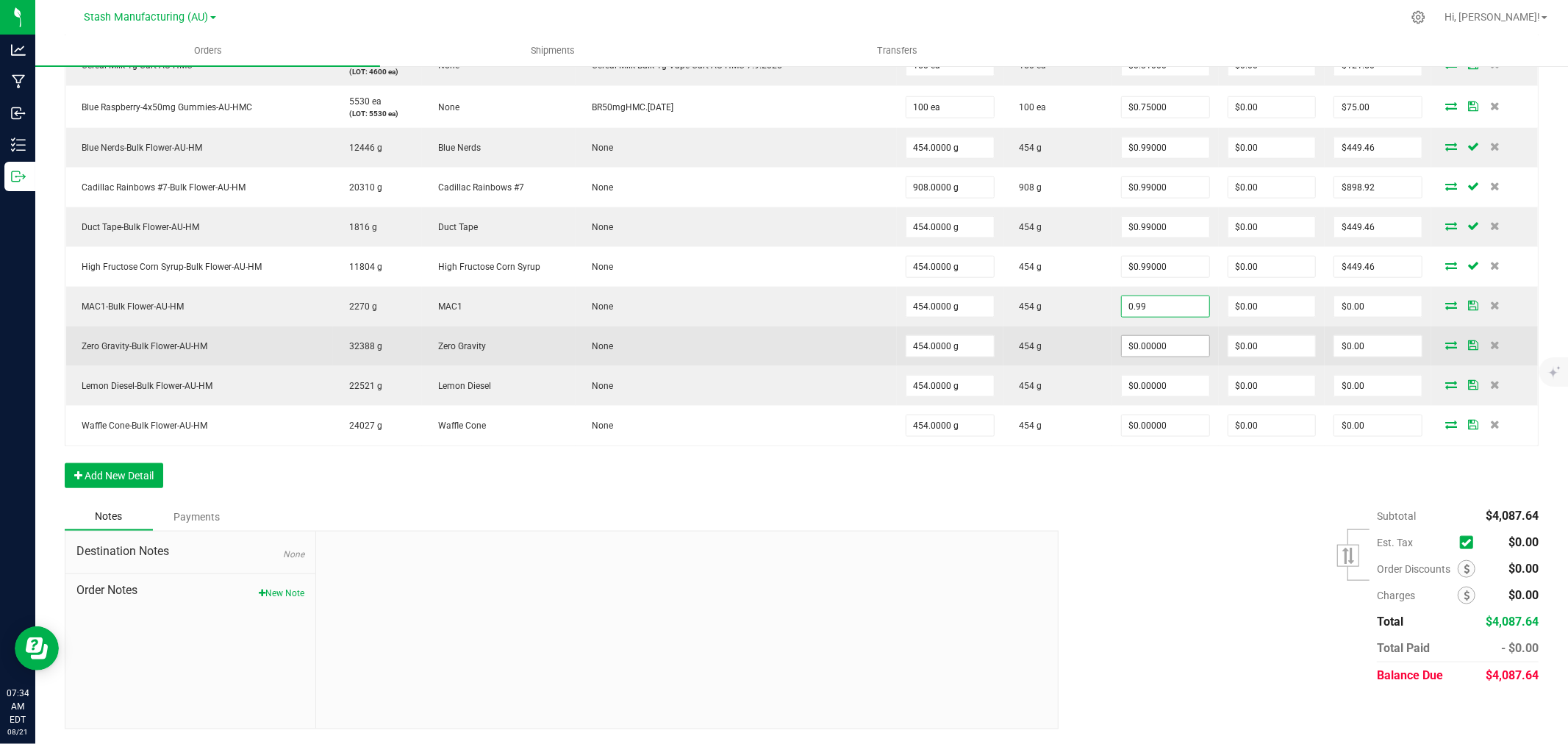
type input "$0.99000"
type input "$449.46"
click at [1123, 342] on input "0" at bounding box center [1165, 346] width 87 height 20
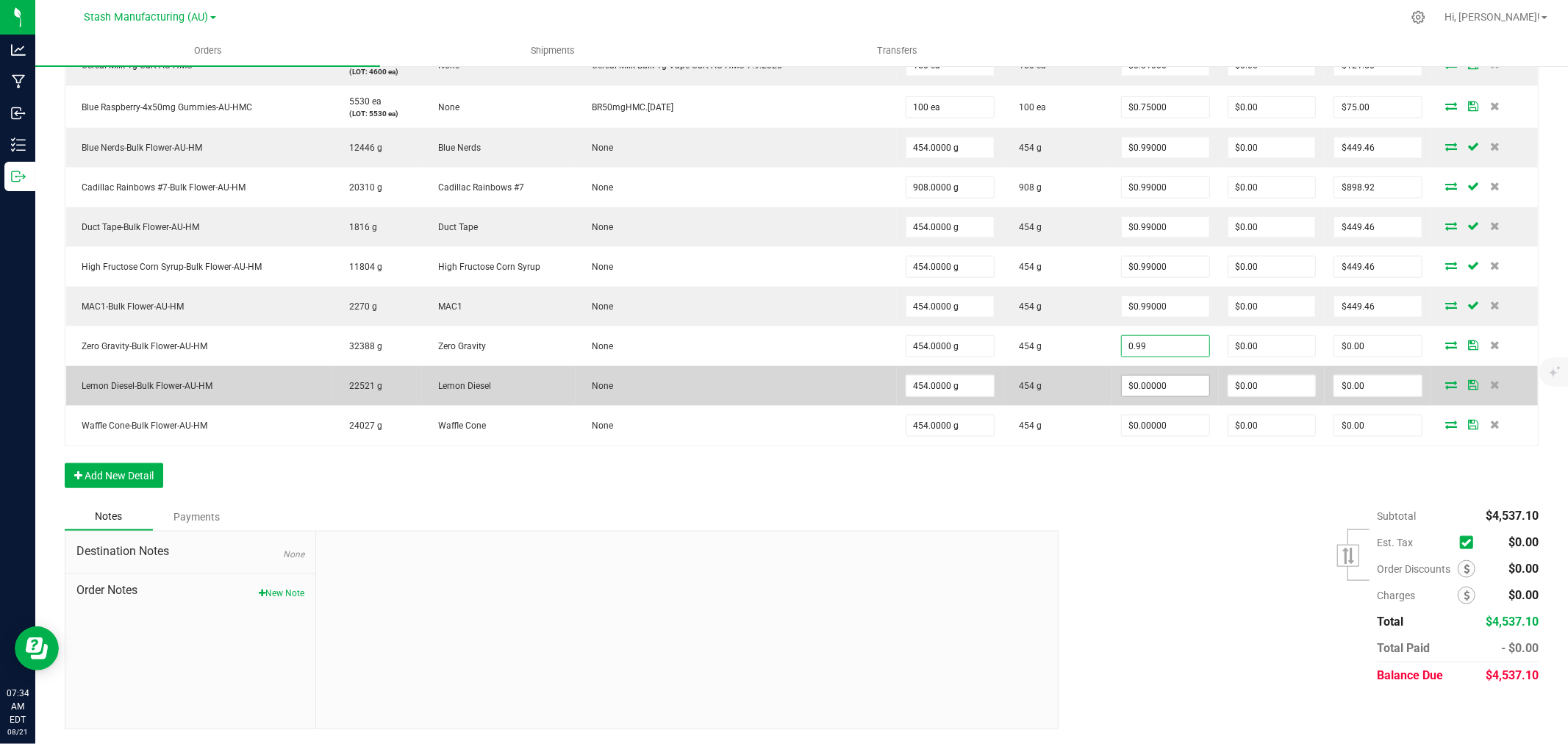
type input "$0.99000"
type input "$449.46"
click at [1126, 381] on input "0" at bounding box center [1165, 386] width 87 height 20
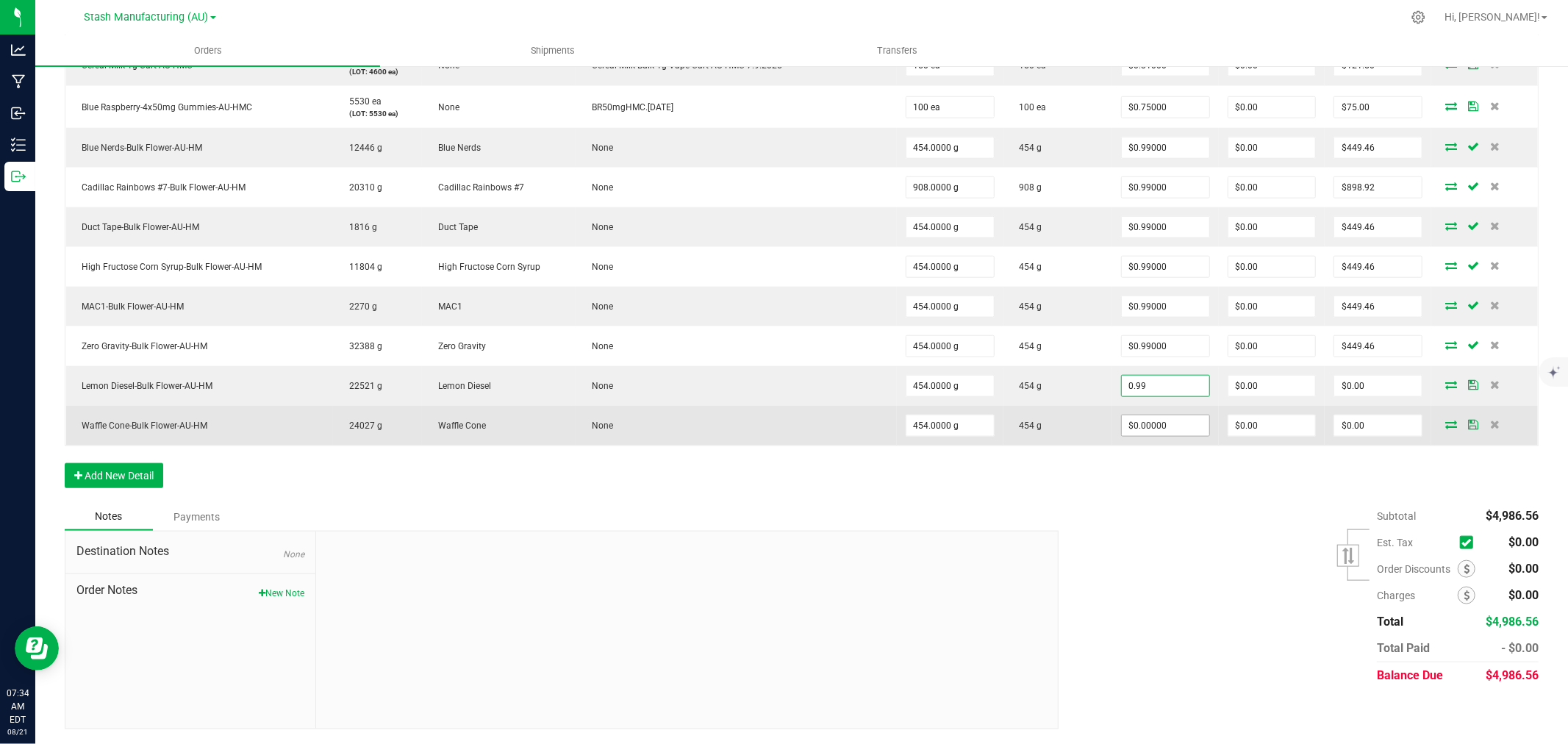
type input "$0.99000"
type input "$449.46"
click at [1134, 425] on input "0" at bounding box center [1165, 425] width 87 height 20
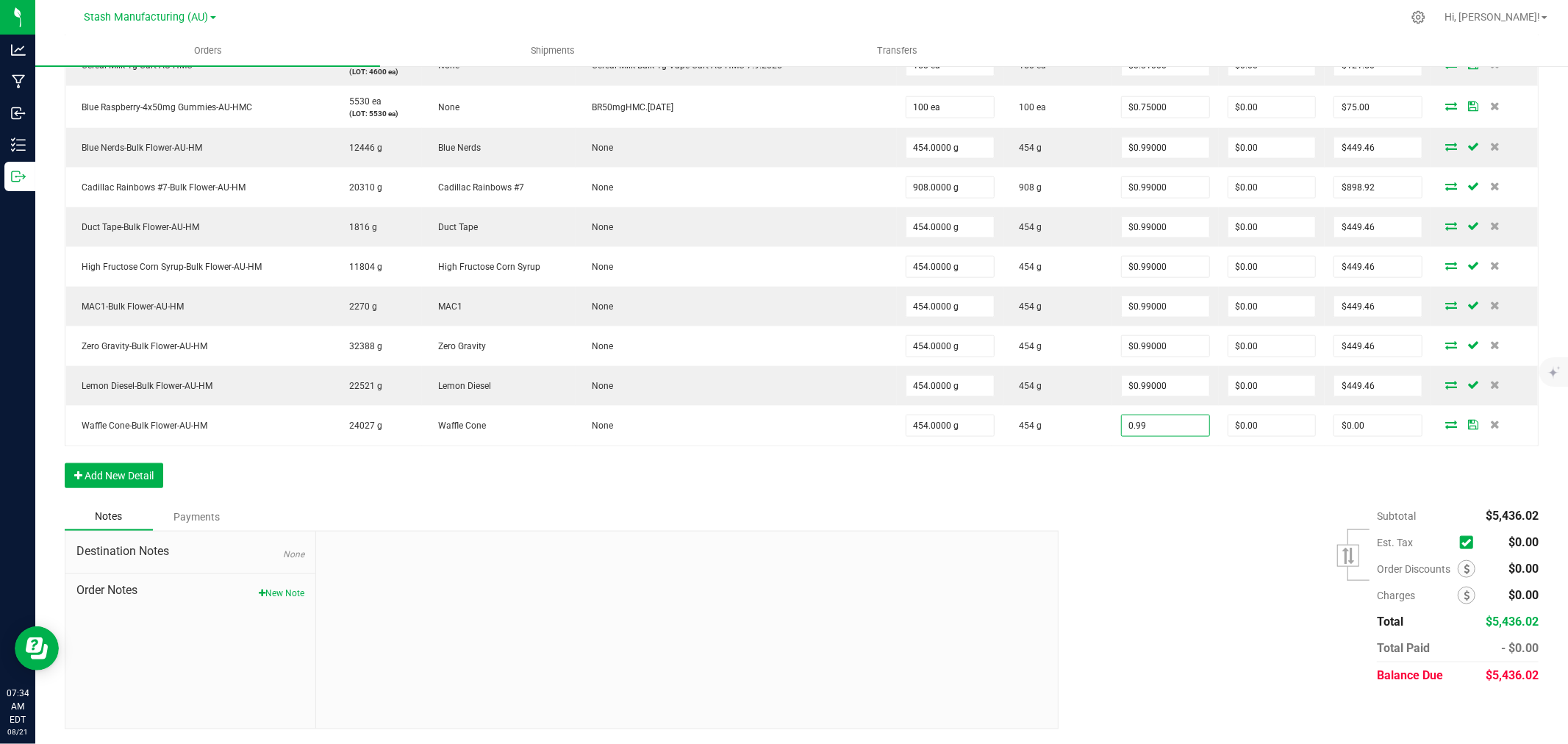
type input "$0.99000"
type input "$449.46"
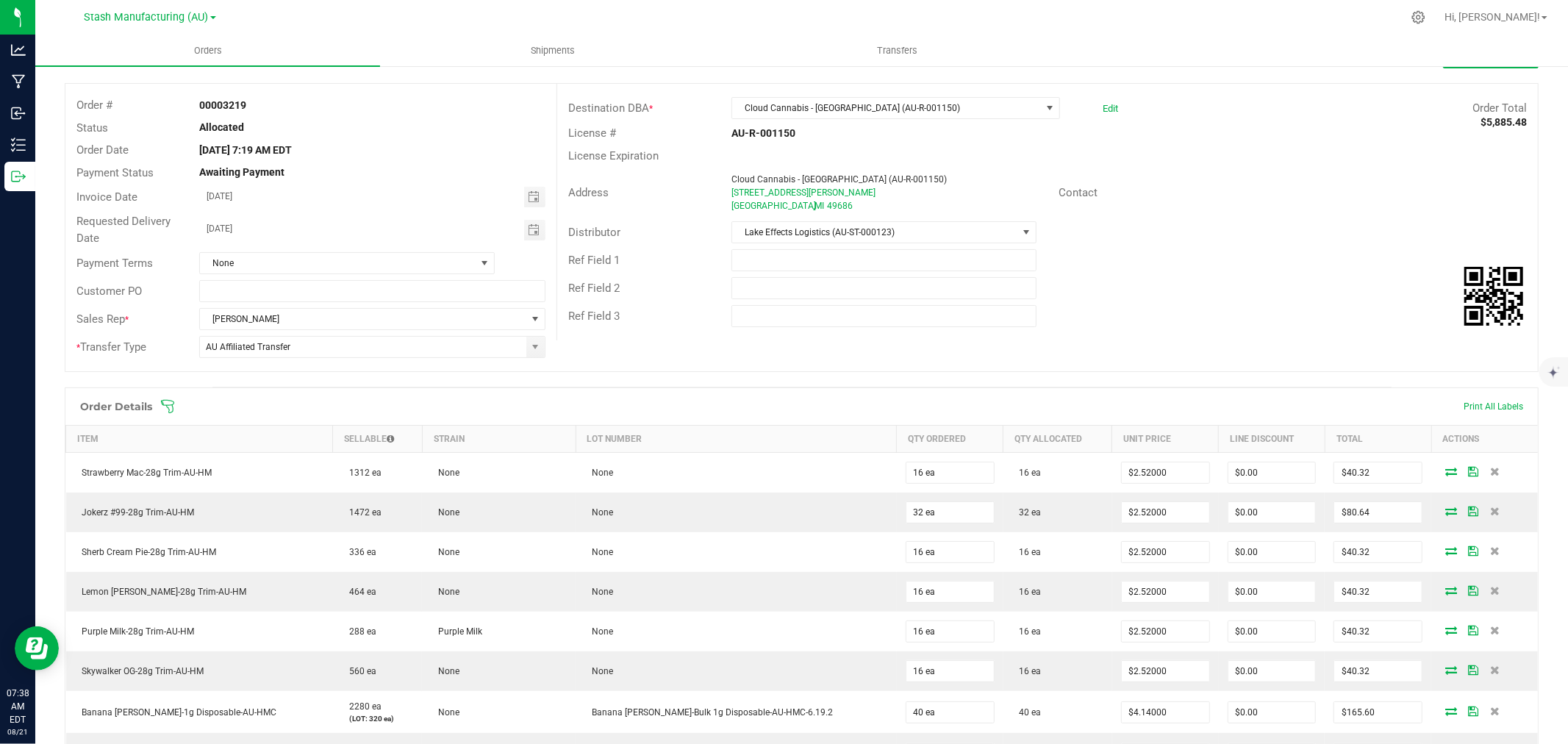
scroll to position [0, 0]
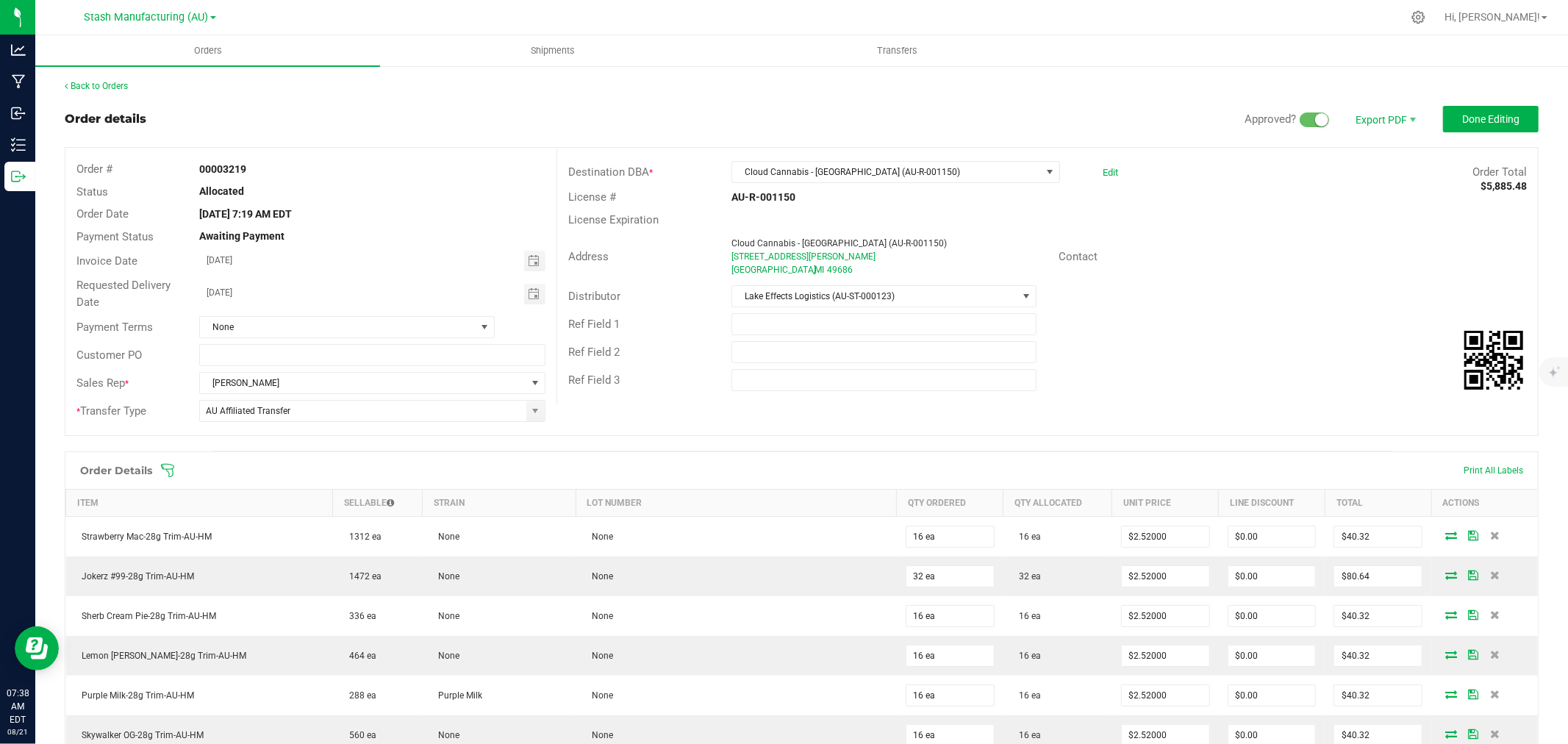
click at [170, 474] on icon at bounding box center [167, 470] width 15 height 15
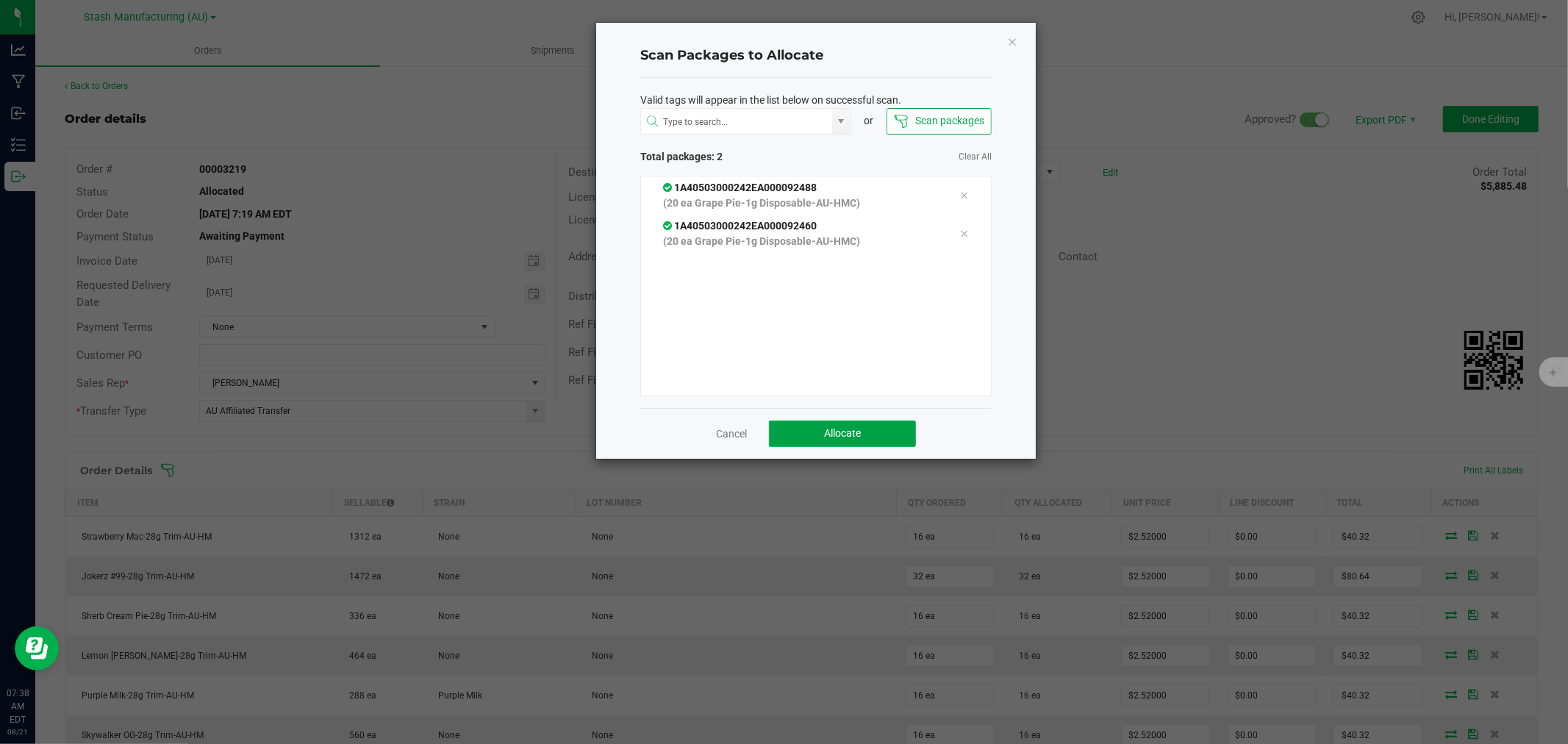
click at [821, 438] on button "Allocate" at bounding box center [842, 434] width 147 height 27
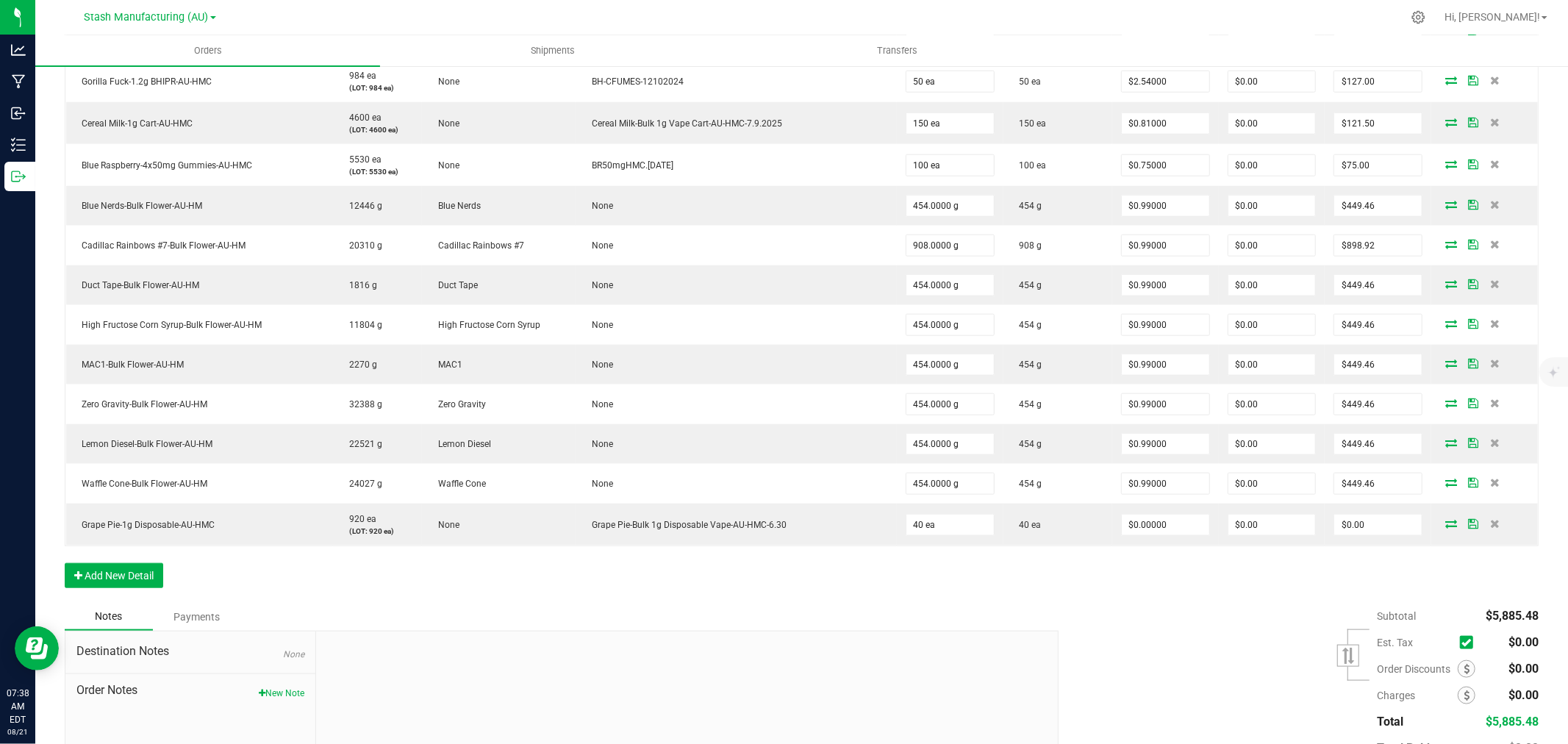
scroll to position [1225, 0]
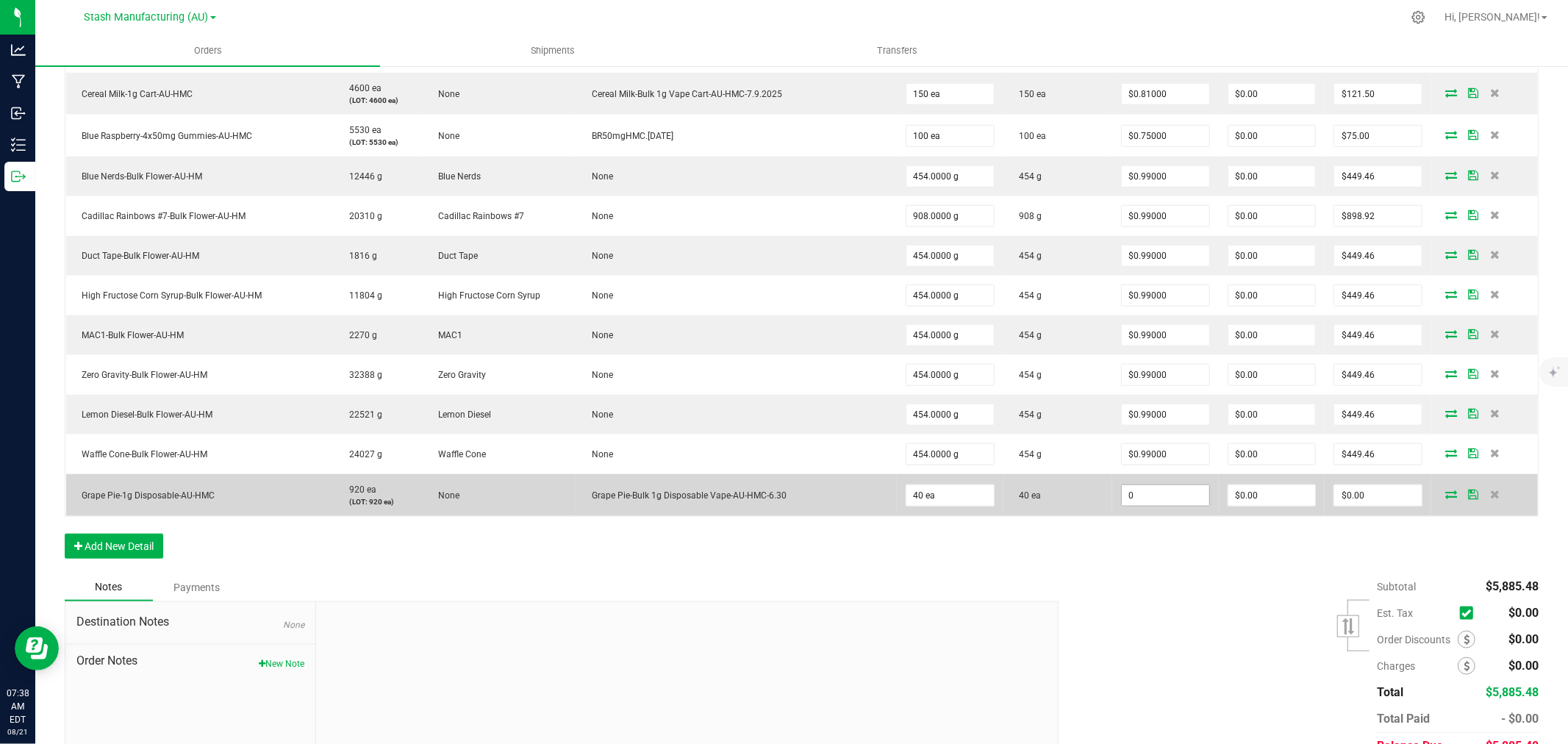
click at [1166, 495] on input "0" at bounding box center [1165, 495] width 87 height 20
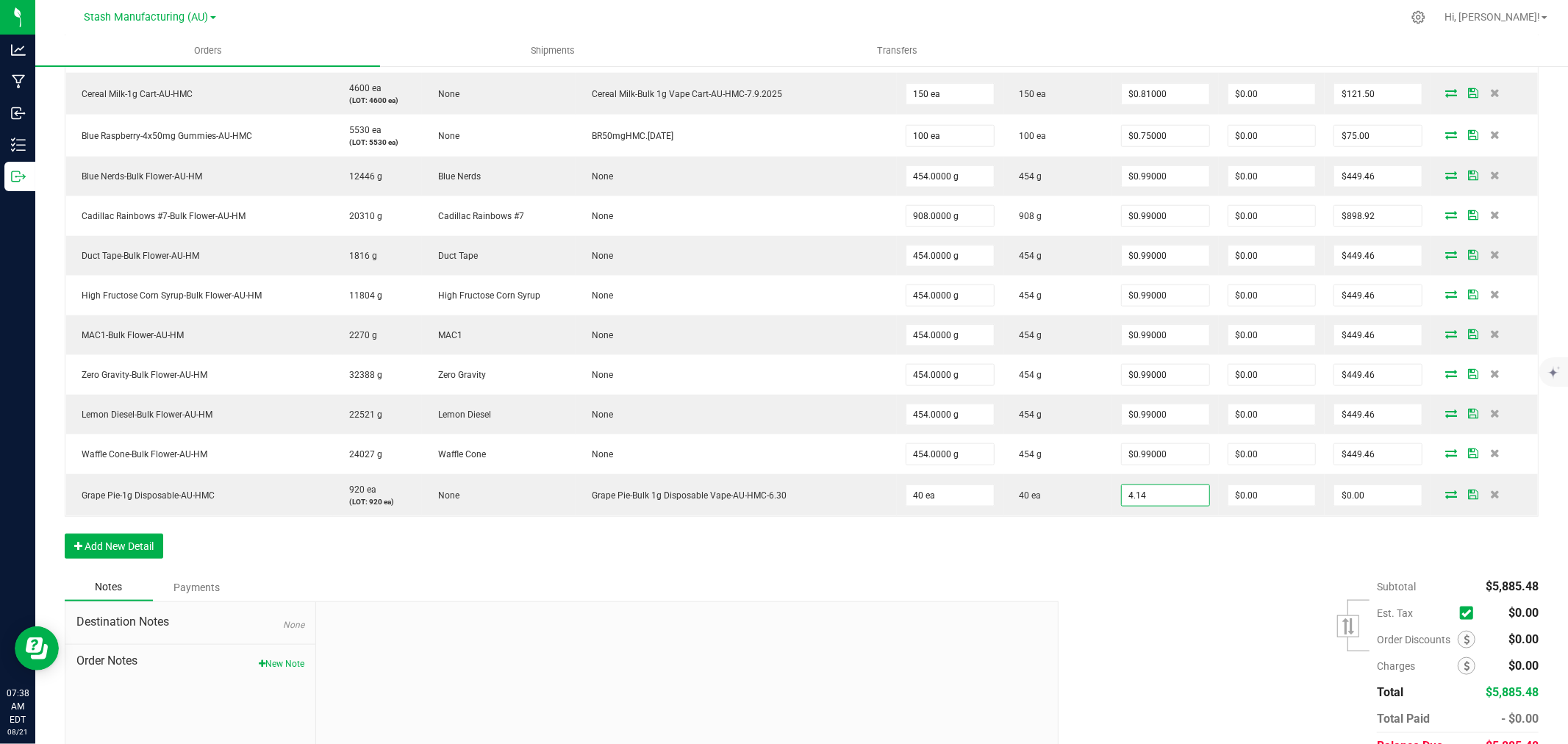
type input "$4.14000"
type input "$165.60"
click at [1179, 592] on div "Subtotal $5,885.48 Est. Tax" at bounding box center [1293, 666] width 491 height 186
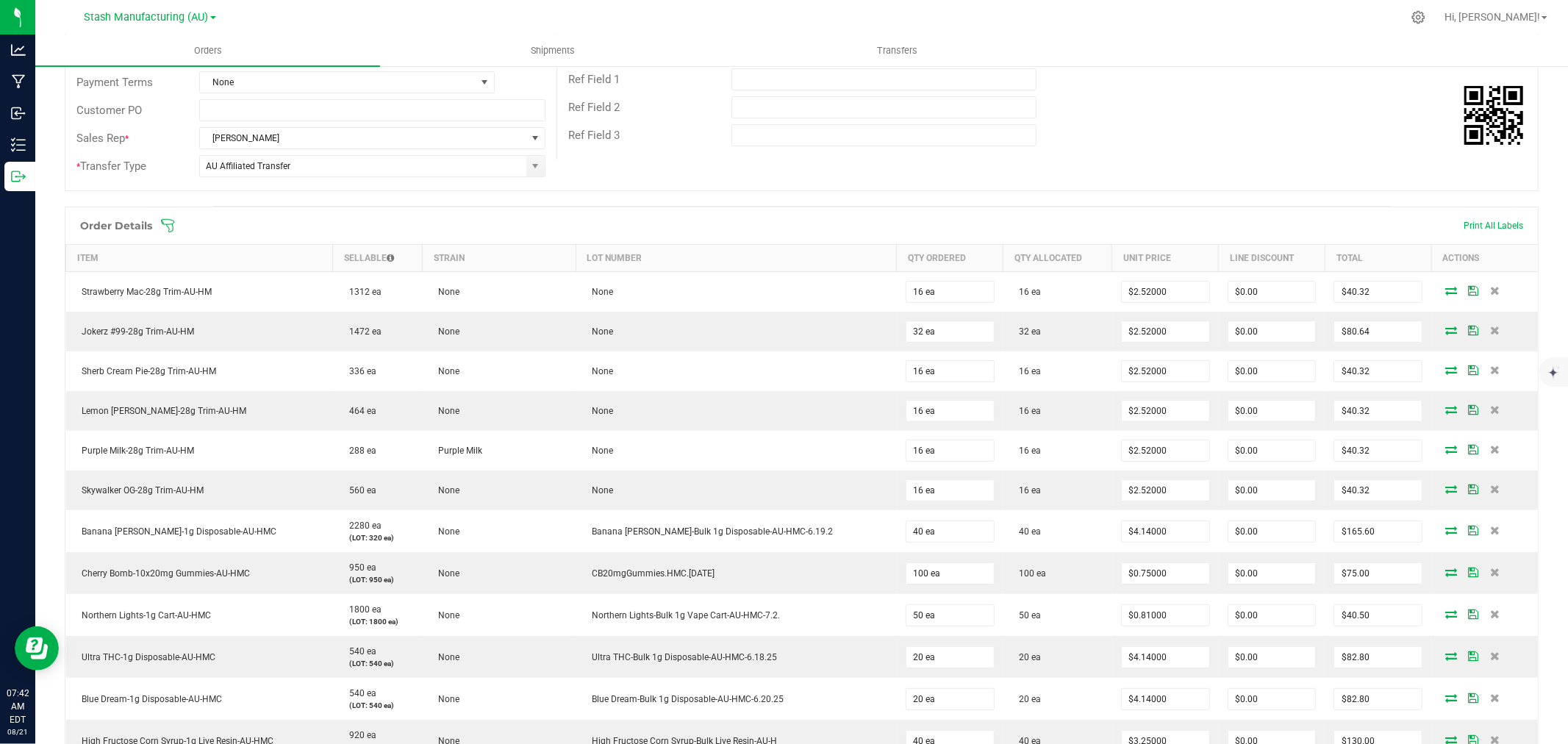
scroll to position [0, 0]
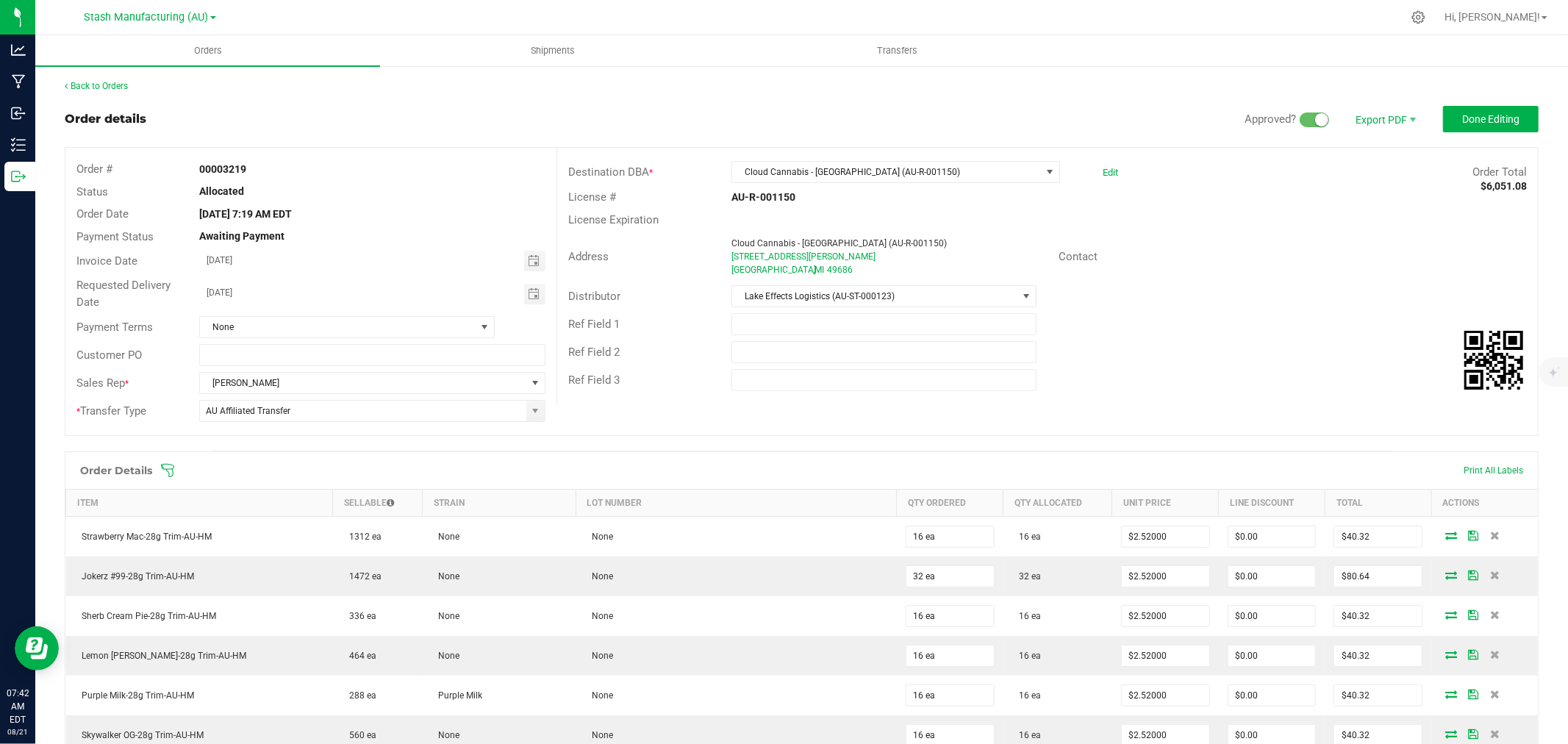
drag, startPoint x: 791, startPoint y: 193, endPoint x: 708, endPoint y: 196, distance: 83.1
click at [708, 196] on div "License # AU-R-001150" at bounding box center [1047, 197] width 980 height 23
copy div "AU-R-001150"
